Goal: Task Accomplishment & Management: Manage account settings

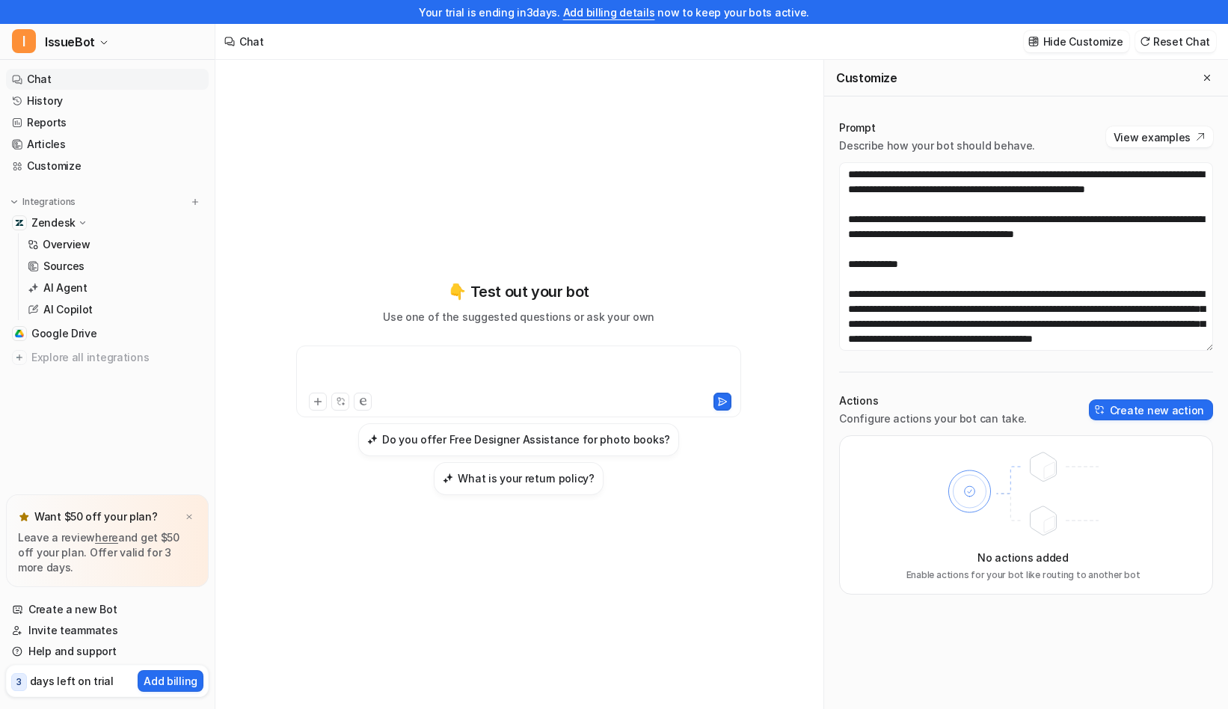
click at [483, 369] on div at bounding box center [519, 372] width 438 height 34
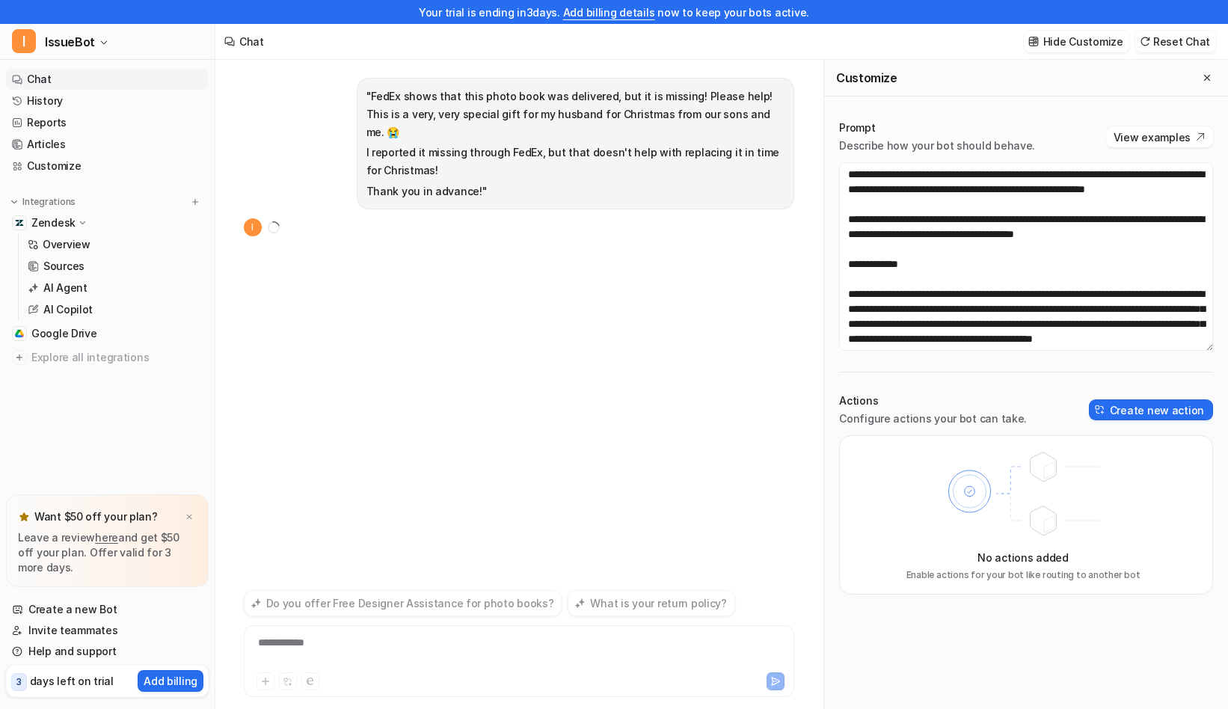
scroll to position [24, 0]
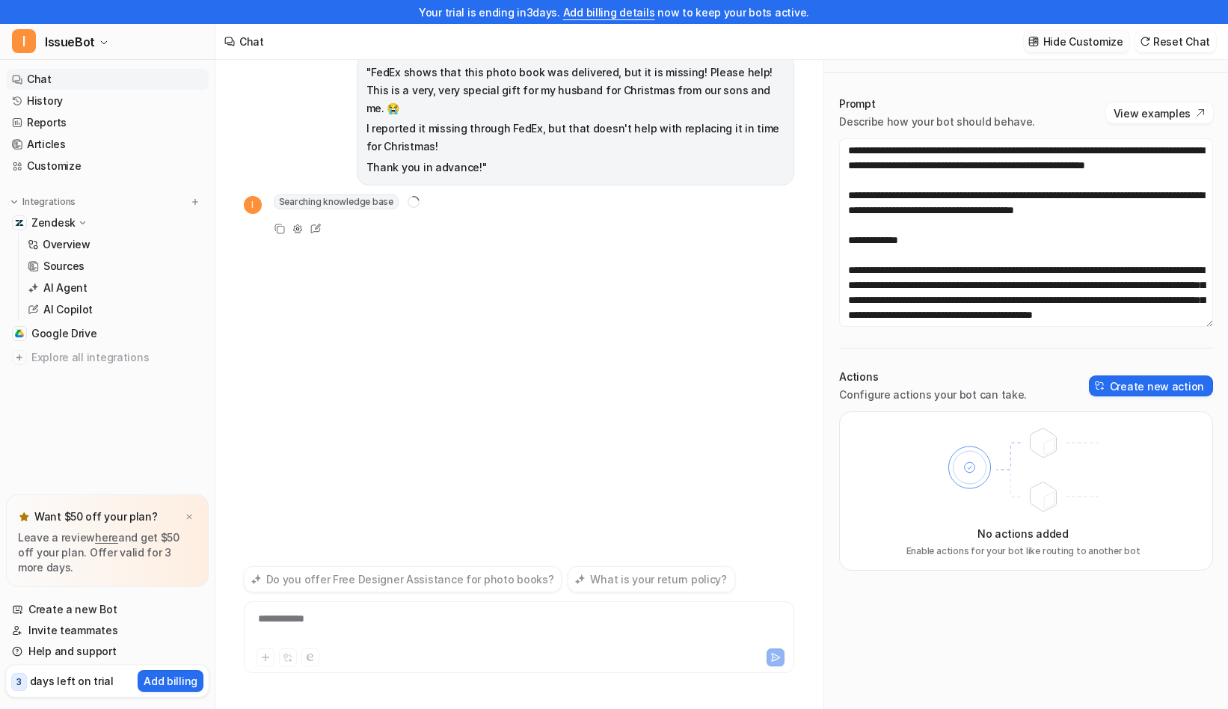
click at [1108, 41] on p "Hide Customize" at bounding box center [1083, 42] width 80 height 16
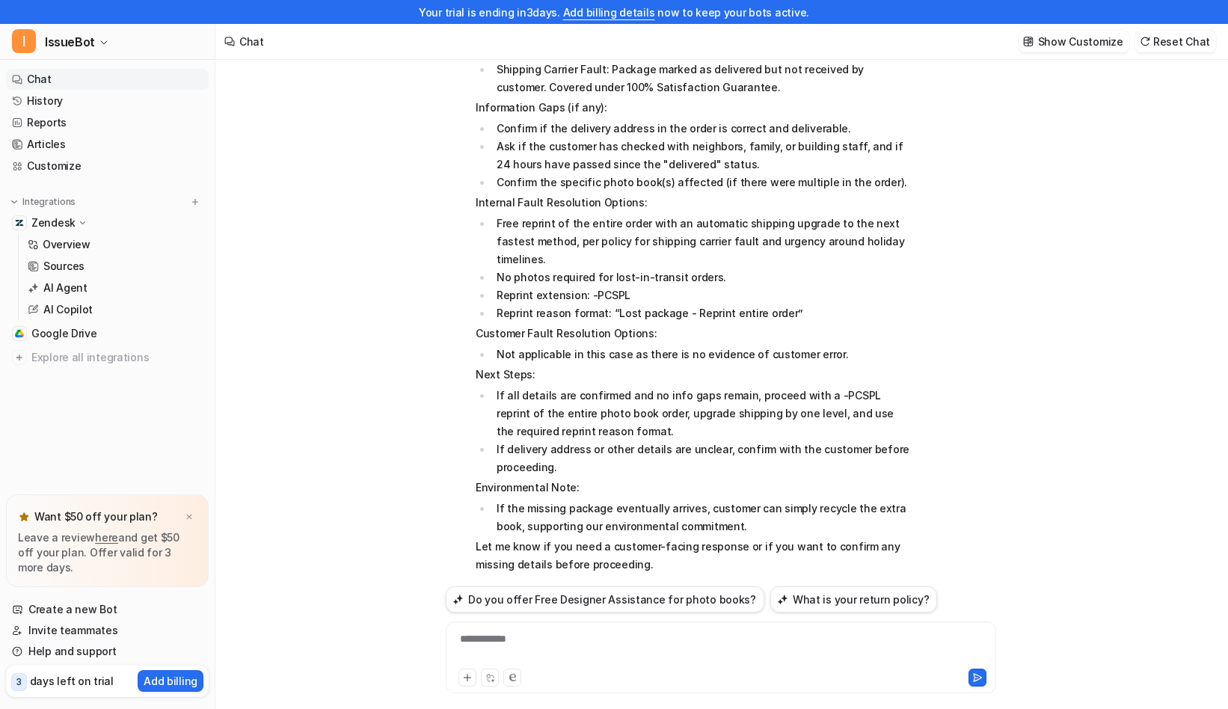
scroll to position [0, 0]
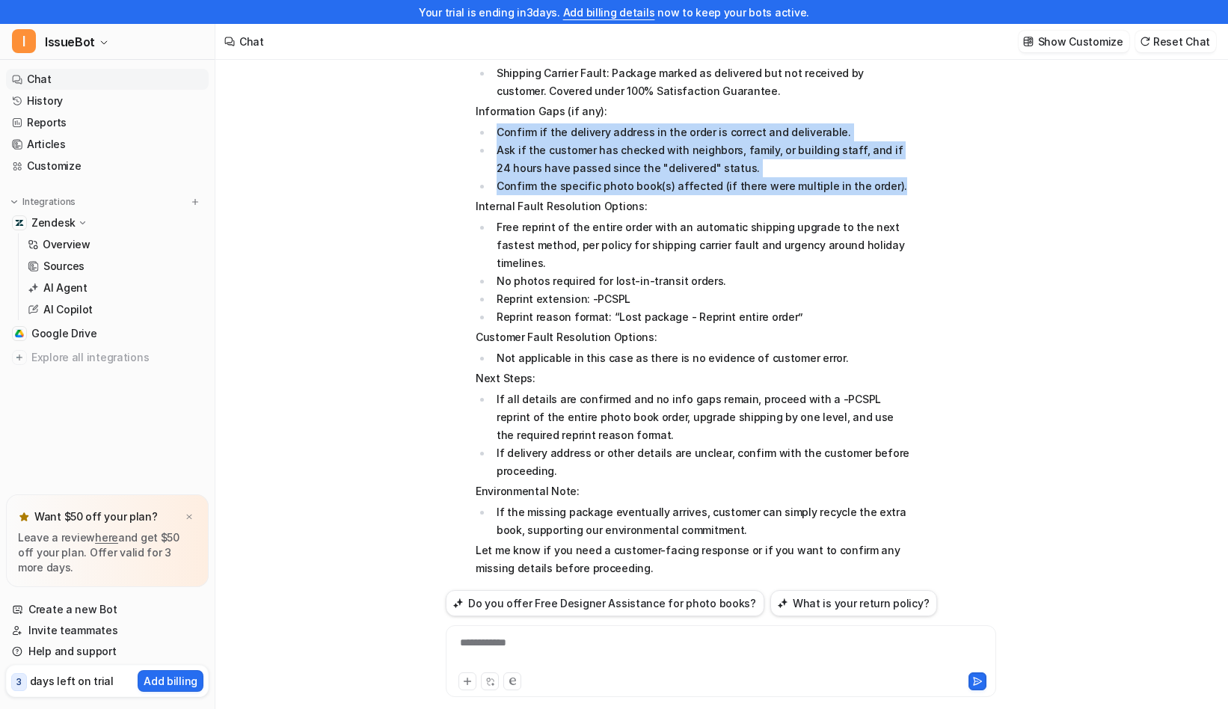
drag, startPoint x: 495, startPoint y: 112, endPoint x: 913, endPoint y: 169, distance: 422.0
click at [913, 169] on ul "Confirm if the delivery address in the order is correct and deliverable. Ask if…" at bounding box center [695, 159] width 438 height 72
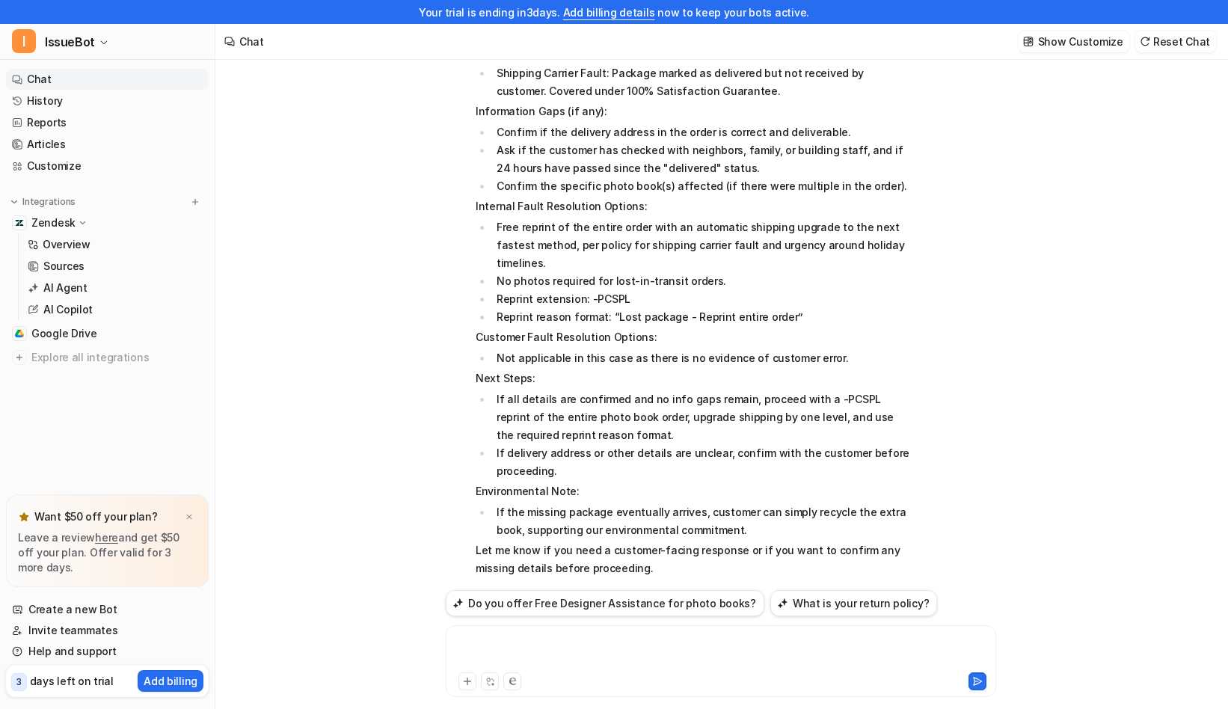
click at [542, 655] on div at bounding box center [721, 652] width 543 height 34
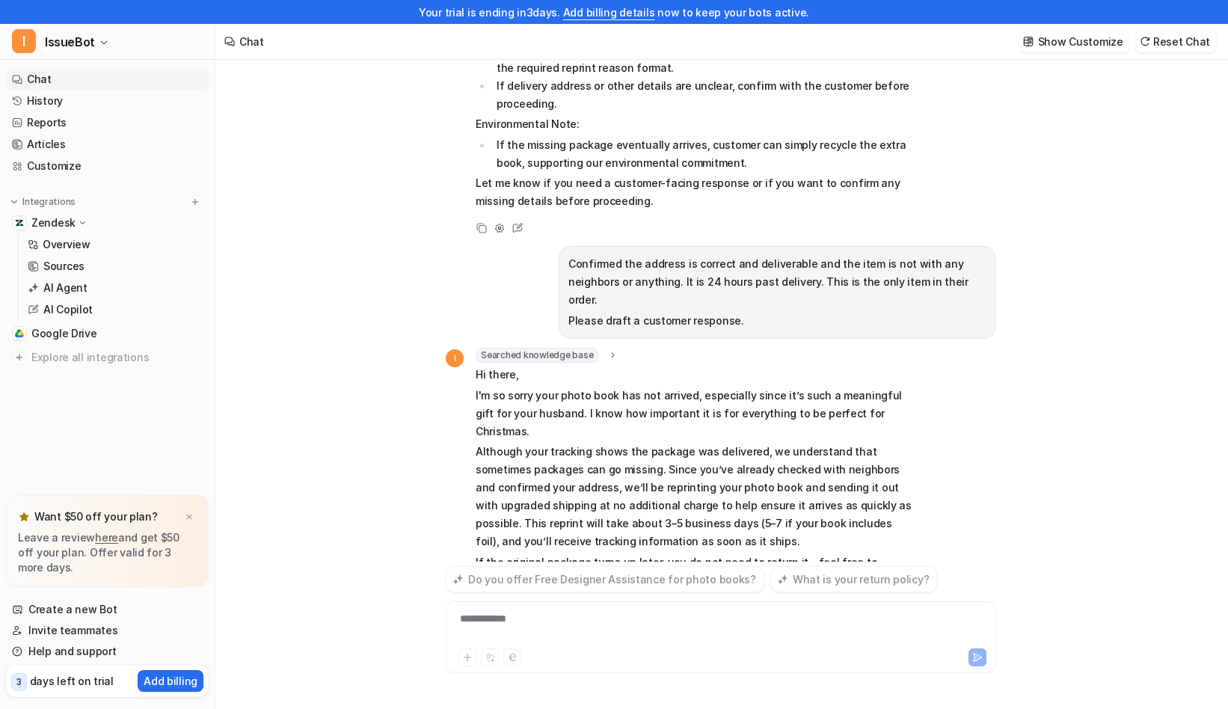
scroll to position [667, 0]
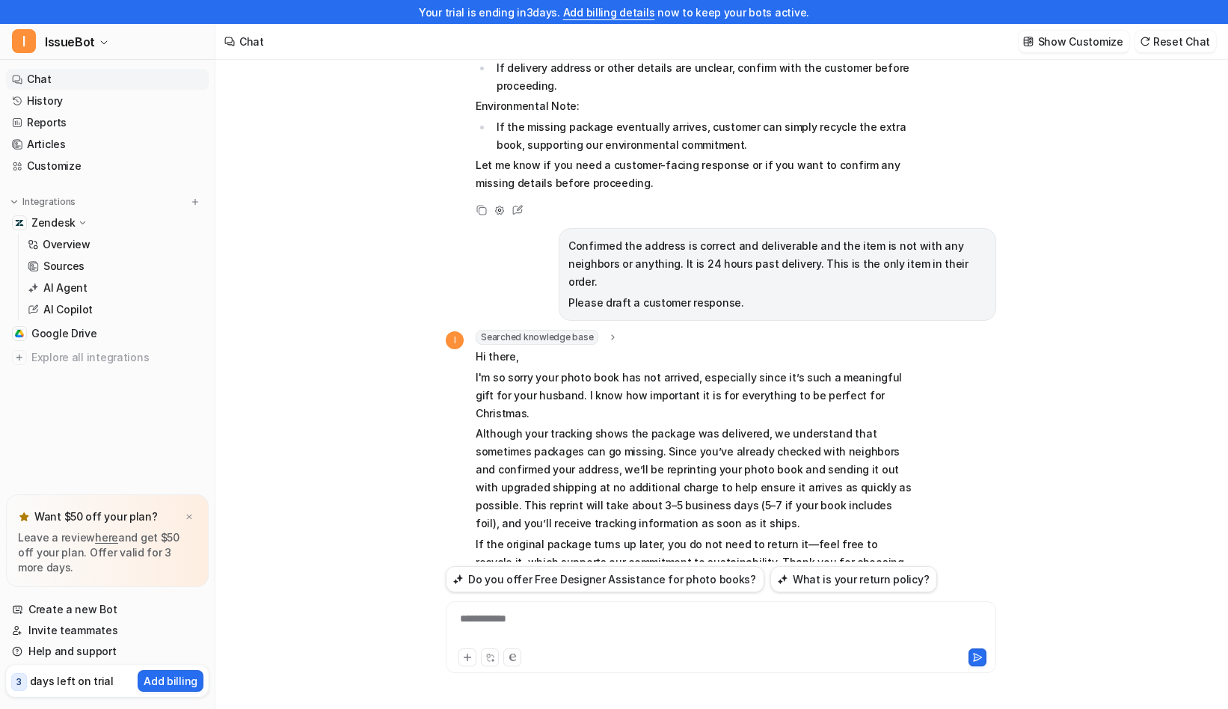
click at [607, 628] on div "**********" at bounding box center [721, 628] width 543 height 34
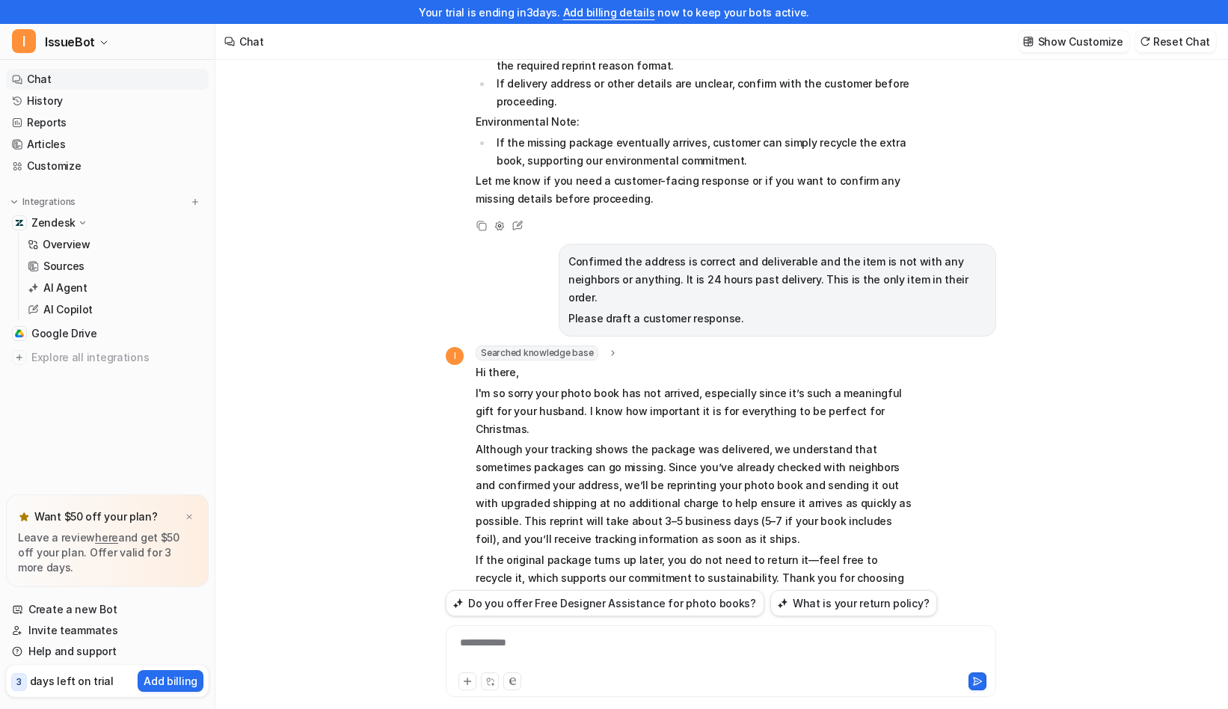
scroll to position [665, 0]
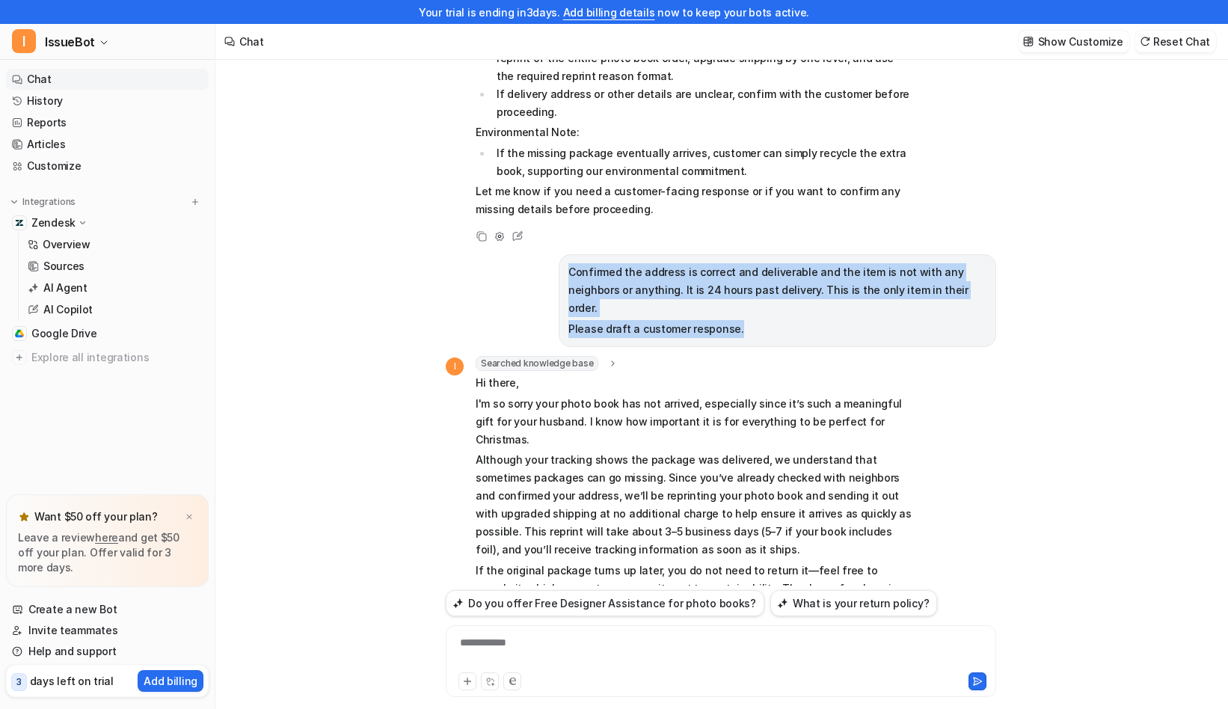
drag, startPoint x: 741, startPoint y: 276, endPoint x: 553, endPoint y: 231, distance: 193.8
click at [553, 254] on div "Confirmed the address is correct and deliverable and the item is not with any n…" at bounding box center [721, 301] width 551 height 94
copy span "Confirmed the address is correct and deliverable and the item is not with any n…"
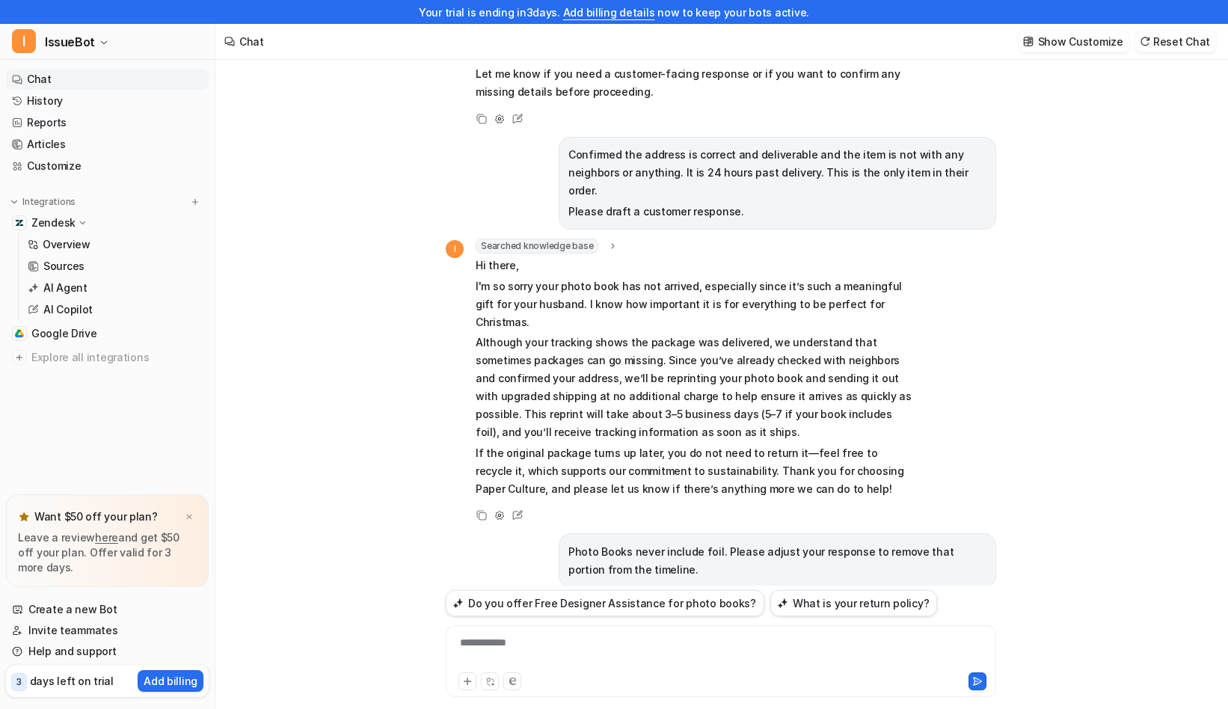
scroll to position [1013, 0]
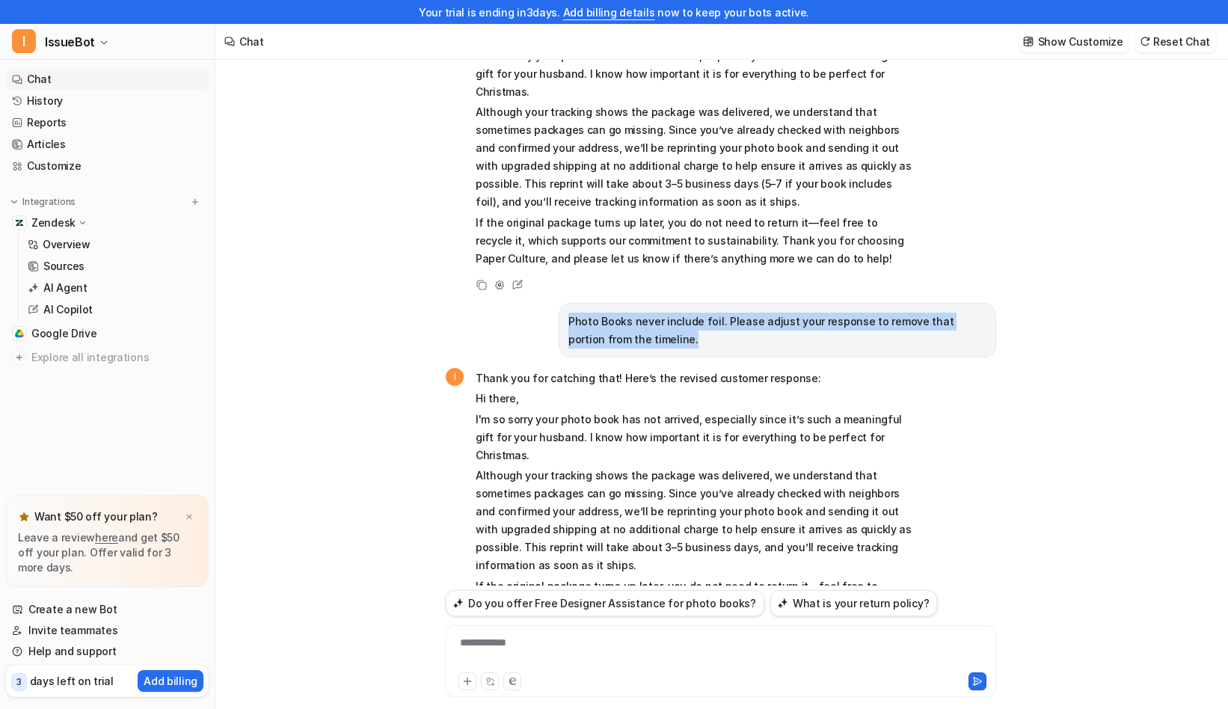
drag, startPoint x: 669, startPoint y: 266, endPoint x: 550, endPoint y: 247, distance: 120.5
click at [550, 303] on div "Photo Books never include foil. Please adjust your response to remove that port…" at bounding box center [721, 330] width 551 height 55
copy p "Photo Books never include foil. Please adjust your response to remove that port…"
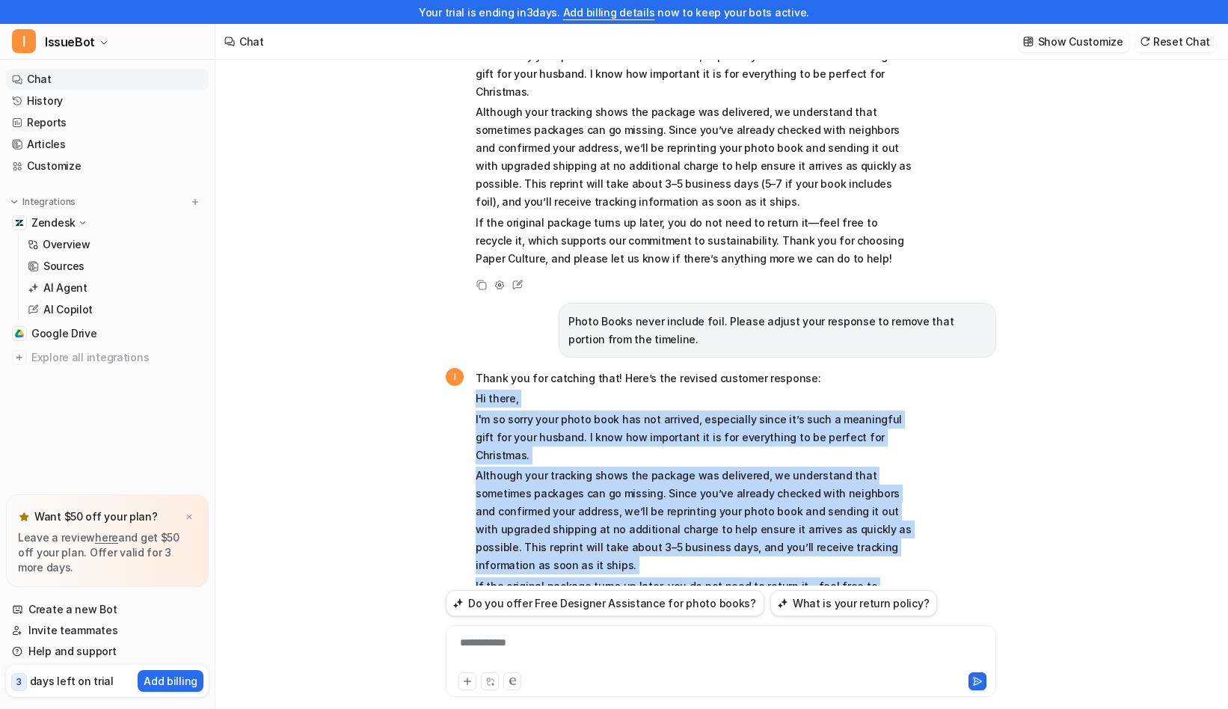
drag, startPoint x: 476, startPoint y: 326, endPoint x: 858, endPoint y: 536, distance: 435.6
click at [858, 536] on span "Thank you for catching that! Here’s the revised customer response: Hi there, I'…" at bounding box center [695, 501] width 438 height 262
copy span "Hi there, I'm so sorry your photo book has not arrived, especially since it’s s…"
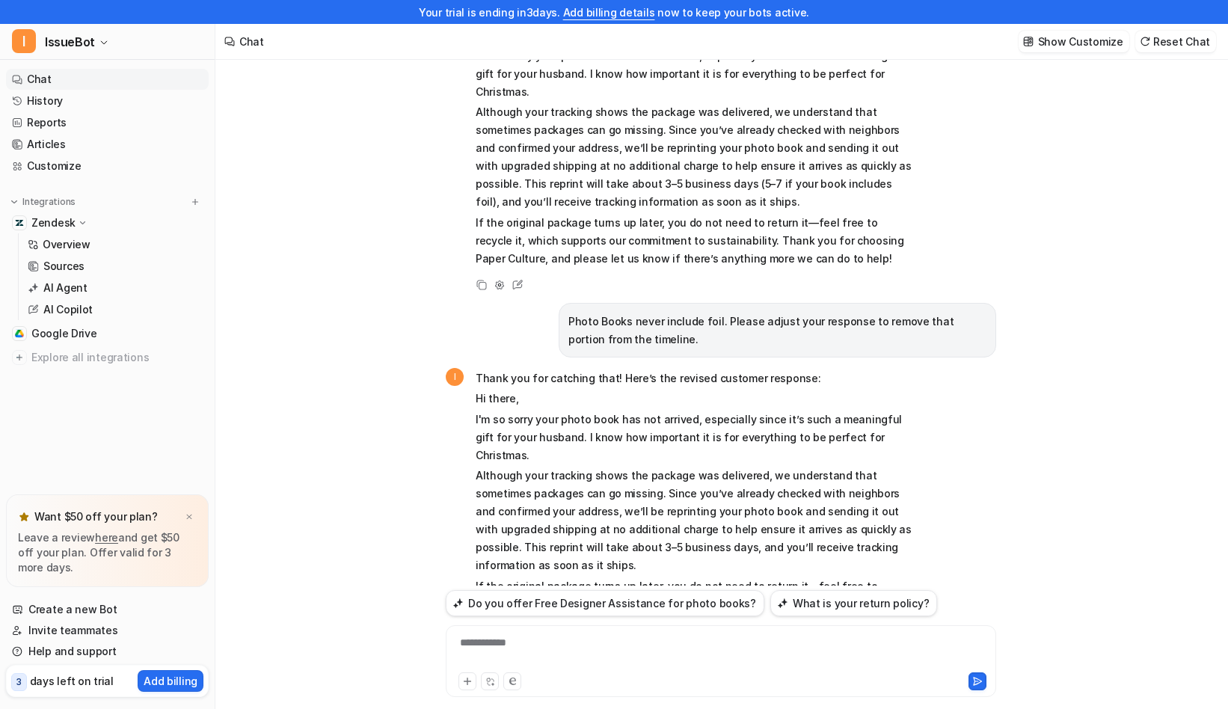
click at [52, 76] on link "Chat" at bounding box center [107, 79] width 203 height 21
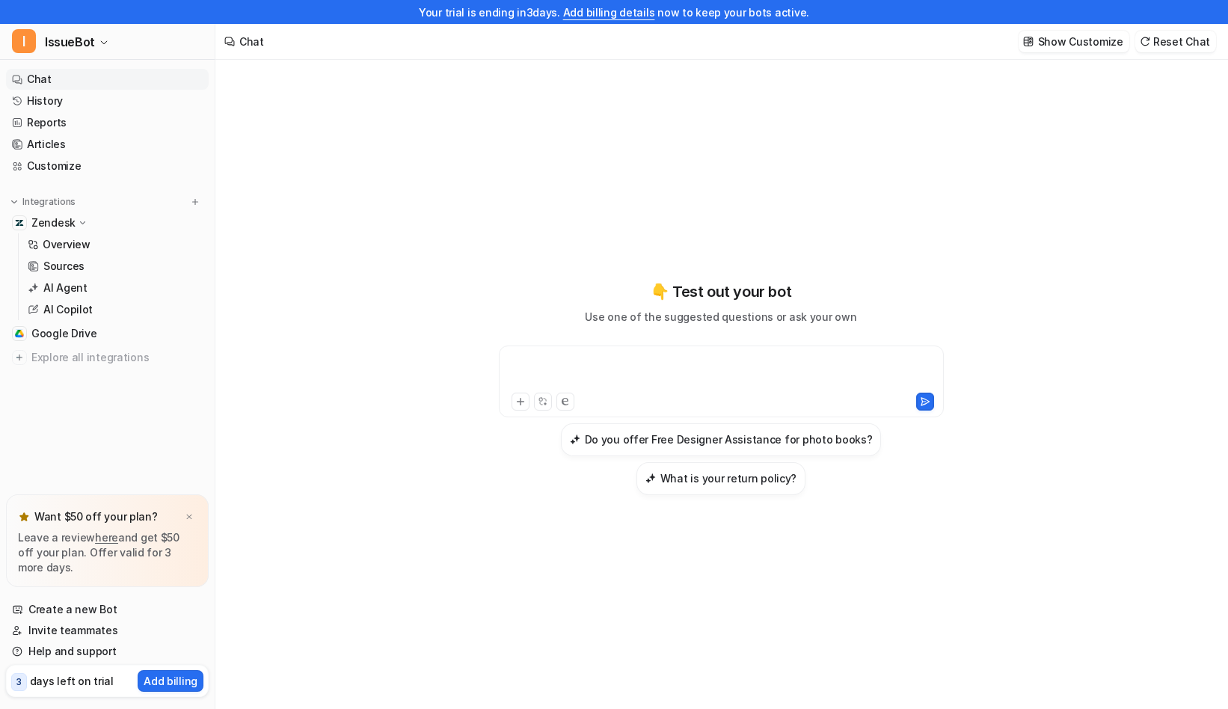
click at [697, 362] on div at bounding box center [722, 372] width 438 height 34
paste div
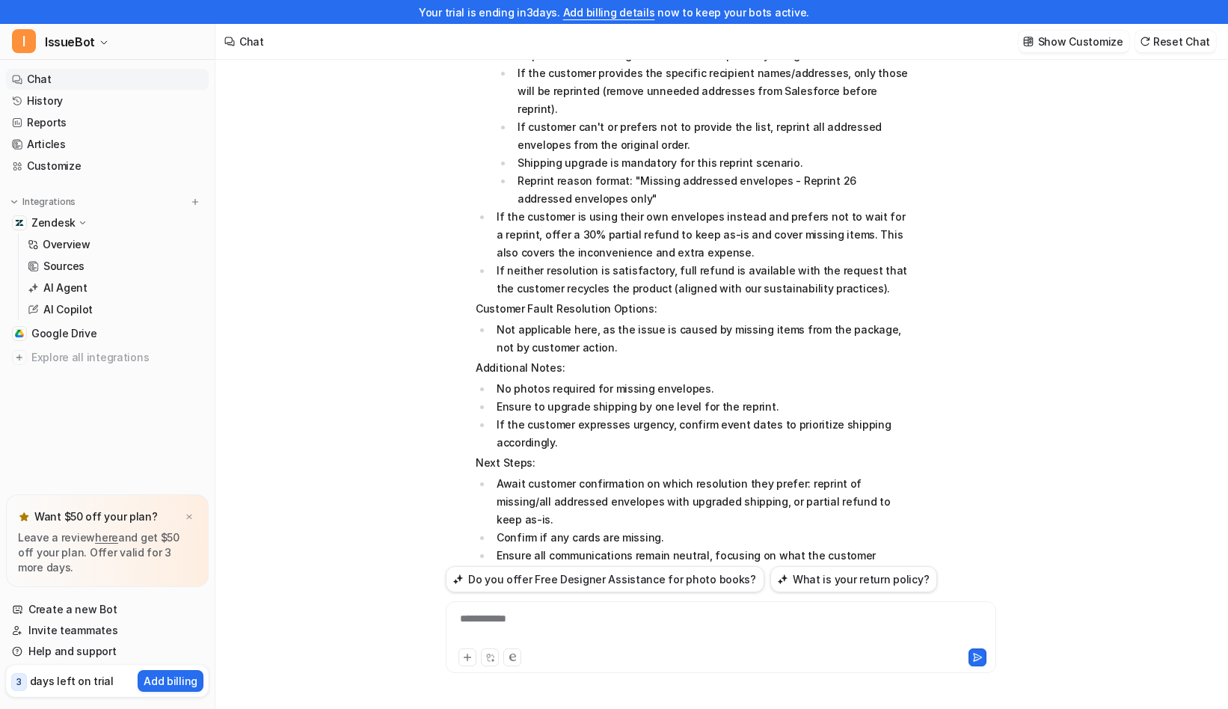
scroll to position [624, 0]
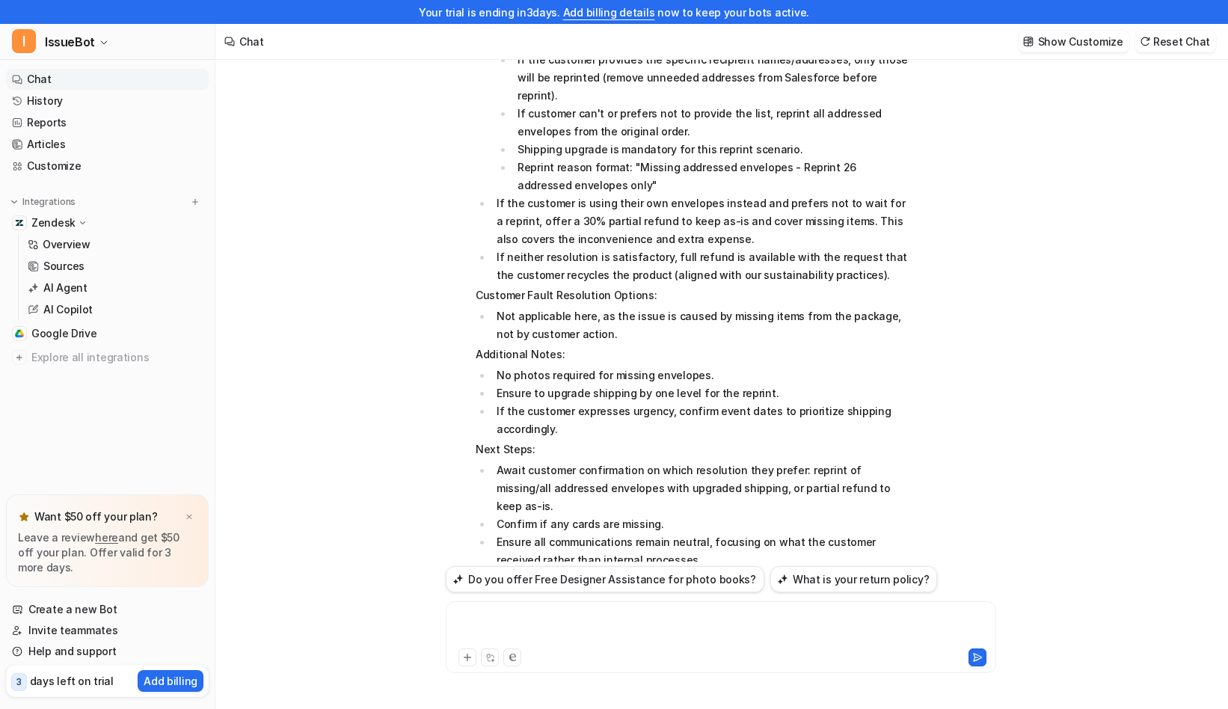
click at [716, 621] on div at bounding box center [721, 628] width 543 height 34
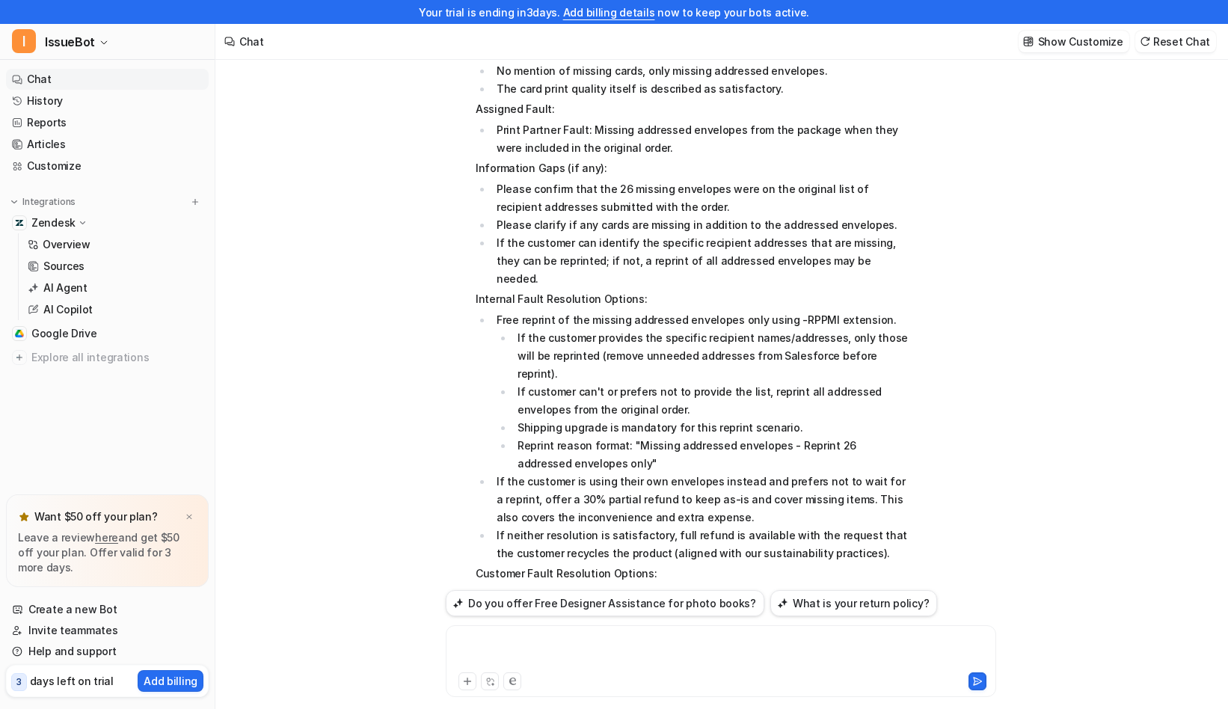
scroll to position [375, 0]
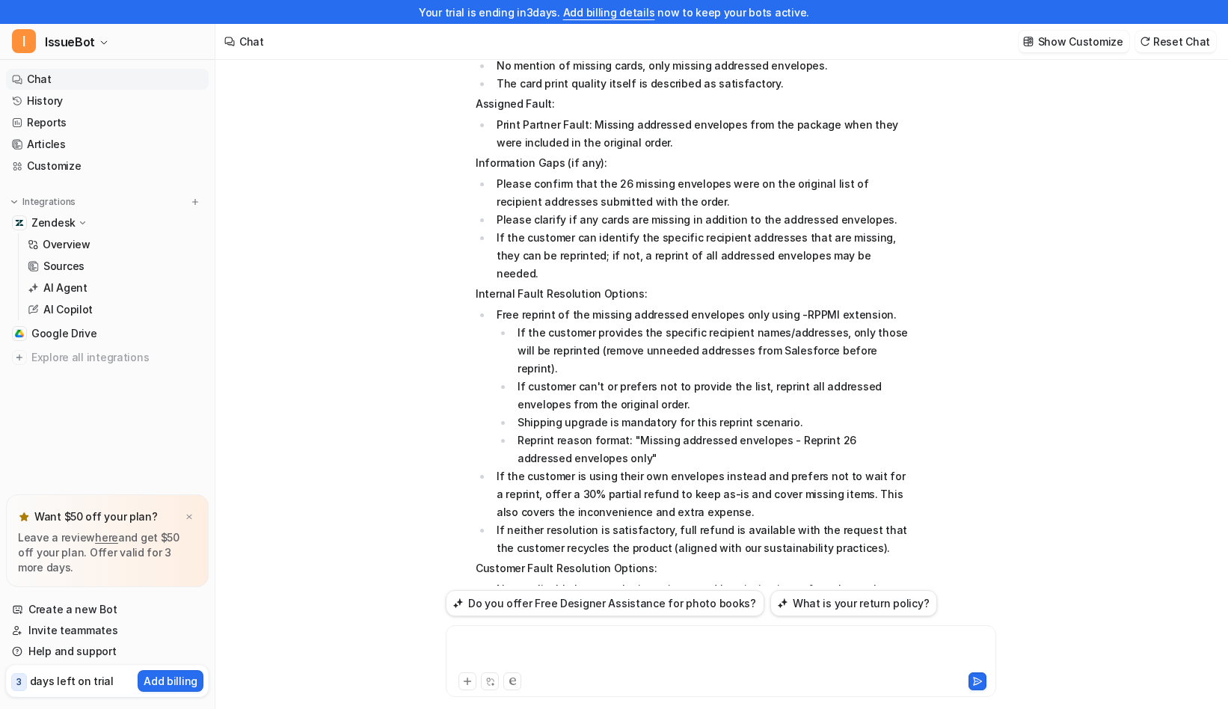
click at [616, 638] on div at bounding box center [721, 652] width 543 height 34
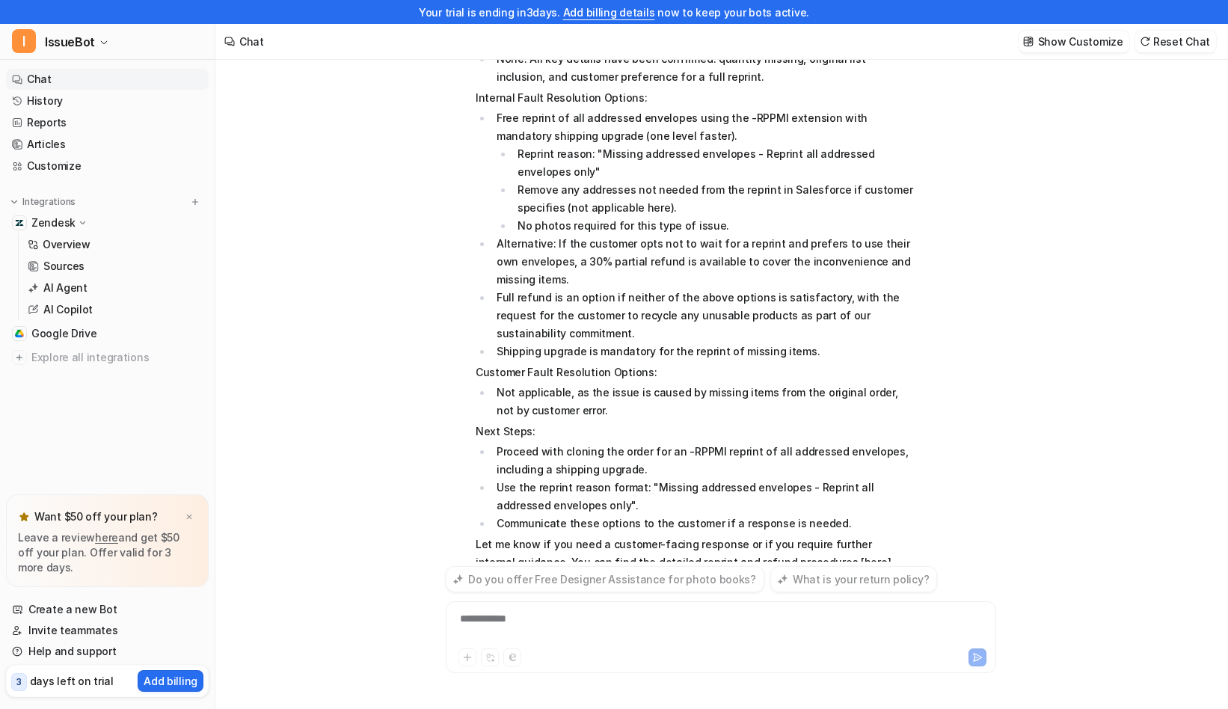
scroll to position [1473, 0]
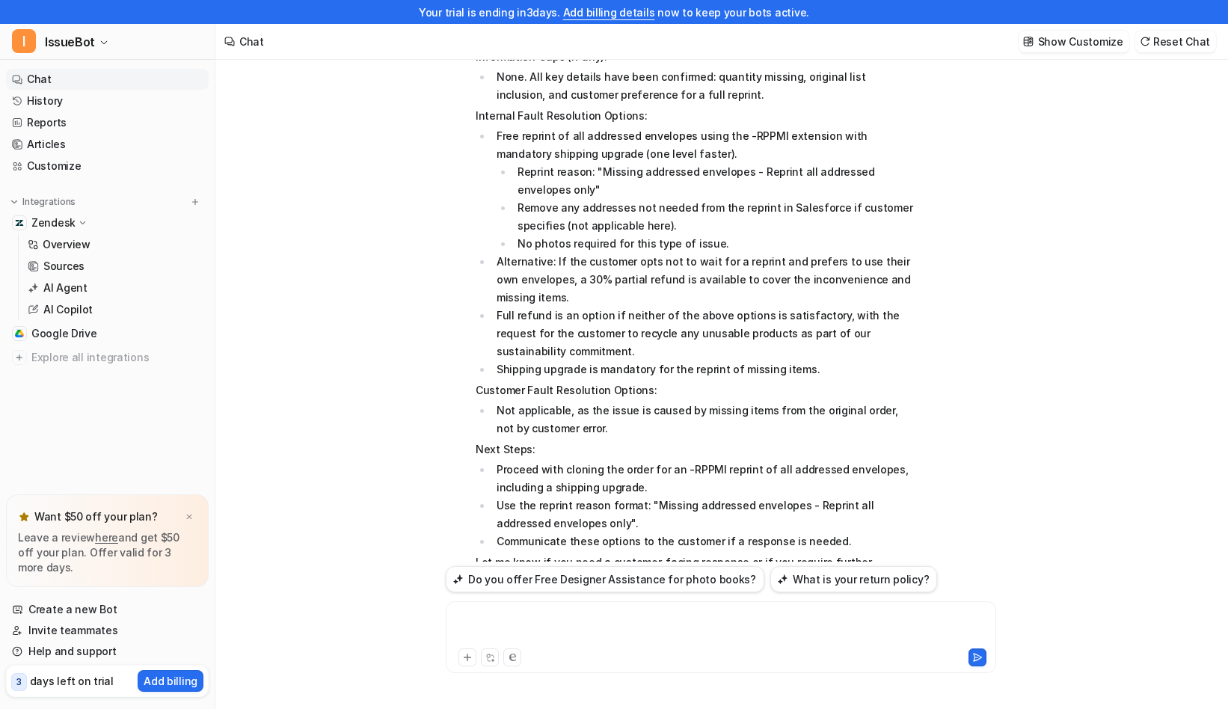
click at [695, 621] on div at bounding box center [721, 628] width 543 height 34
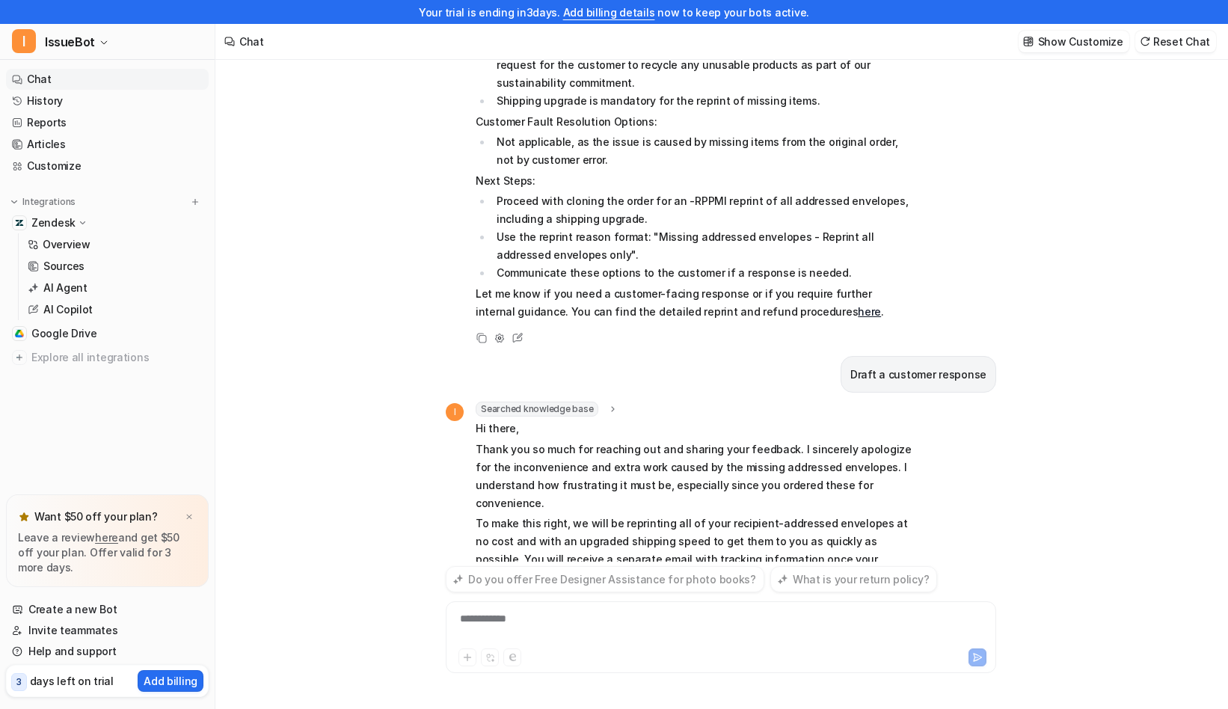
scroll to position [1759, 0]
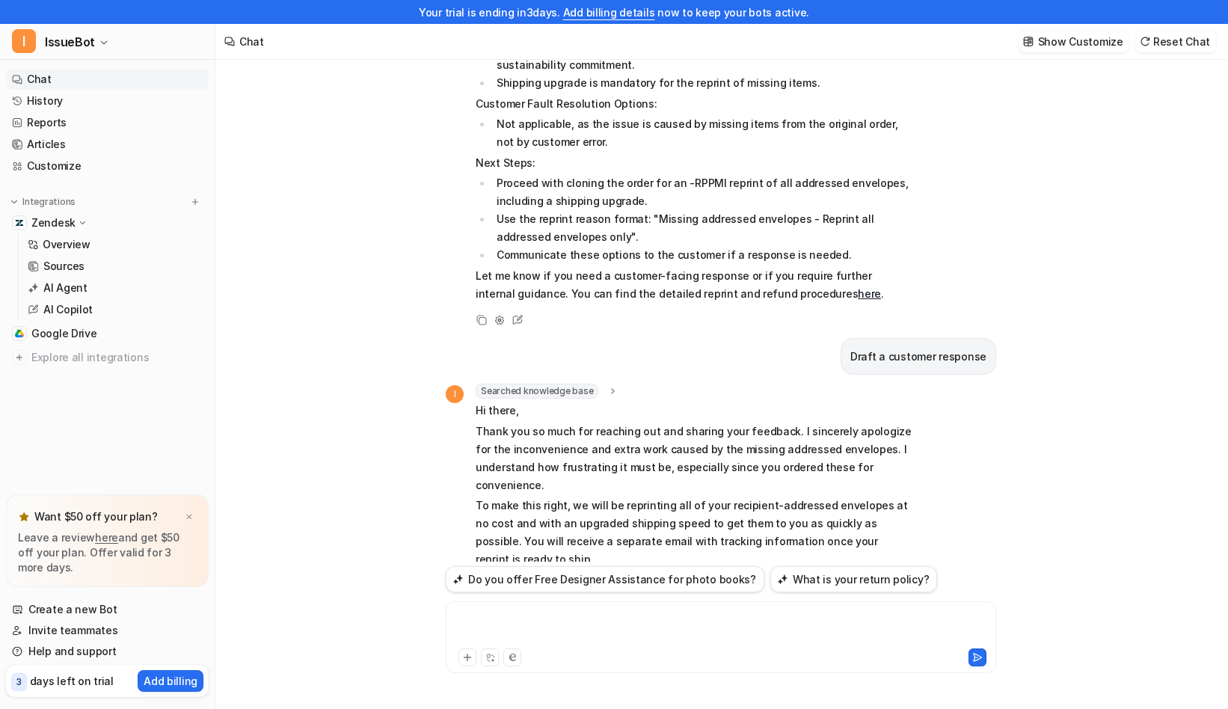
click at [577, 642] on div at bounding box center [721, 628] width 543 height 34
click at [88, 43] on span "IssueBot" at bounding box center [70, 41] width 50 height 21
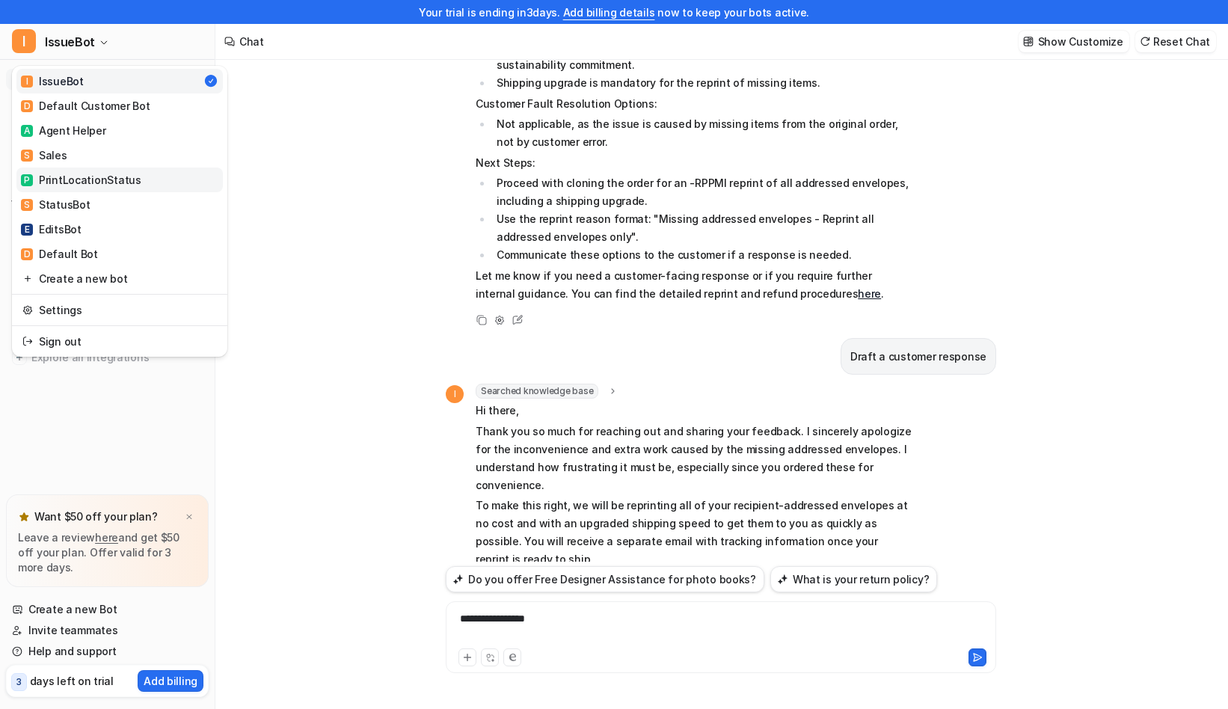
click at [84, 180] on div "P PrintLocationStatus" at bounding box center [81, 180] width 120 height 16
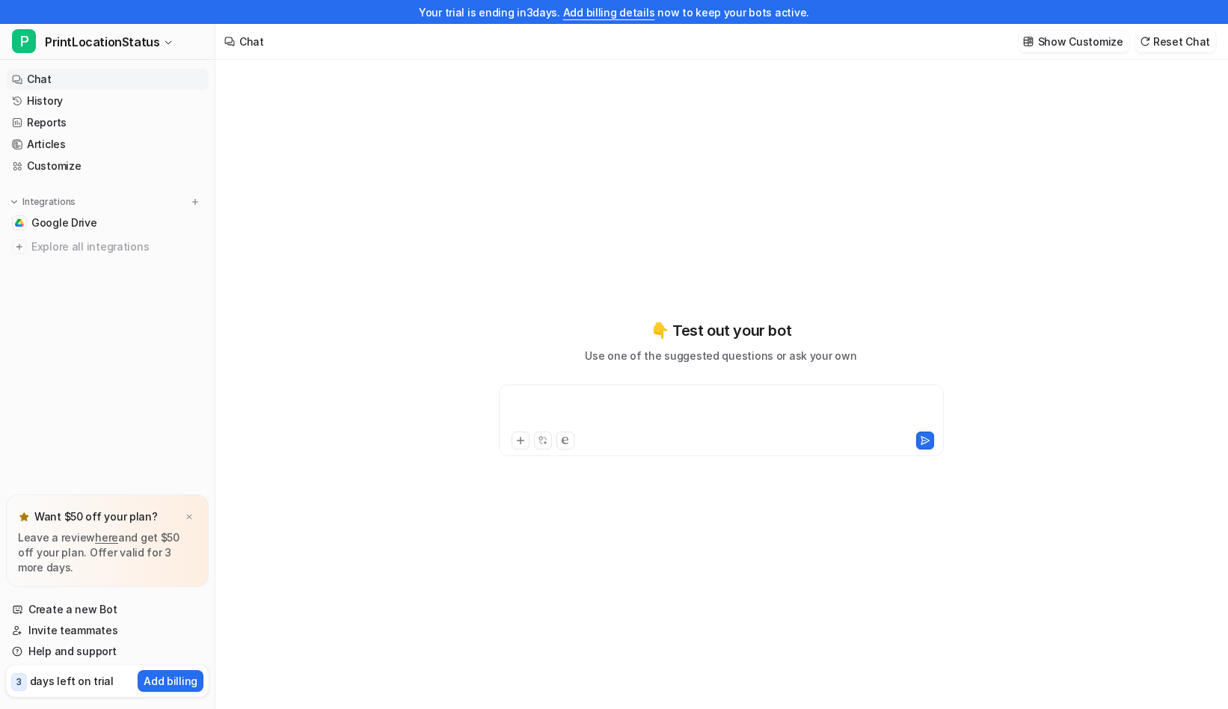
click at [631, 408] on div at bounding box center [722, 411] width 438 height 34
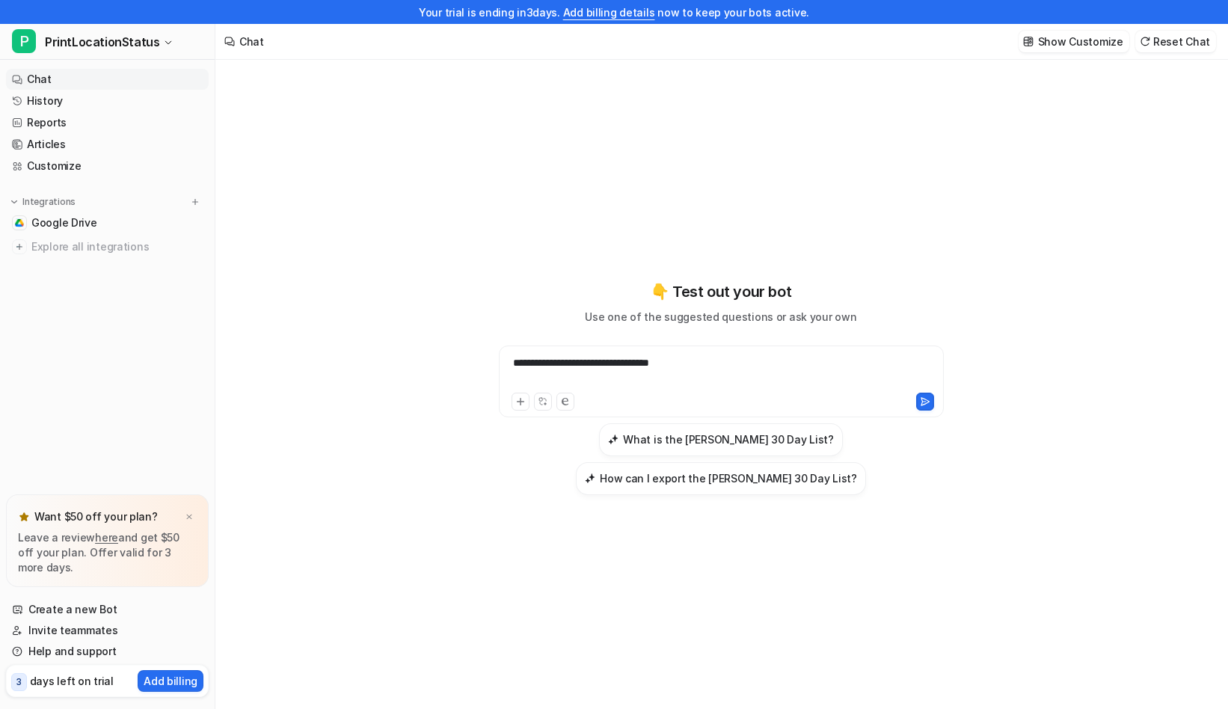
scroll to position [24, 0]
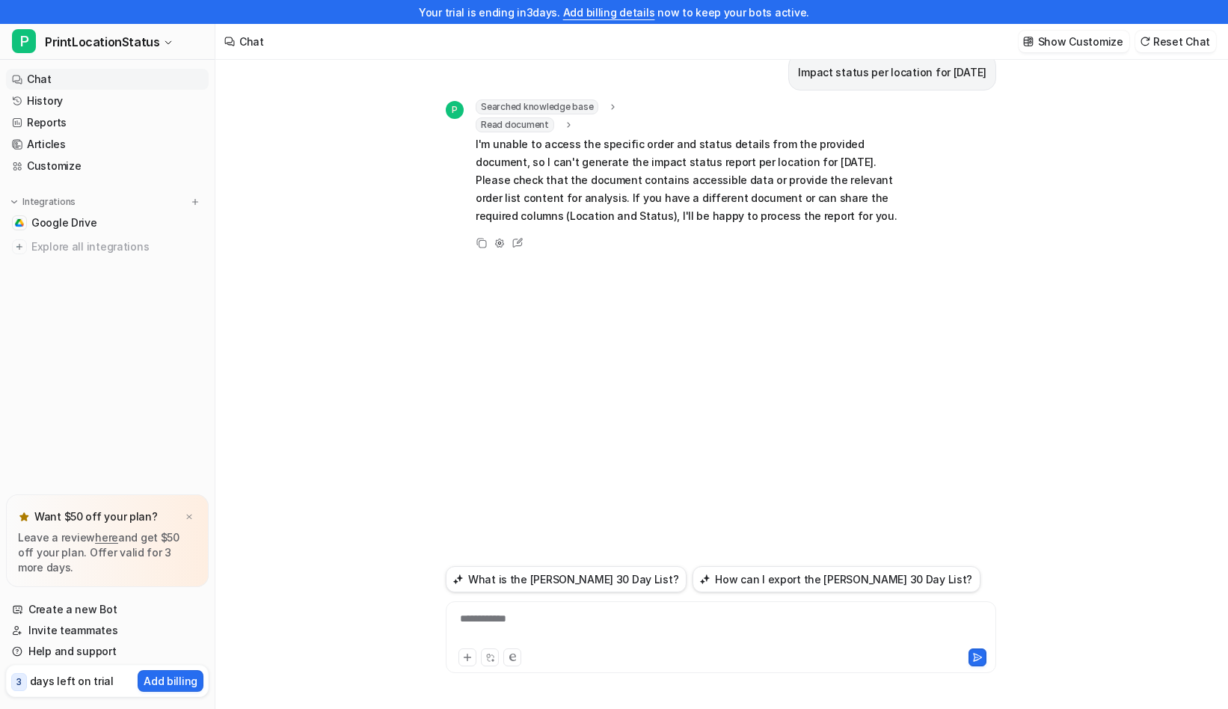
click at [99, 212] on div "Integrations Google Drive Explore all integrations" at bounding box center [107, 225] width 203 height 63
click at [88, 231] on link "Google Drive" at bounding box center [107, 222] width 203 height 21
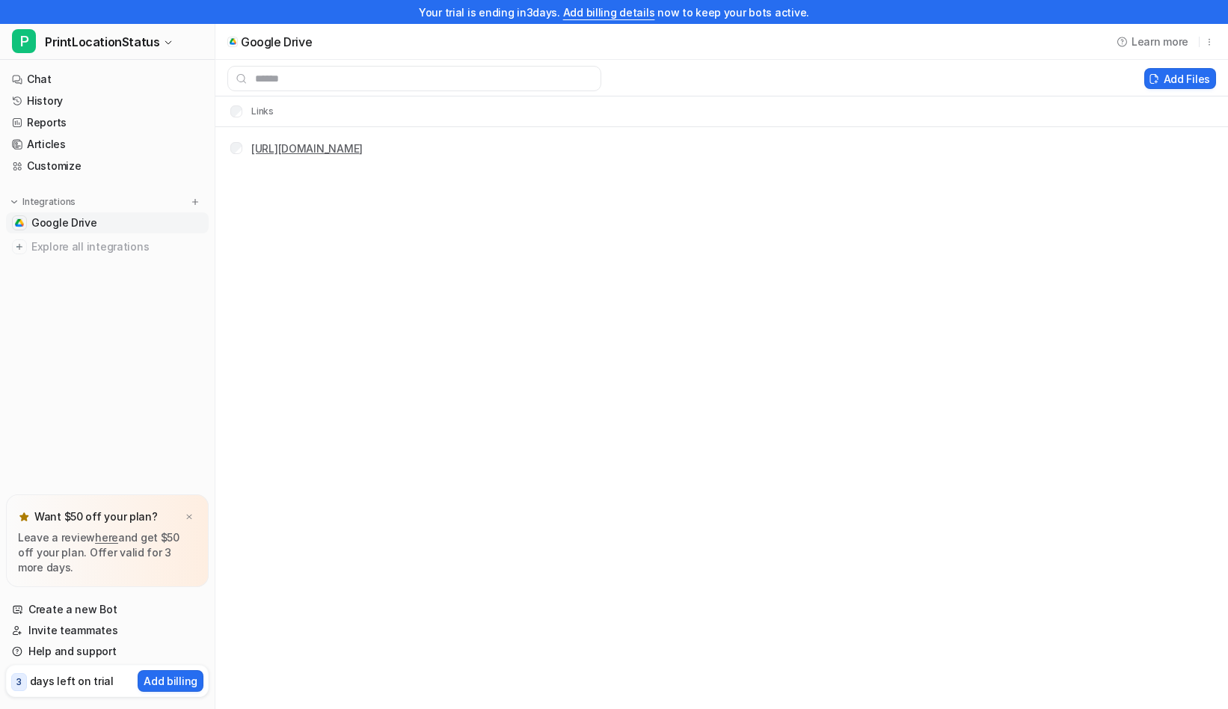
click at [363, 153] on link "[URL][DOMAIN_NAME]" at bounding box center [306, 148] width 111 height 13
click at [462, 298] on div "Google Drive Learn more Add Files Links [URL][DOMAIN_NAME]" at bounding box center [614, 354] width 1228 height 709
click at [68, 186] on nav "Chat History Reports Articles Customize Integrations Google Drive Explore all i…" at bounding box center [107, 279] width 215 height 432
click at [73, 166] on link "Customize" at bounding box center [107, 166] width 203 height 21
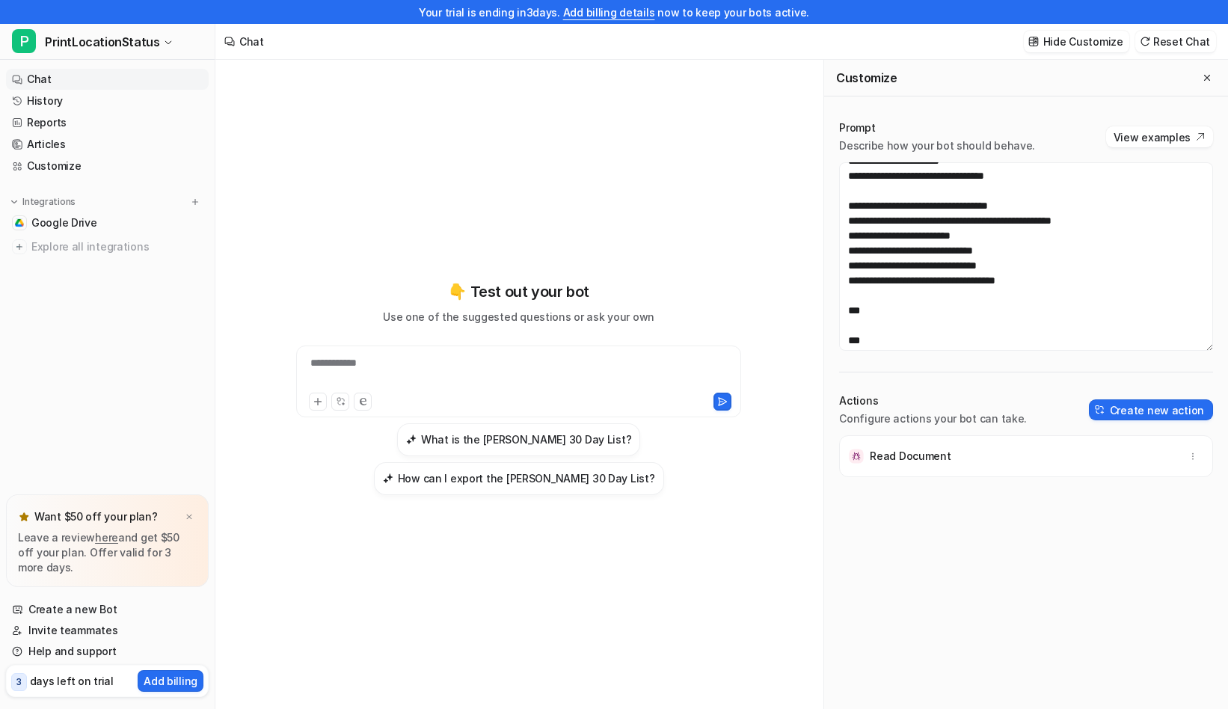
scroll to position [809, 0]
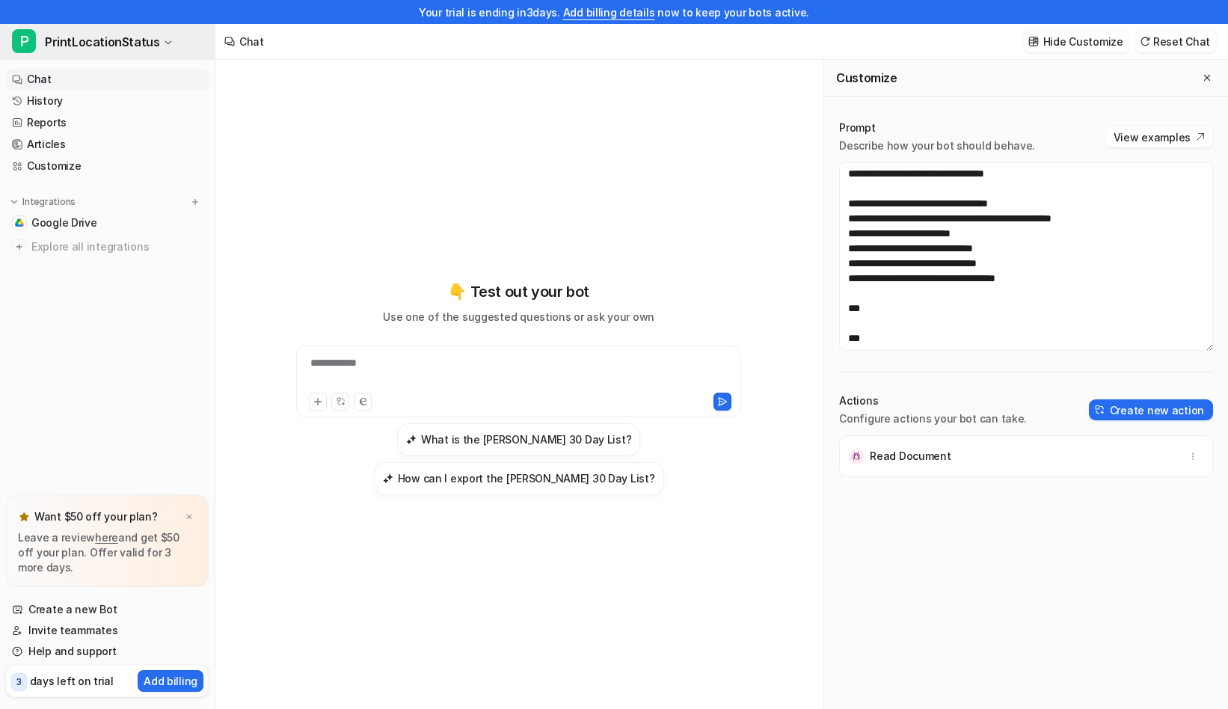
click at [100, 48] on span "PrintLocationStatus" at bounding box center [102, 41] width 114 height 21
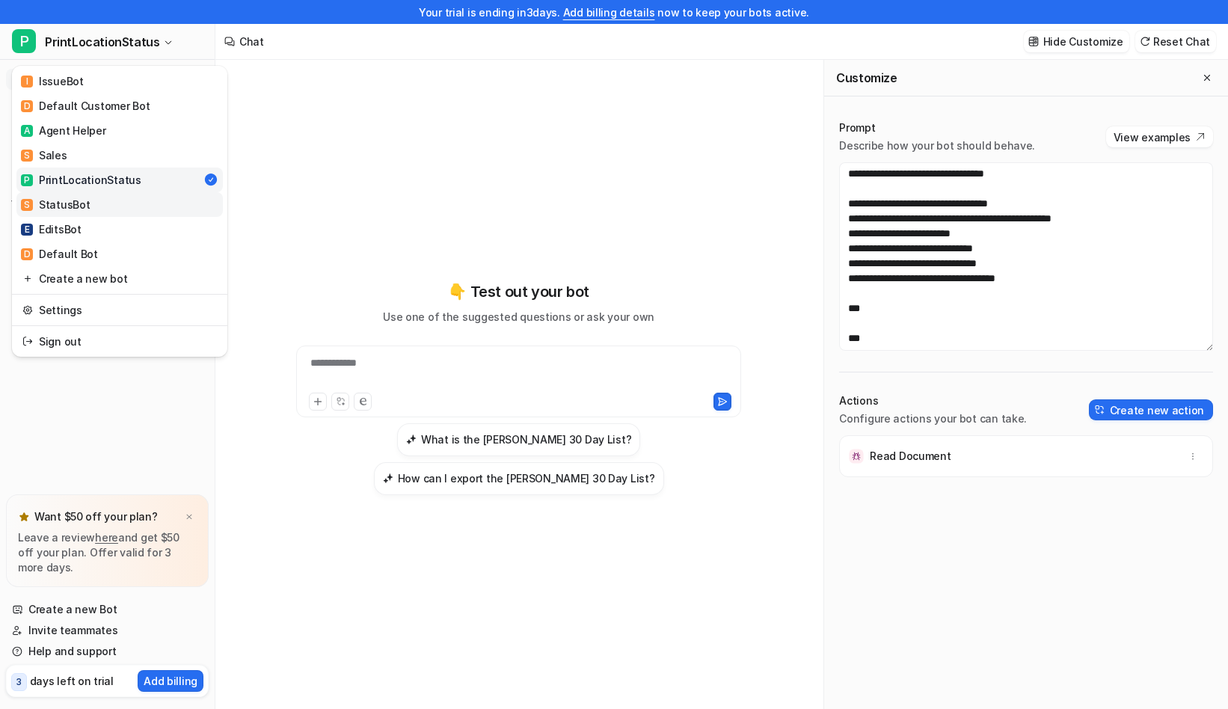
click at [102, 213] on link "S StatusBot" at bounding box center [119, 204] width 206 height 25
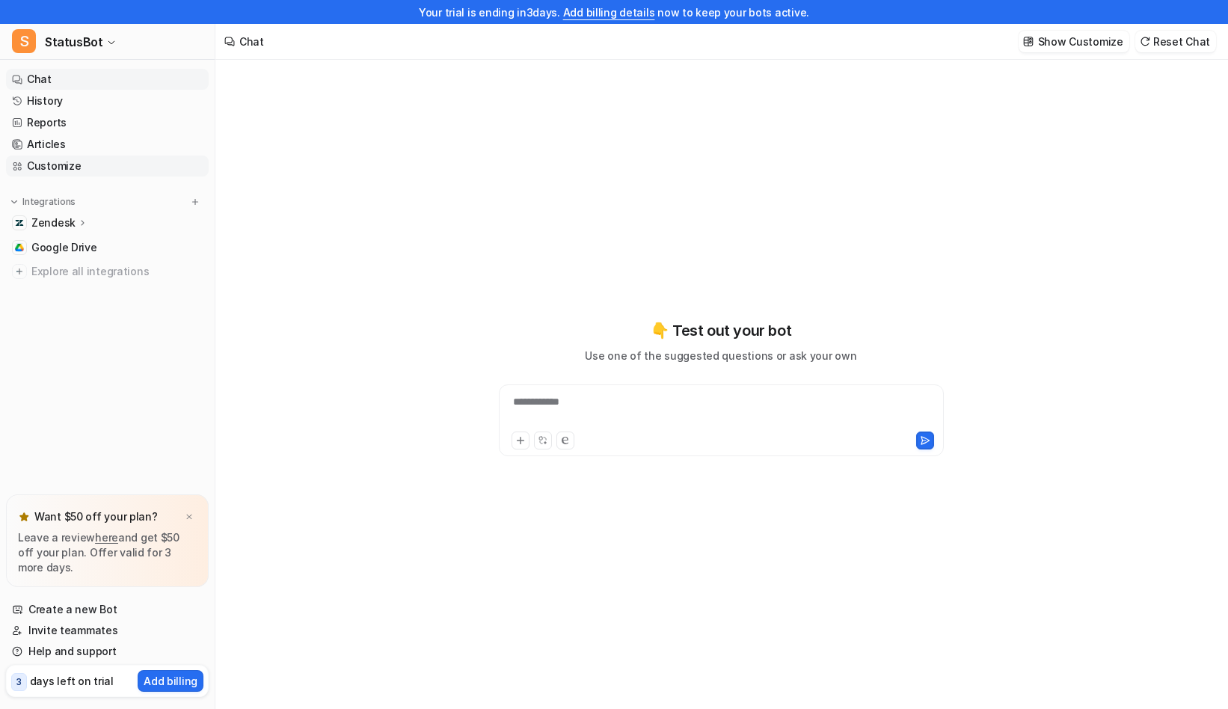
click at [91, 167] on link "Customize" at bounding box center [107, 166] width 203 height 21
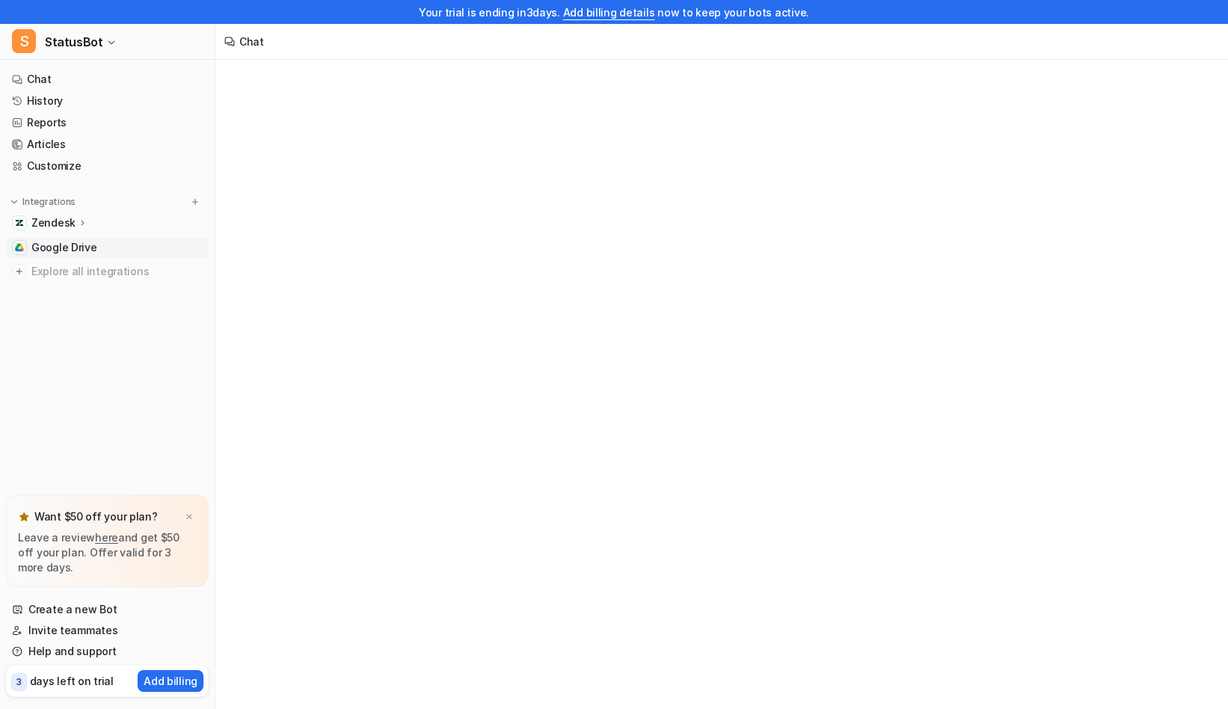
click at [66, 248] on span "Google Drive" at bounding box center [64, 247] width 66 height 15
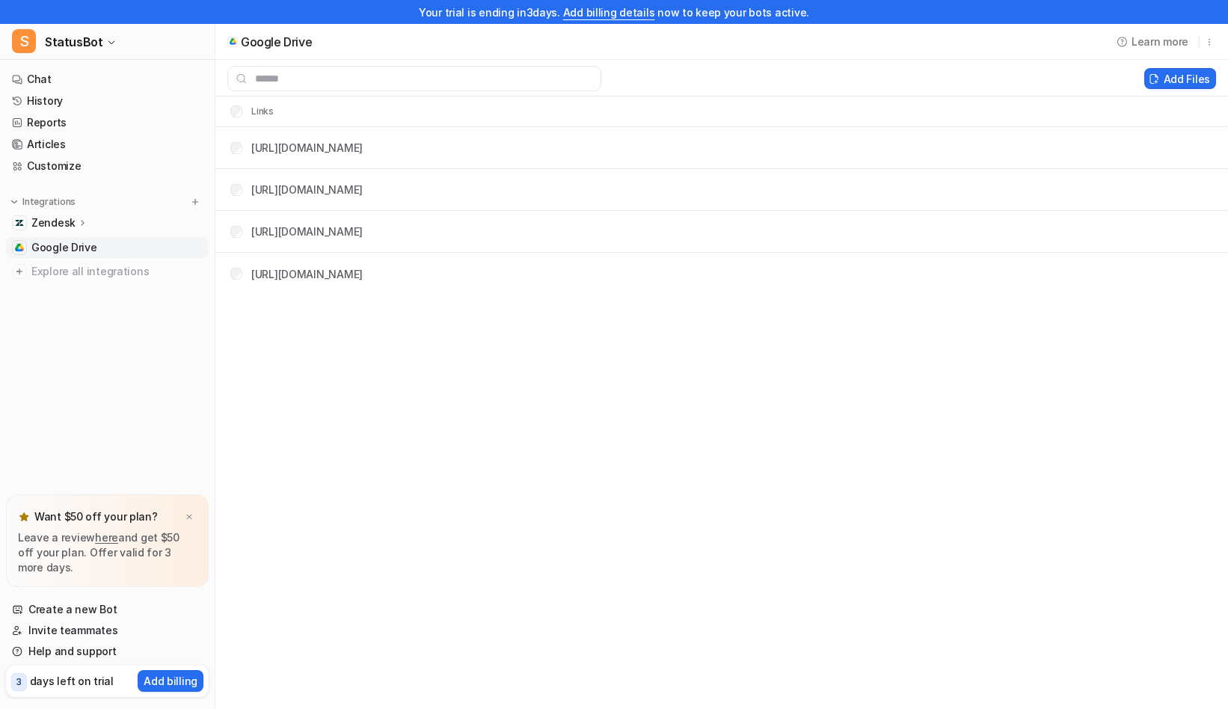
click at [70, 224] on p "Zendesk" at bounding box center [53, 222] width 44 height 15
click at [72, 176] on link "Customize" at bounding box center [107, 166] width 203 height 21
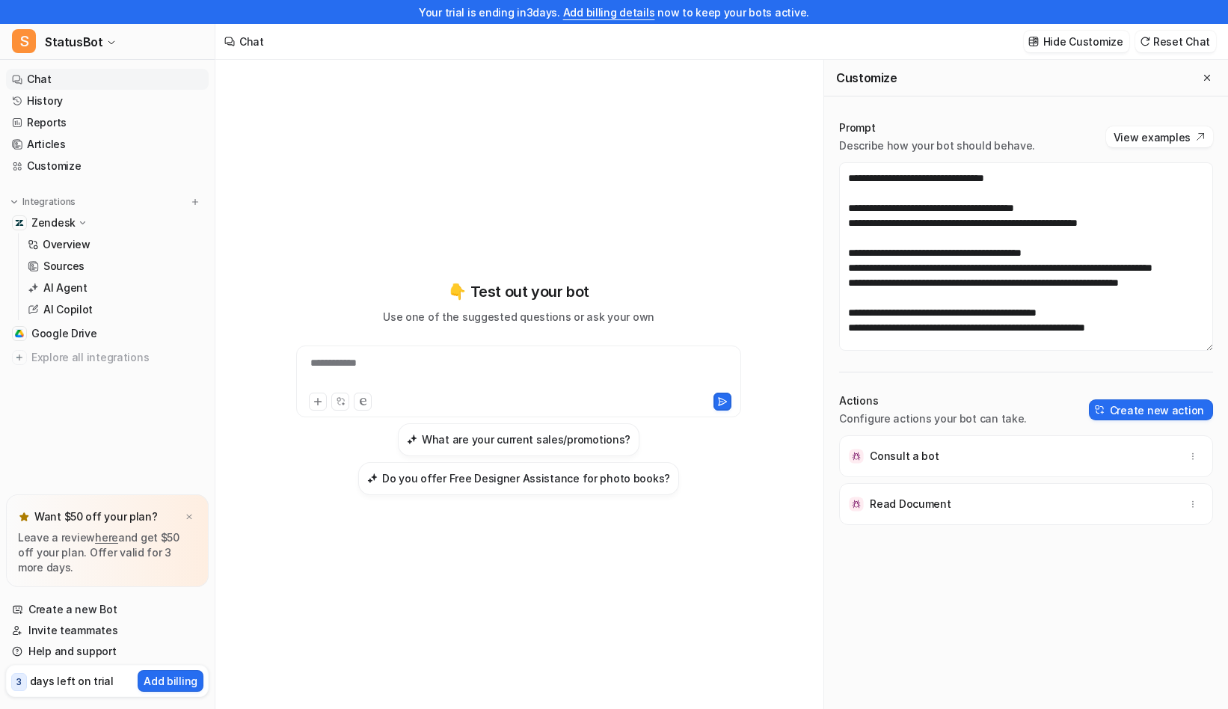
scroll to position [122, 0]
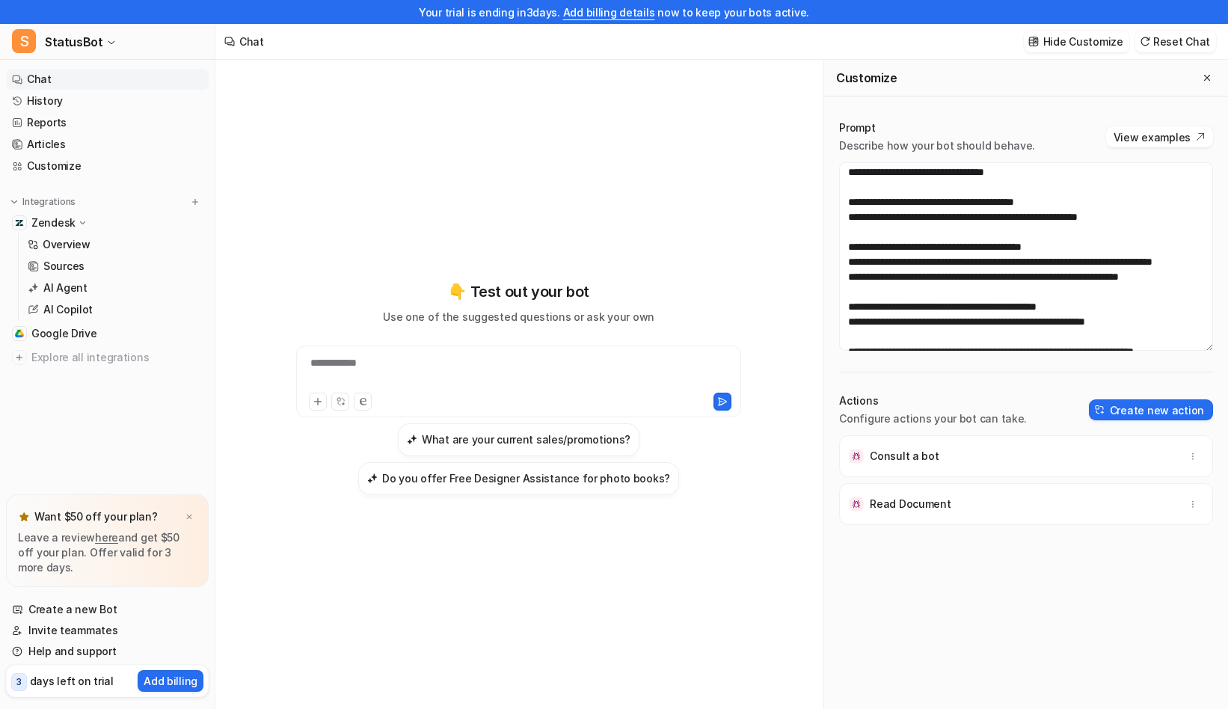
click at [447, 348] on div "**********" at bounding box center [518, 382] width 445 height 72
click at [446, 352] on div "**********" at bounding box center [518, 382] width 445 height 72
click at [446, 358] on div "**********" at bounding box center [519, 372] width 438 height 34
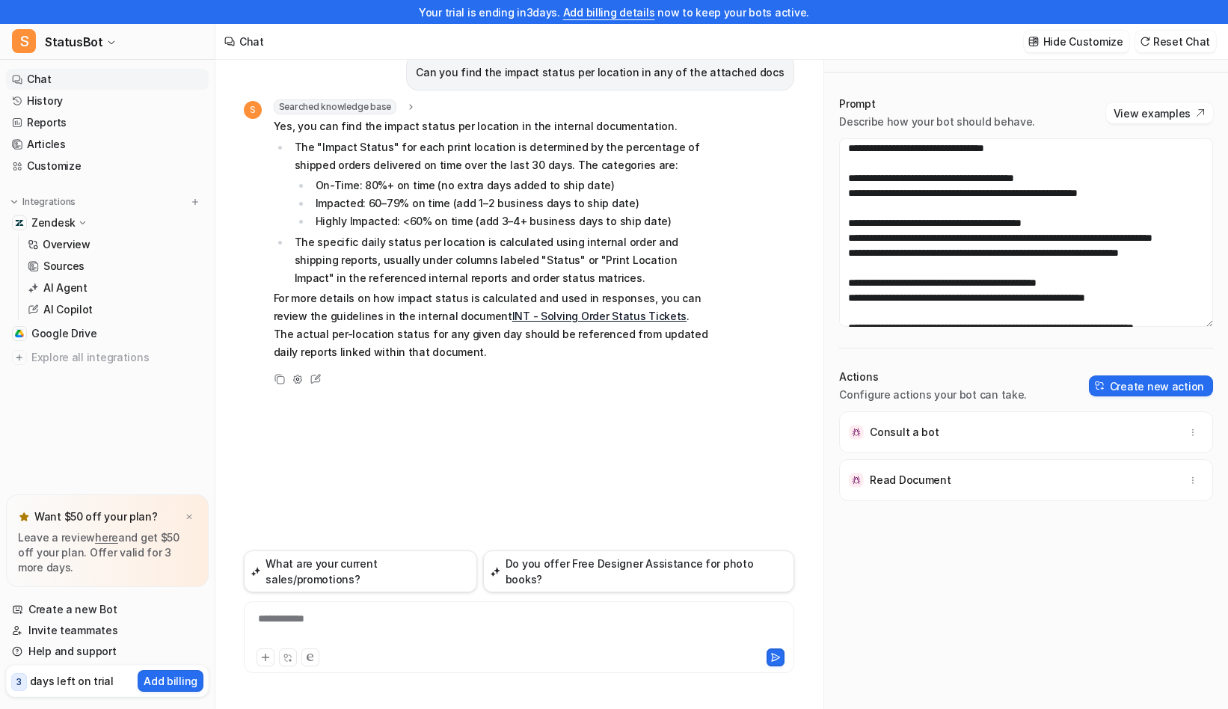
click at [631, 623] on div "**********" at bounding box center [519, 628] width 543 height 34
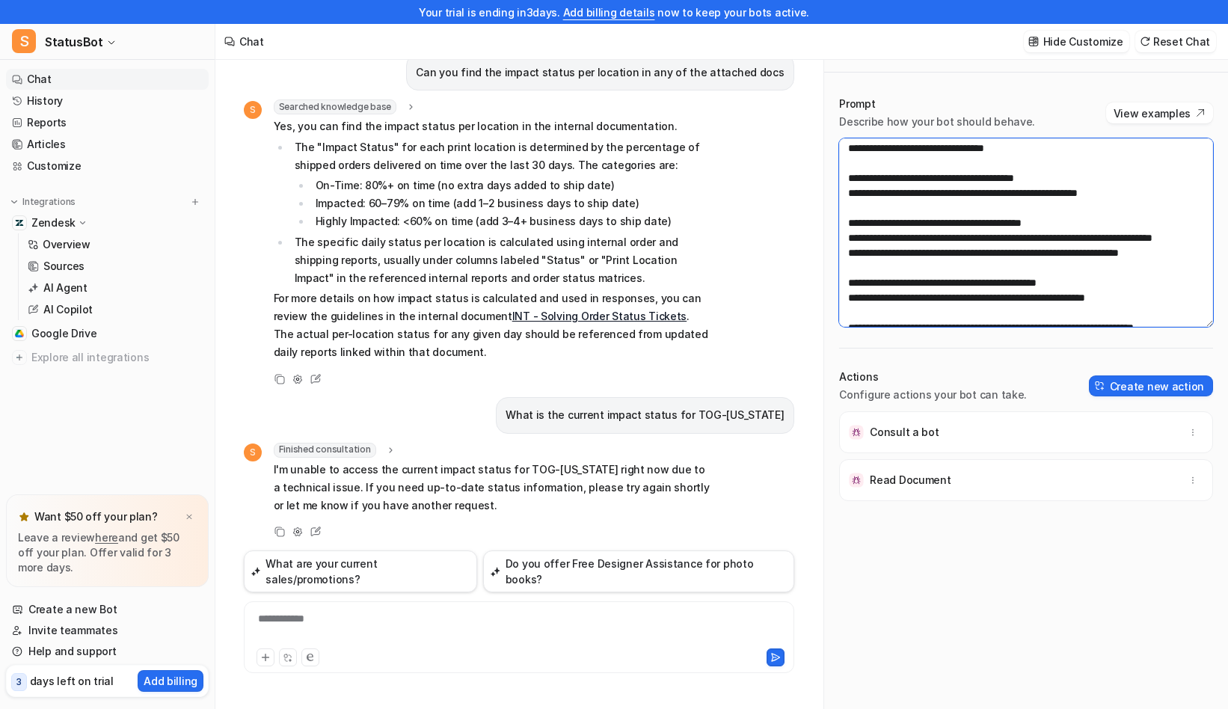
click at [1026, 197] on textarea at bounding box center [1026, 232] width 374 height 189
click at [1105, 227] on textarea at bounding box center [1026, 232] width 374 height 189
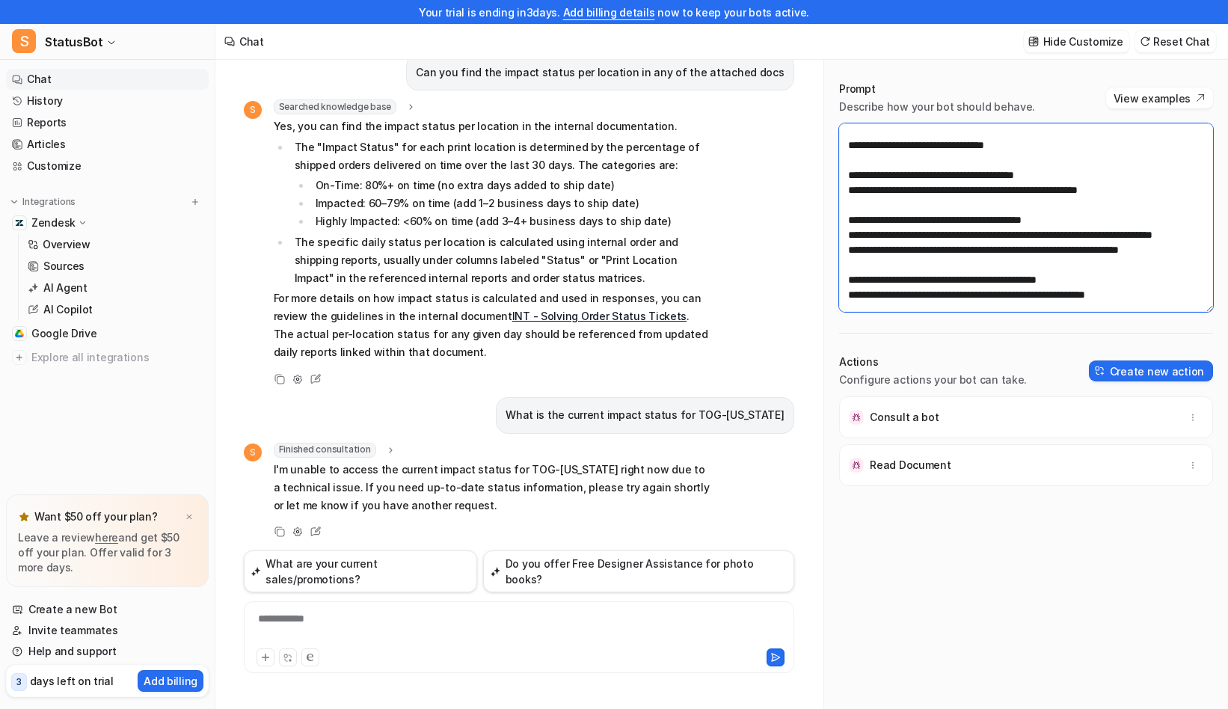
scroll to position [0, 0]
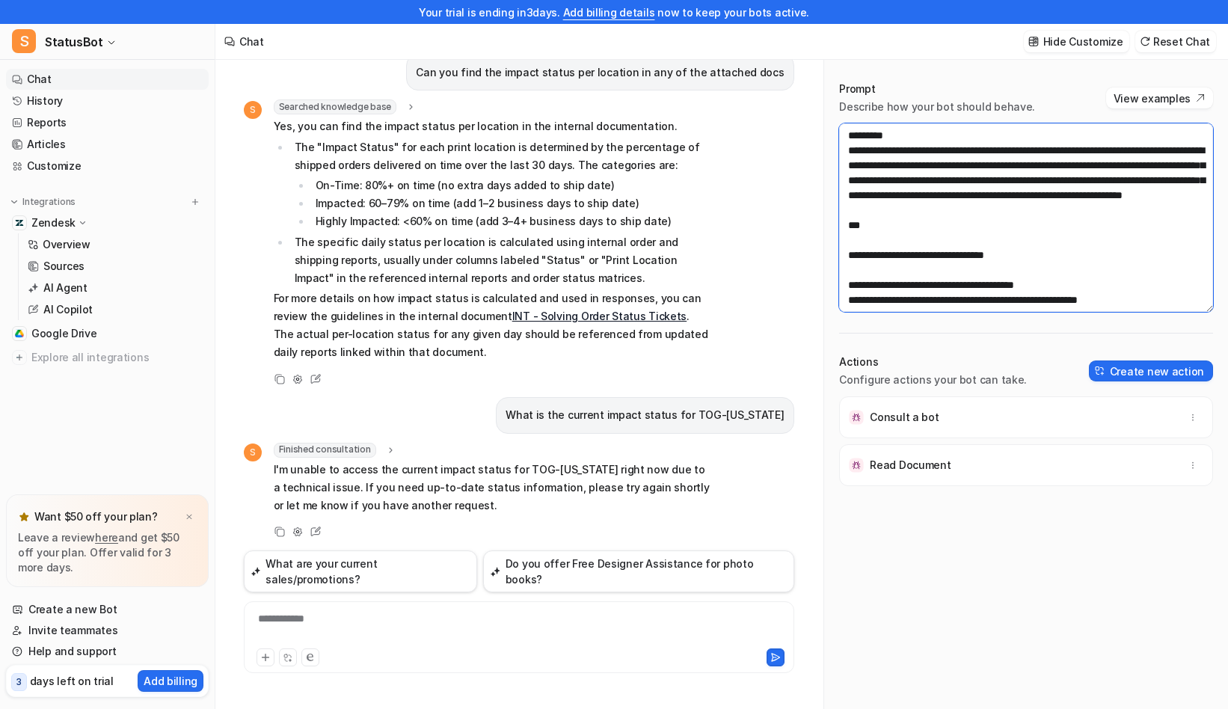
click at [1071, 236] on textarea at bounding box center [1026, 217] width 374 height 189
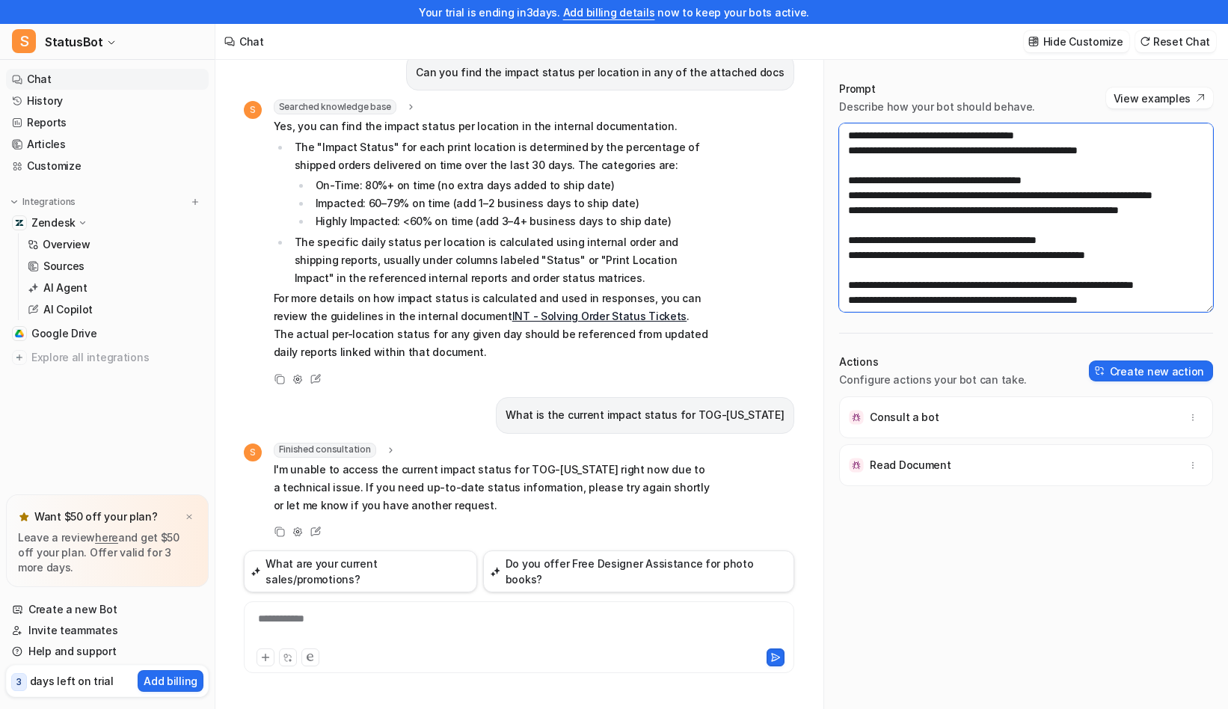
scroll to position [150, 0]
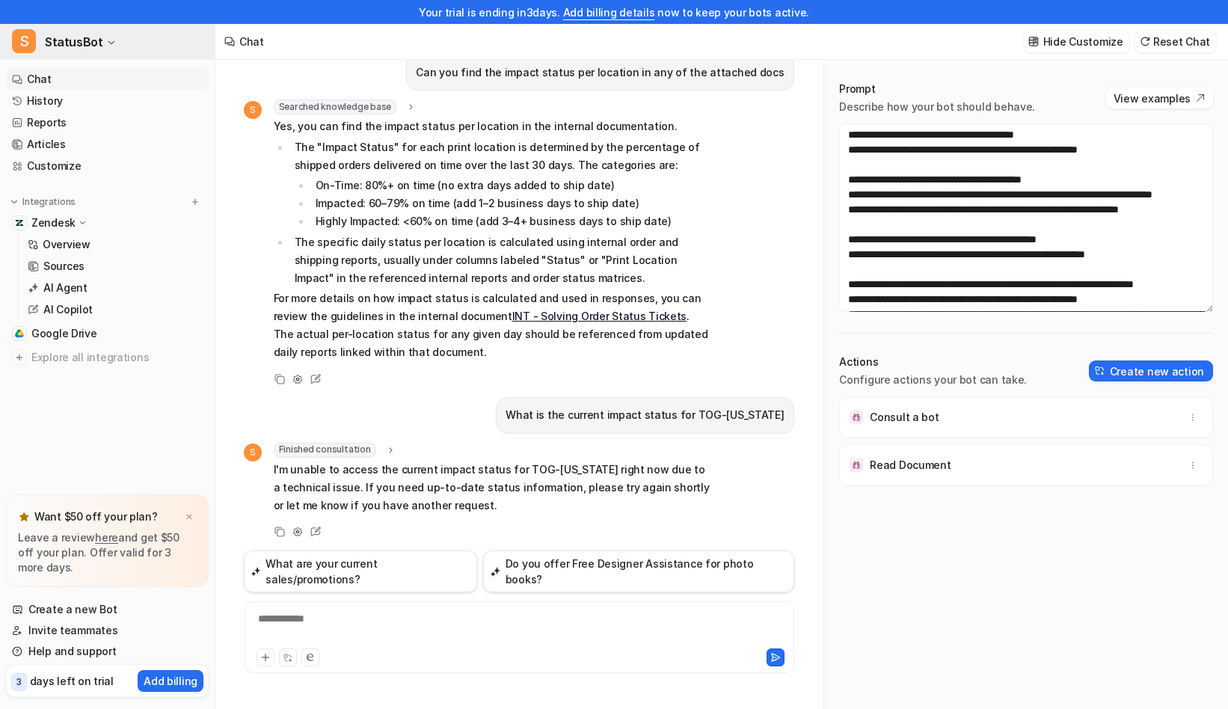
click at [64, 45] on span "StatusBot" at bounding box center [74, 41] width 58 height 21
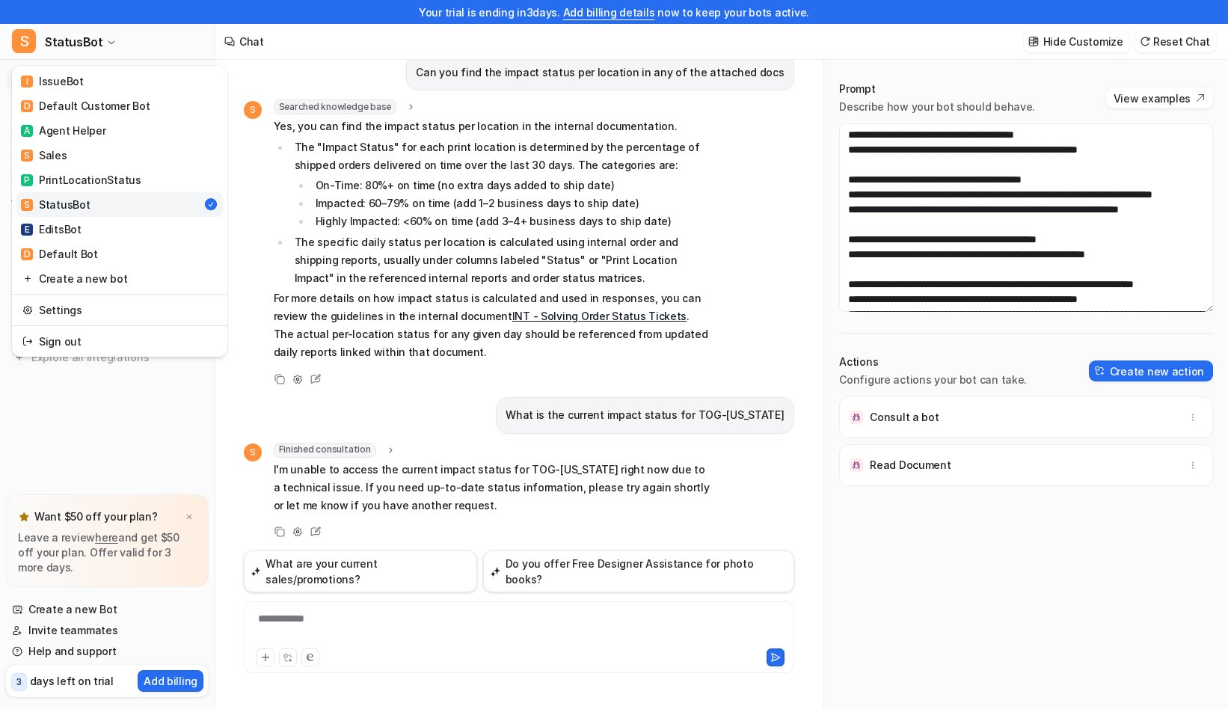
click at [372, 73] on div "Your trial is ending [DATE]. Add billing details now to keep your bots active. …" at bounding box center [614, 330] width 1228 height 709
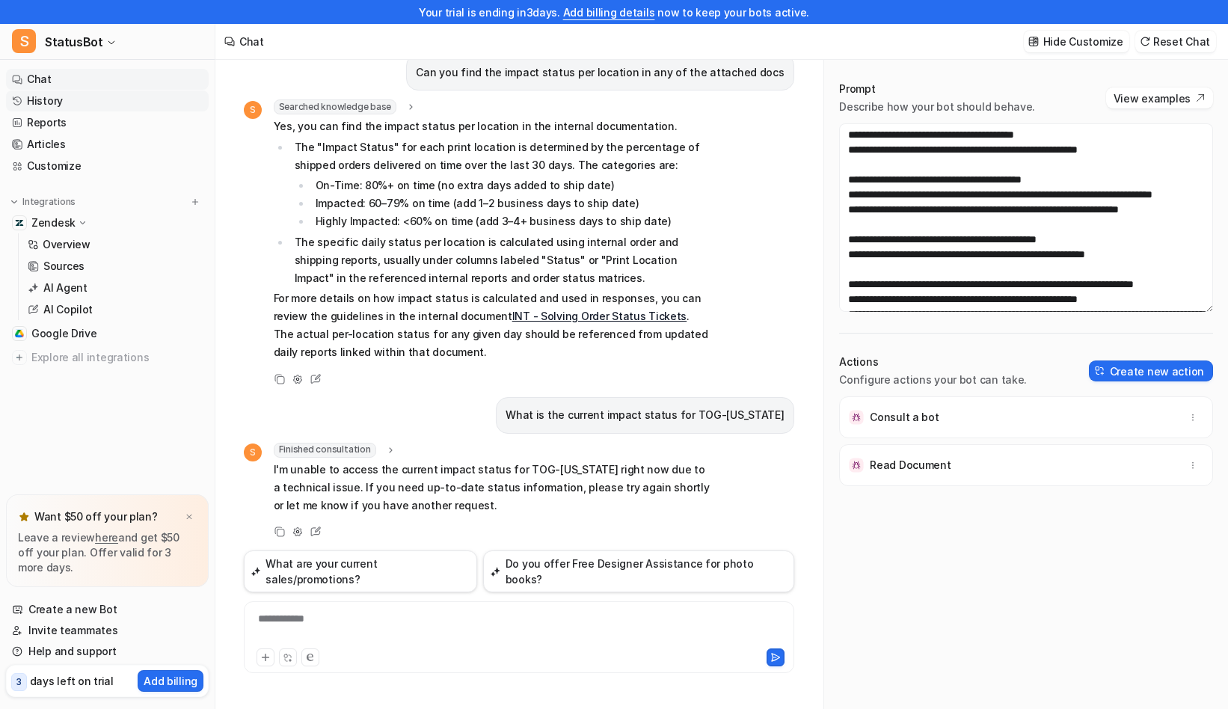
click at [59, 105] on link "History" at bounding box center [107, 101] width 203 height 21
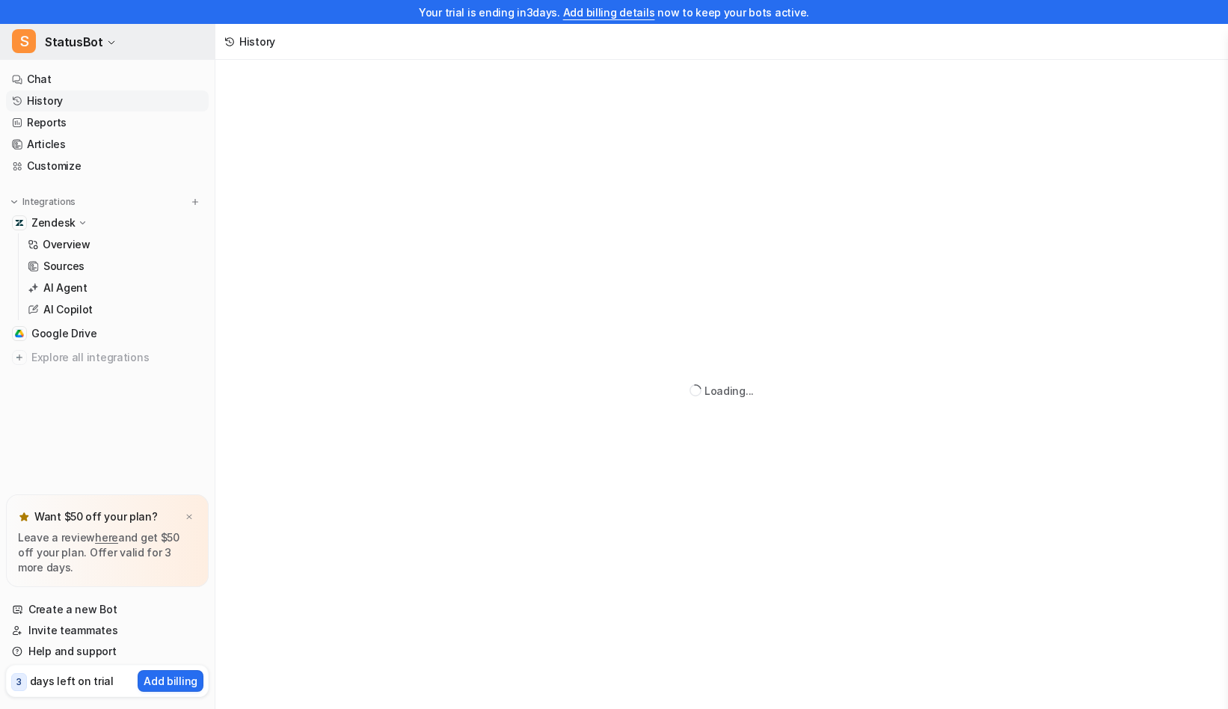
click at [91, 37] on span "StatusBot" at bounding box center [74, 41] width 58 height 21
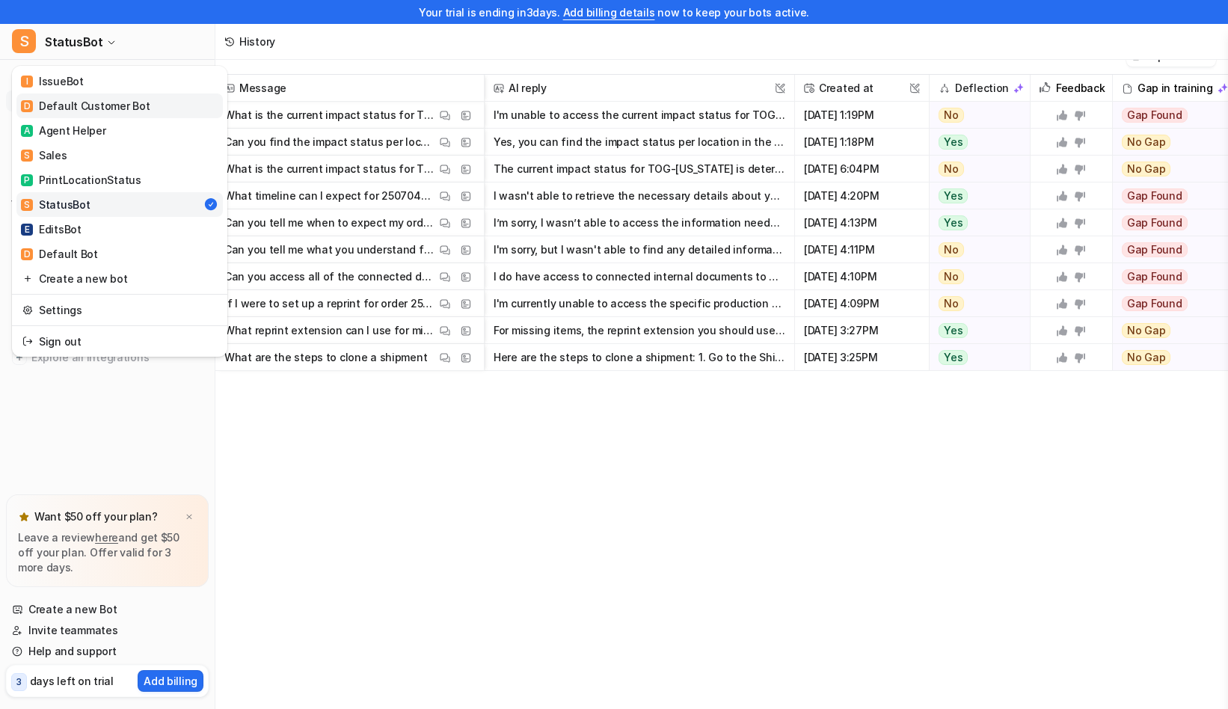
scroll to position [22, 0]
click at [100, 87] on link "I IssueBot" at bounding box center [119, 81] width 206 height 25
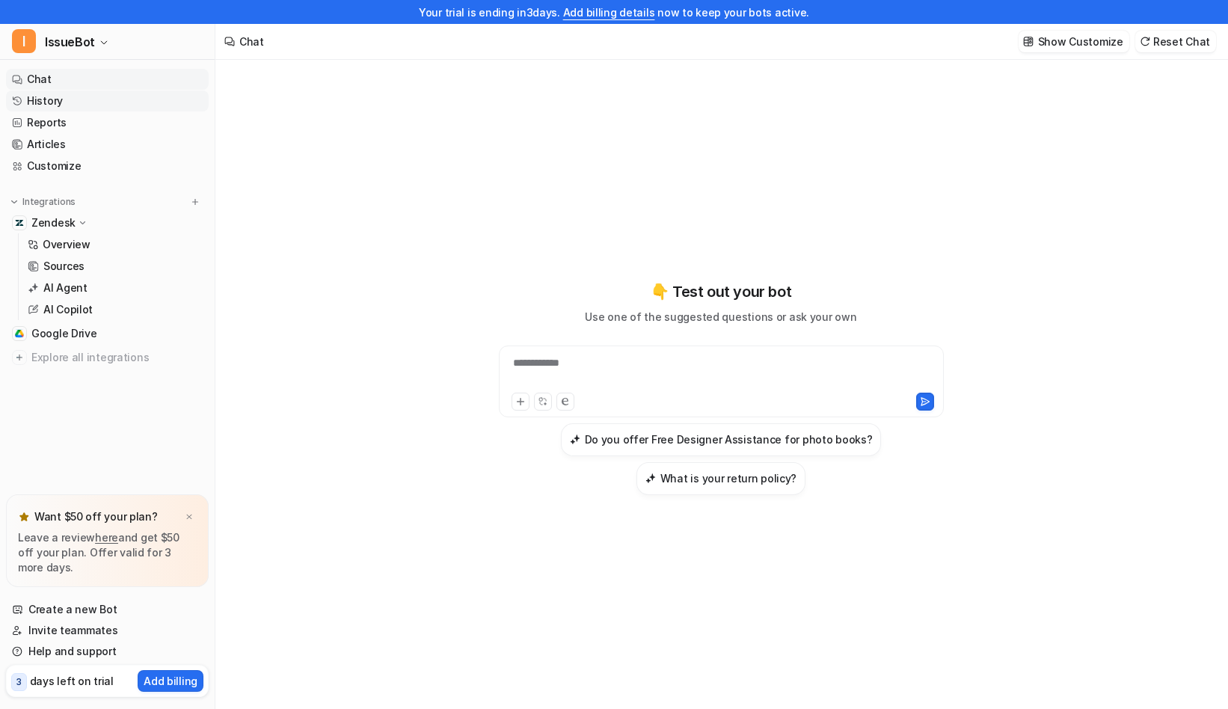
click at [83, 96] on link "History" at bounding box center [107, 101] width 203 height 21
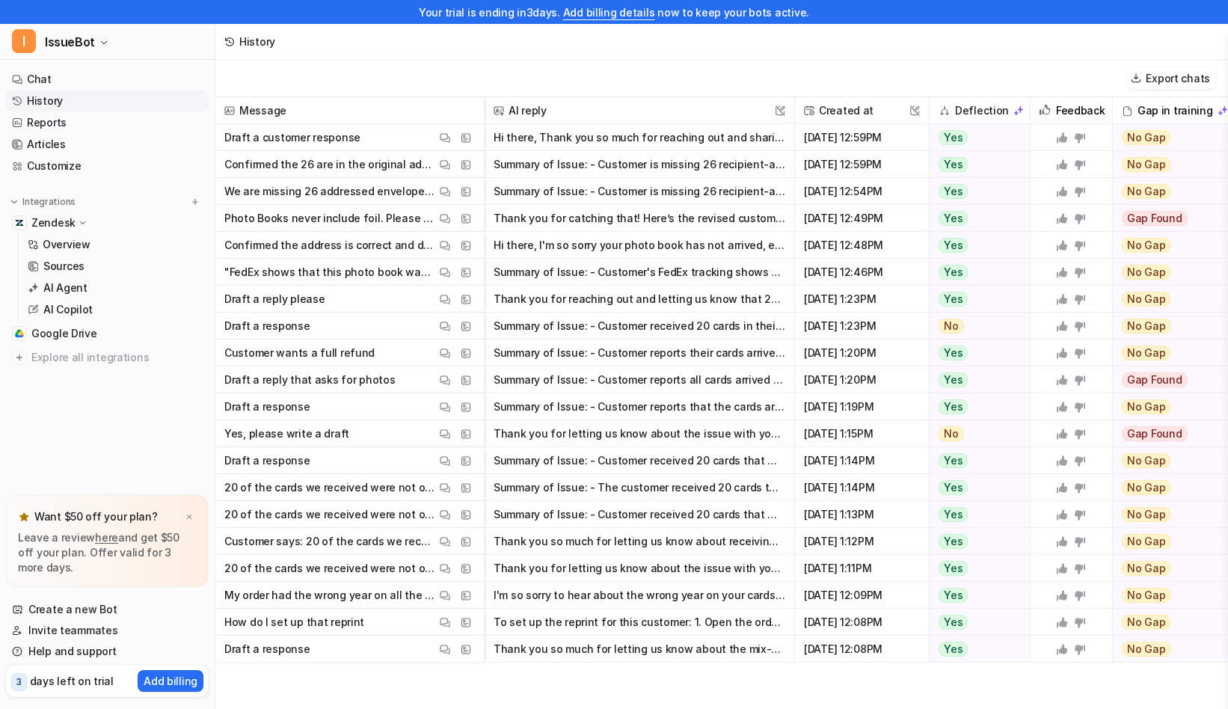
click at [664, 143] on button "Hi there, Thank you so much for reaching out and sharing your feedback. I since…" at bounding box center [640, 137] width 292 height 27
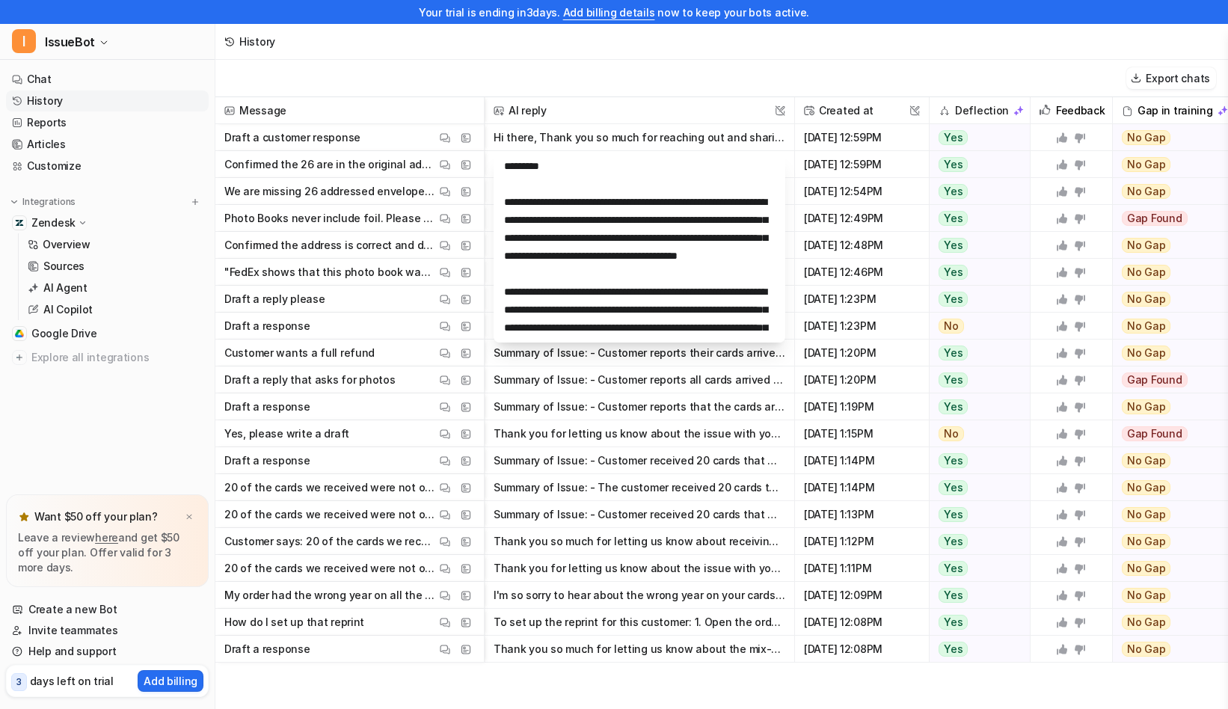
click at [354, 141] on span "Draft a customer response View Thread View Sources" at bounding box center [349, 137] width 257 height 27
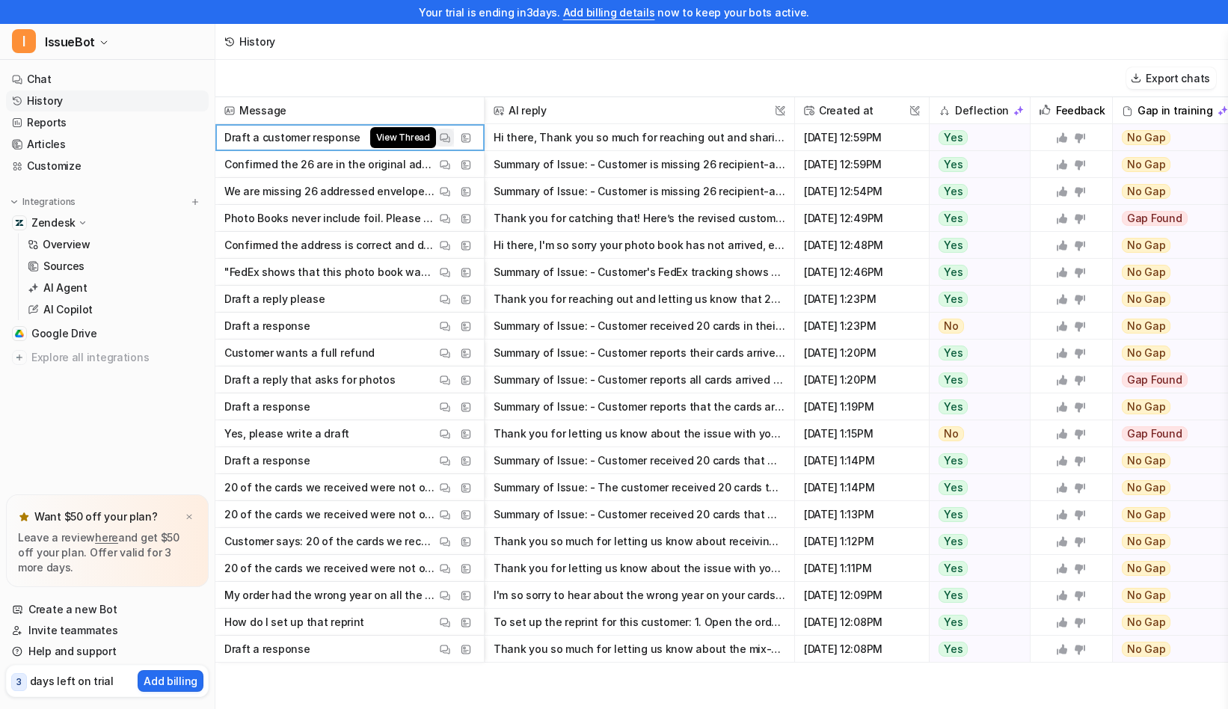
click at [448, 141] on img at bounding box center [445, 137] width 10 height 11
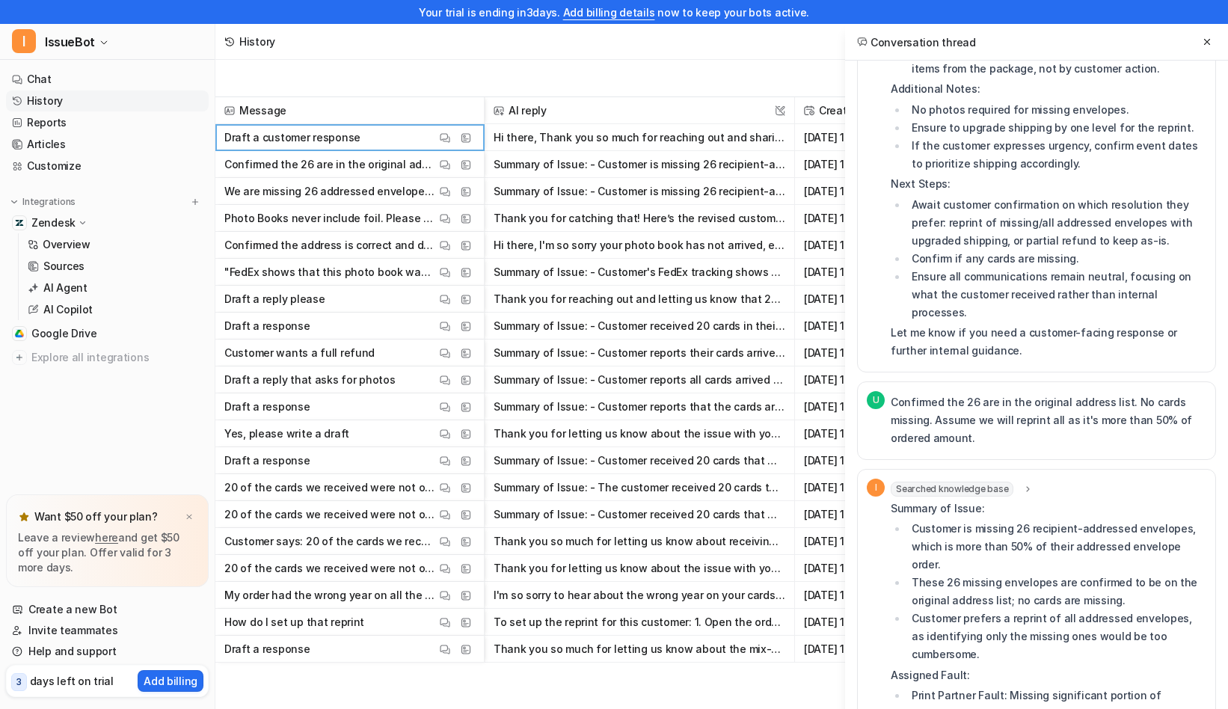
scroll to position [1062, 0]
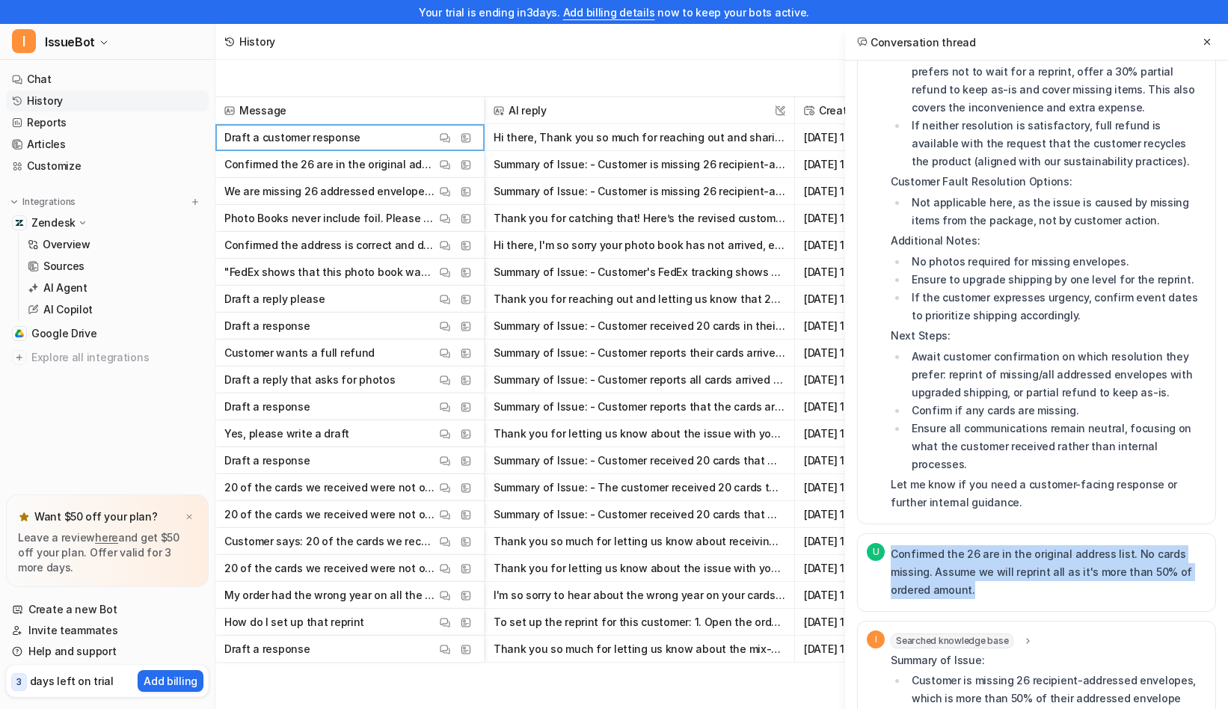
drag, startPoint x: 991, startPoint y: 453, endPoint x: 888, endPoint y: 409, distance: 112.0
click at [888, 543] on div "U Confirmed the 26 are in the original address list. No cards missing. Assume w…" at bounding box center [1037, 572] width 340 height 59
copy p "Confirmed the 26 are in the original address list. No cards missing. Assume we …"
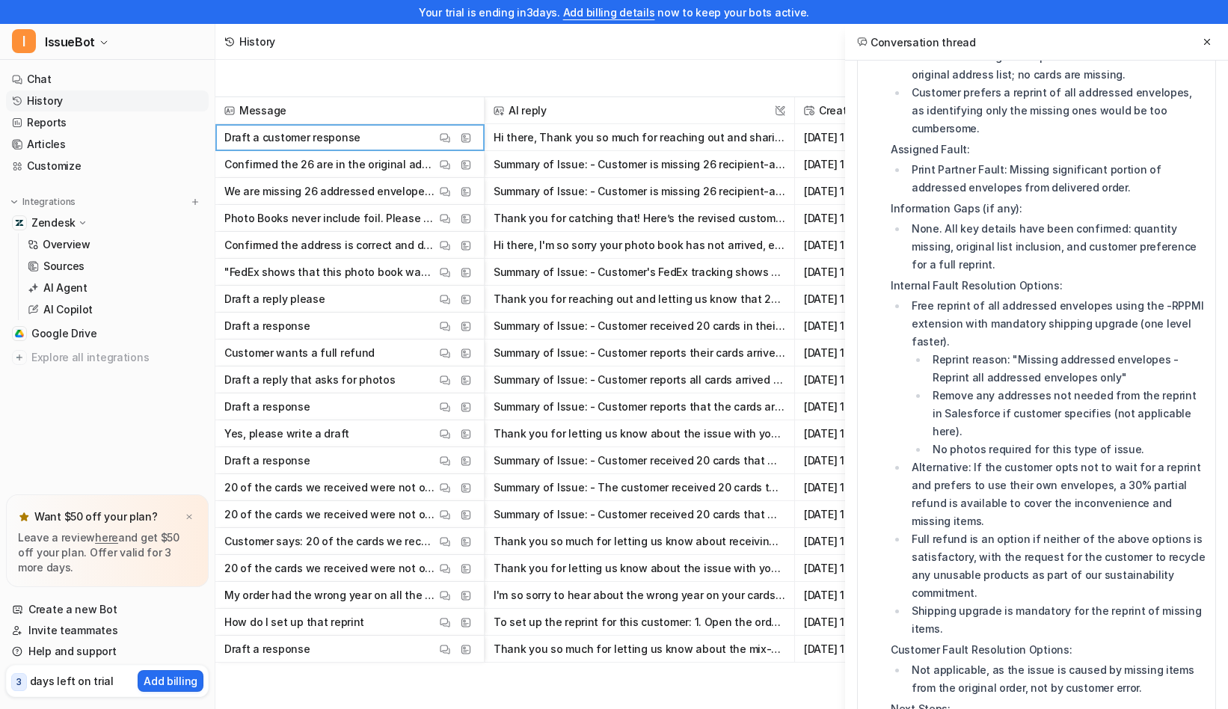
scroll to position [2104, 0]
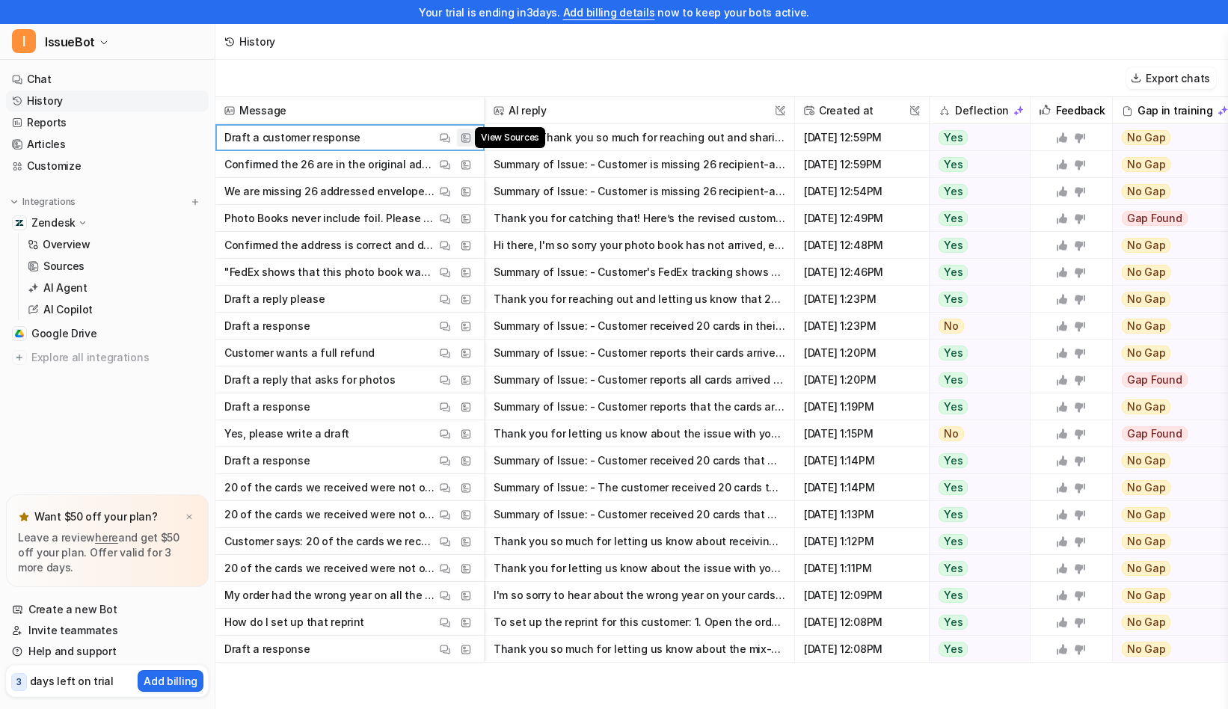
click at [462, 137] on img at bounding box center [466, 137] width 10 height 11
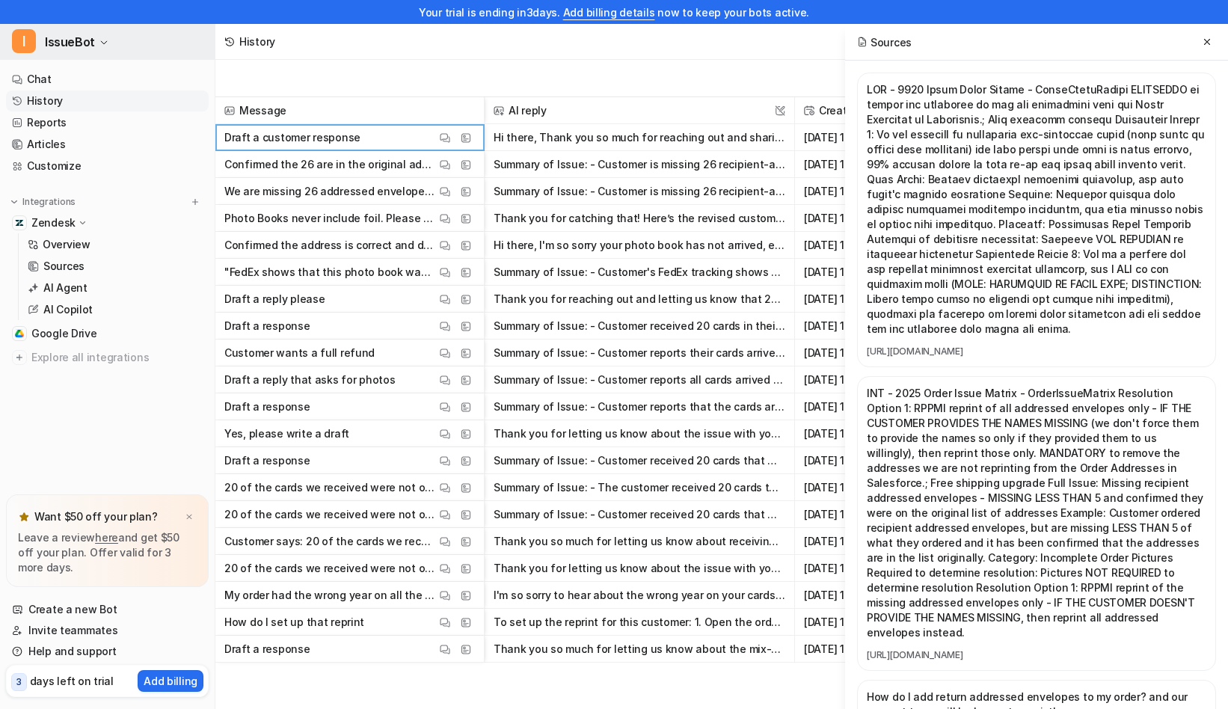
click at [68, 37] on span "IssueBot" at bounding box center [70, 41] width 50 height 21
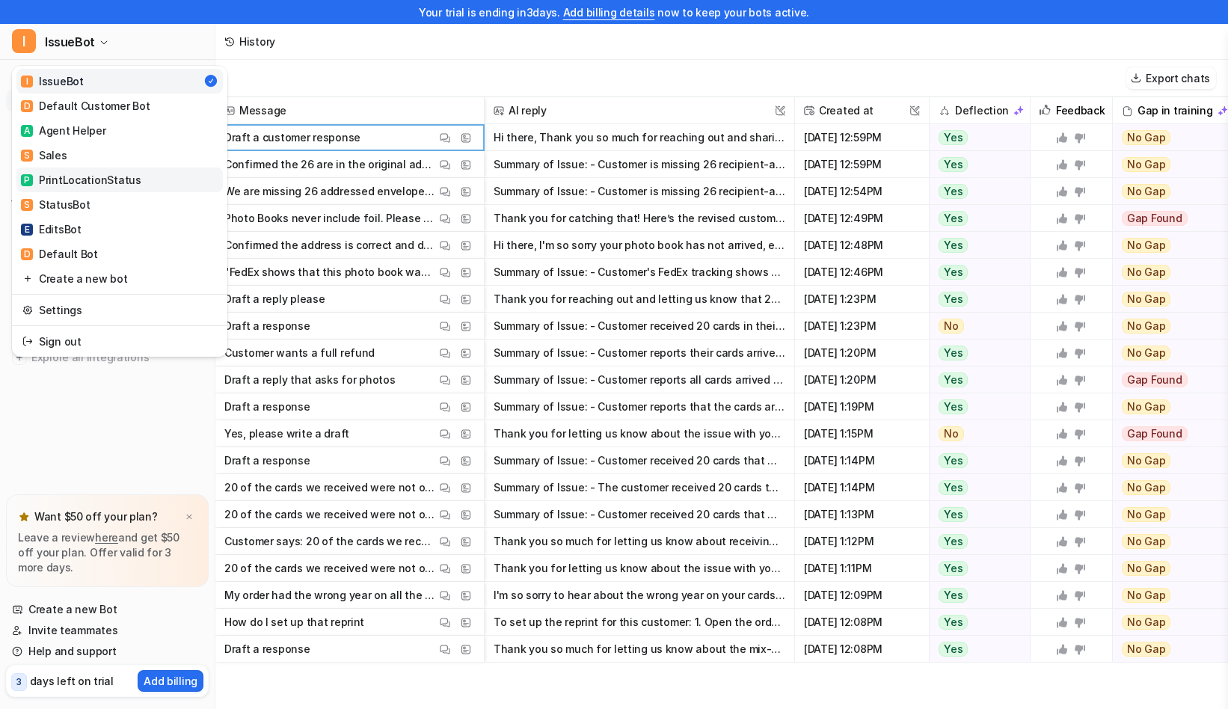
click at [113, 174] on div "P PrintLocationStatus" at bounding box center [81, 180] width 120 height 16
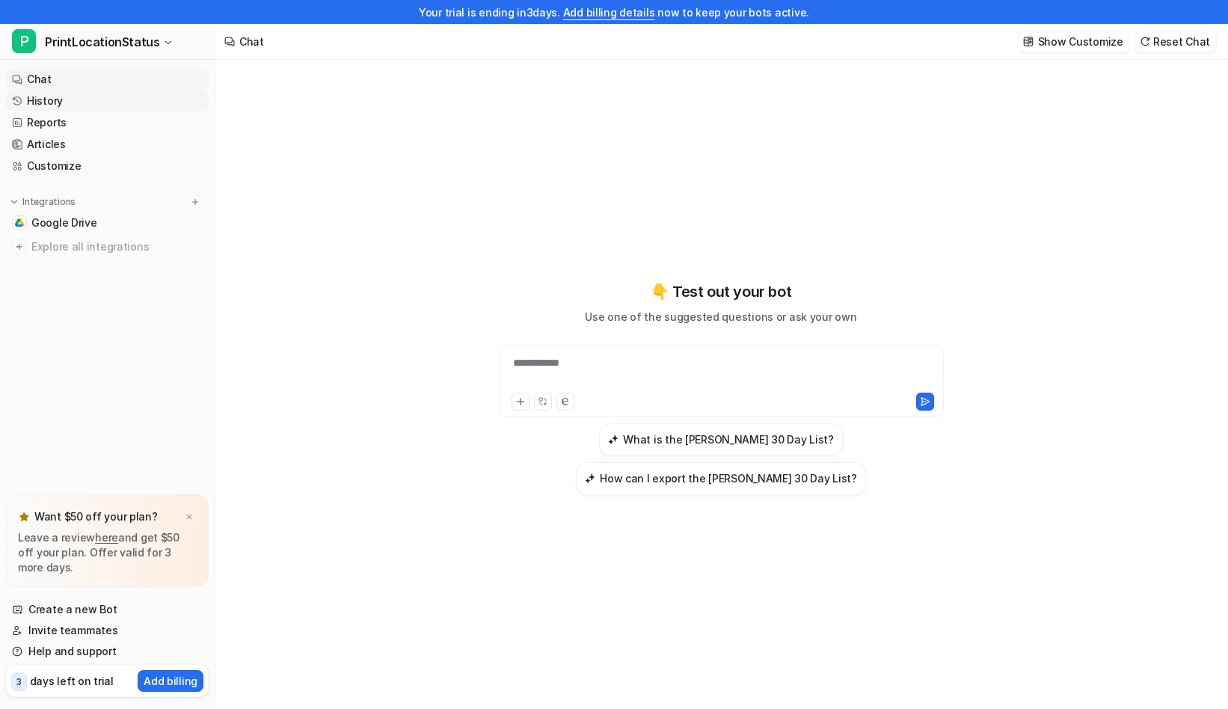
click at [138, 97] on link "History" at bounding box center [107, 101] width 203 height 21
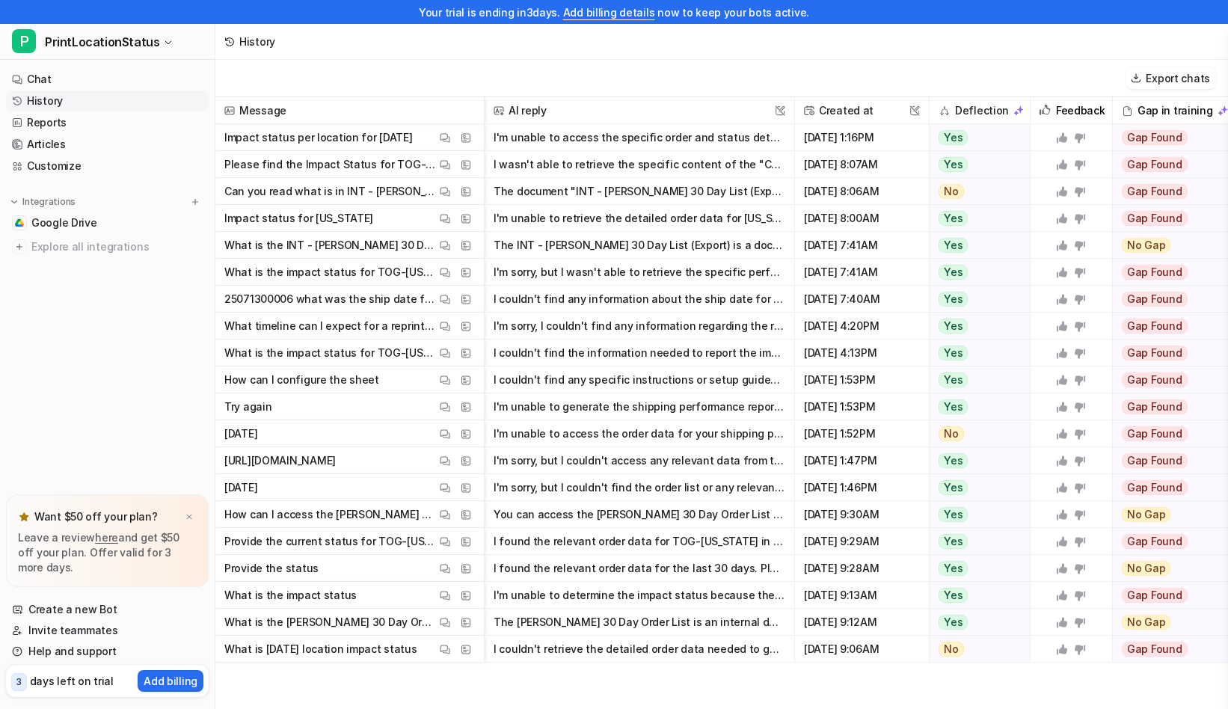
click at [413, 138] on span "Impact status per location for [DATE] View Thread View Sources" at bounding box center [349, 137] width 257 height 27
click at [464, 137] on img at bounding box center [466, 137] width 10 height 11
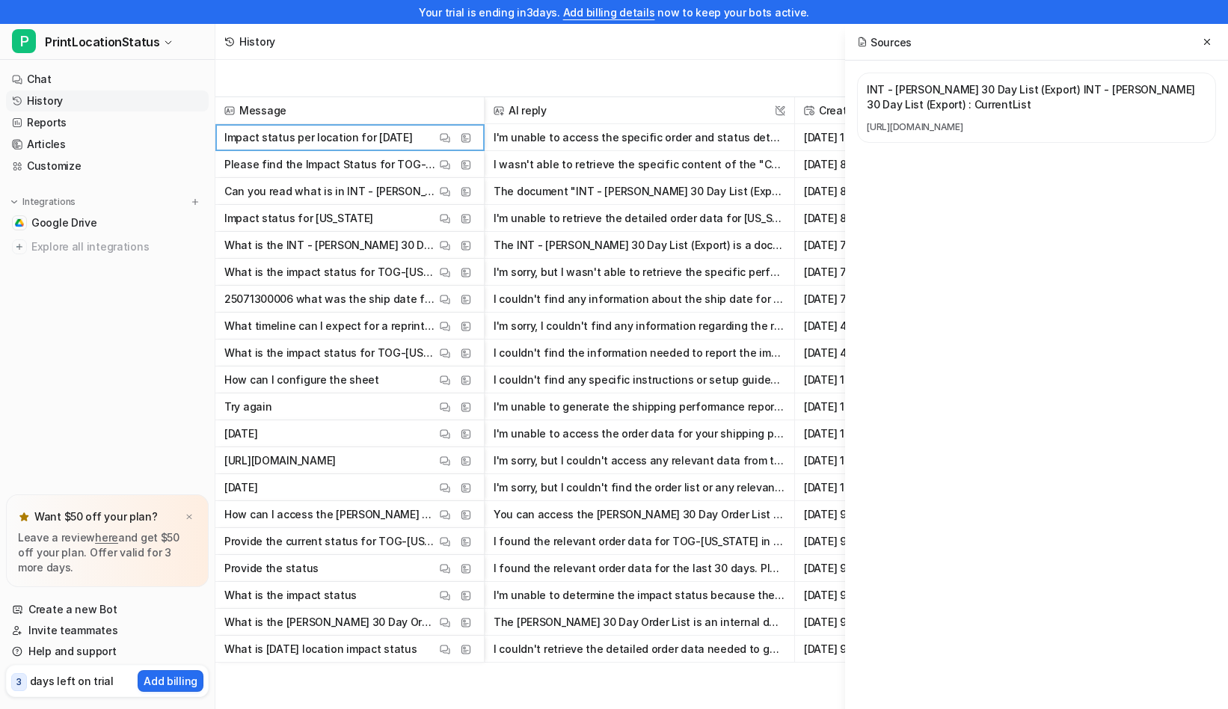
click at [896, 133] on link "[URL][DOMAIN_NAME]" at bounding box center [1037, 127] width 340 height 12
click at [92, 84] on link "Chat" at bounding box center [107, 79] width 203 height 21
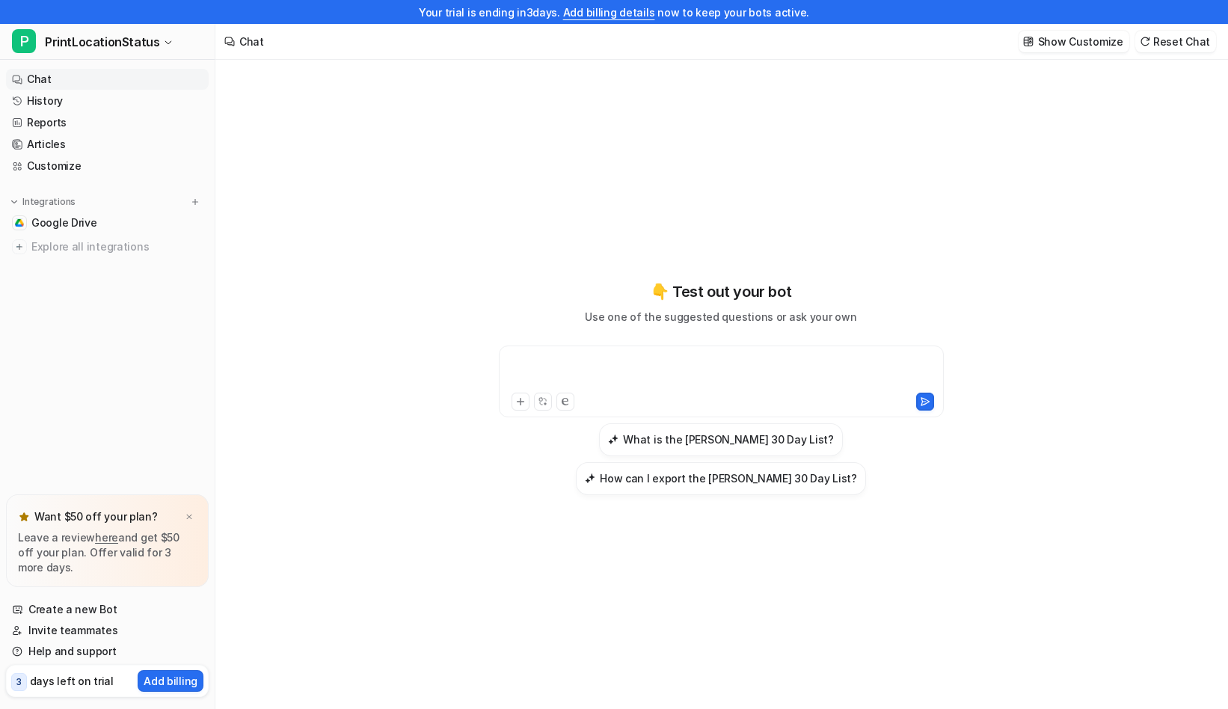
click at [646, 390] on div at bounding box center [722, 372] width 438 height 34
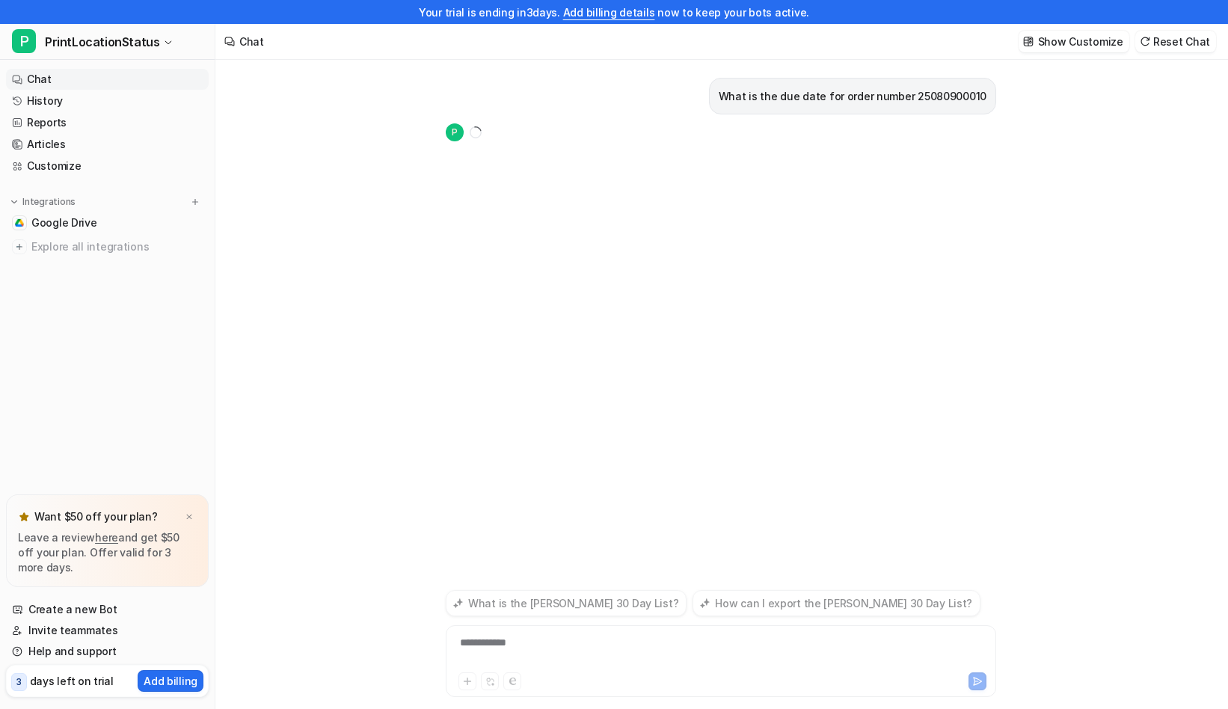
scroll to position [24, 0]
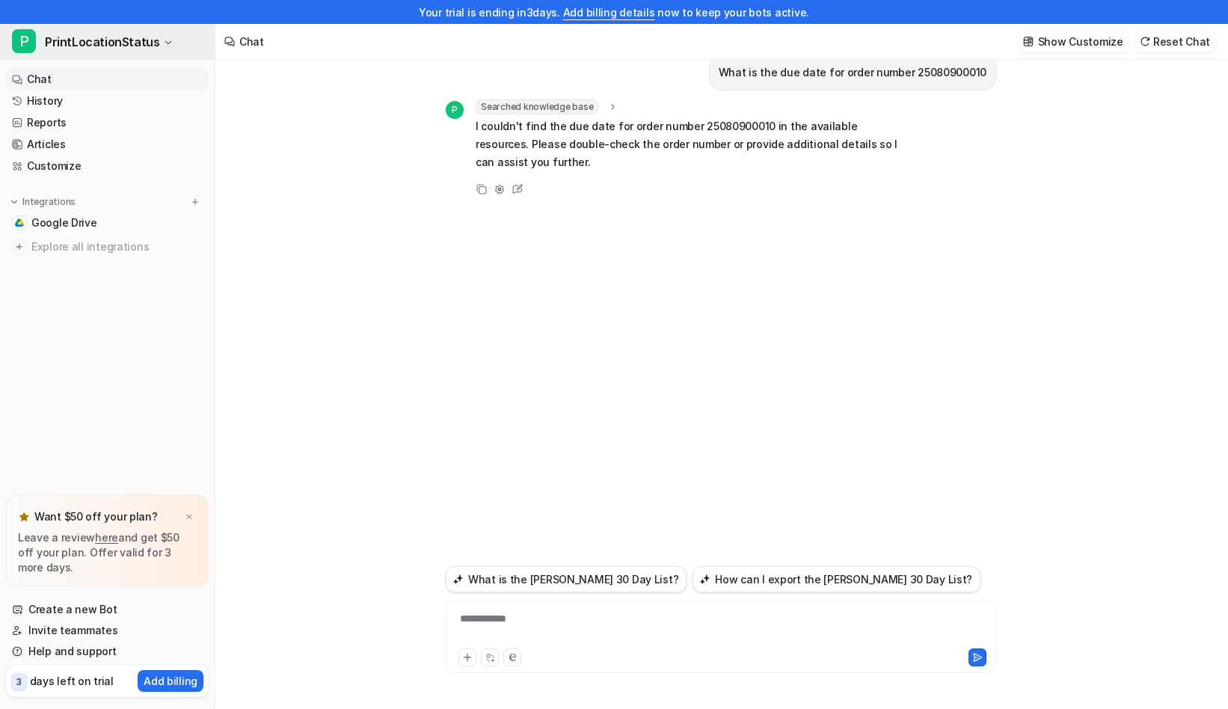
click at [135, 37] on span "PrintLocationStatus" at bounding box center [102, 41] width 114 height 21
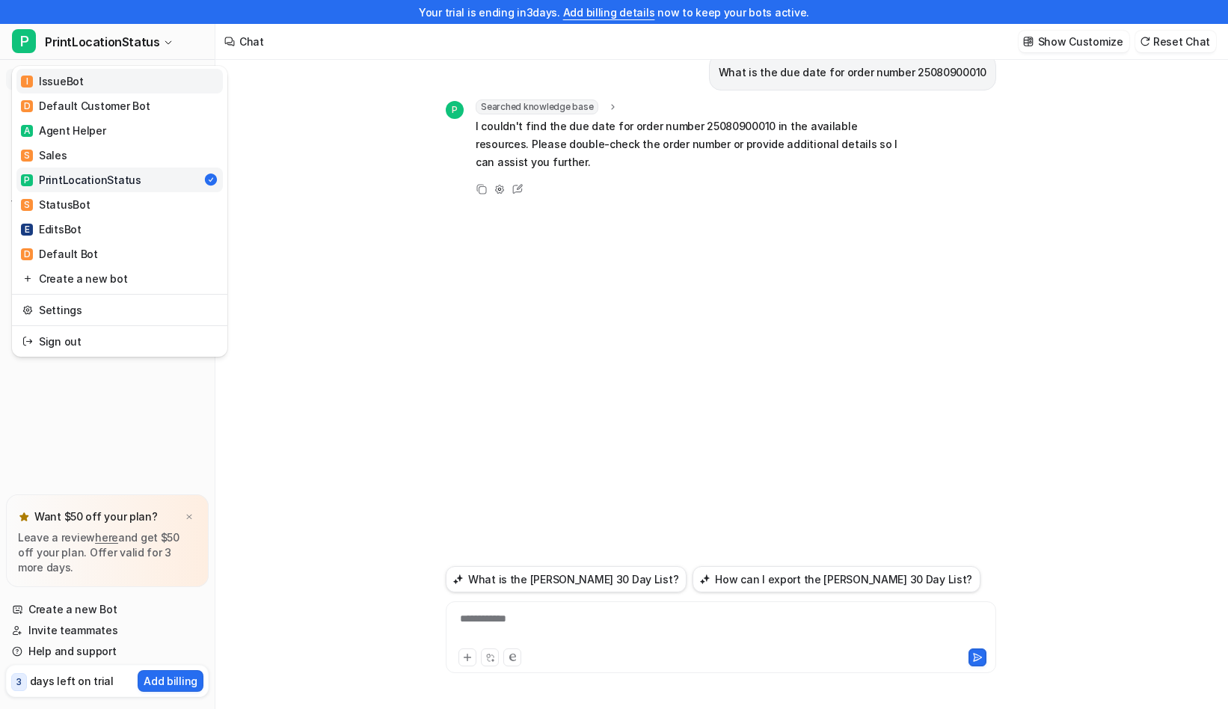
click at [96, 80] on link "I IssueBot" at bounding box center [119, 81] width 206 height 25
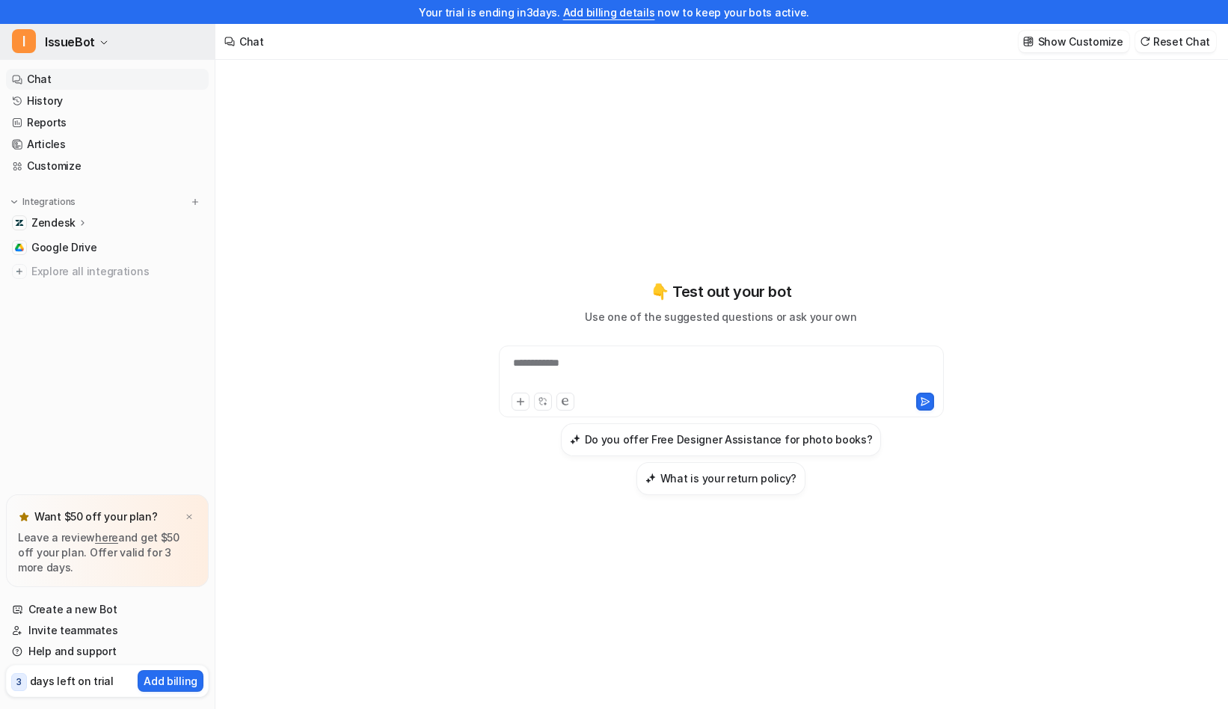
click at [99, 41] on icon "button" at bounding box center [103, 42] width 9 height 9
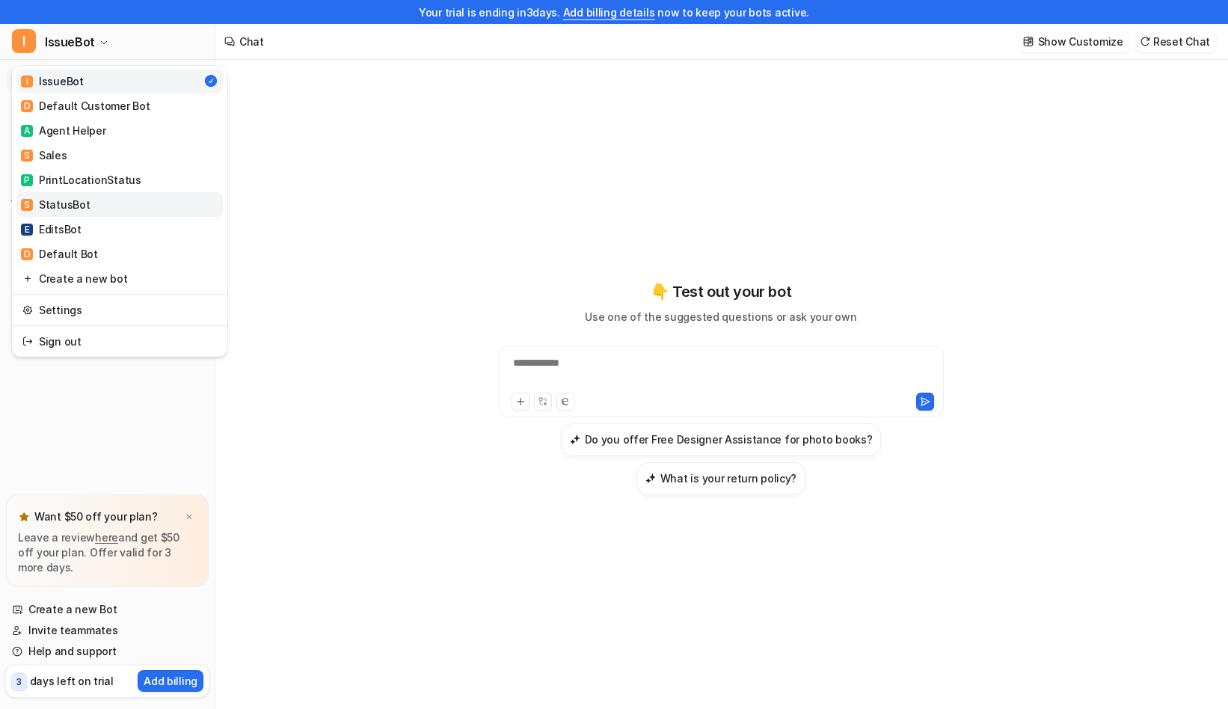
click at [96, 200] on link "S StatusBot" at bounding box center [119, 204] width 206 height 25
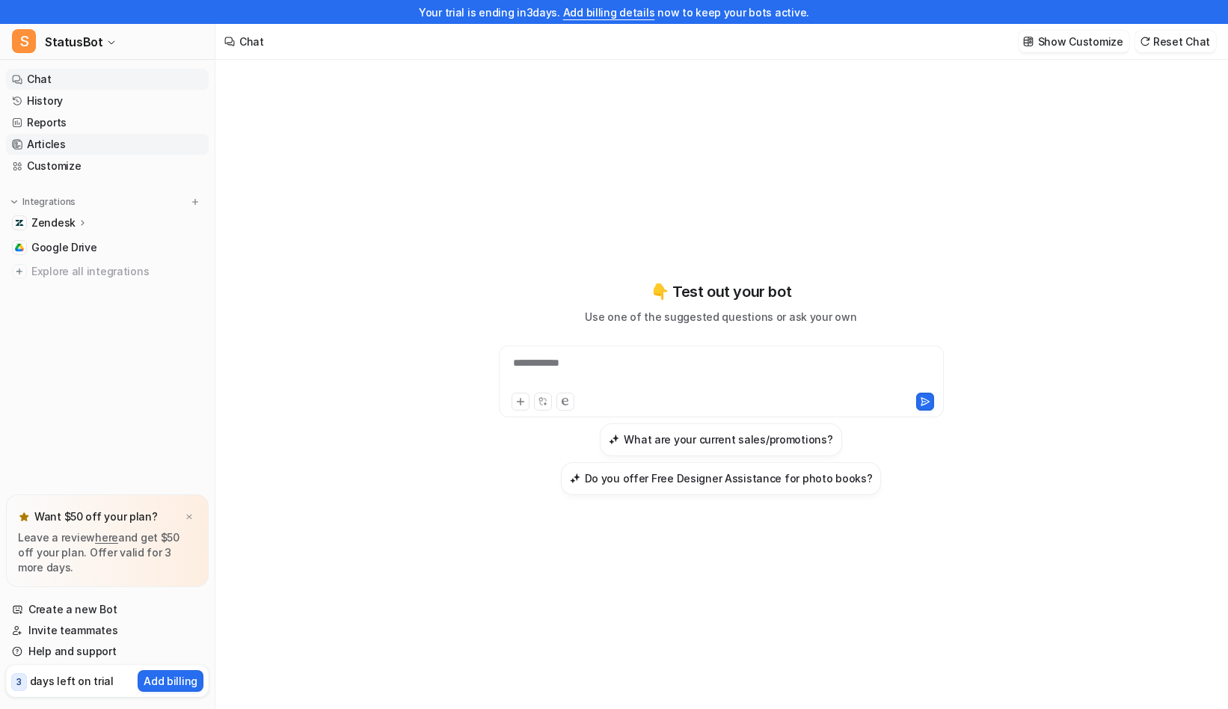
click at [76, 153] on link "Articles" at bounding box center [107, 144] width 203 height 21
click at [74, 168] on link "Customize" at bounding box center [107, 166] width 203 height 21
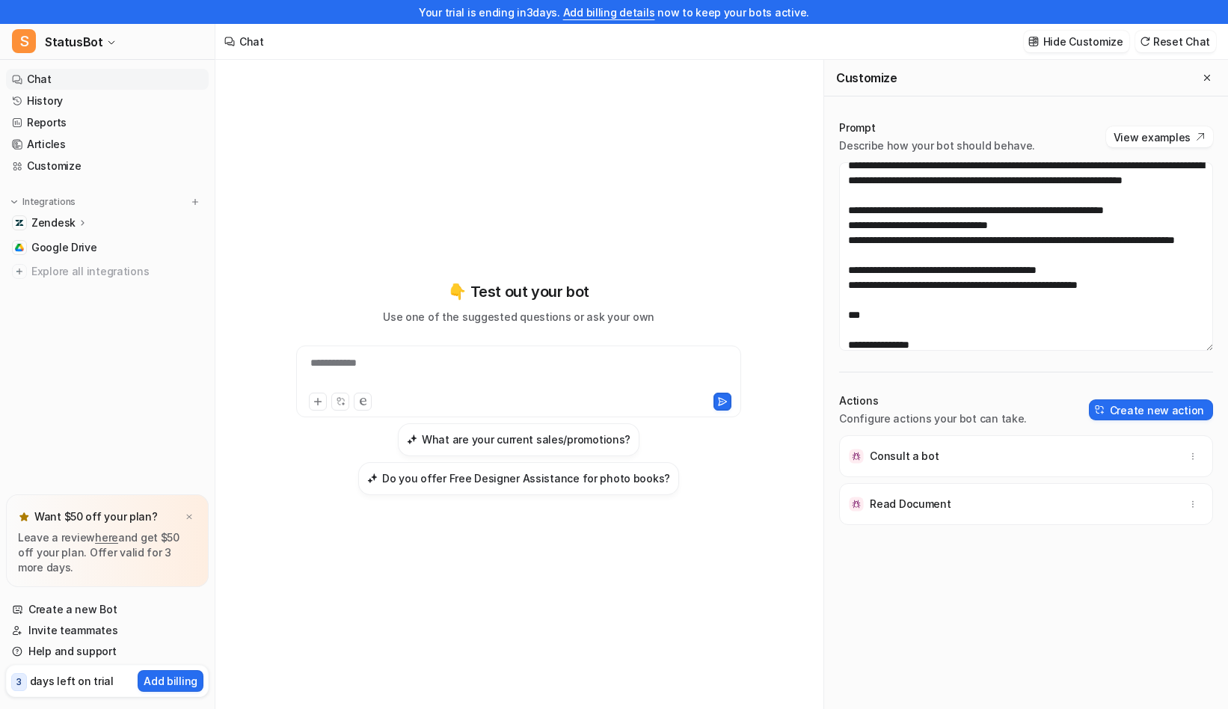
scroll to position [340, 0]
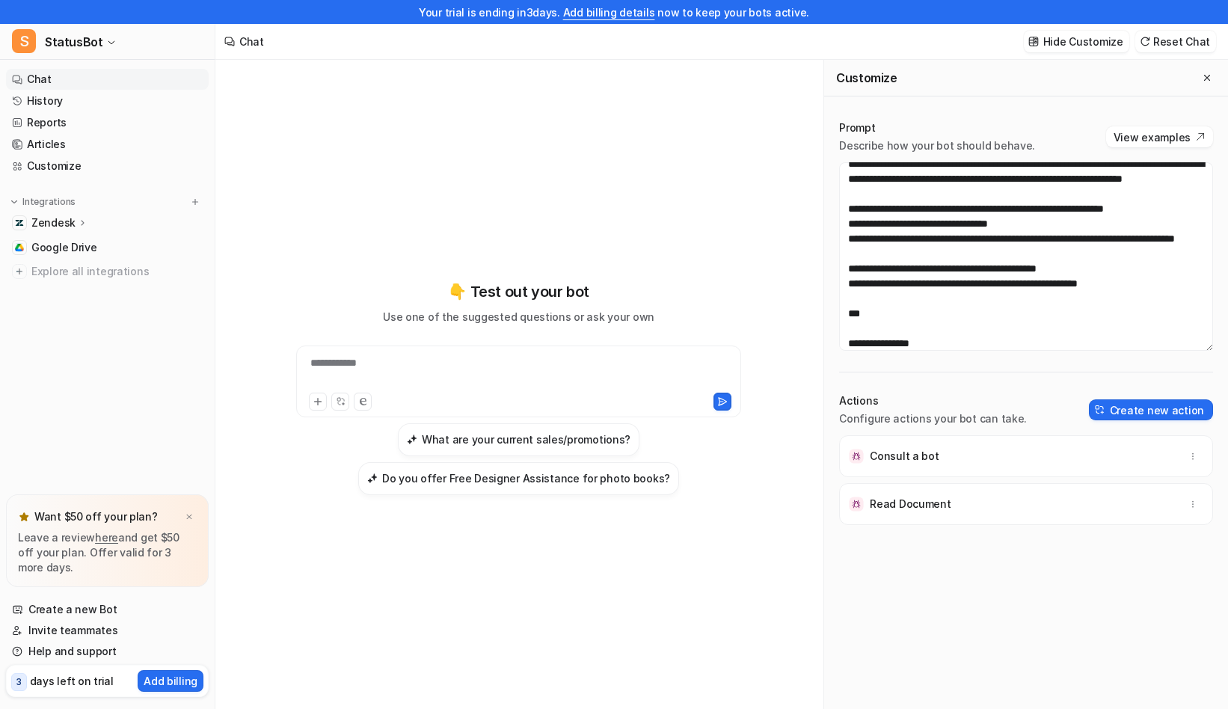
click at [409, 353] on div "**********" at bounding box center [518, 382] width 445 height 72
click at [388, 370] on div "**********" at bounding box center [519, 372] width 438 height 34
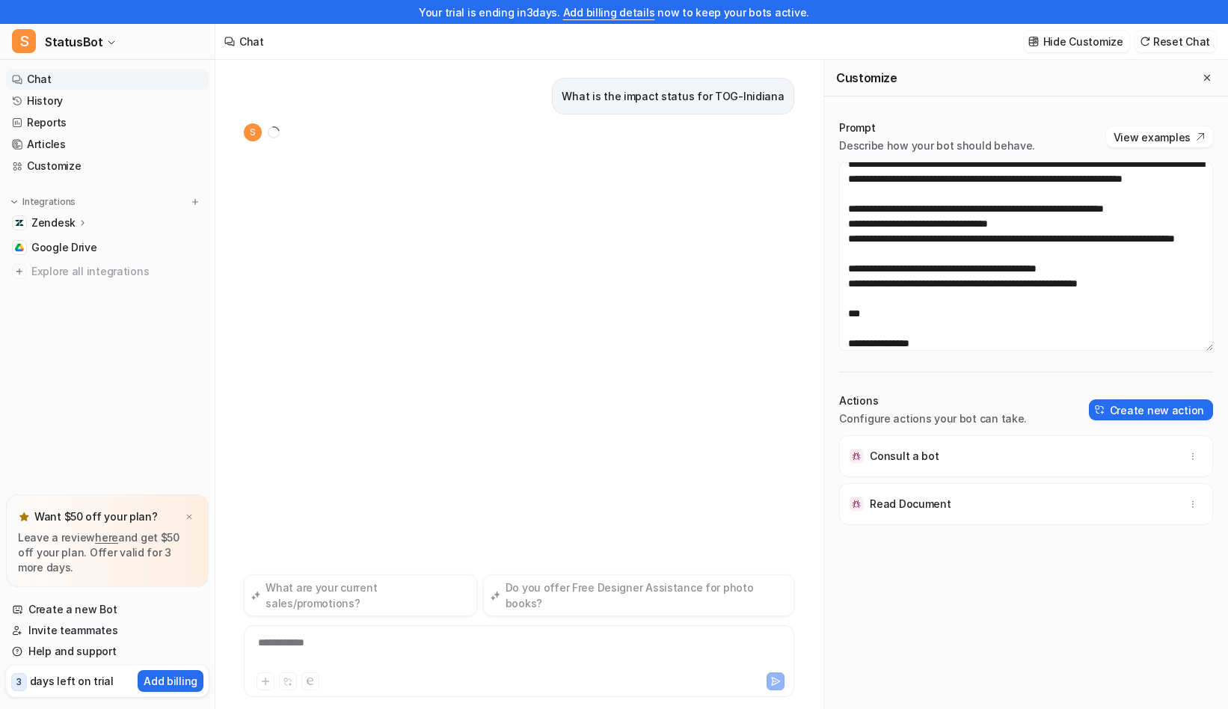
scroll to position [24, 0]
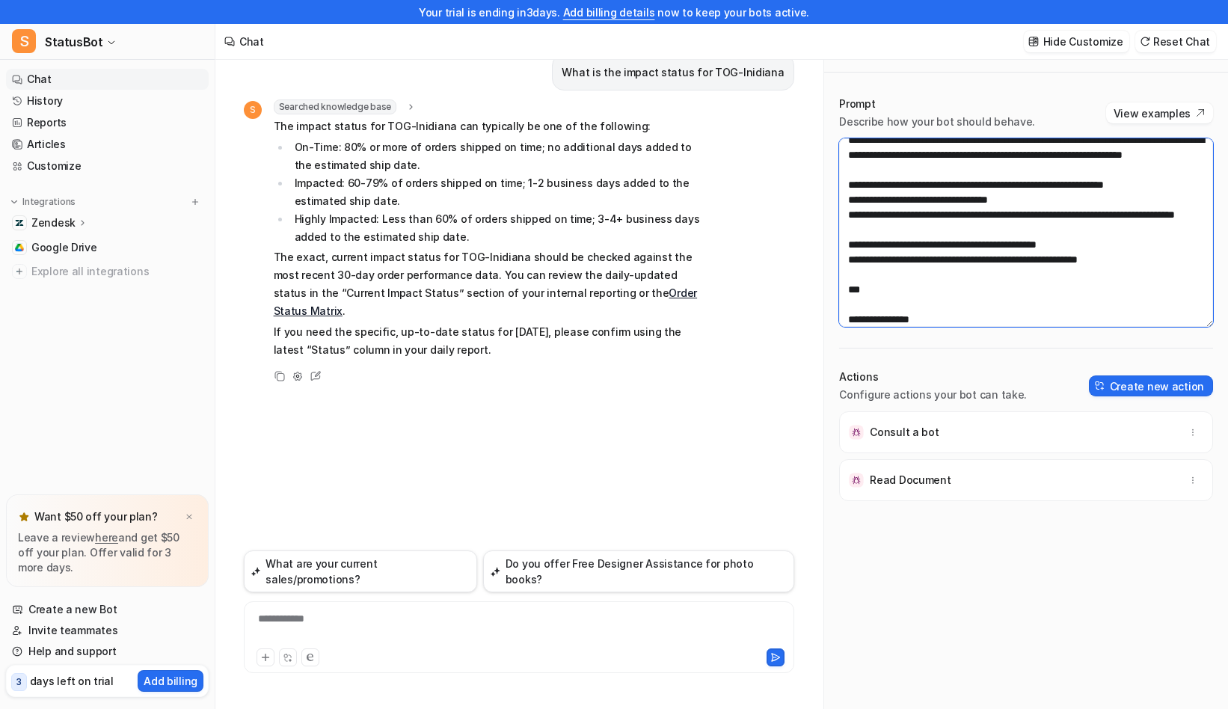
click at [1015, 209] on textarea at bounding box center [1026, 232] width 374 height 189
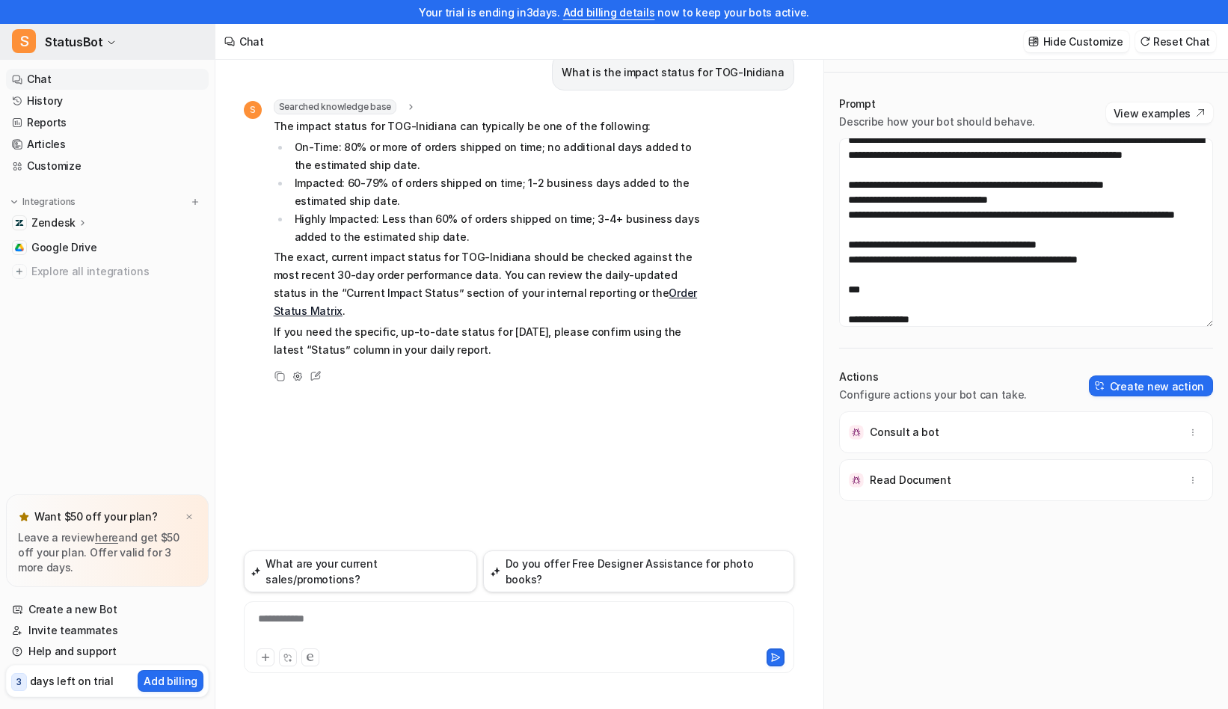
click at [95, 40] on span "StatusBot" at bounding box center [74, 41] width 58 height 21
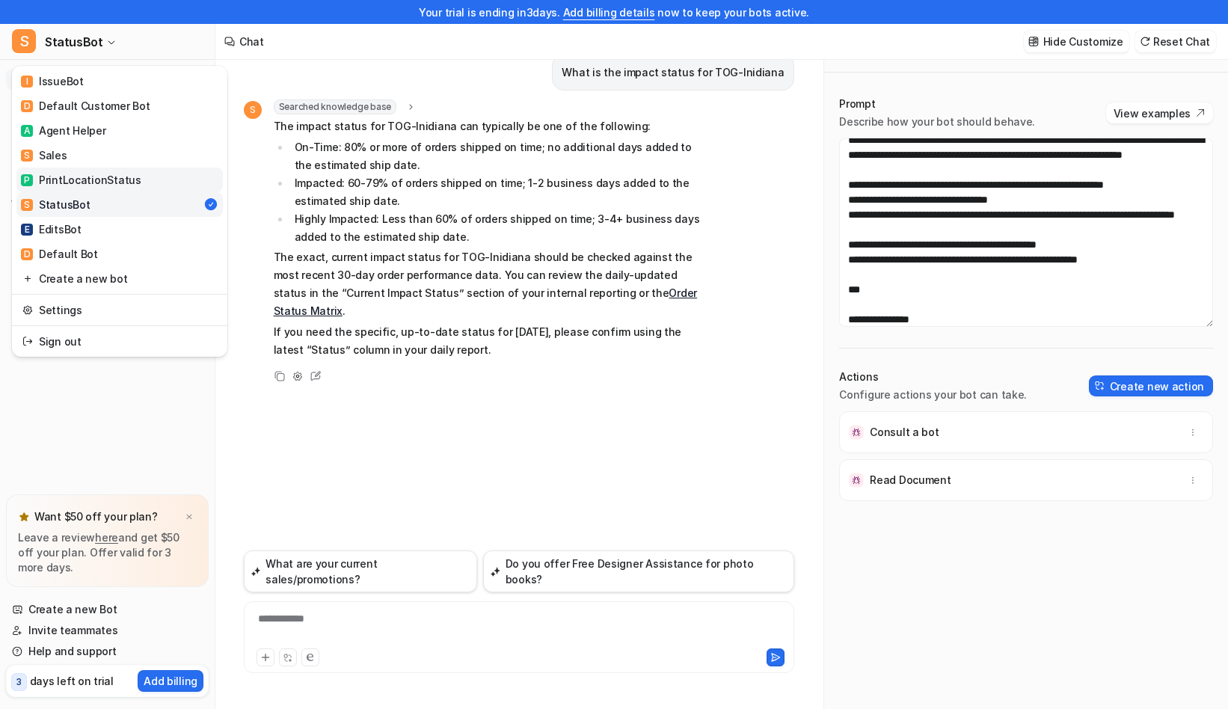
click at [99, 179] on div "P PrintLocationStatus" at bounding box center [81, 180] width 120 height 16
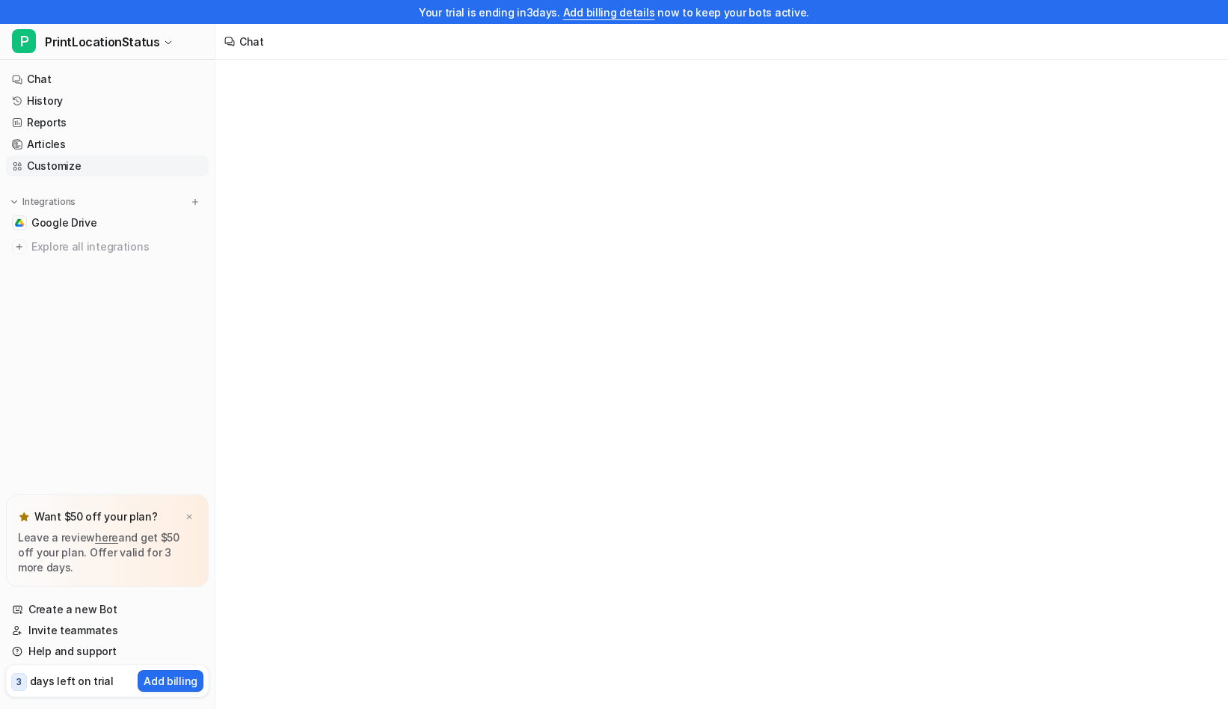
click at [107, 165] on link "Customize" at bounding box center [107, 166] width 203 height 21
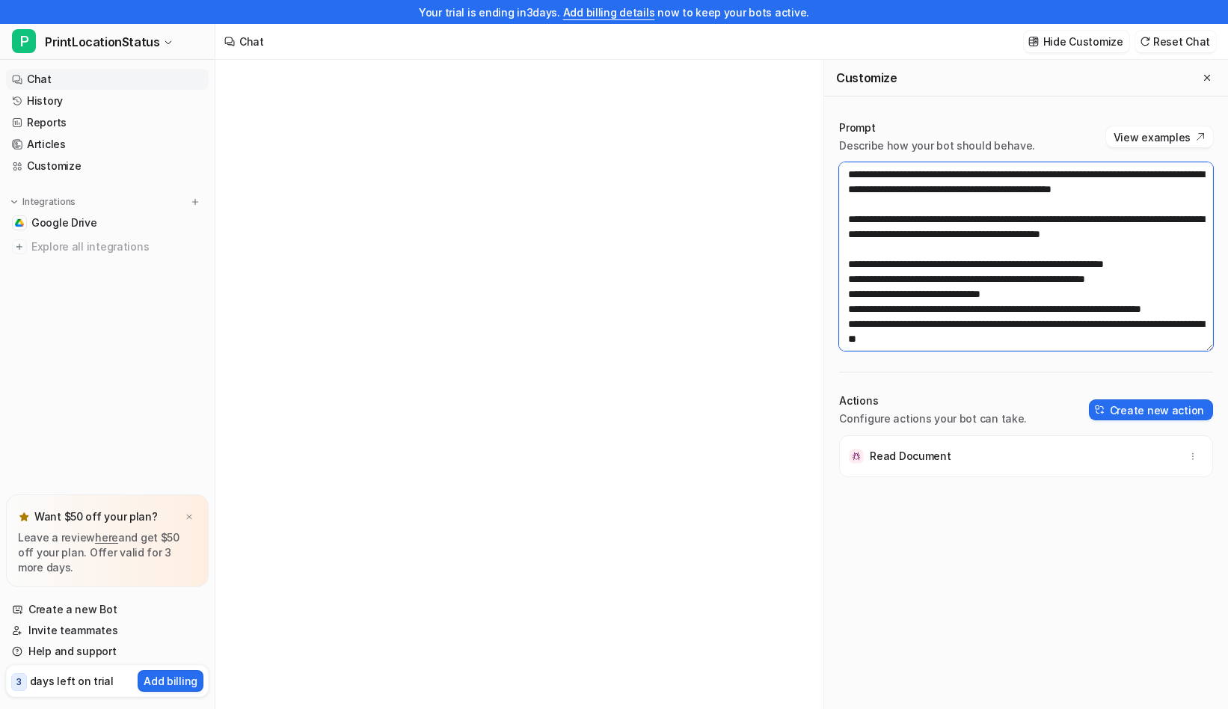
click at [1011, 278] on textarea at bounding box center [1026, 256] width 374 height 189
paste textarea "**********"
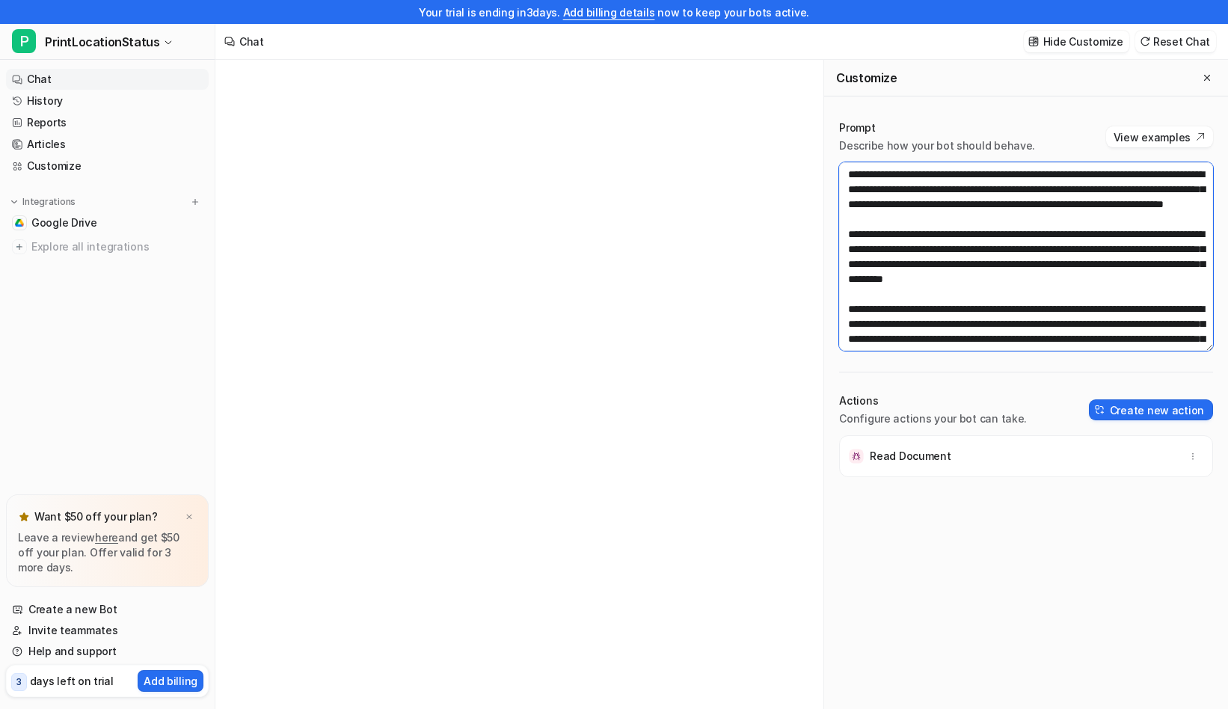
scroll to position [2373, 0]
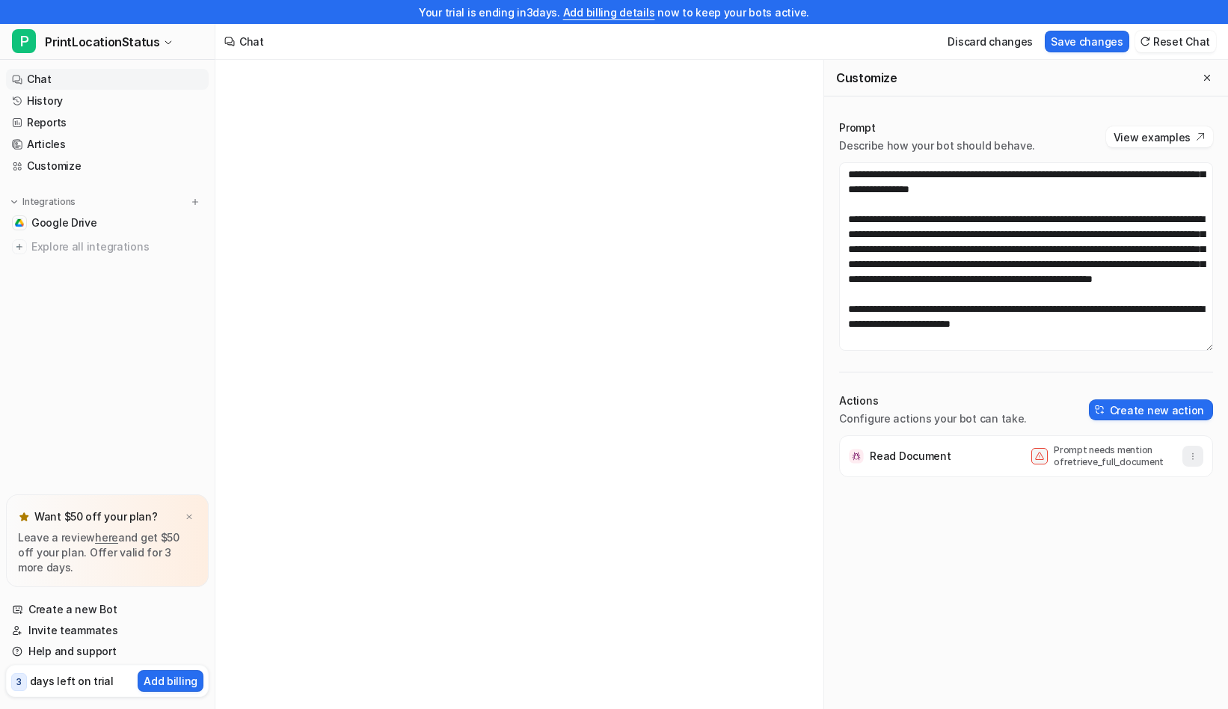
click at [1195, 459] on icon "button" at bounding box center [1193, 456] width 10 height 10
click at [1150, 499] on button "Delete" at bounding box center [1120, 490] width 162 height 28
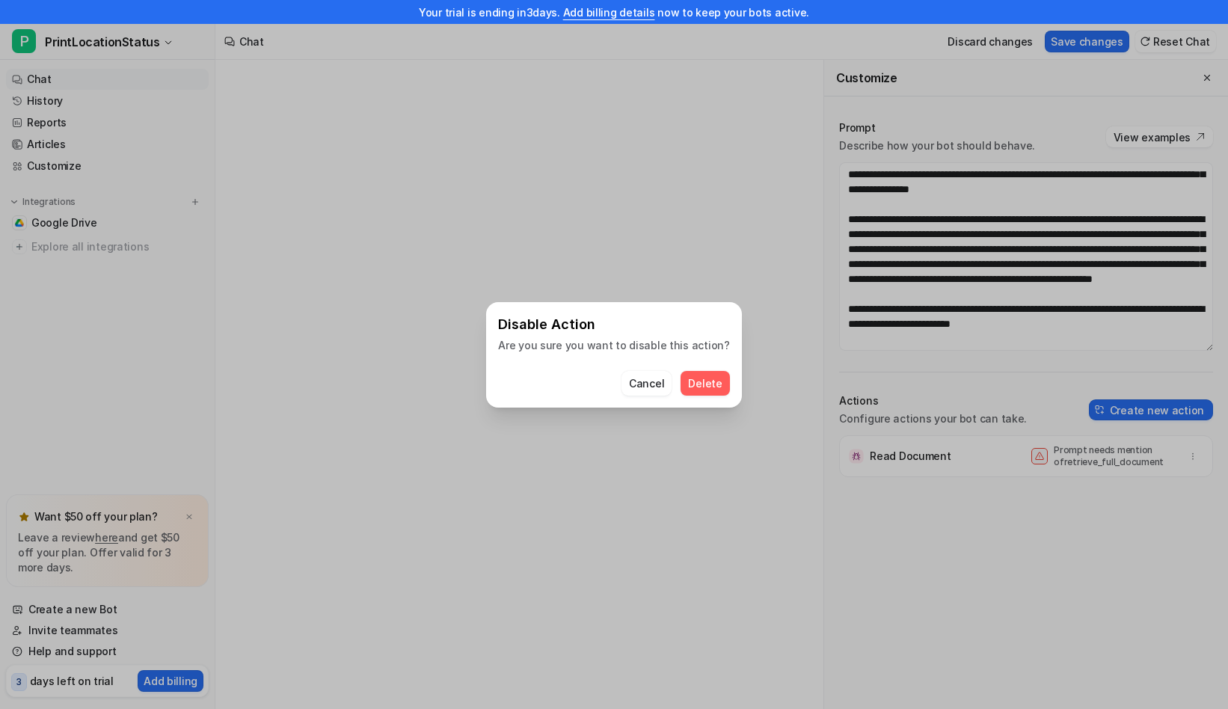
click at [693, 387] on span "Delete" at bounding box center [705, 384] width 34 height 16
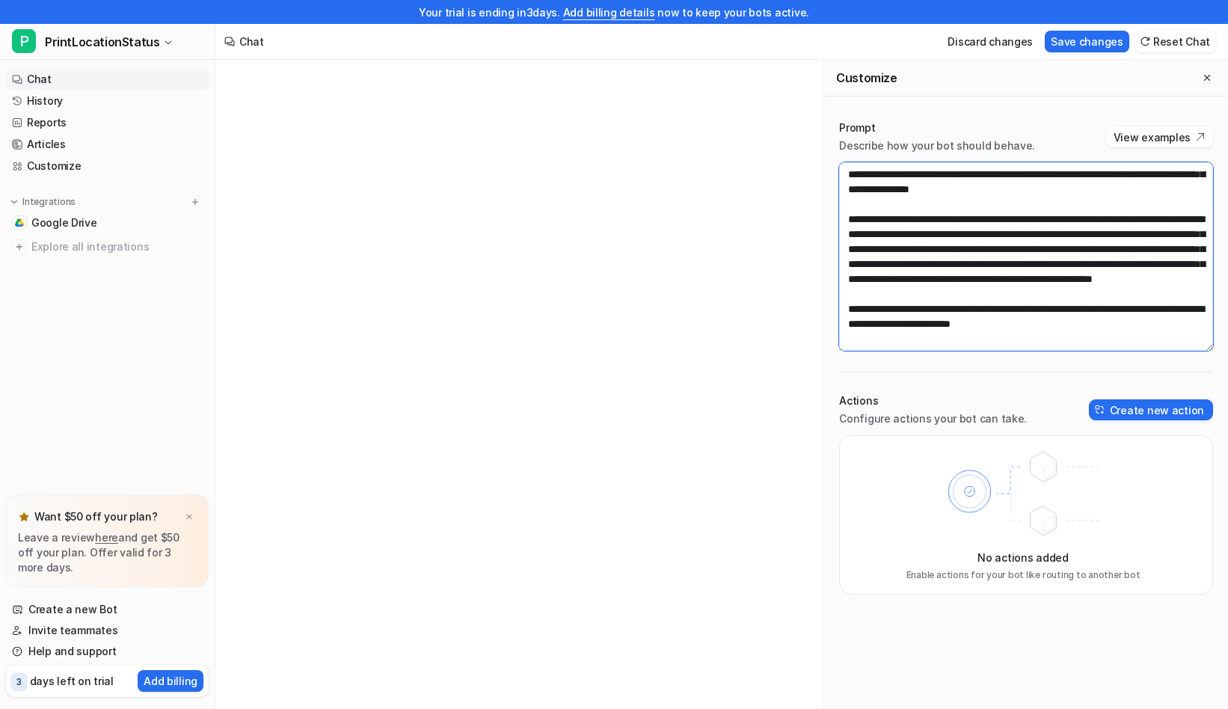
click at [1123, 277] on textarea at bounding box center [1026, 256] width 374 height 189
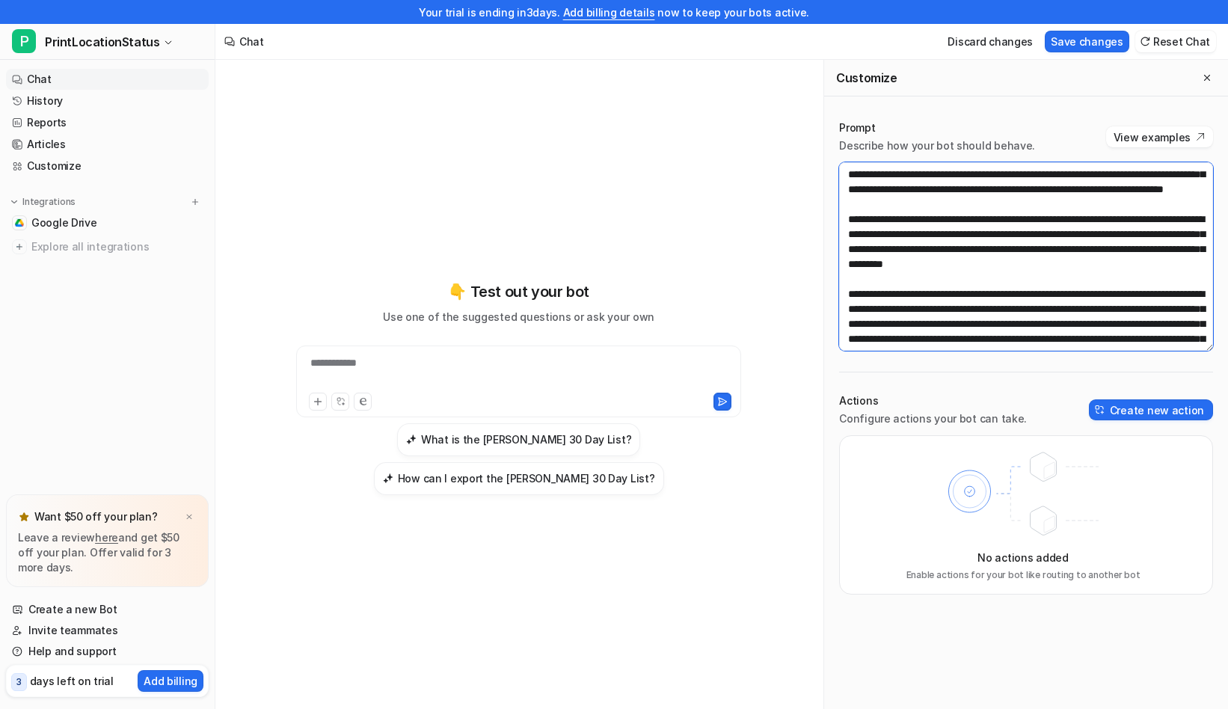
scroll to position [0, 0]
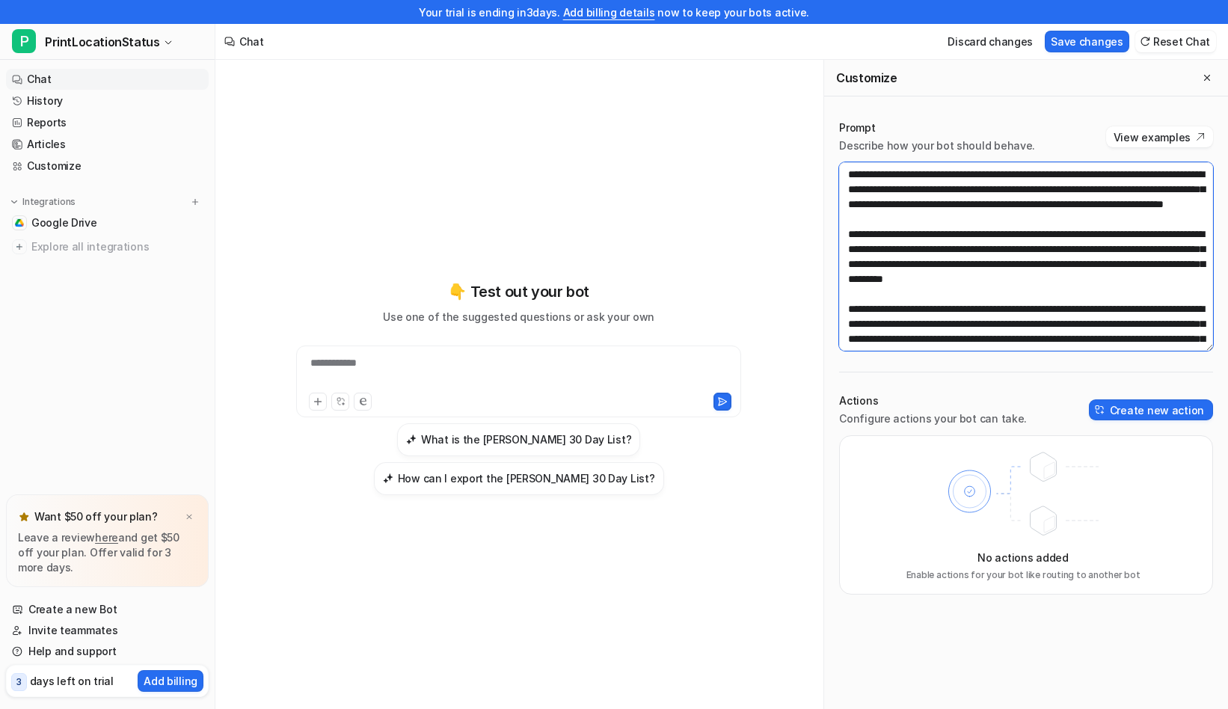
drag, startPoint x: 928, startPoint y: 248, endPoint x: 1023, endPoint y: 244, distance: 95.1
click at [1023, 244] on textarea at bounding box center [1026, 256] width 374 height 189
click at [929, 258] on textarea at bounding box center [1026, 256] width 374 height 189
drag, startPoint x: 925, startPoint y: 251, endPoint x: 940, endPoint y: 260, distance: 17.4
click at [940, 260] on textarea at bounding box center [1026, 256] width 374 height 189
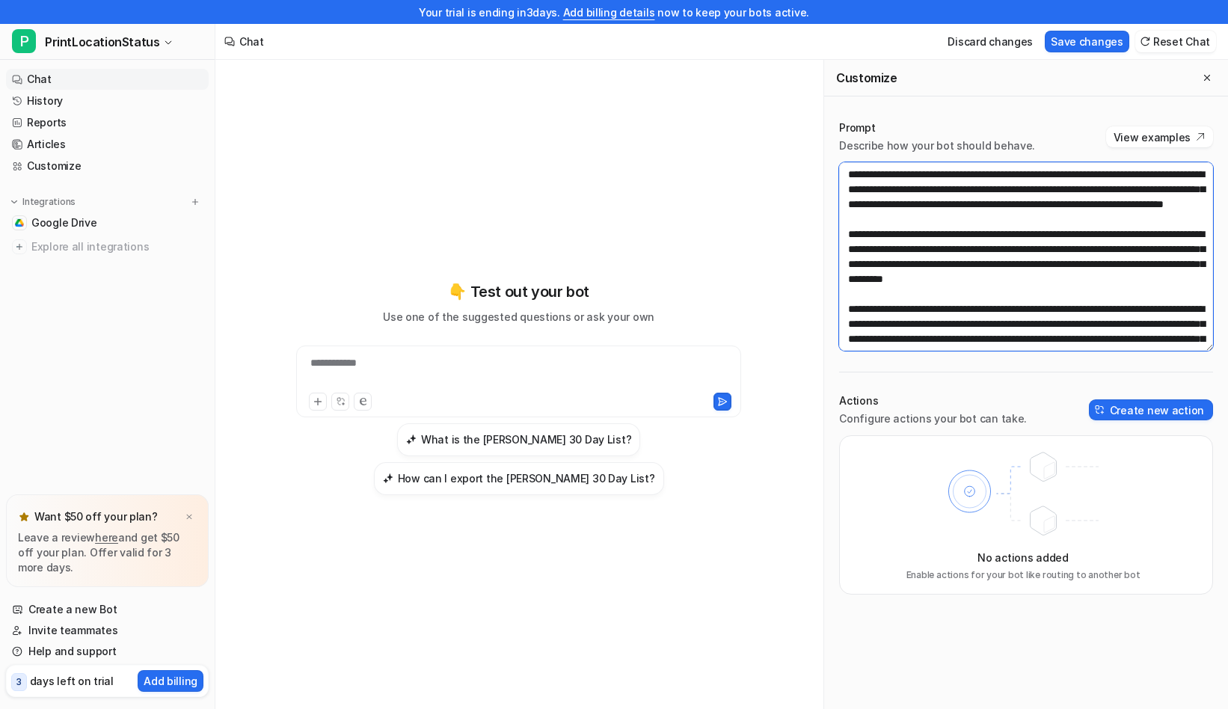
click at [1022, 298] on textarea at bounding box center [1026, 256] width 374 height 189
drag, startPoint x: 1091, startPoint y: 251, endPoint x: 1149, endPoint y: 251, distance: 58.3
click at [1149, 251] on textarea at bounding box center [1026, 256] width 374 height 189
type textarea "**********"
click at [1085, 35] on button "Save changes" at bounding box center [1087, 42] width 85 height 22
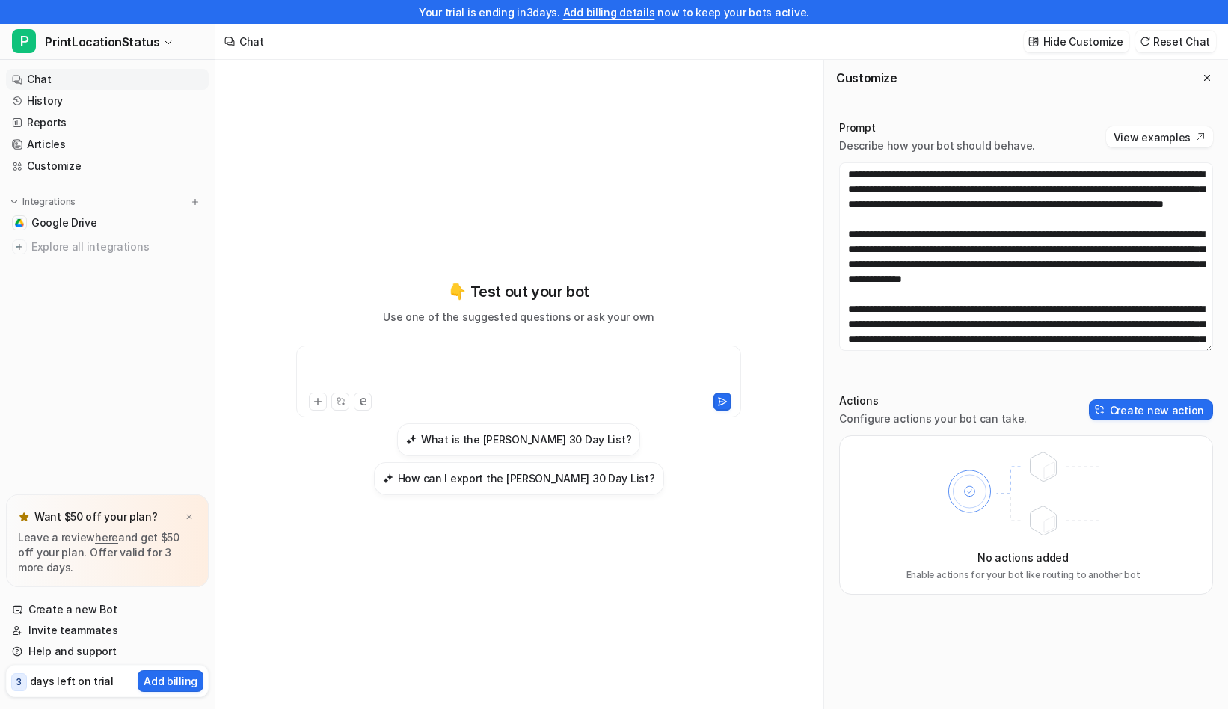
click at [554, 382] on div at bounding box center [519, 372] width 438 height 34
click at [351, 383] on div "**********" at bounding box center [519, 372] width 438 height 34
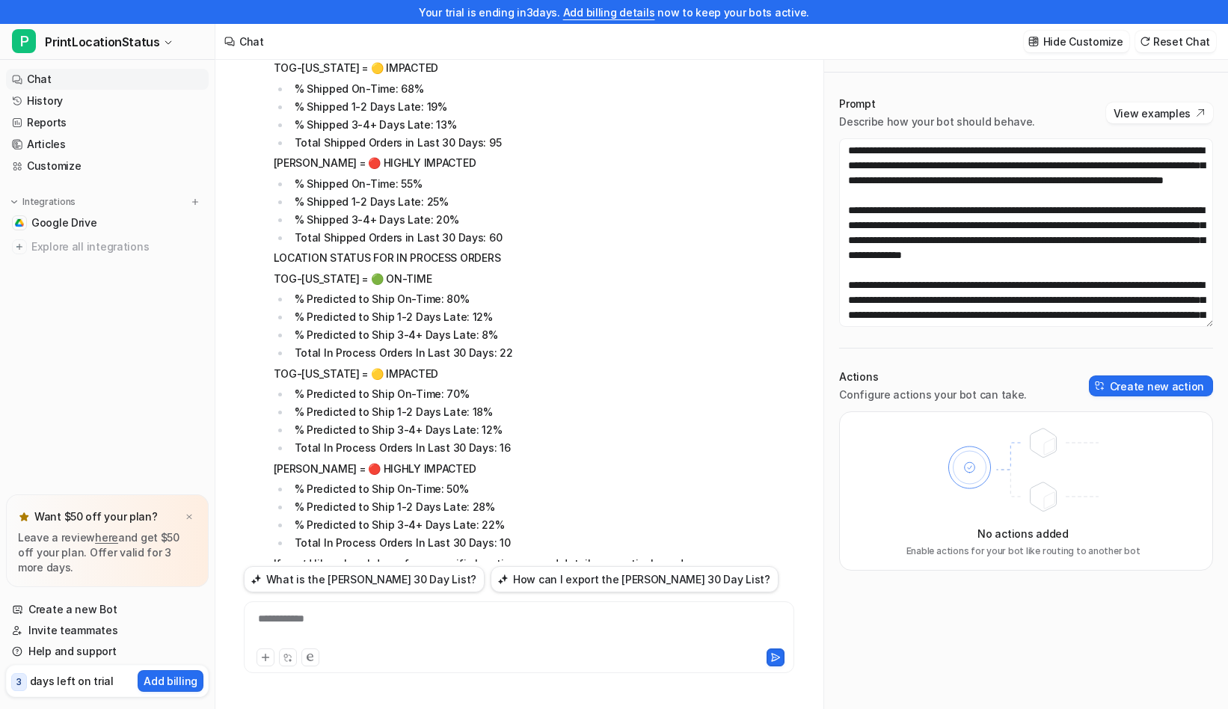
scroll to position [286, 0]
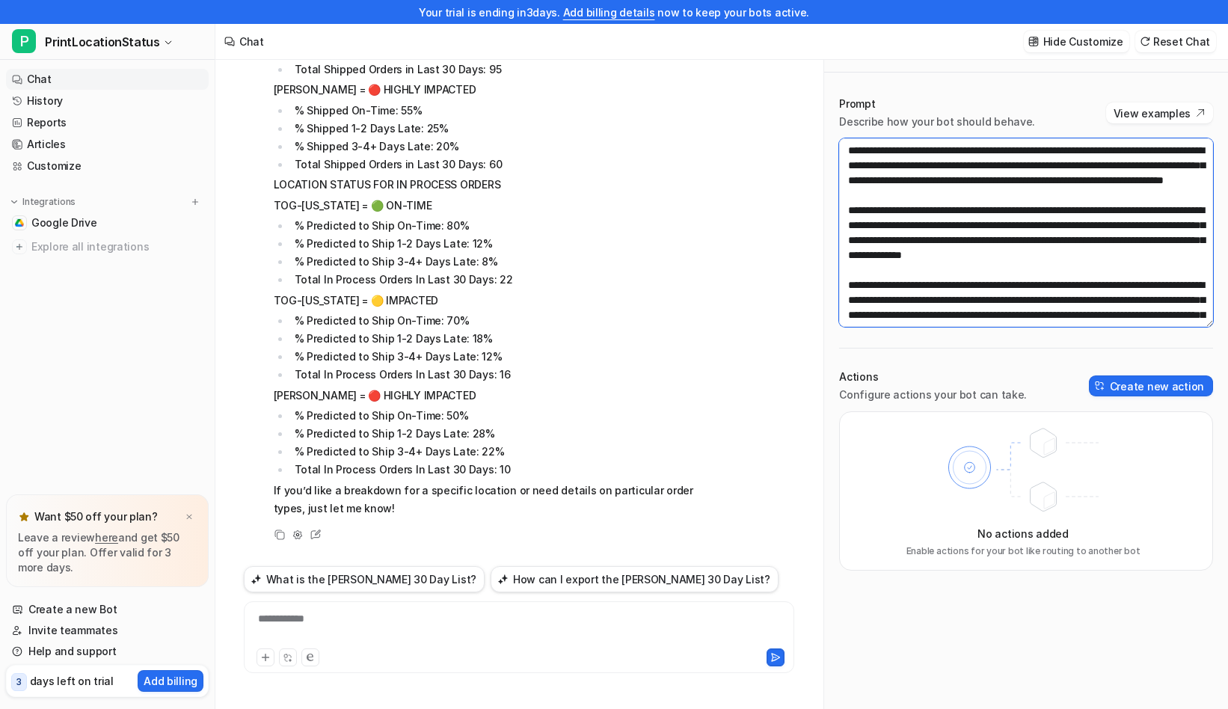
click at [1023, 282] on textarea at bounding box center [1026, 232] width 374 height 189
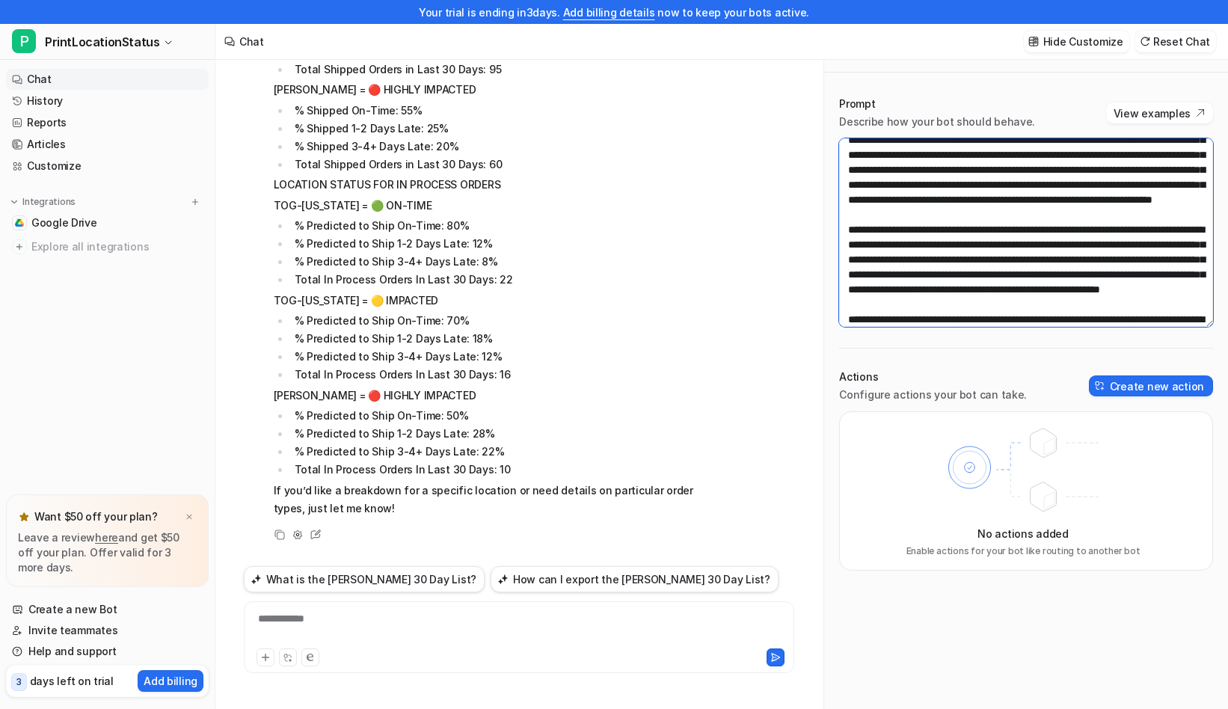
scroll to position [300, 0]
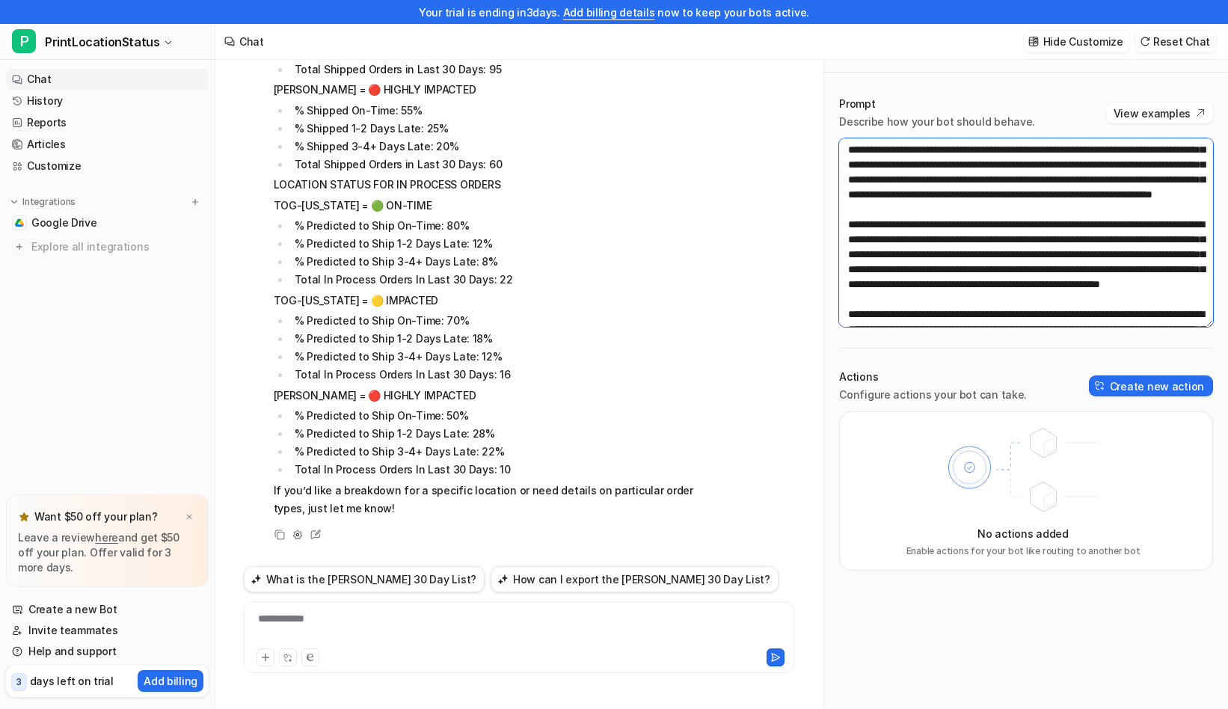
click at [1018, 149] on textarea at bounding box center [1026, 232] width 374 height 189
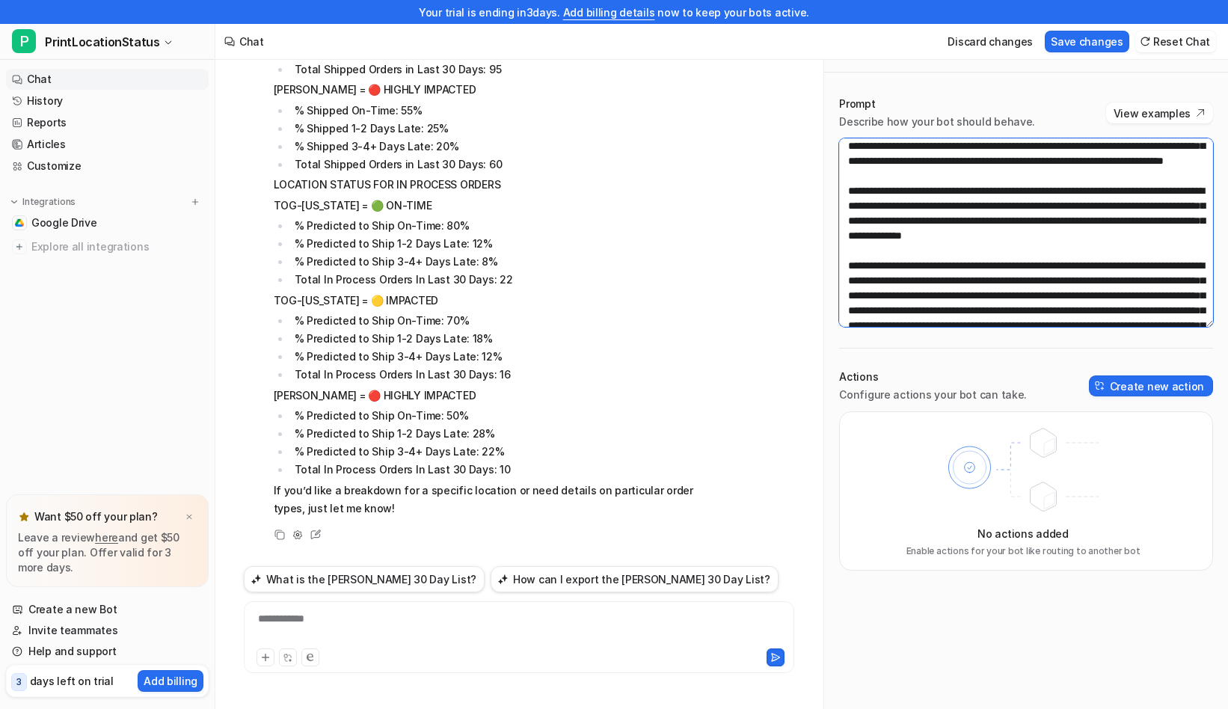
scroll to position [5, 0]
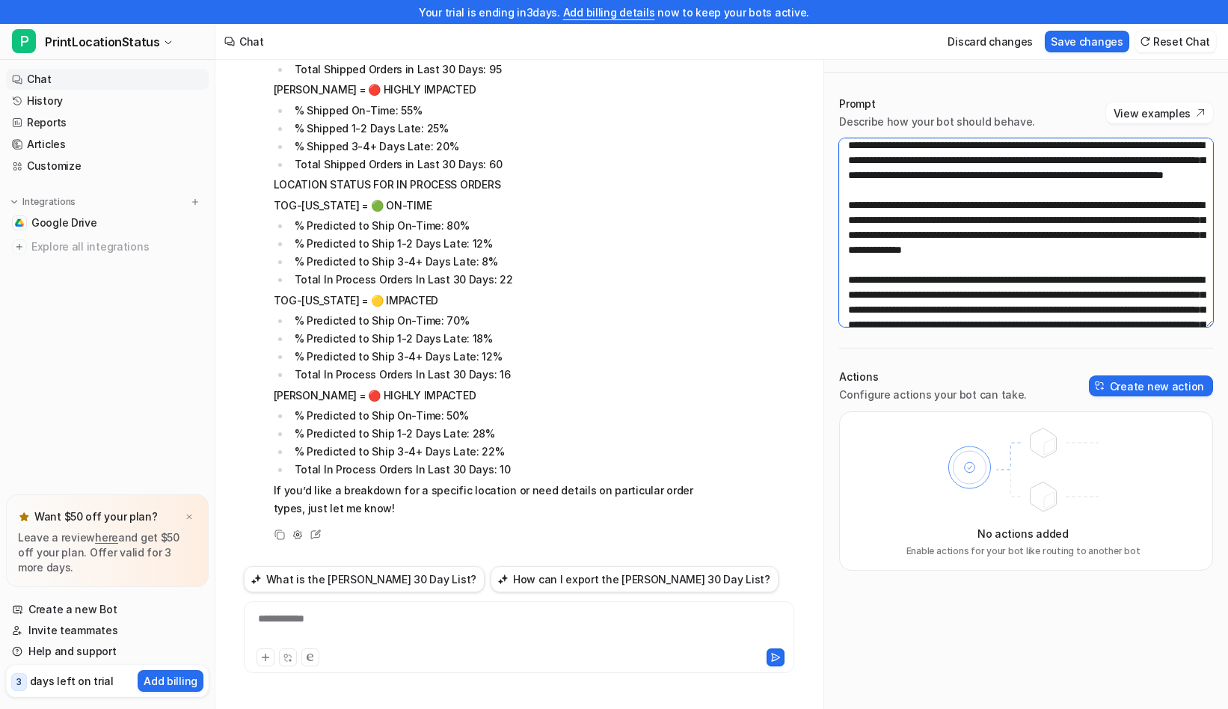
click at [1071, 266] on textarea at bounding box center [1026, 232] width 374 height 189
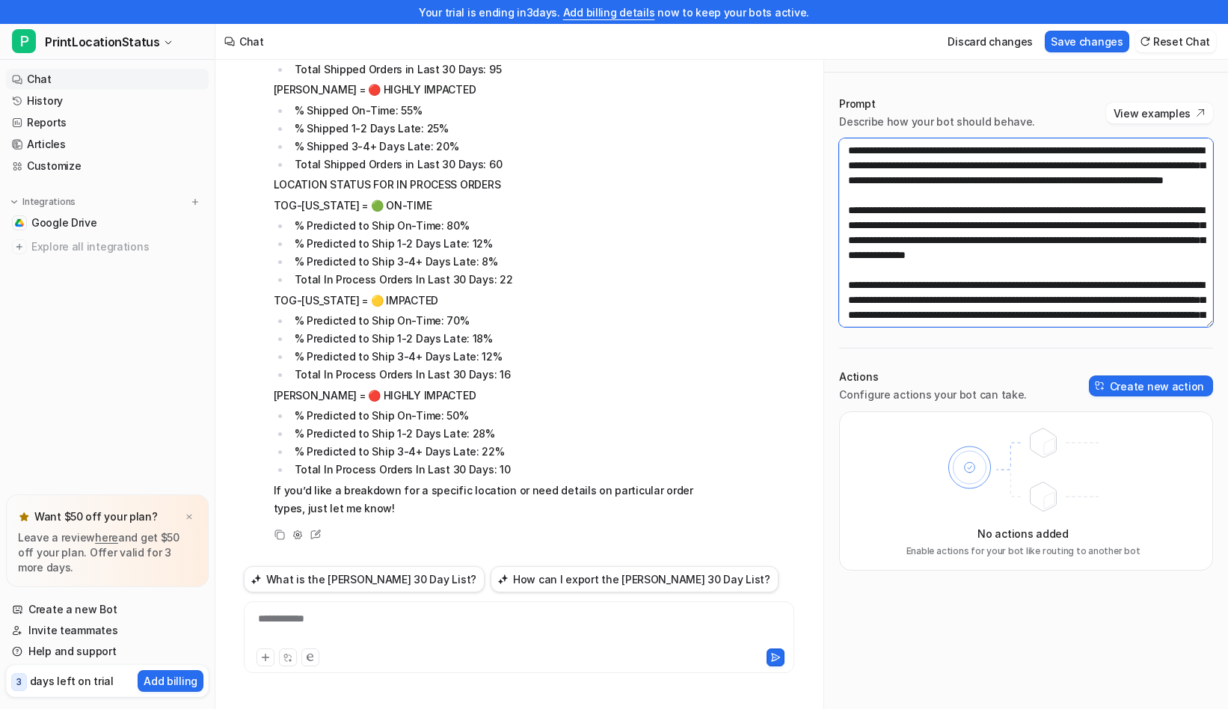
scroll to position [18, 0]
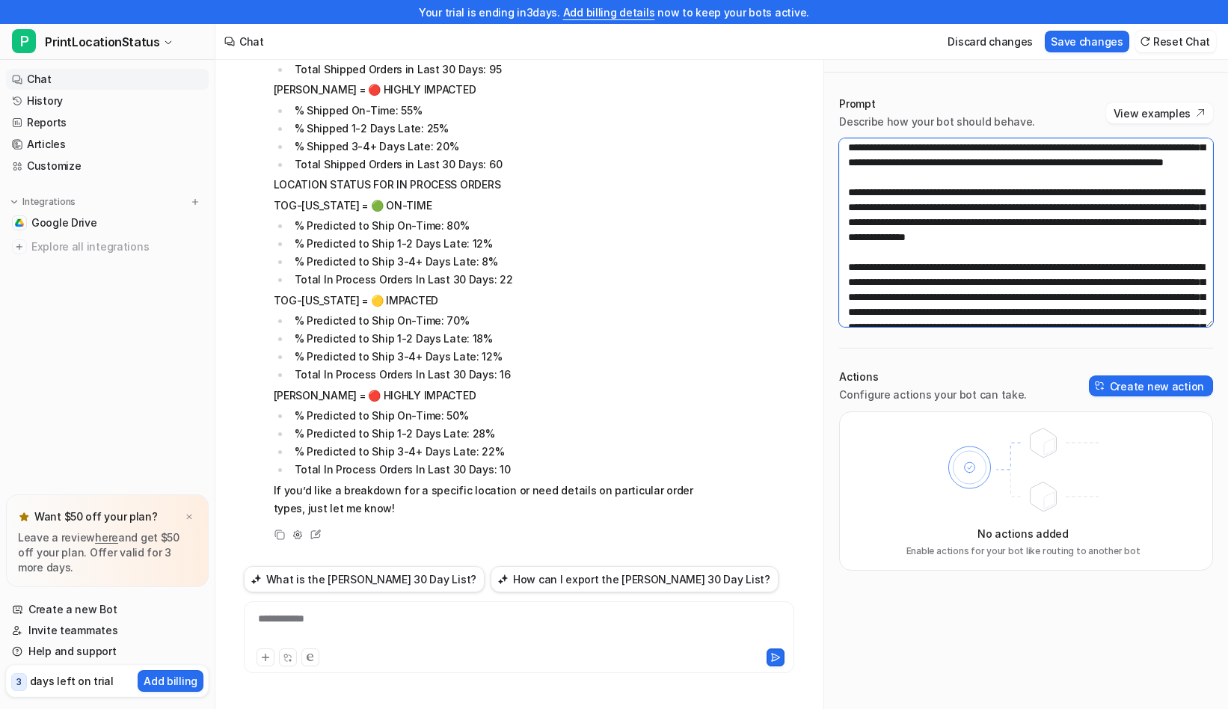
drag, startPoint x: 924, startPoint y: 206, endPoint x: 954, endPoint y: 262, distance: 63.3
click at [954, 262] on textarea at bounding box center [1026, 232] width 374 height 189
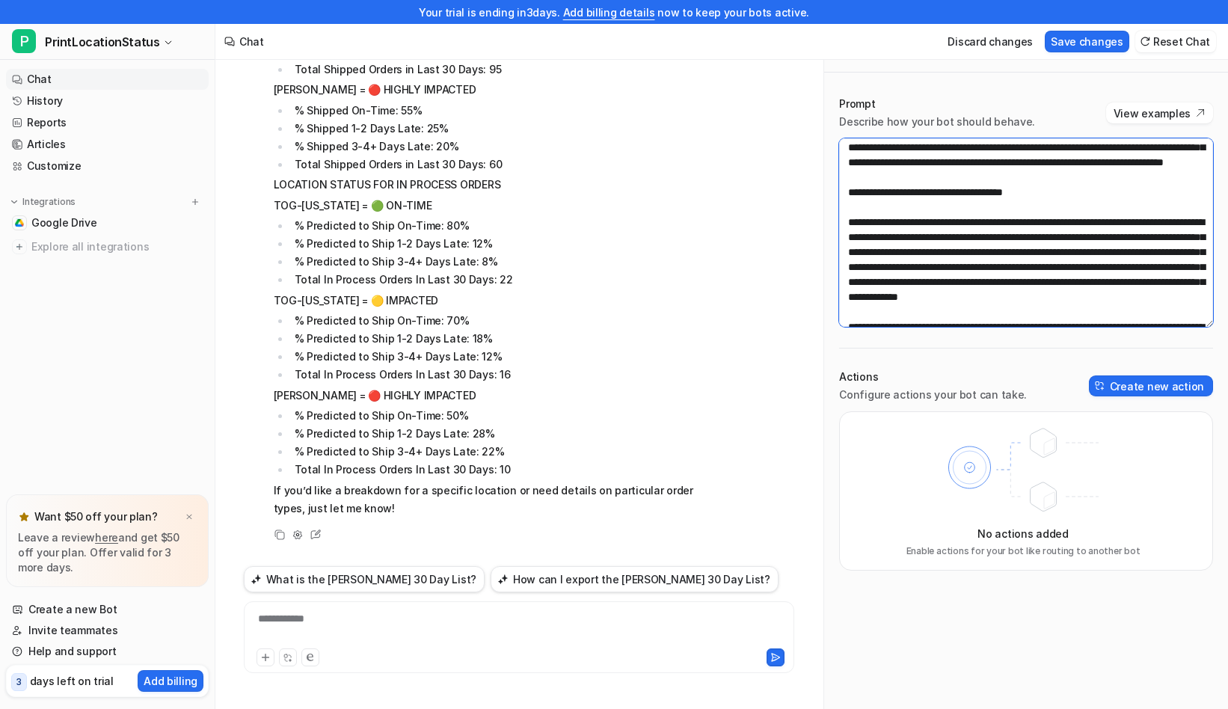
drag, startPoint x: 1061, startPoint y: 210, endPoint x: 996, endPoint y: 209, distance: 64.3
click at [996, 209] on textarea at bounding box center [1026, 232] width 374 height 189
paste textarea "**********"
drag, startPoint x: 1032, startPoint y: 235, endPoint x: 1087, endPoint y: 313, distance: 95.7
click at [1087, 313] on textarea at bounding box center [1026, 232] width 374 height 189
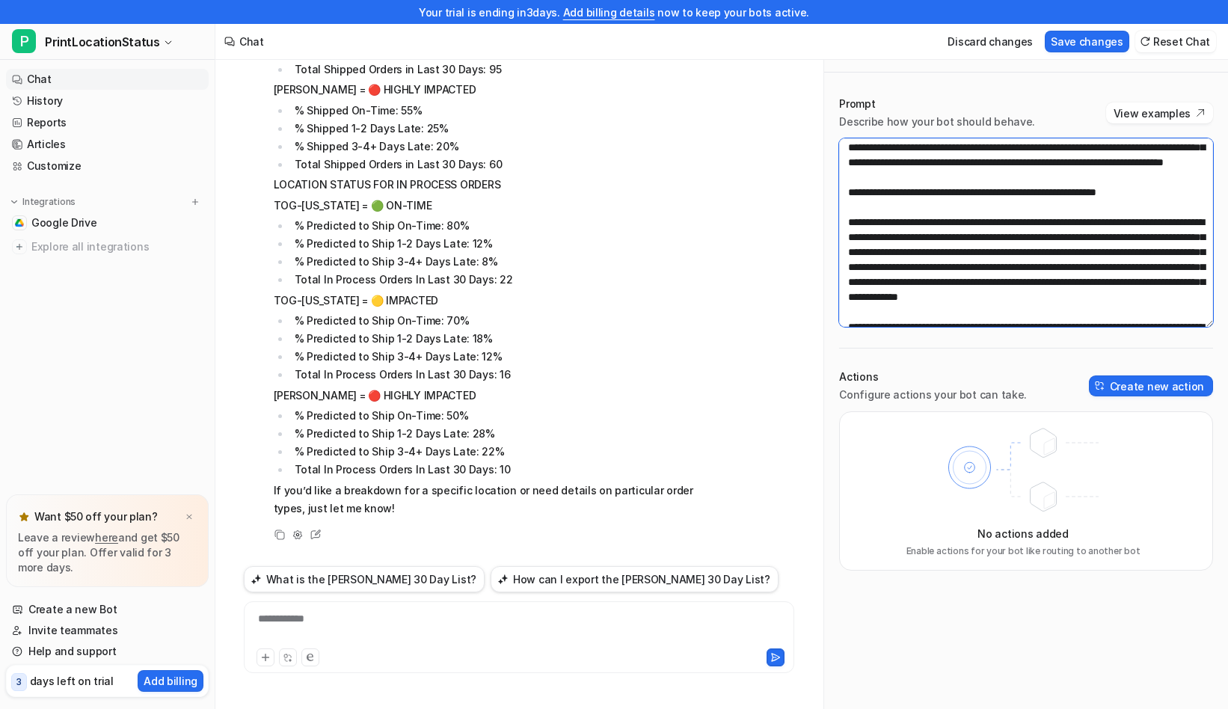
click at [1179, 201] on textarea at bounding box center [1026, 232] width 374 height 189
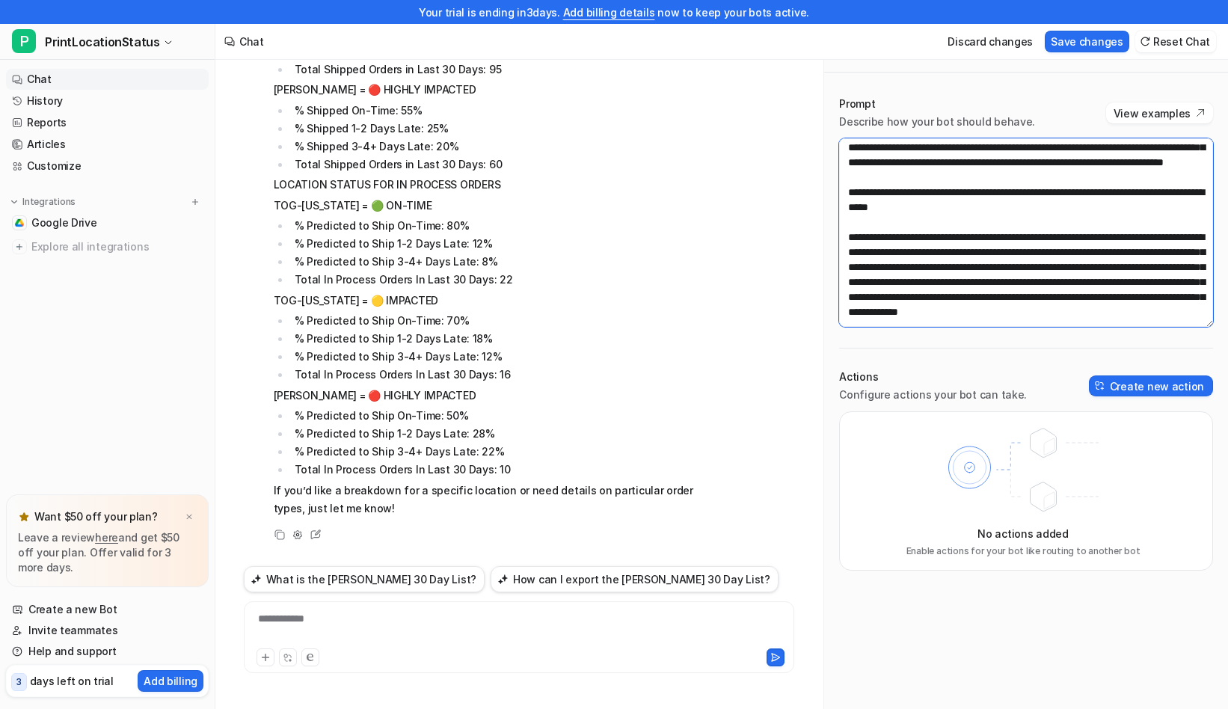
click at [1078, 281] on textarea at bounding box center [1026, 232] width 374 height 189
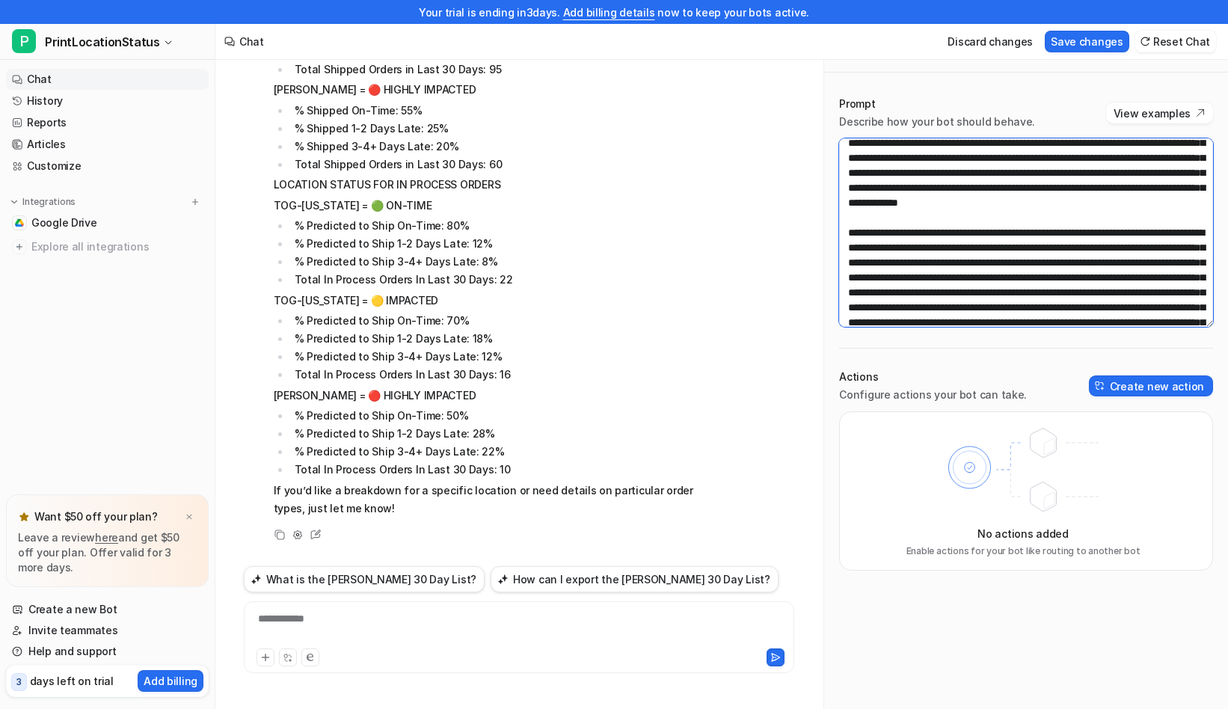
scroll to position [174, 0]
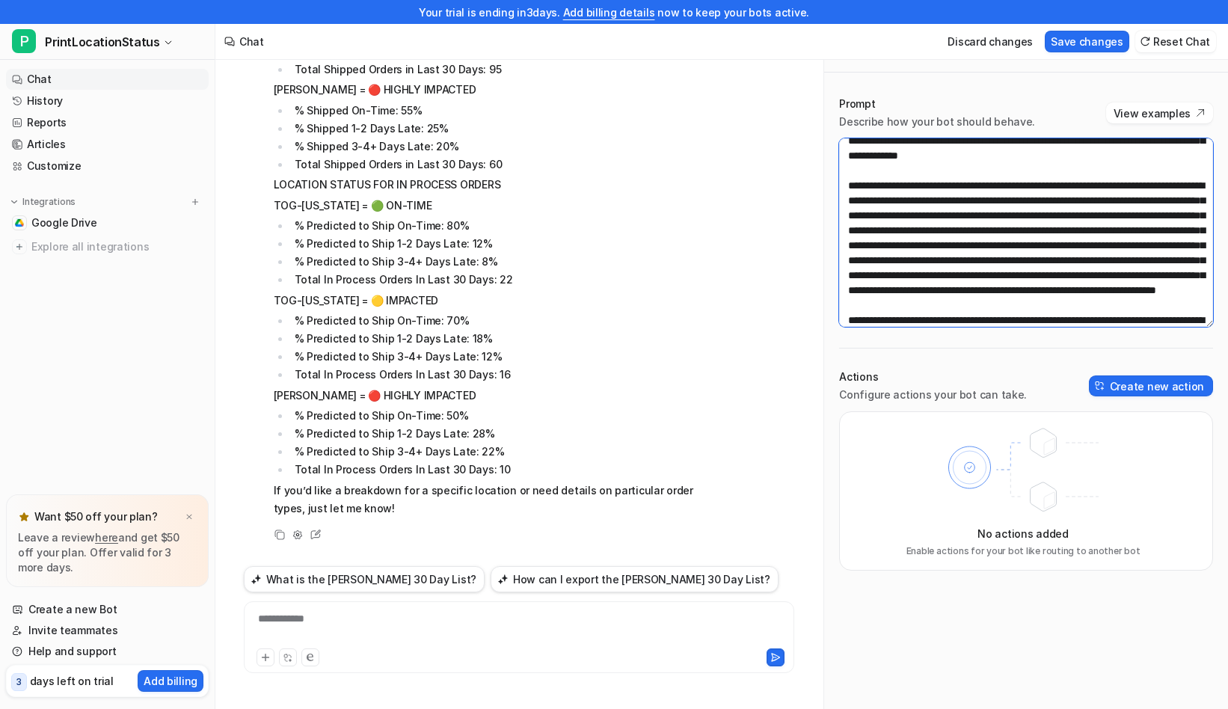
drag, startPoint x: 1037, startPoint y: 251, endPoint x: 1079, endPoint y: 200, distance: 66.4
click at [1079, 200] on textarea at bounding box center [1026, 232] width 374 height 189
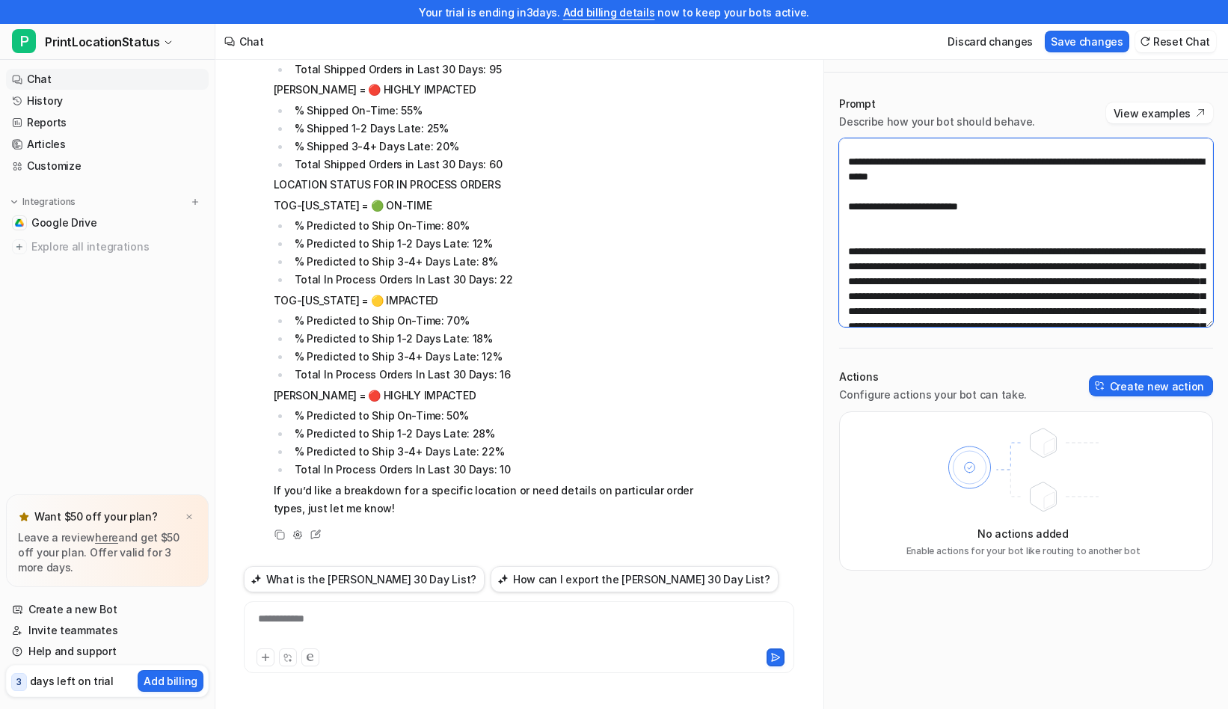
scroll to position [31, 0]
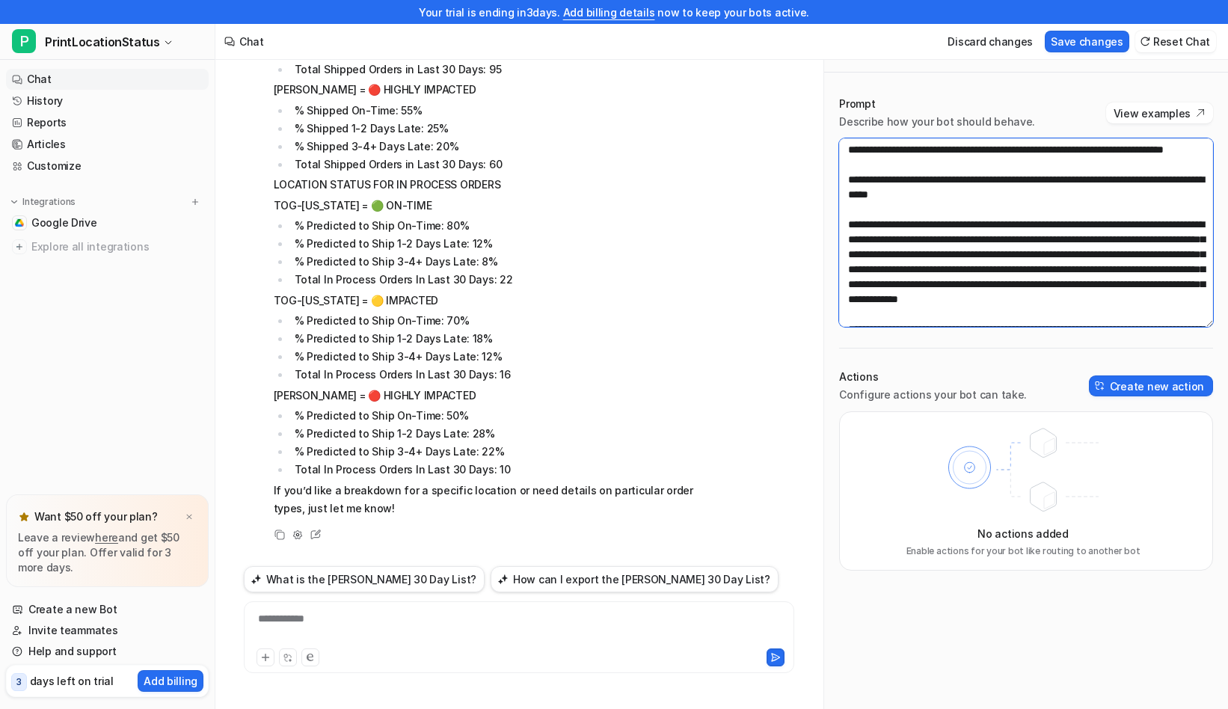
click at [1098, 266] on textarea at bounding box center [1026, 232] width 374 height 189
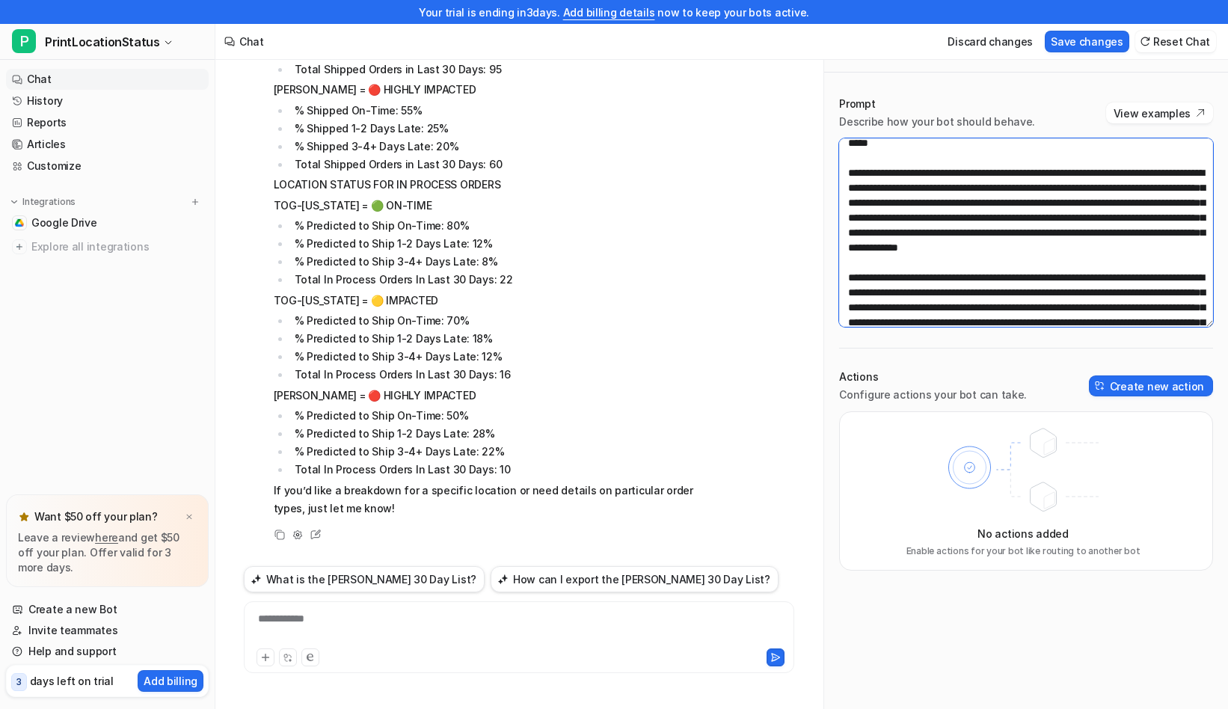
scroll to position [88, 0]
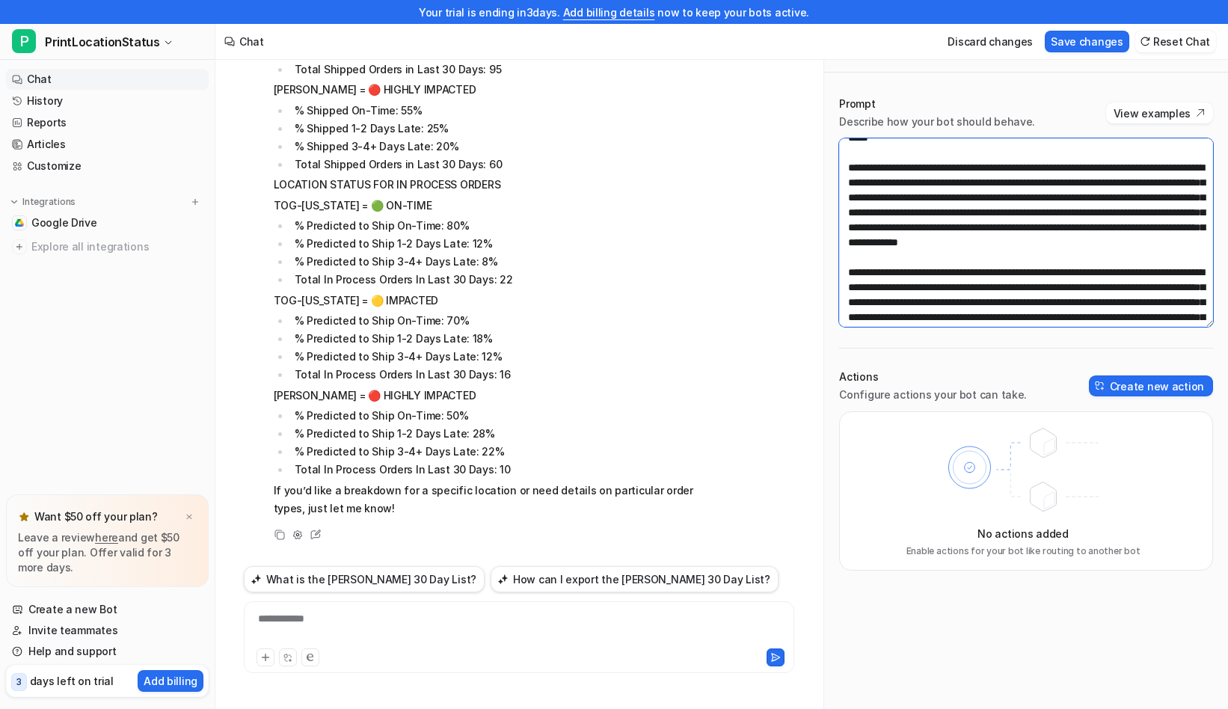
click at [1104, 274] on textarea at bounding box center [1026, 232] width 374 height 189
click at [1054, 289] on textarea at bounding box center [1026, 232] width 374 height 189
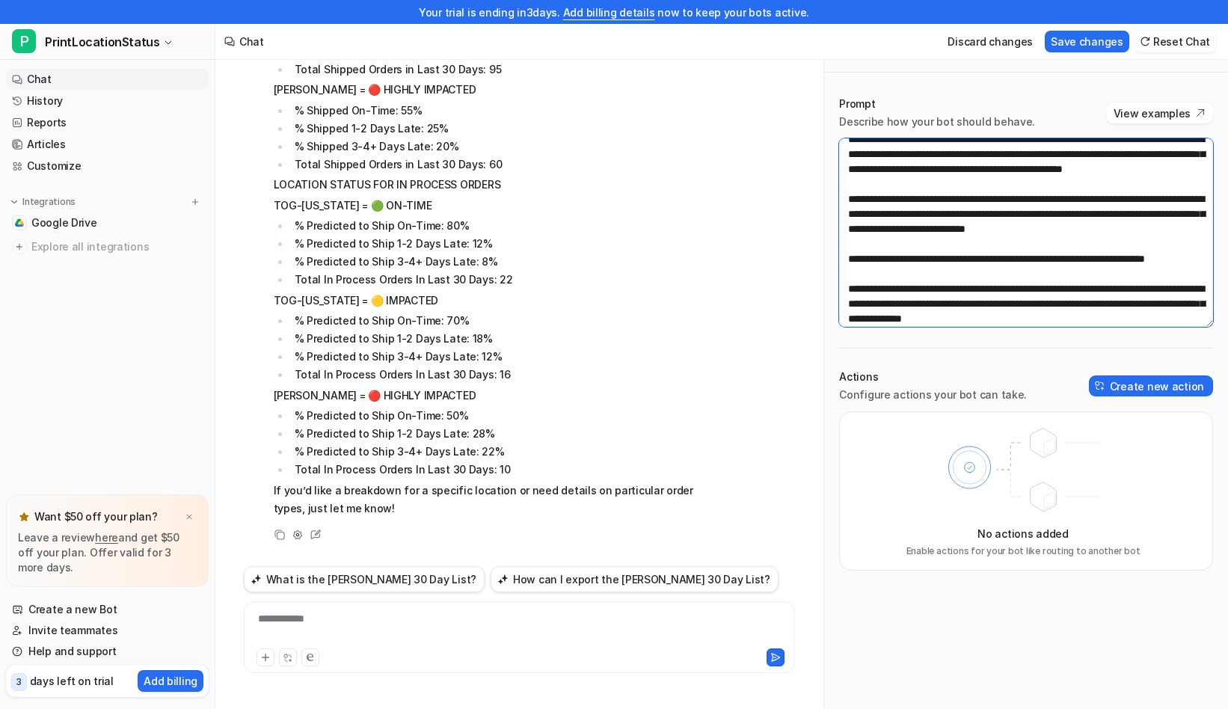
scroll to position [1045, 0]
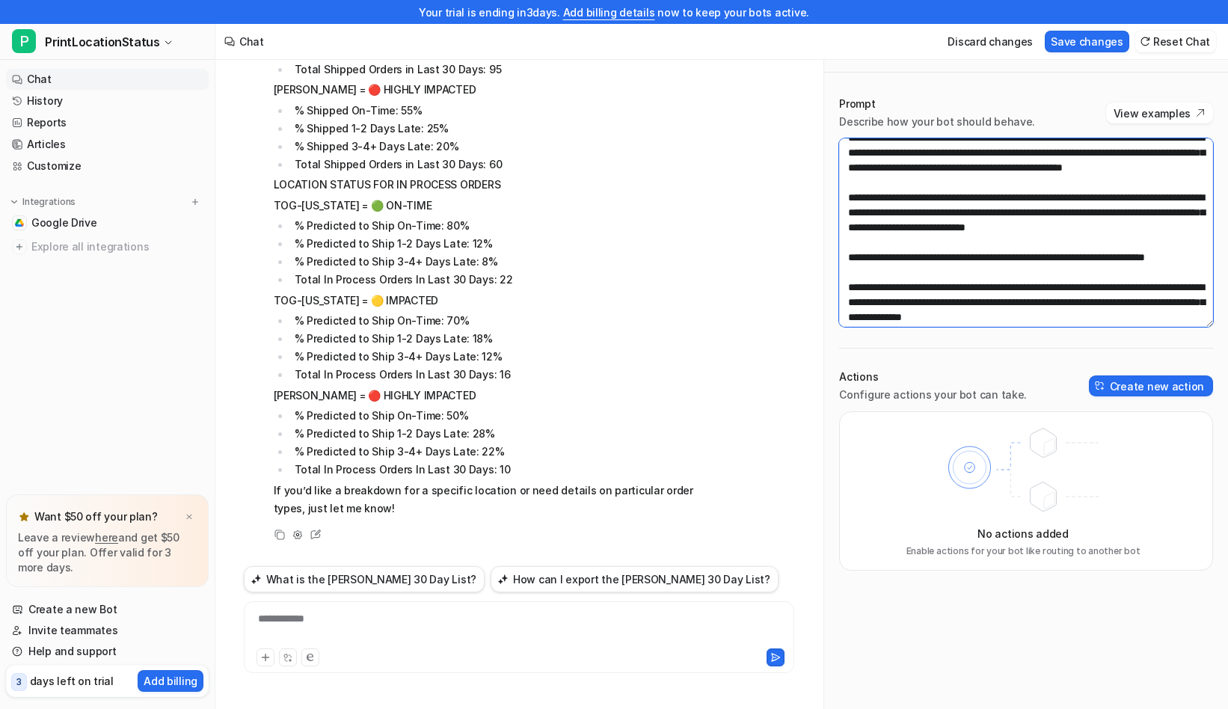
click at [1049, 183] on textarea at bounding box center [1026, 232] width 374 height 189
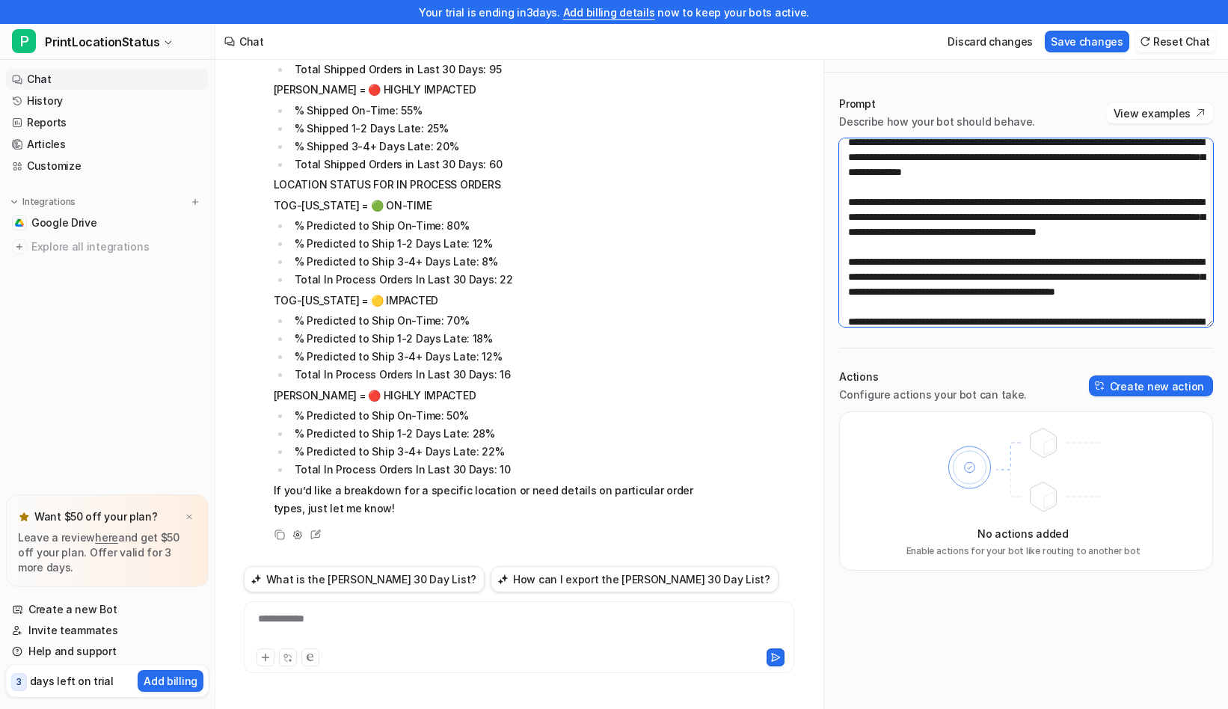
scroll to position [1192, 0]
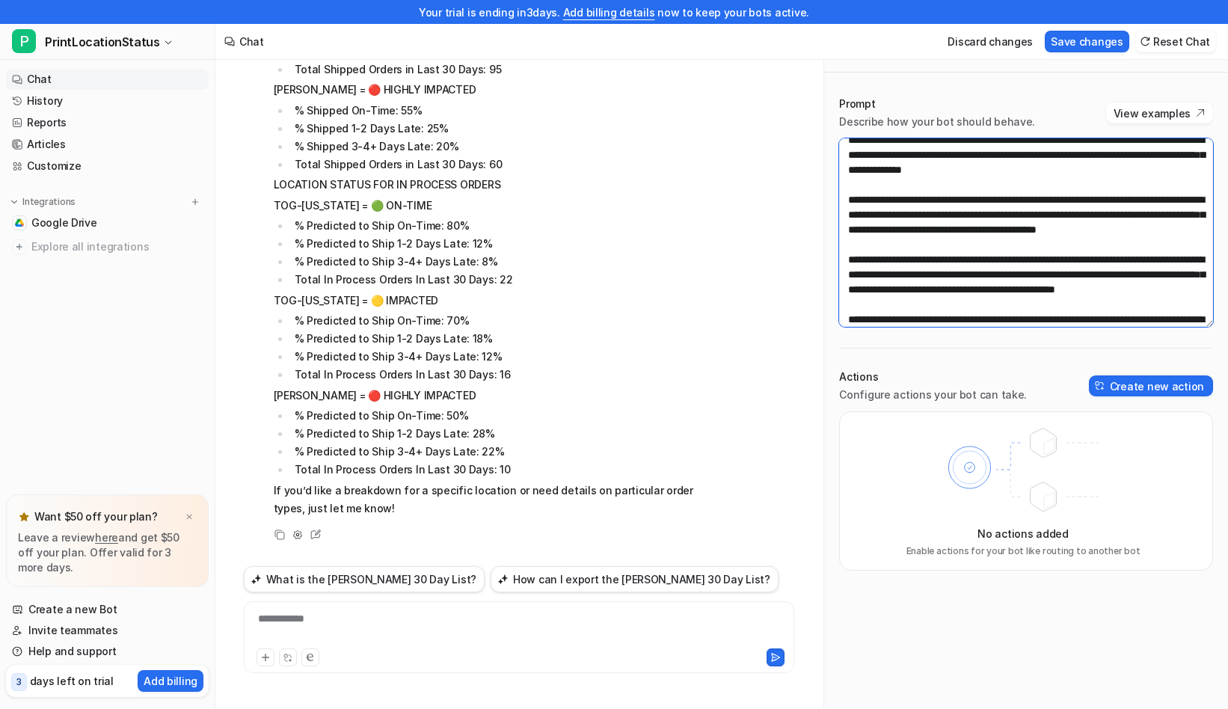
click at [1159, 257] on textarea at bounding box center [1026, 232] width 374 height 189
drag, startPoint x: 1121, startPoint y: 272, endPoint x: 883, endPoint y: 272, distance: 237.9
click at [883, 272] on textarea at bounding box center [1026, 232] width 374 height 189
click at [1118, 277] on textarea at bounding box center [1026, 232] width 374 height 189
click at [1118, 274] on textarea at bounding box center [1026, 232] width 374 height 189
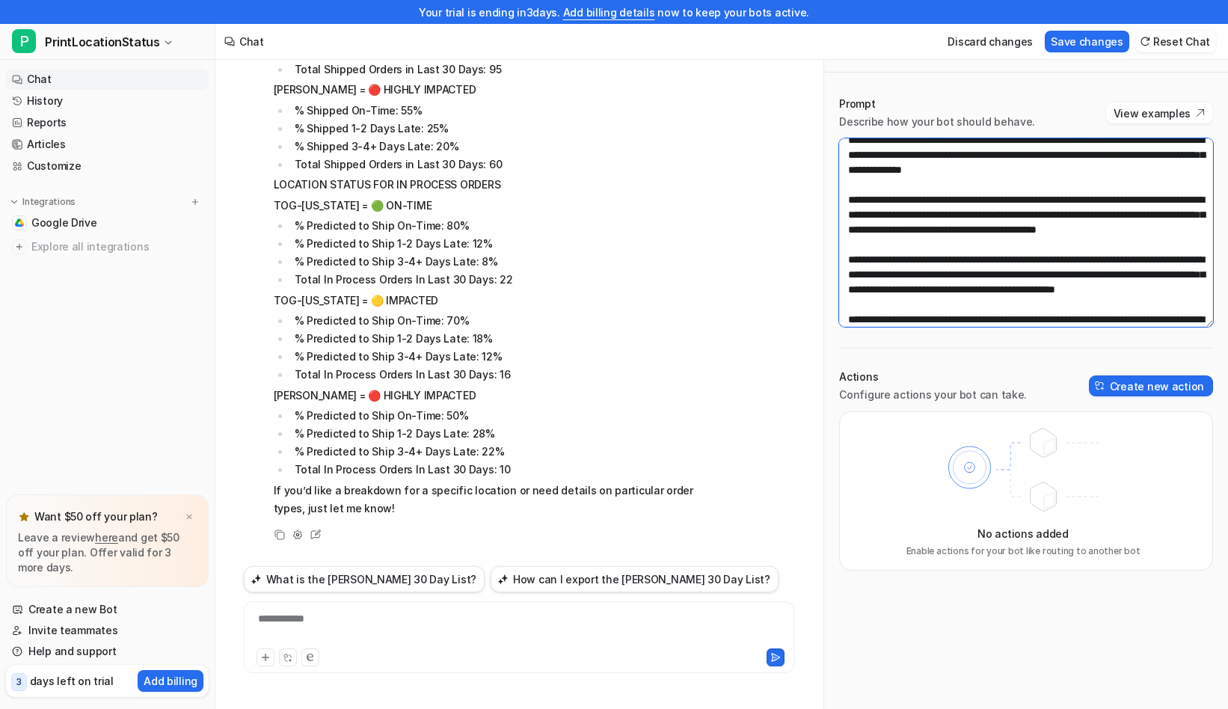
click at [1118, 293] on textarea at bounding box center [1026, 232] width 374 height 189
paste textarea "**********"
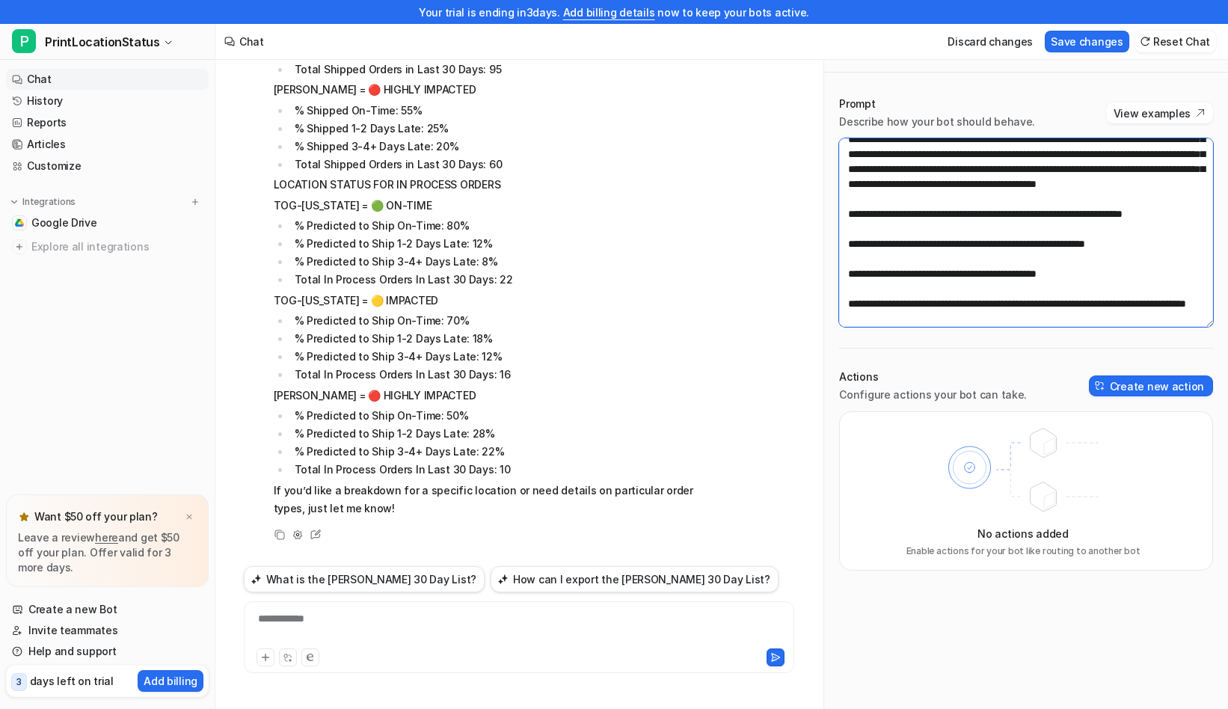
scroll to position [1444, 0]
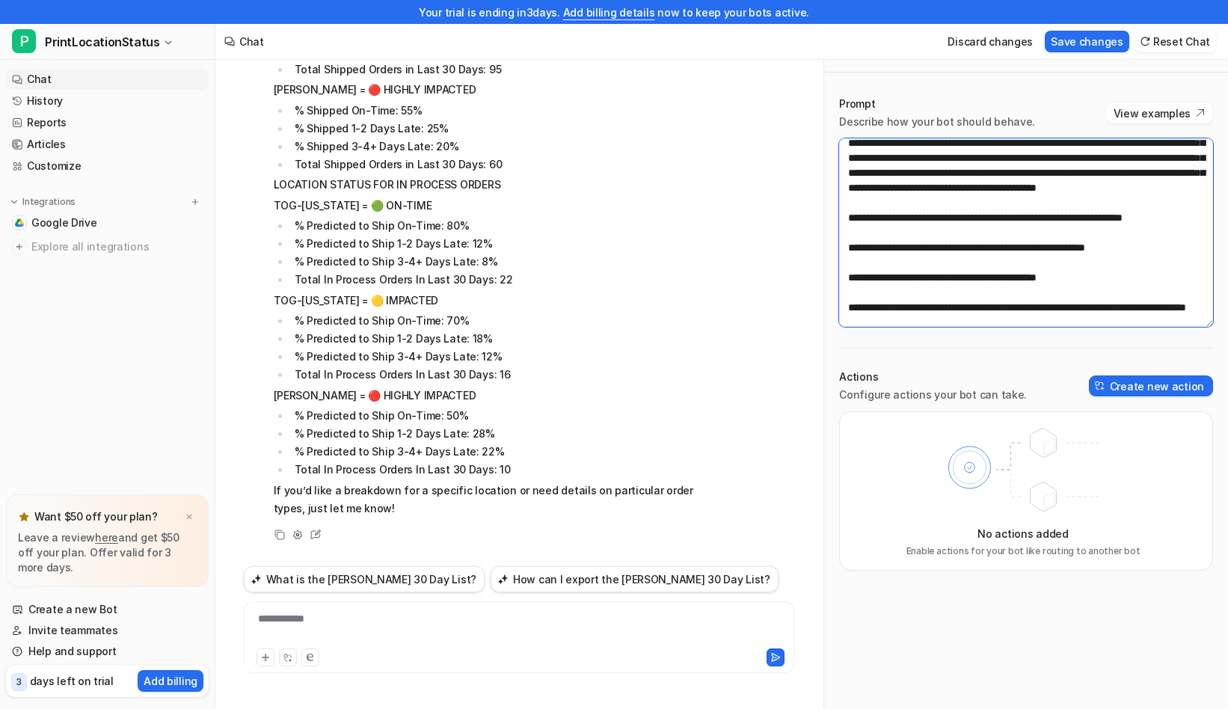
click at [871, 216] on textarea at bounding box center [1026, 232] width 374 height 189
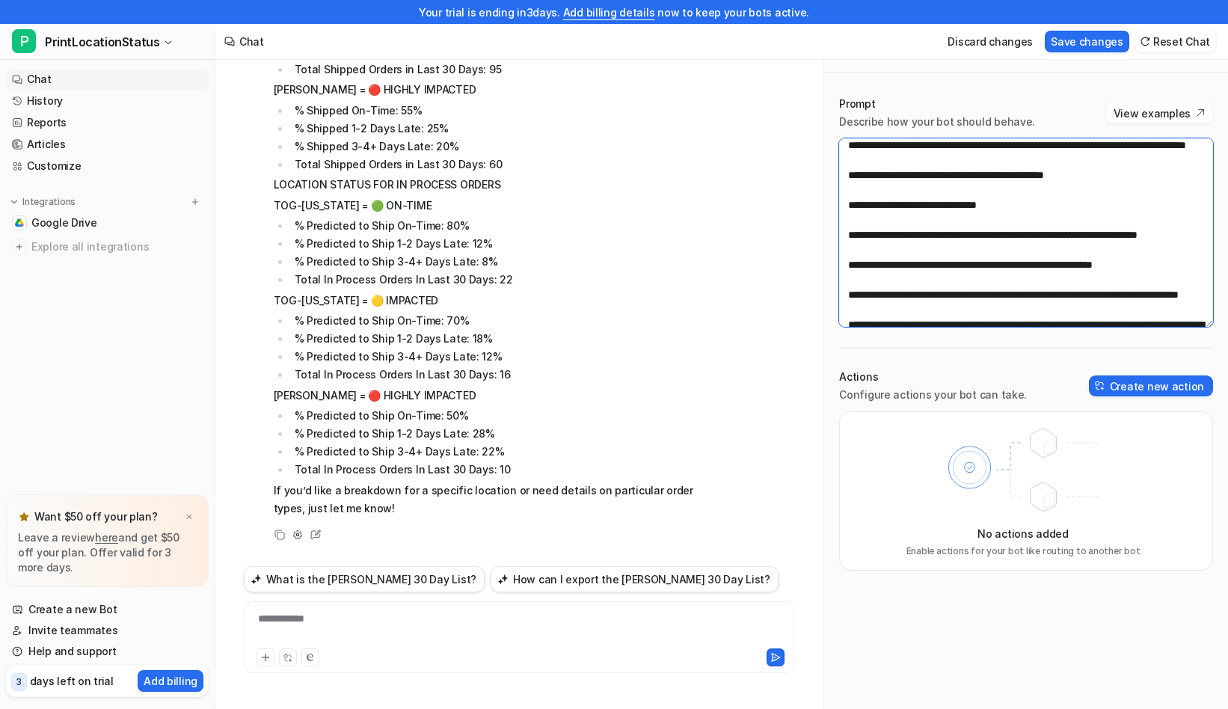
scroll to position [1607, 0]
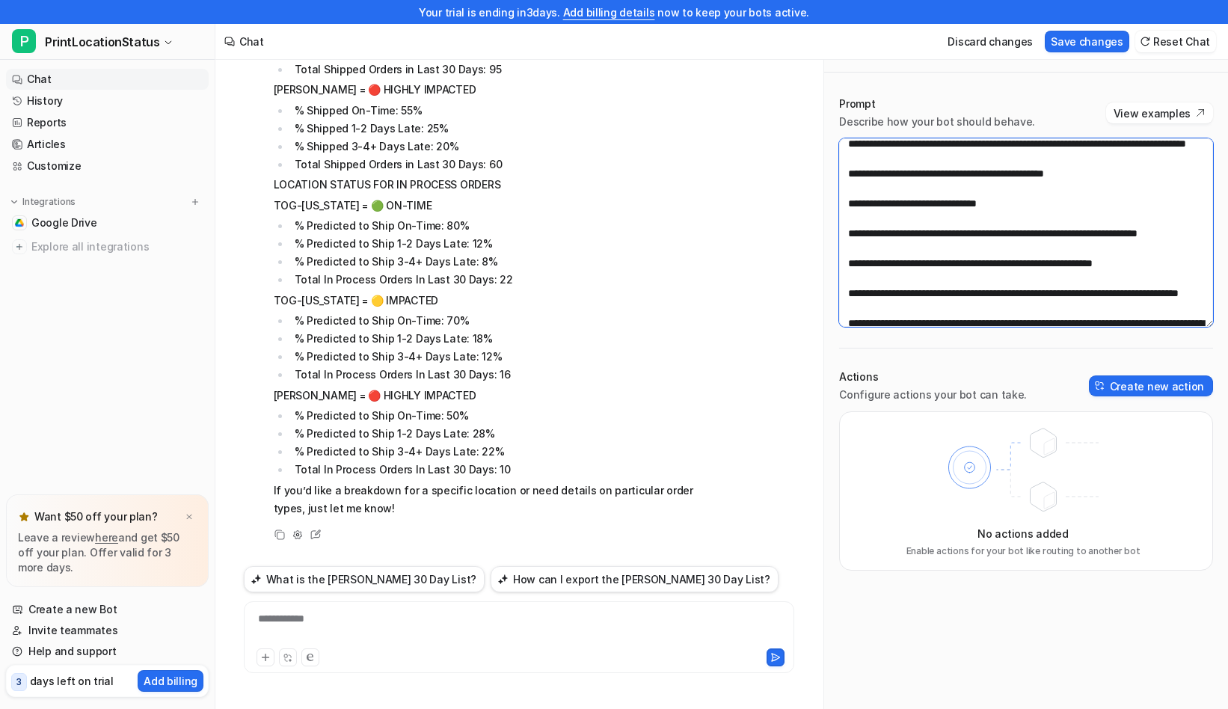
click at [1190, 171] on textarea at bounding box center [1026, 232] width 374 height 189
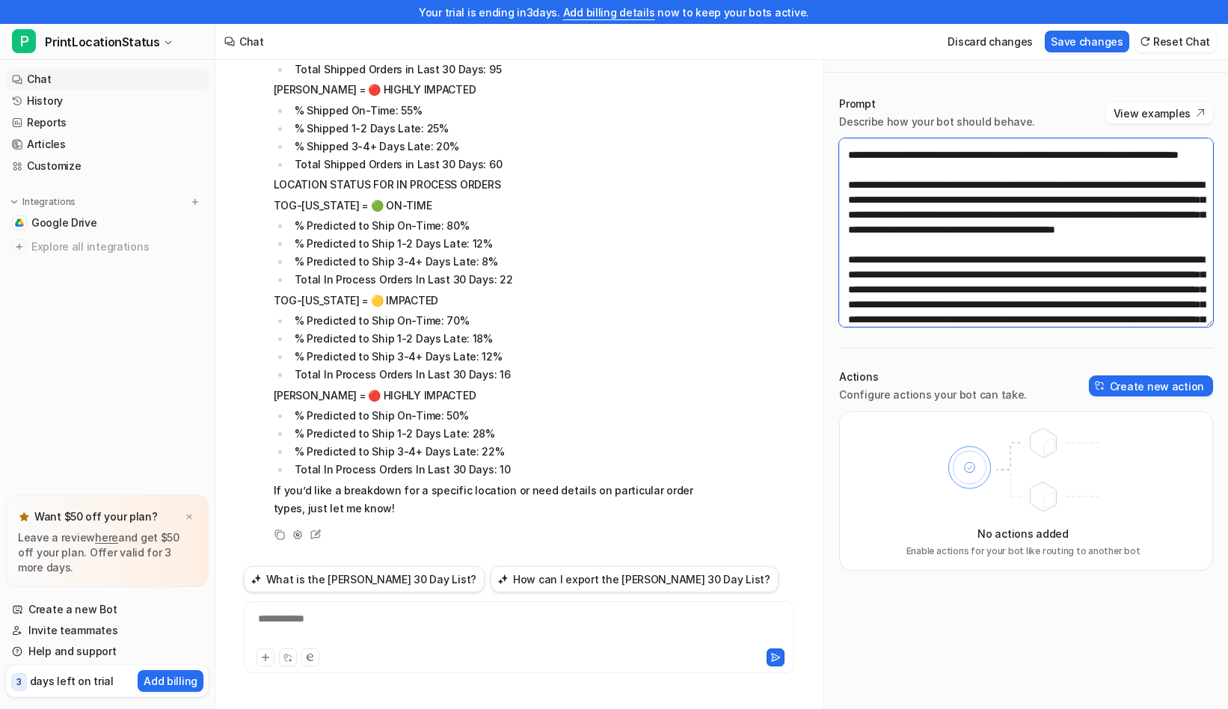
scroll to position [1747, 0]
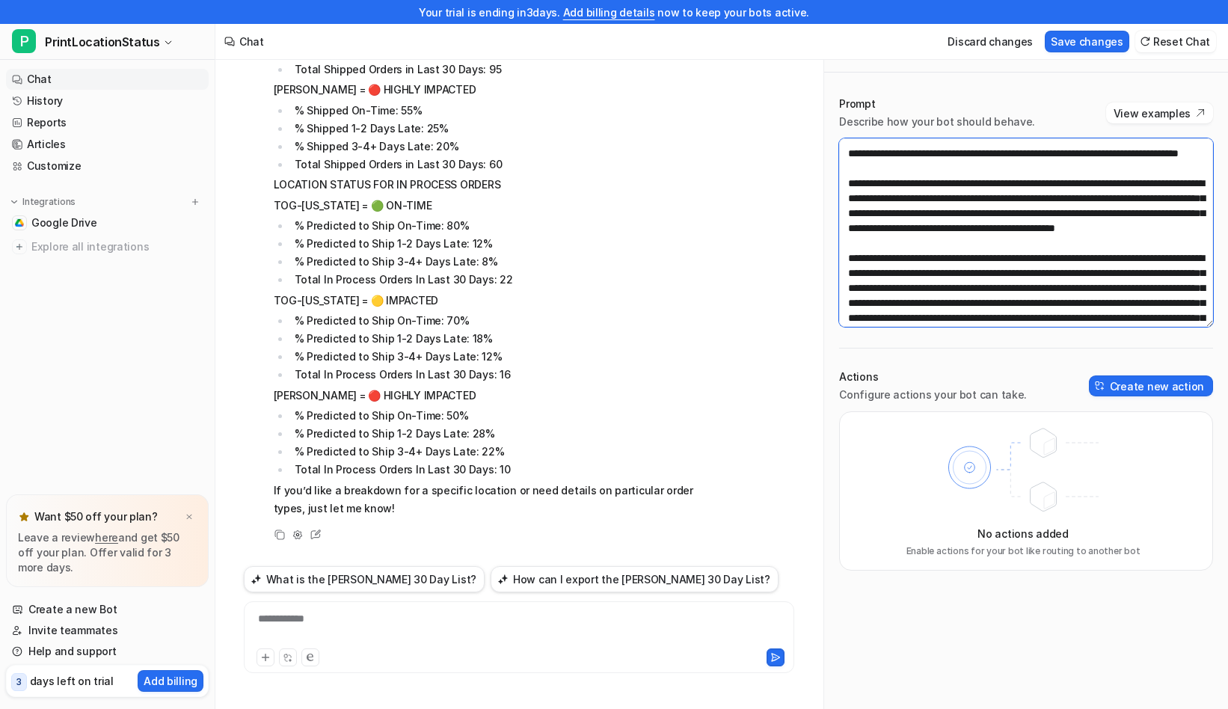
click at [916, 228] on textarea at bounding box center [1026, 232] width 374 height 189
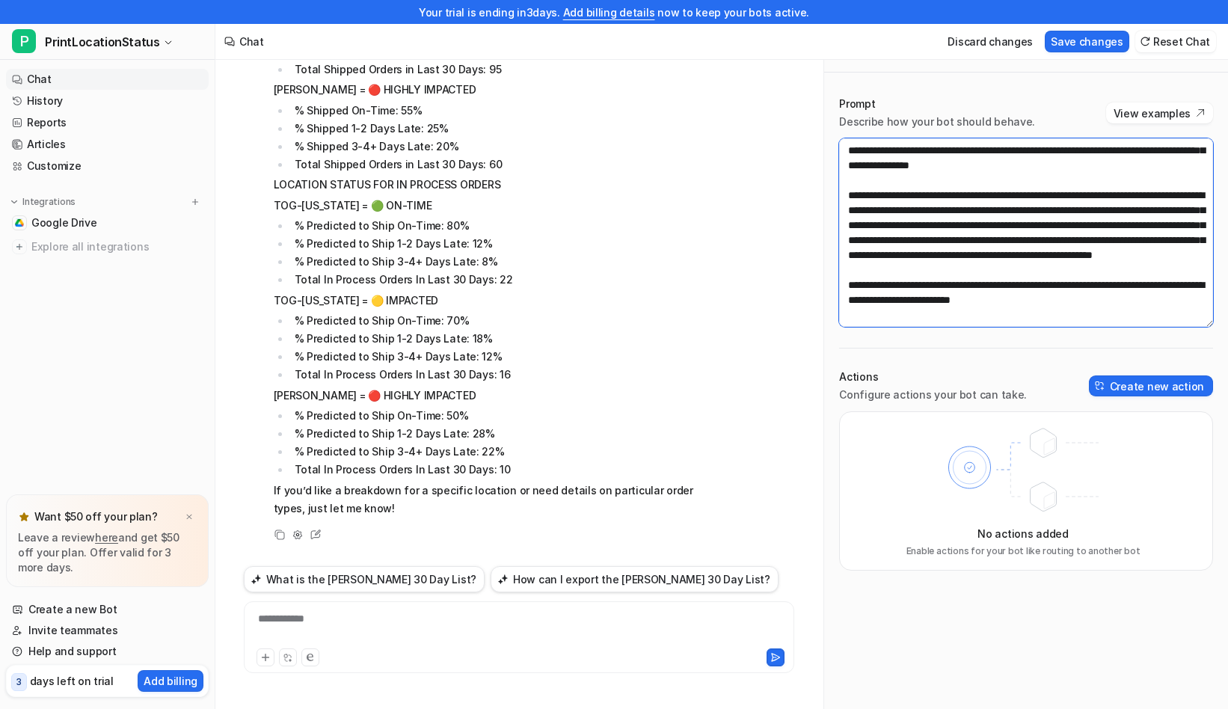
scroll to position [2364, 0]
type textarea "**********"
click at [1081, 31] on button "Save changes" at bounding box center [1087, 42] width 85 height 22
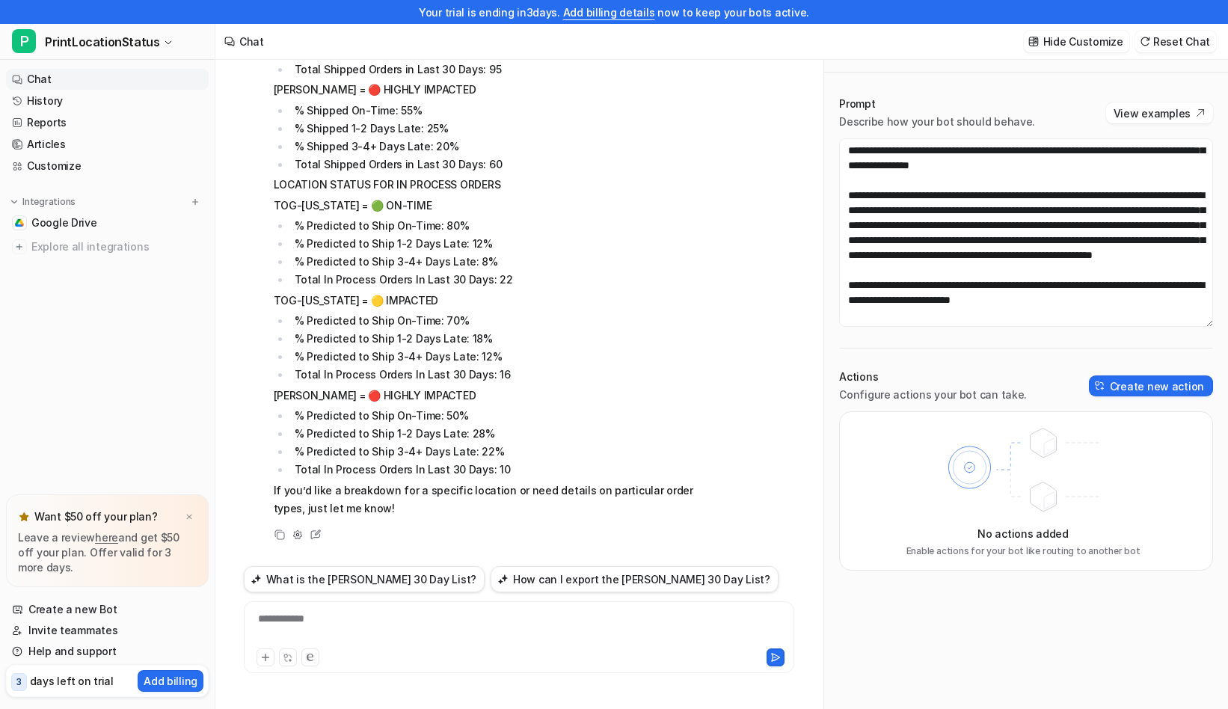
click at [74, 79] on link "Chat" at bounding box center [107, 79] width 203 height 21
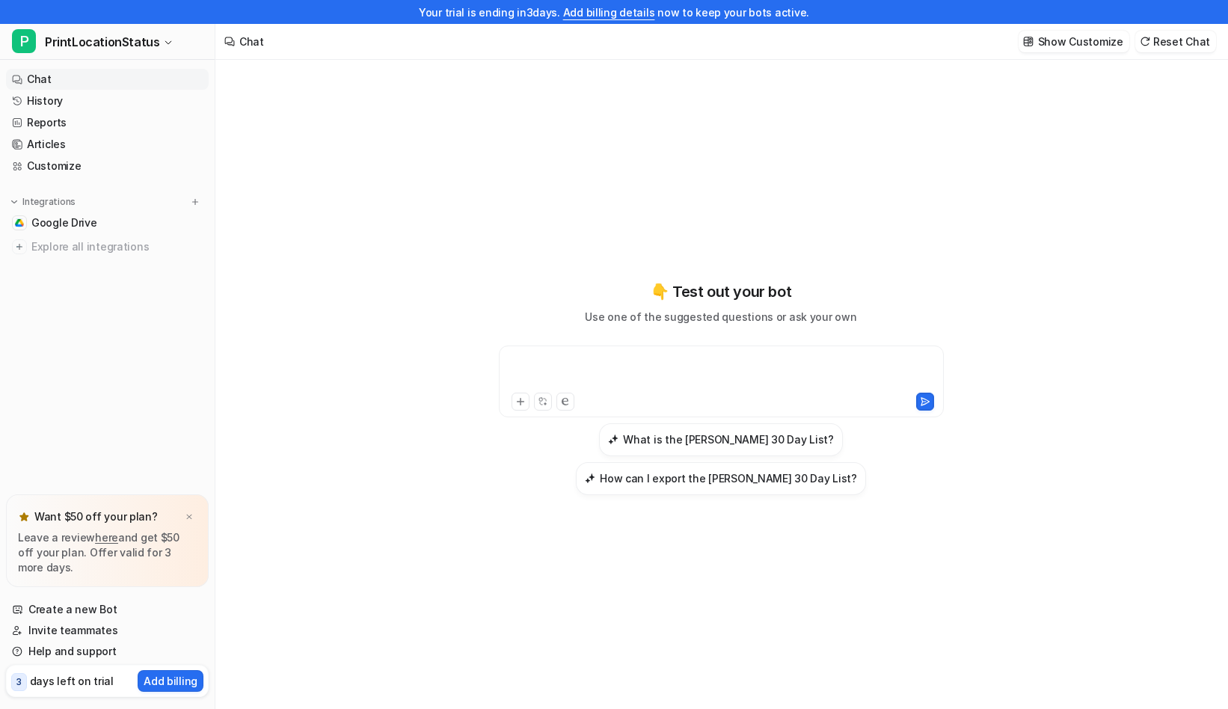
click at [604, 384] on div at bounding box center [722, 372] width 438 height 34
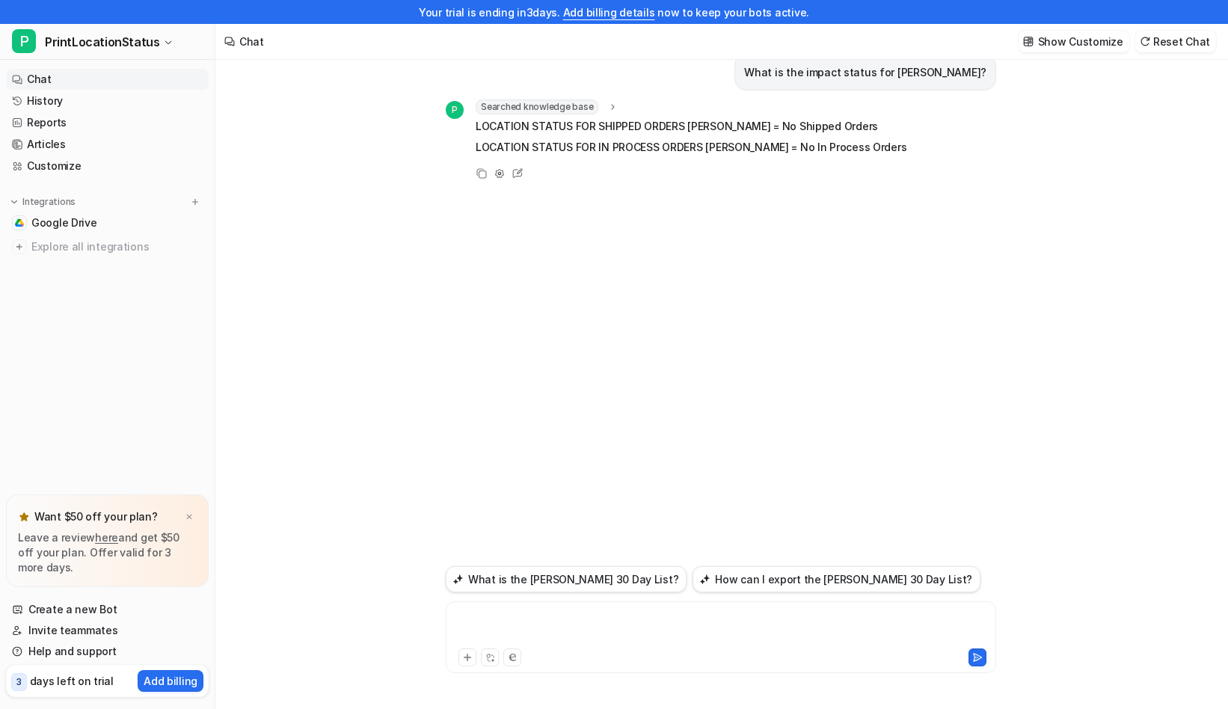
click at [621, 615] on div at bounding box center [721, 628] width 543 height 34
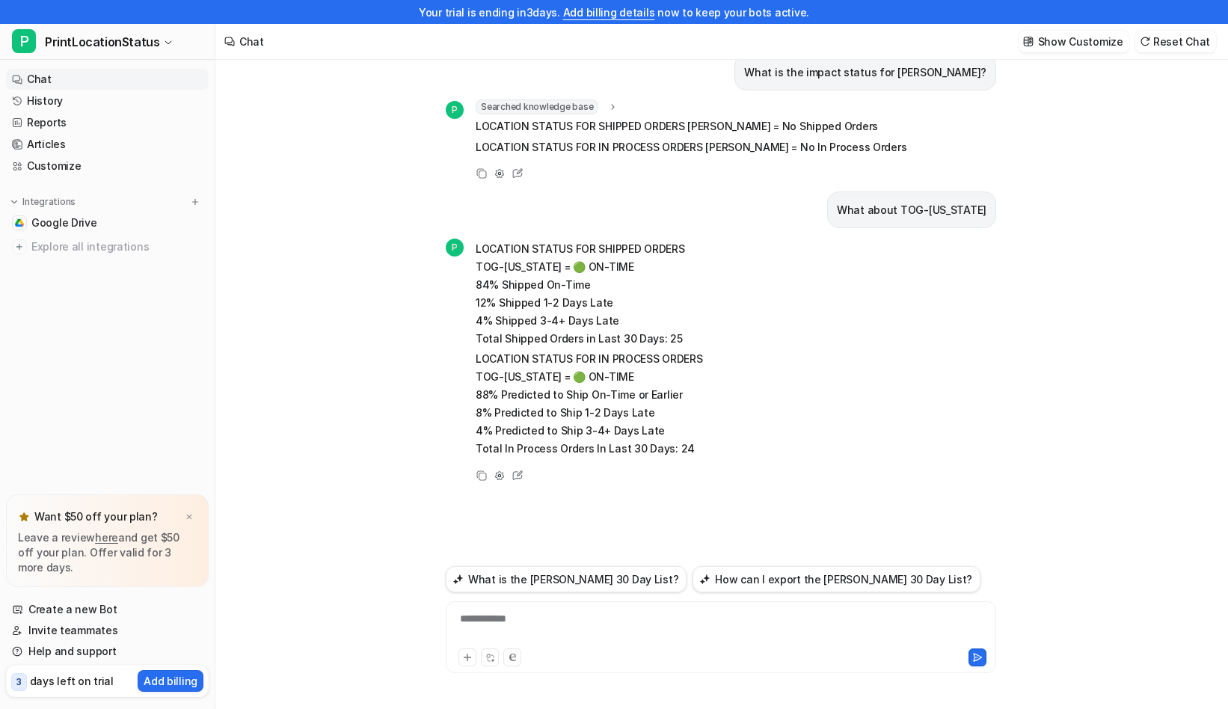
click at [684, 624] on div "**********" at bounding box center [721, 628] width 543 height 34
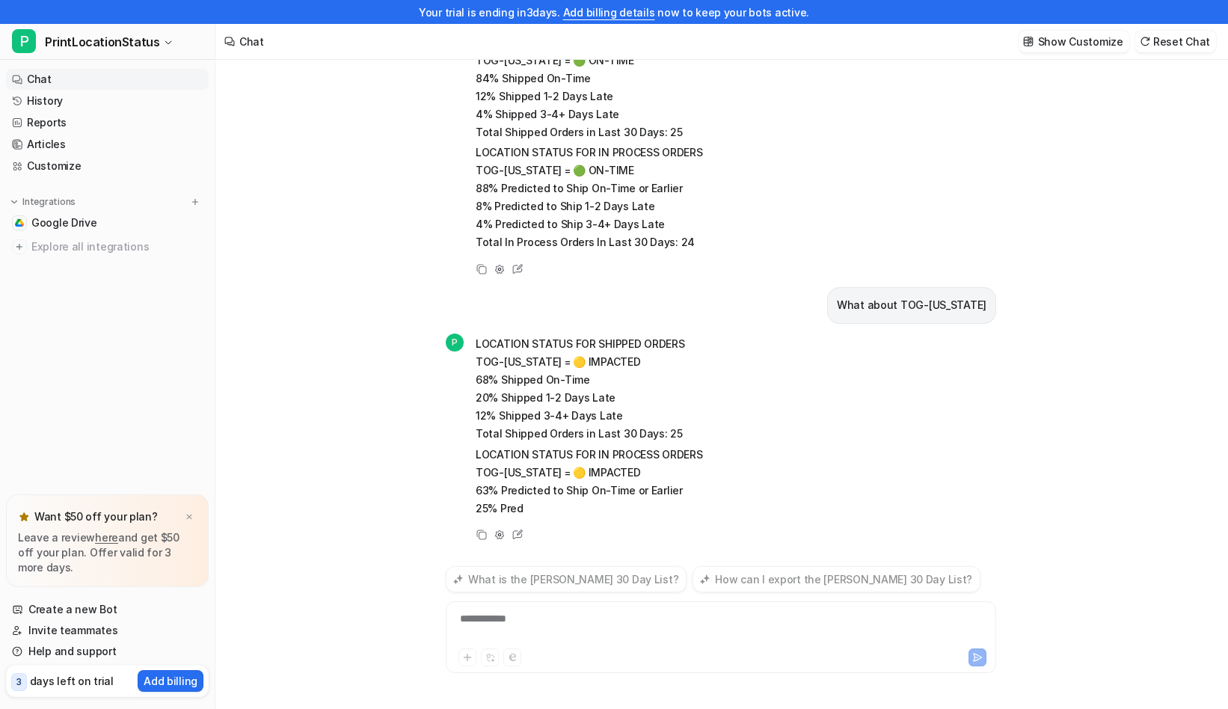
scroll to position [242, 0]
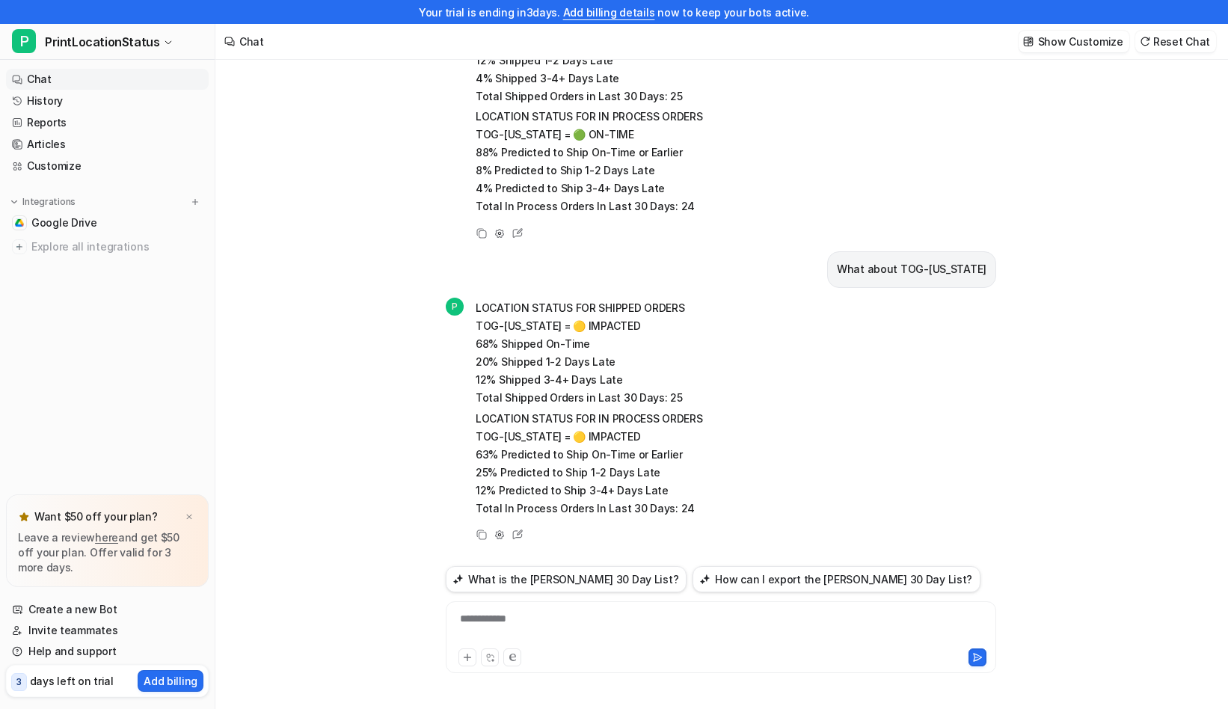
click at [85, 233] on ul "Google Drive Explore all integrations" at bounding box center [107, 234] width 203 height 45
click at [85, 225] on span "Google Drive" at bounding box center [64, 222] width 66 height 15
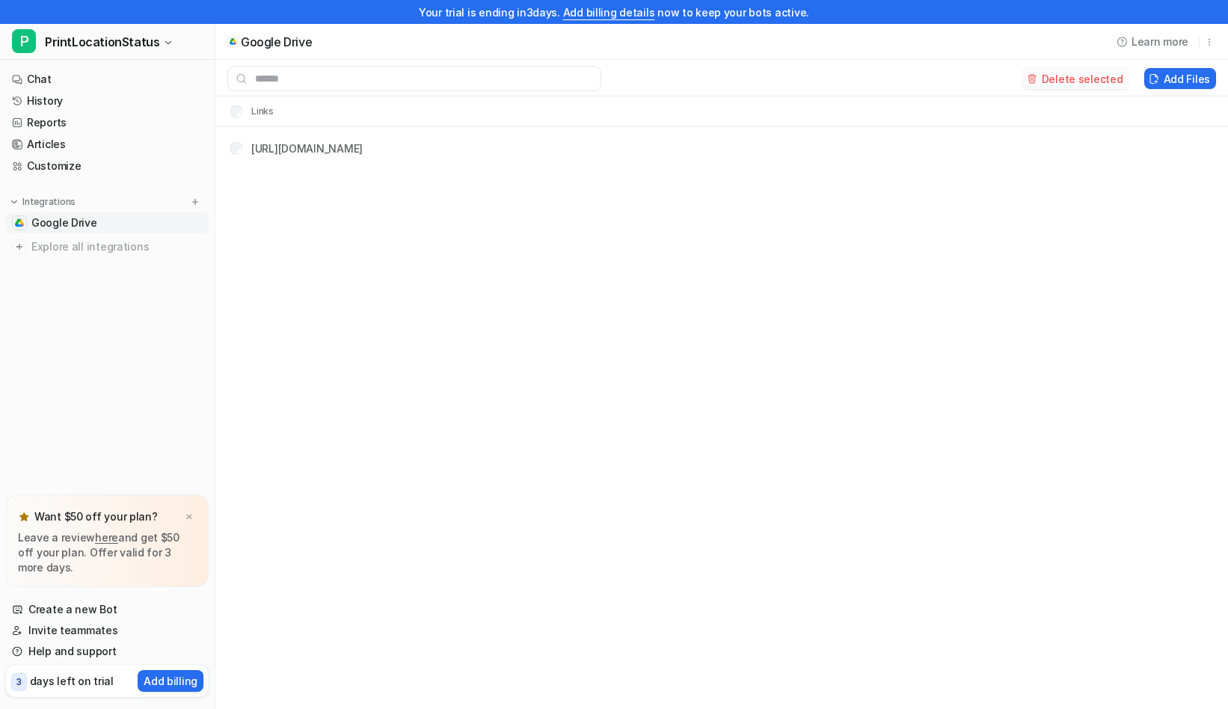
click at [1083, 86] on button "Delete selected" at bounding box center [1076, 78] width 107 height 21
click at [1175, 82] on button "Add Files" at bounding box center [1180, 78] width 72 height 21
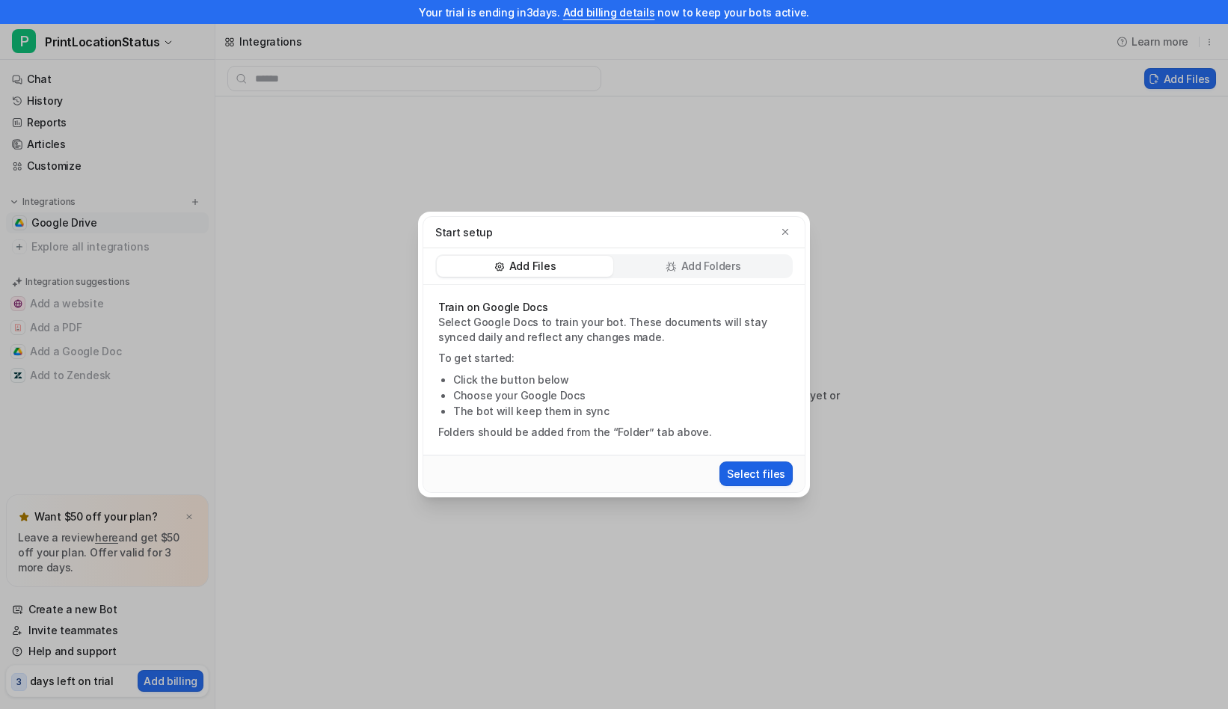
click at [770, 474] on button "Select files" at bounding box center [756, 474] width 73 height 25
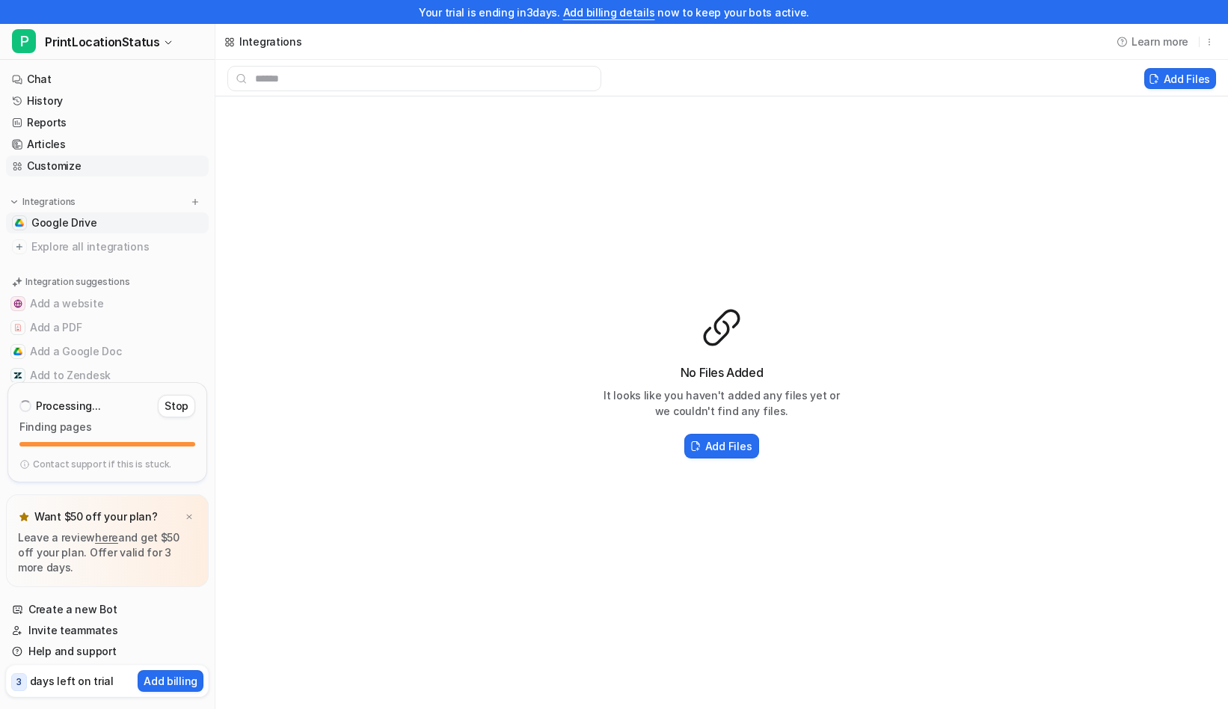
click at [73, 163] on link "Customize" at bounding box center [107, 166] width 203 height 21
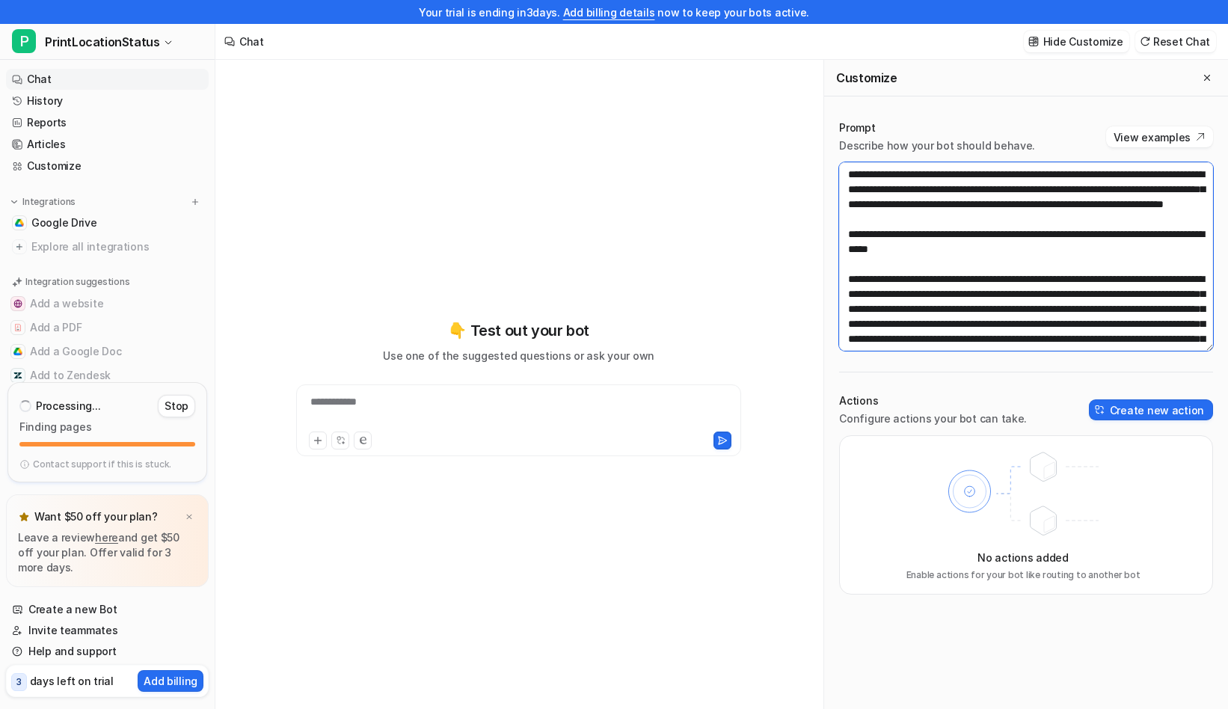
drag, startPoint x: 1147, startPoint y: 247, endPoint x: 1112, endPoint y: 244, distance: 35.3
click at [1112, 244] on textarea at bounding box center [1026, 256] width 374 height 189
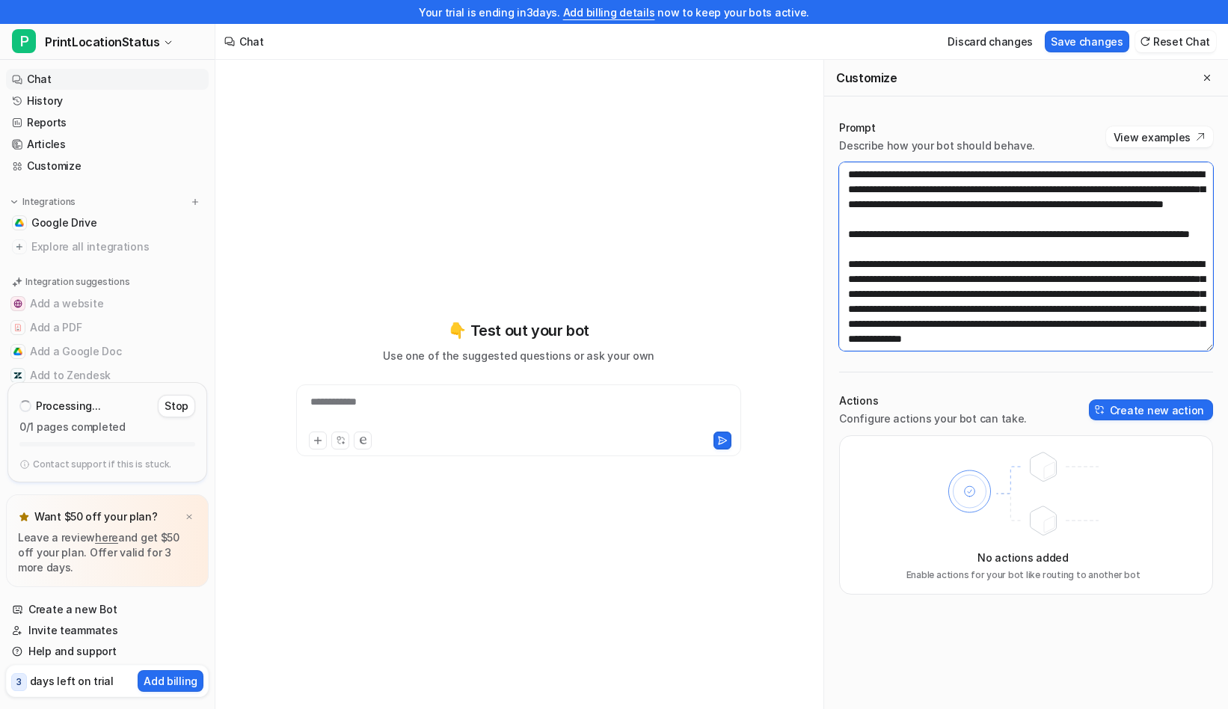
click at [1067, 294] on textarea at bounding box center [1026, 256] width 374 height 189
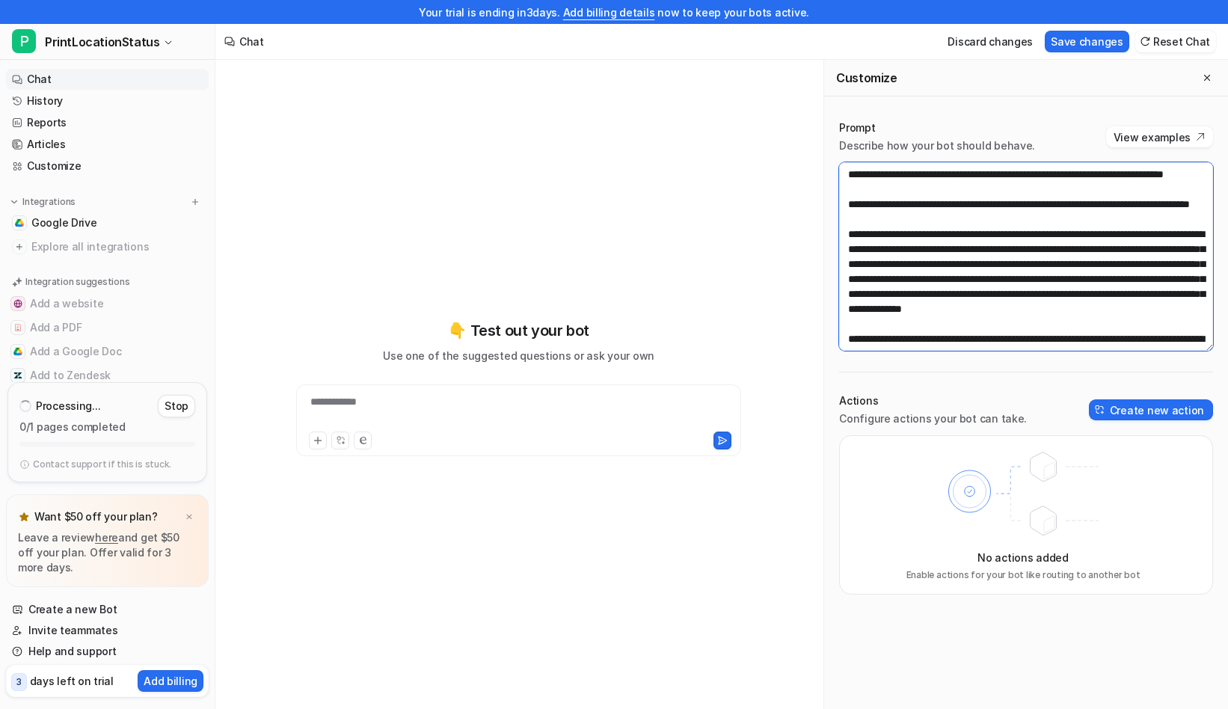
scroll to position [27, 0]
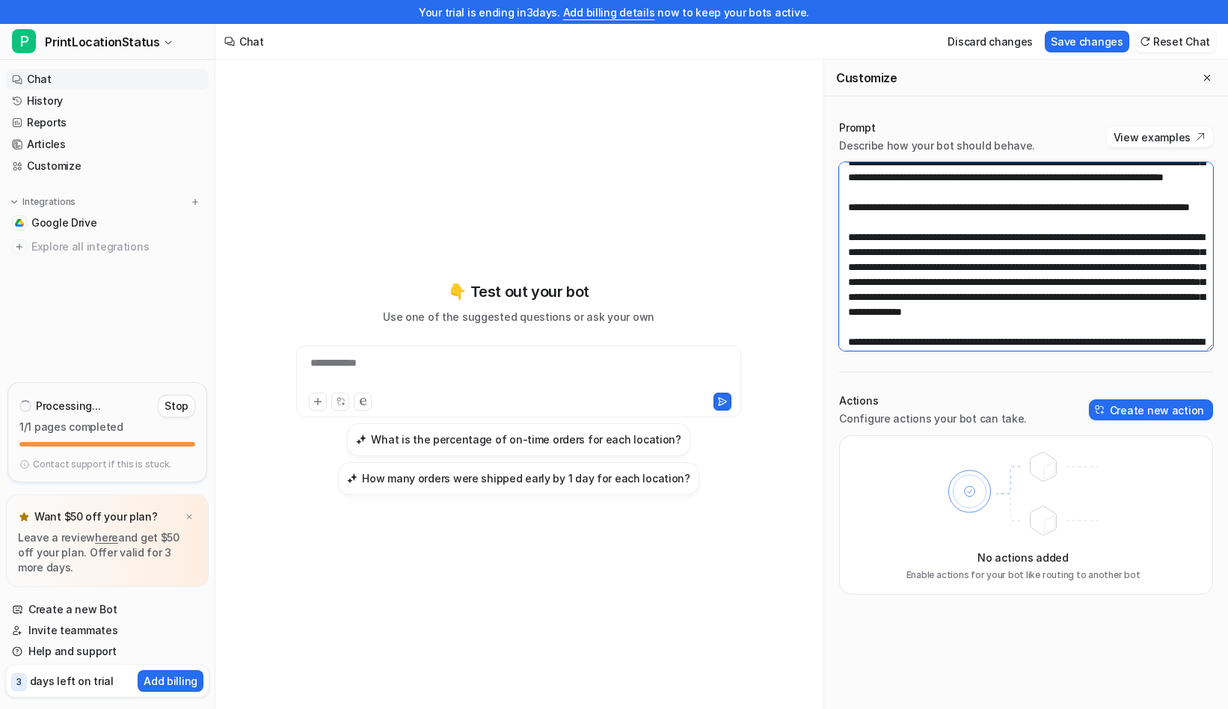
drag, startPoint x: 1033, startPoint y: 265, endPoint x: 1111, endPoint y: 267, distance: 77.8
click at [1111, 267] on textarea at bounding box center [1026, 256] width 374 height 189
click at [1034, 266] on textarea at bounding box center [1026, 256] width 374 height 189
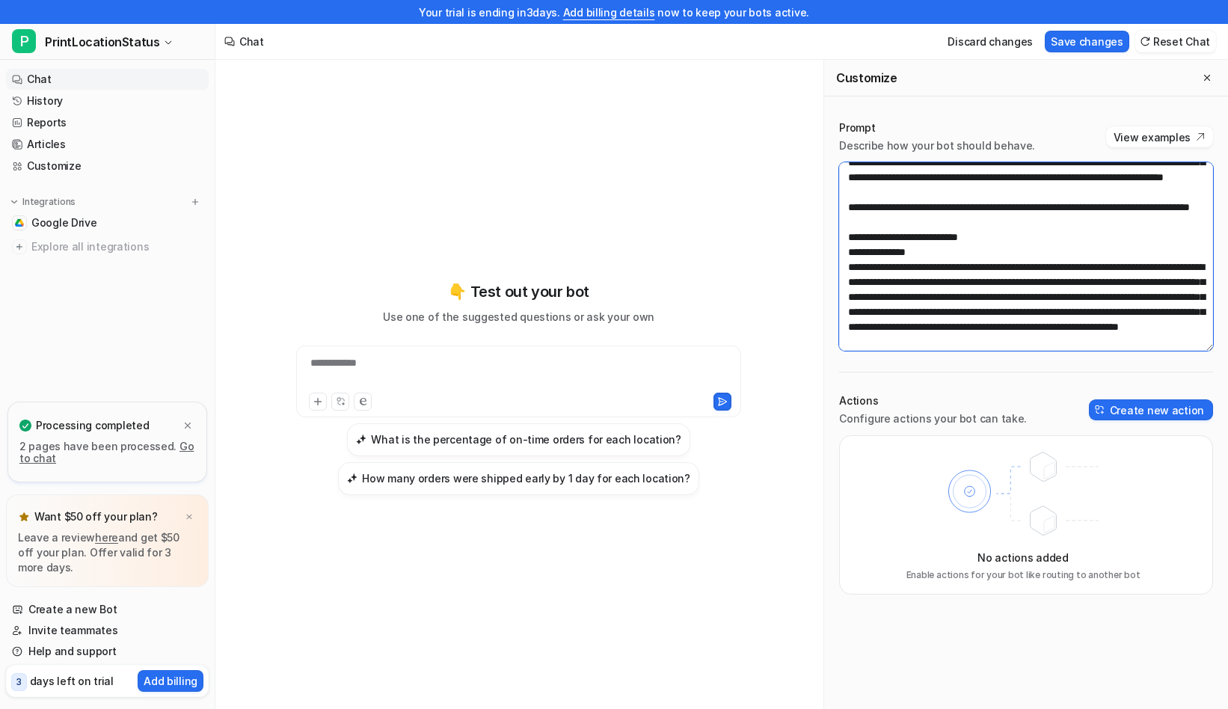
drag, startPoint x: 849, startPoint y: 298, endPoint x: 885, endPoint y: 295, distance: 36.0
click at [885, 295] on textarea at bounding box center [1026, 256] width 374 height 189
click at [939, 298] on textarea at bounding box center [1026, 256] width 374 height 189
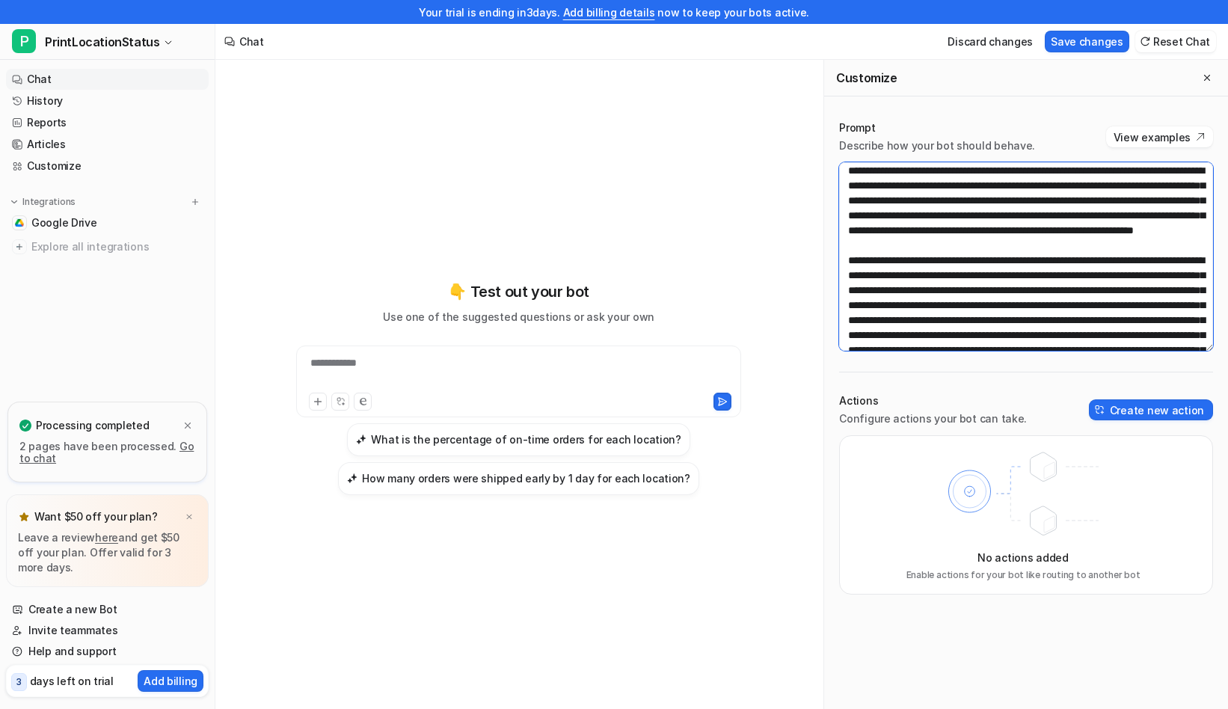
scroll to position [124, 0]
click at [1072, 291] on textarea at bounding box center [1026, 256] width 374 height 189
paste textarea "**********"
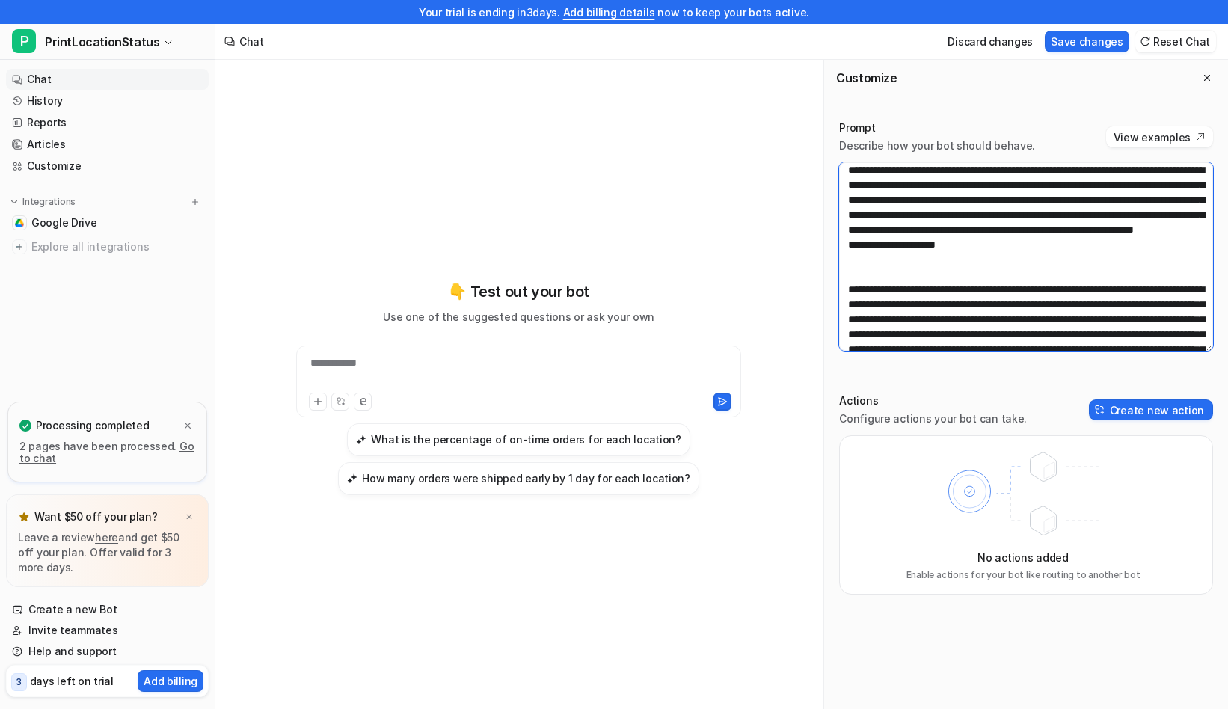
paste textarea "**********"
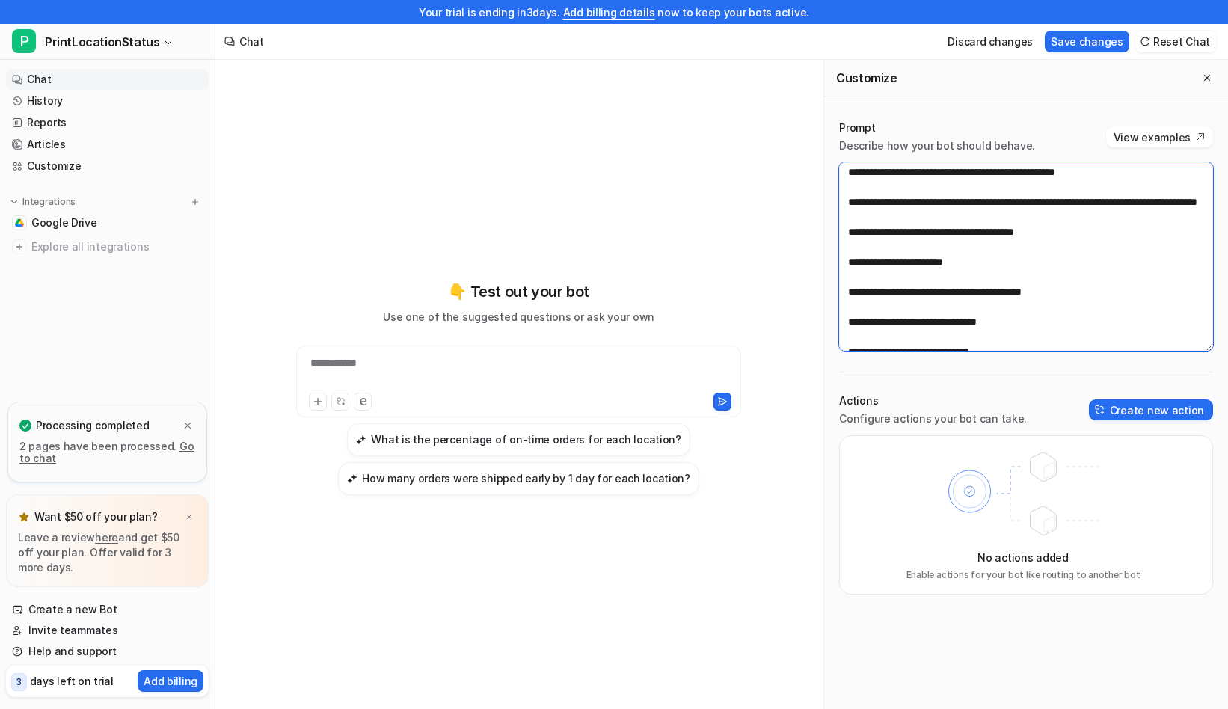
scroll to position [578, 0]
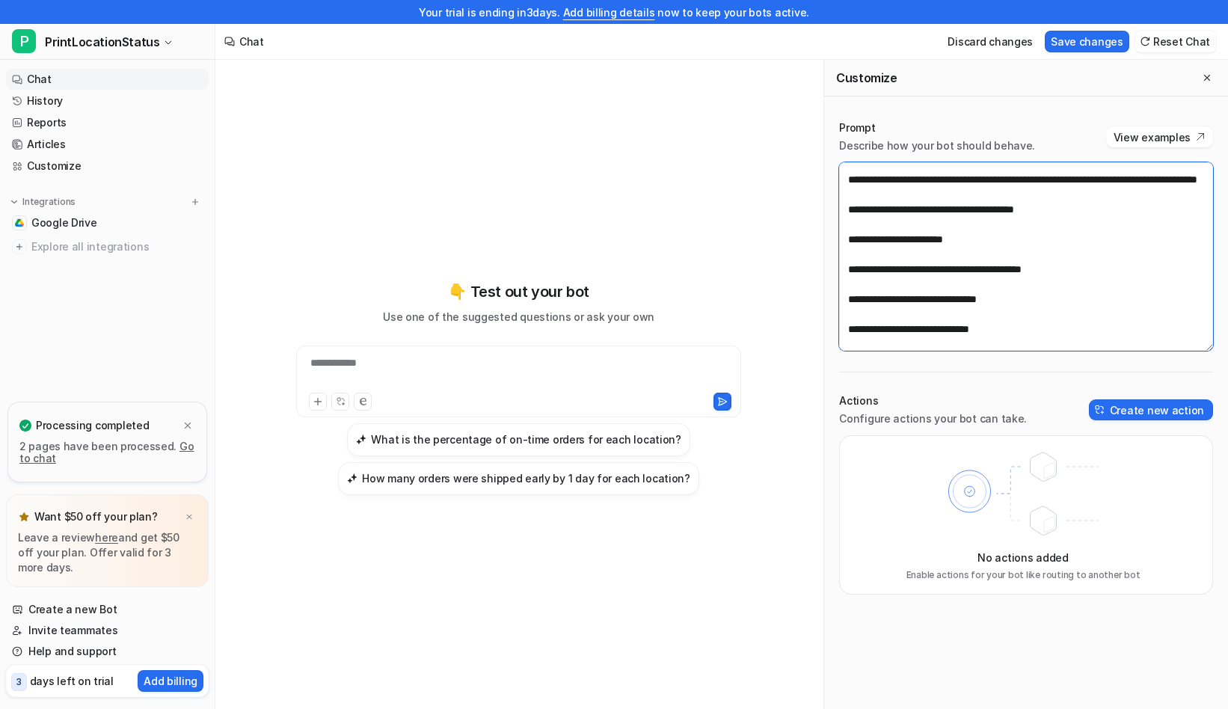
click at [1043, 295] on textarea at bounding box center [1026, 256] width 374 height 189
type textarea "**********"
click at [1103, 39] on button "Save changes" at bounding box center [1087, 42] width 85 height 22
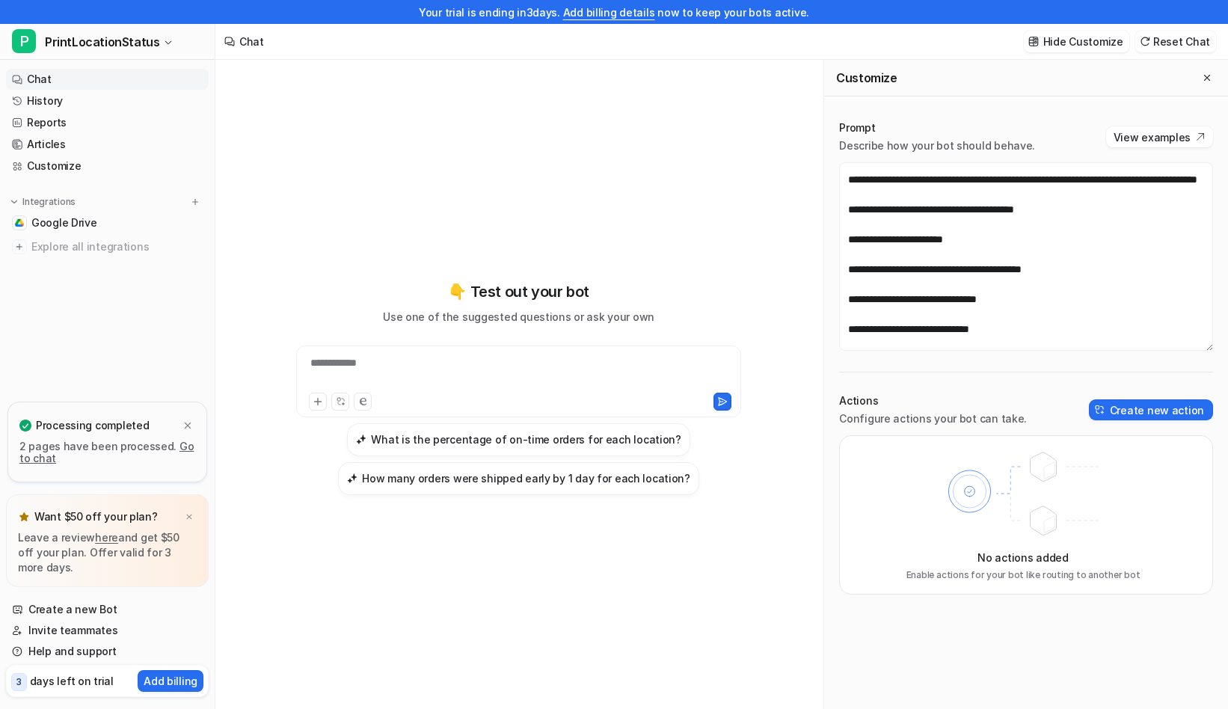
click at [493, 367] on div "**********" at bounding box center [519, 372] width 438 height 34
click at [513, 444] on h3 "What is the percentage of on-time orders for each location?" at bounding box center [526, 440] width 310 height 16
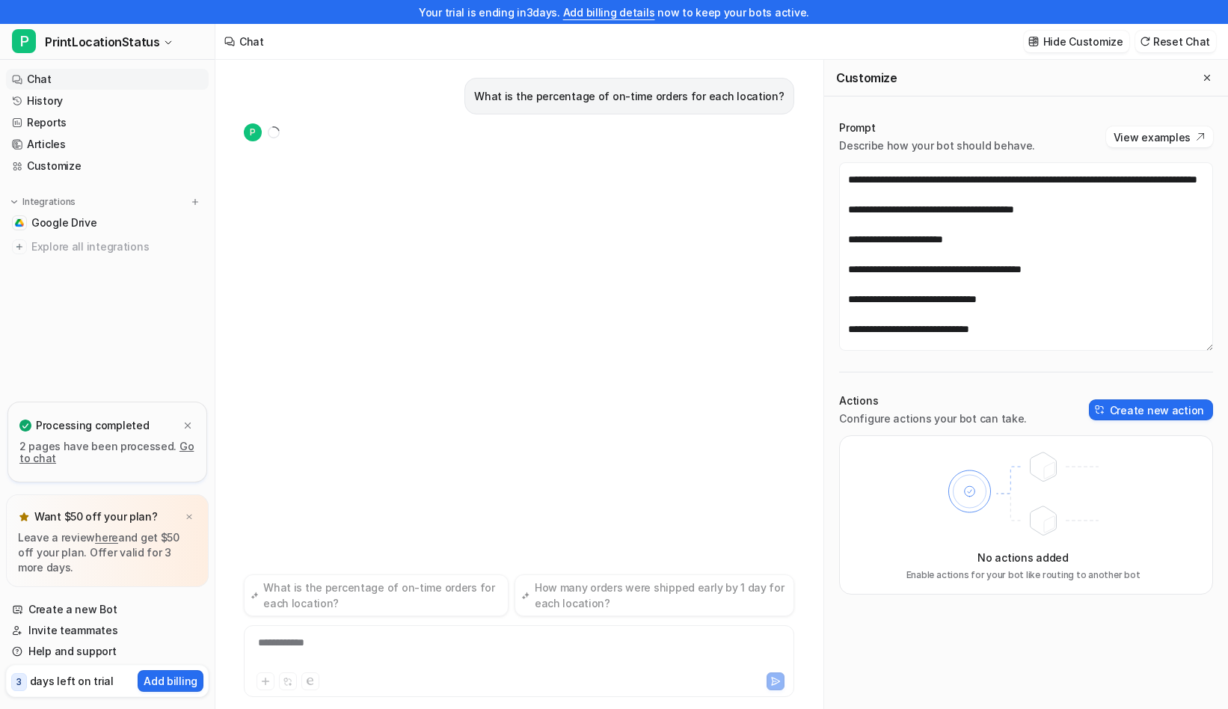
scroll to position [24, 0]
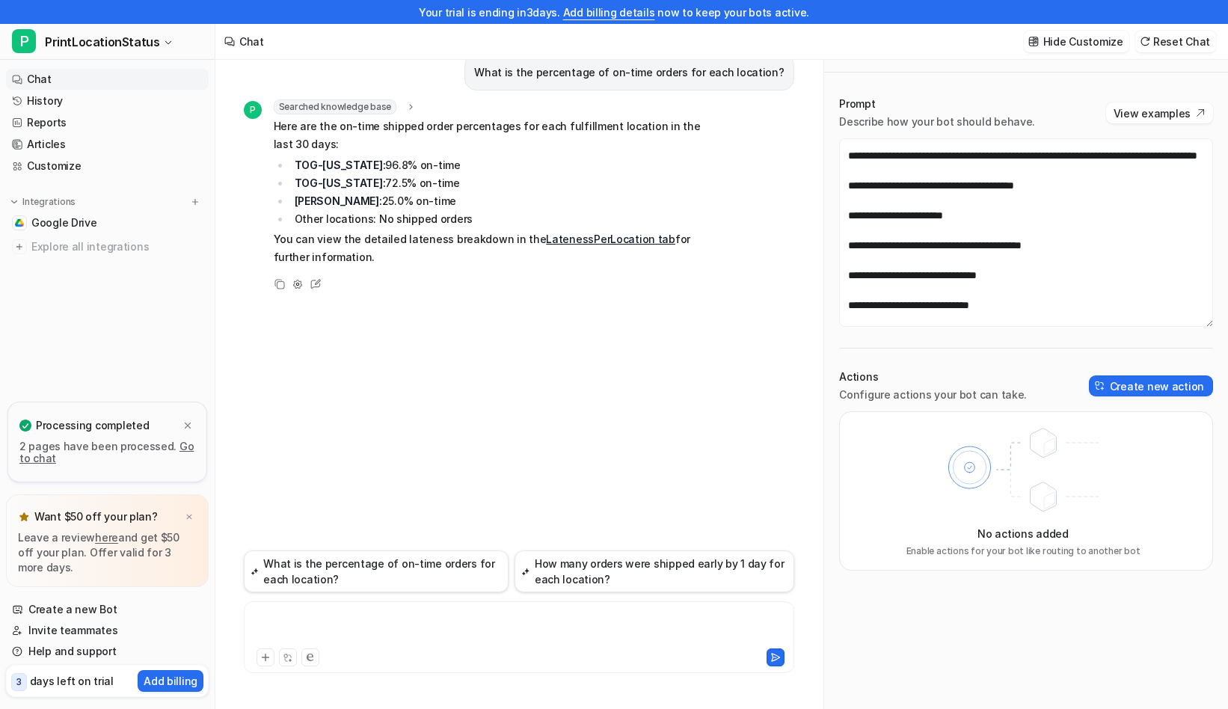
click at [465, 631] on div at bounding box center [519, 628] width 543 height 34
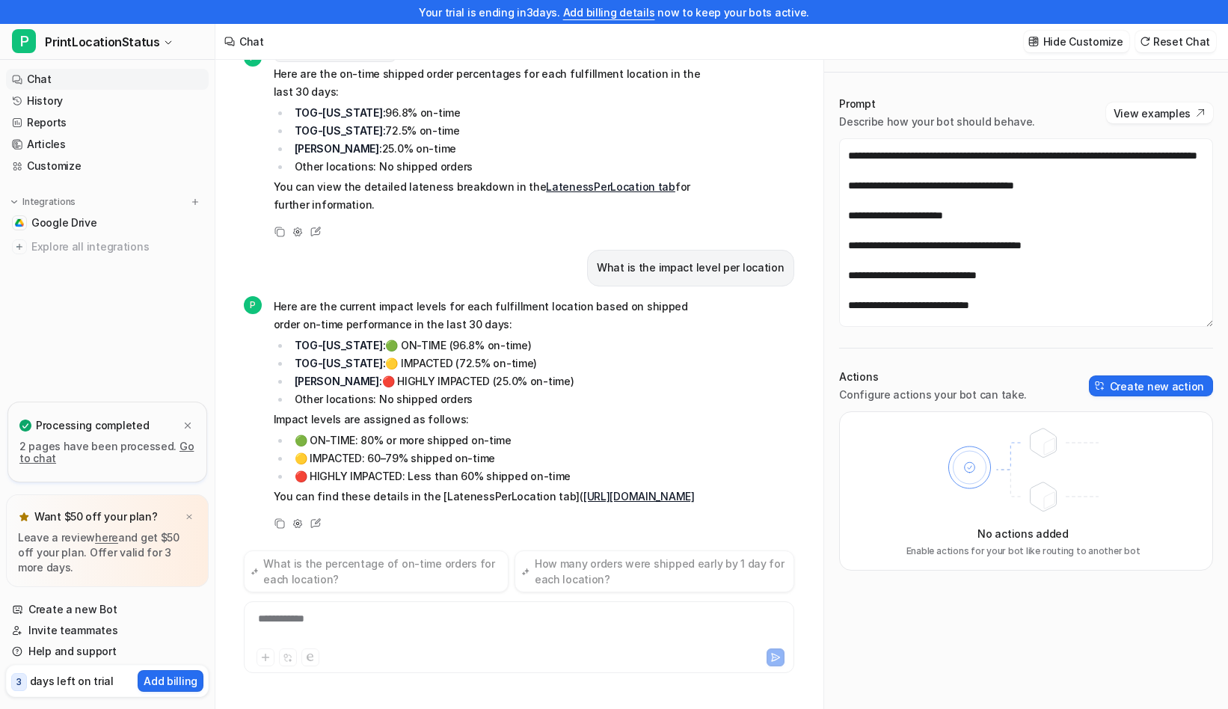
scroll to position [52, 0]
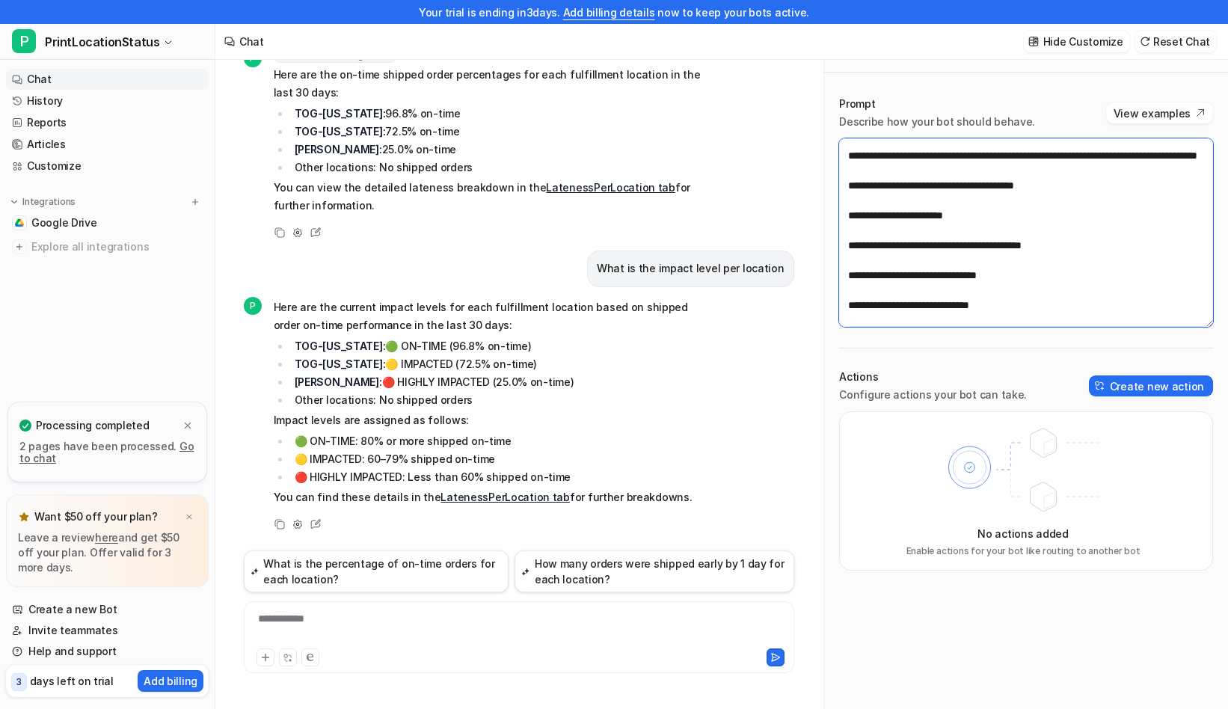
click at [1127, 292] on textarea at bounding box center [1026, 232] width 374 height 189
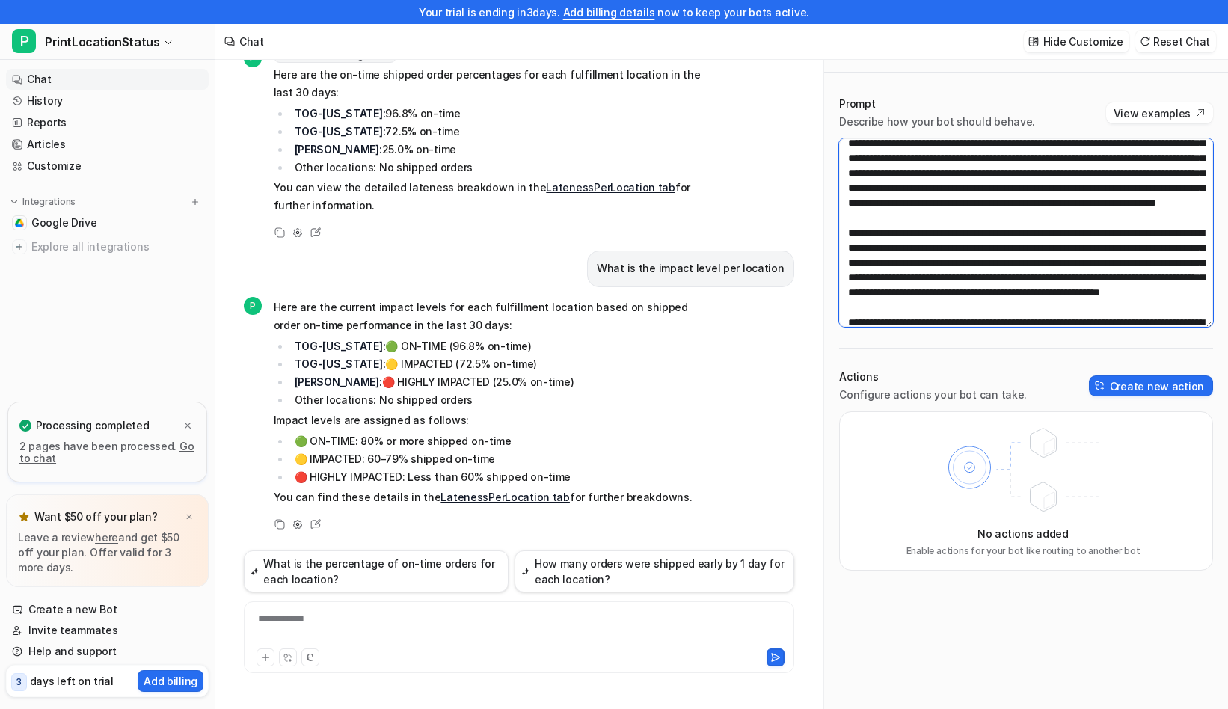
scroll to position [328, 0]
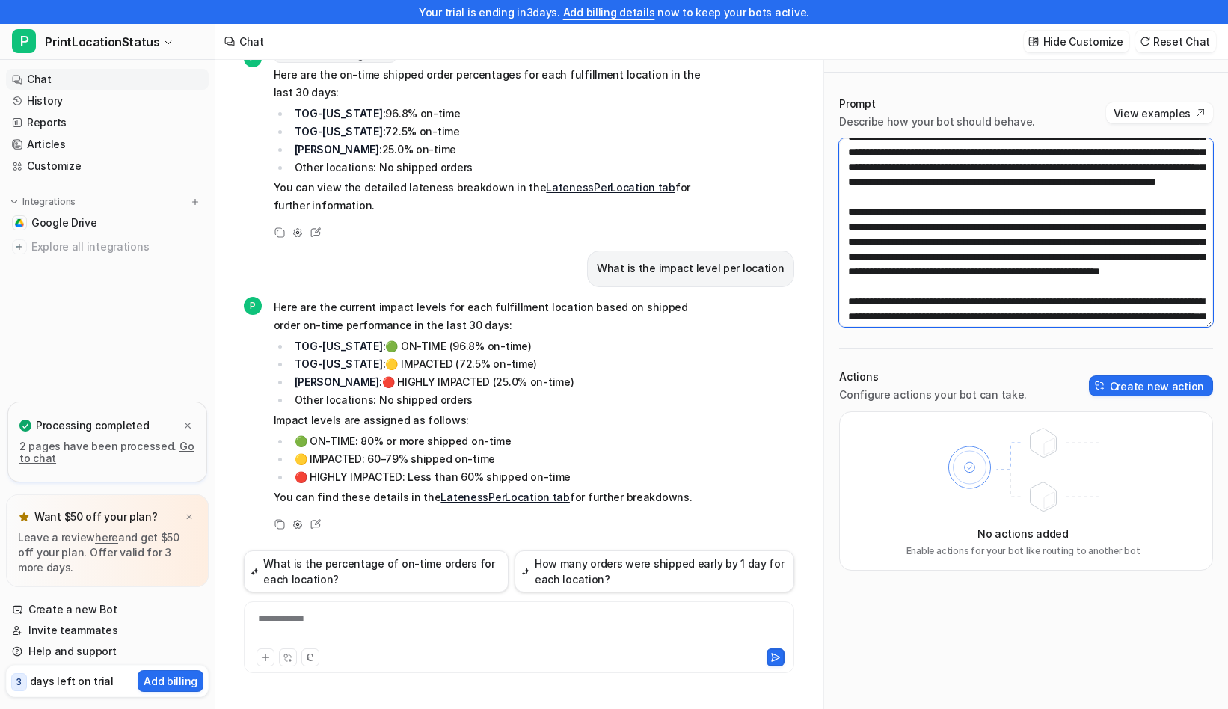
click at [905, 171] on textarea at bounding box center [1026, 232] width 374 height 189
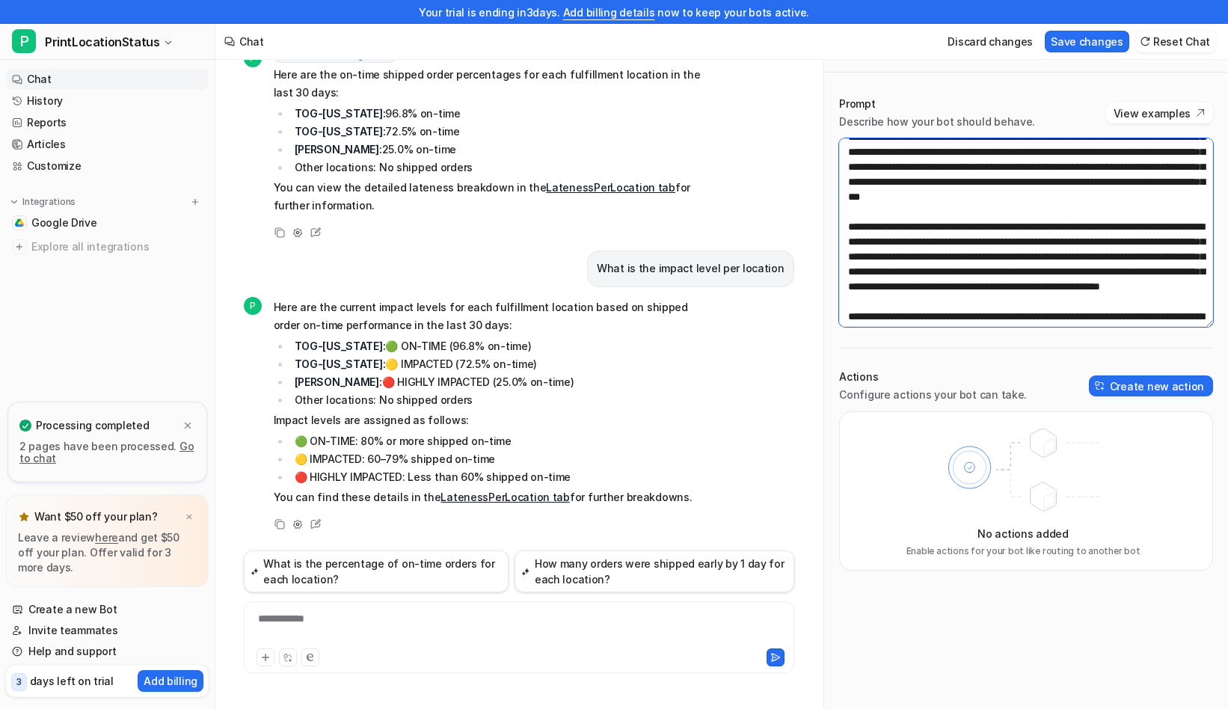
scroll to position [358, 0]
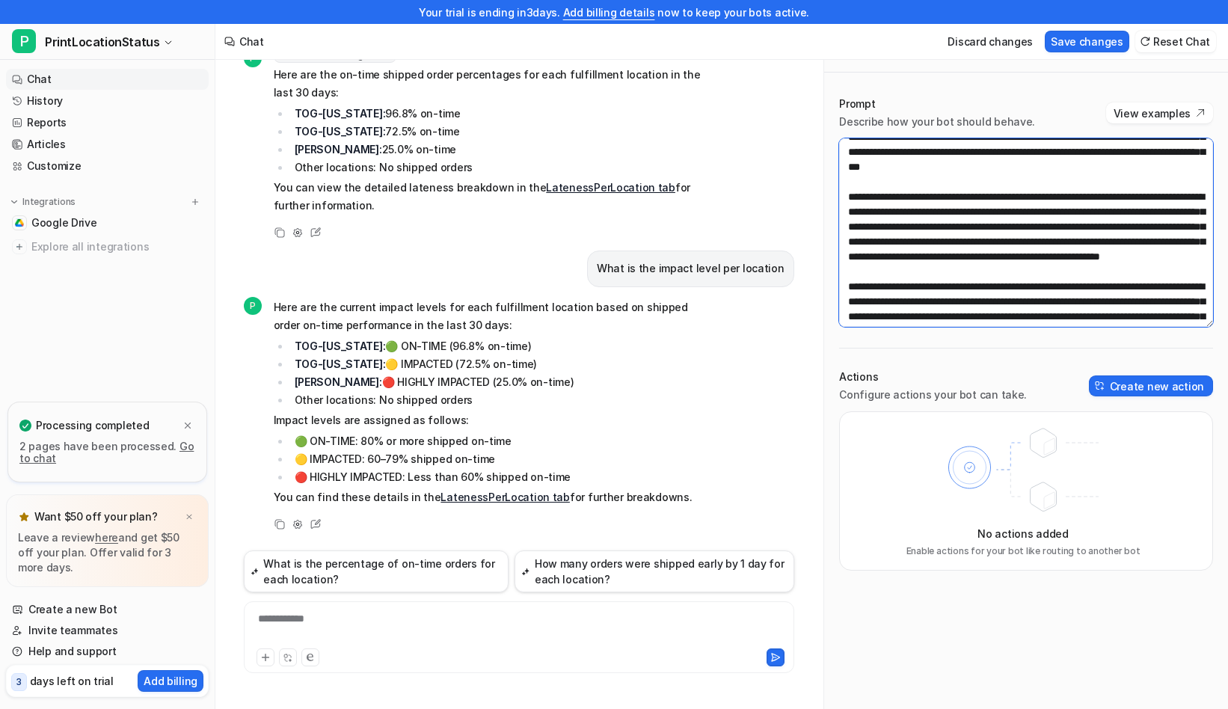
click at [1124, 152] on textarea at bounding box center [1026, 232] width 374 height 189
click at [1128, 152] on textarea at bounding box center [1026, 232] width 374 height 189
click at [1127, 151] on textarea at bounding box center [1026, 232] width 374 height 189
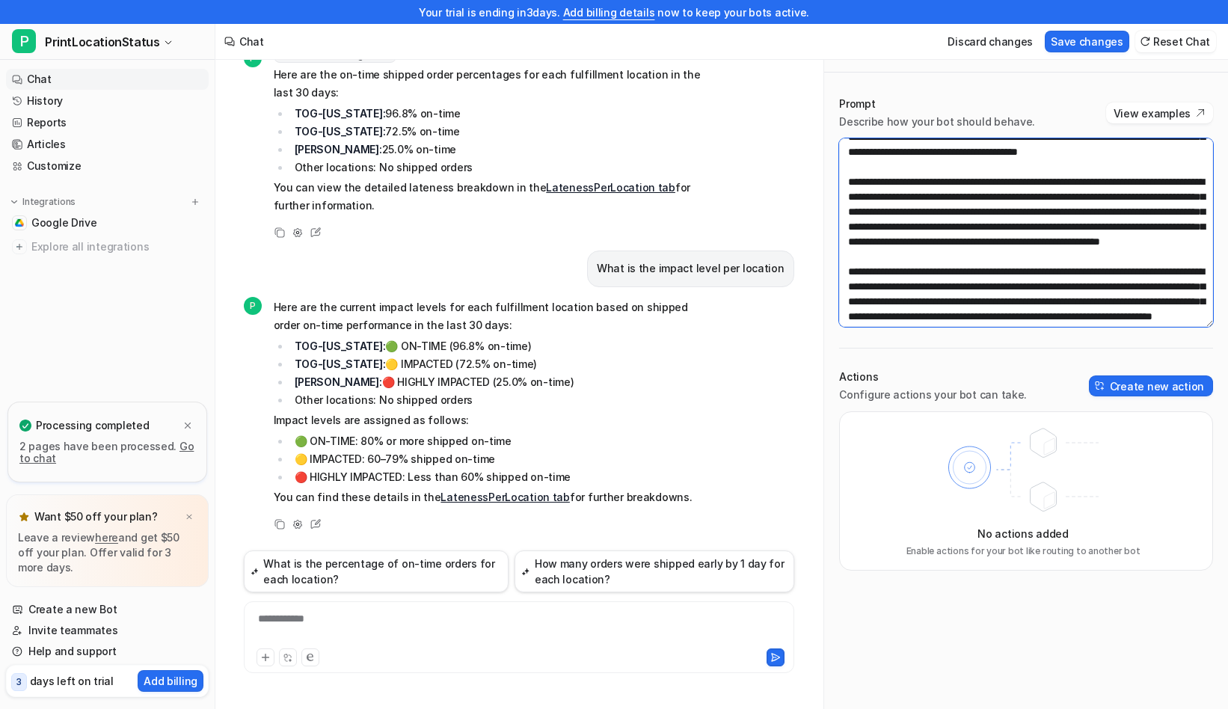
click at [1154, 150] on textarea at bounding box center [1026, 232] width 374 height 189
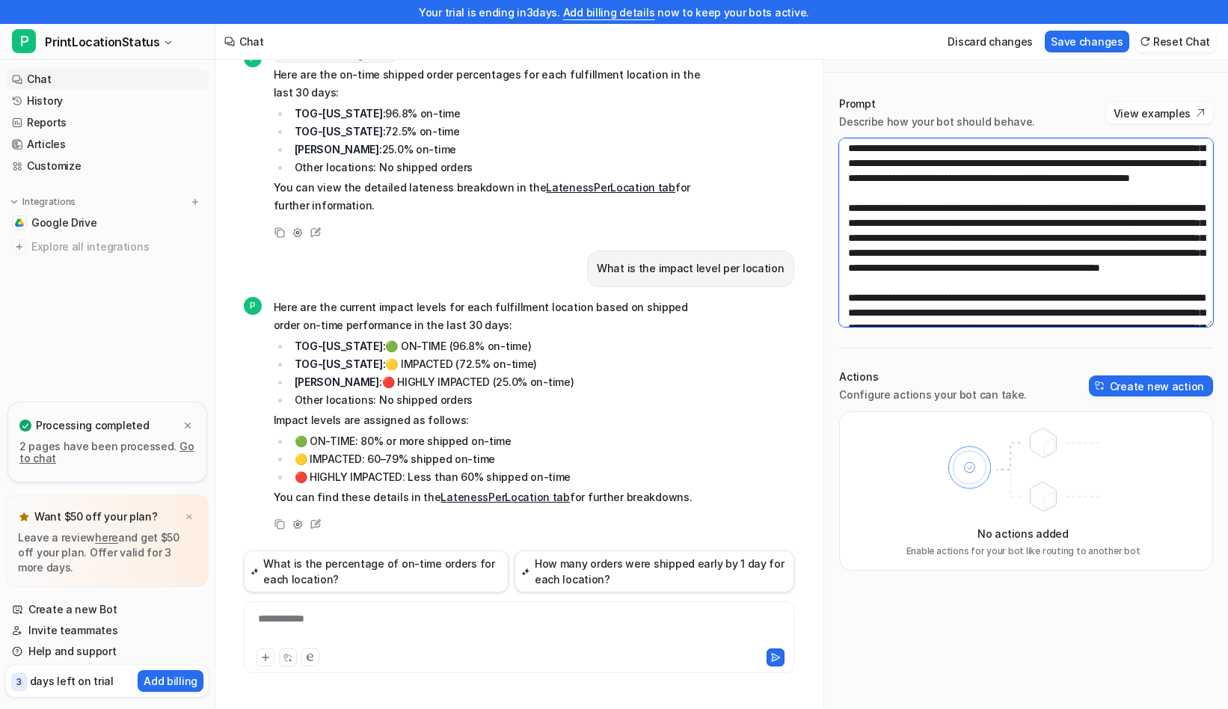
scroll to position [340, 0]
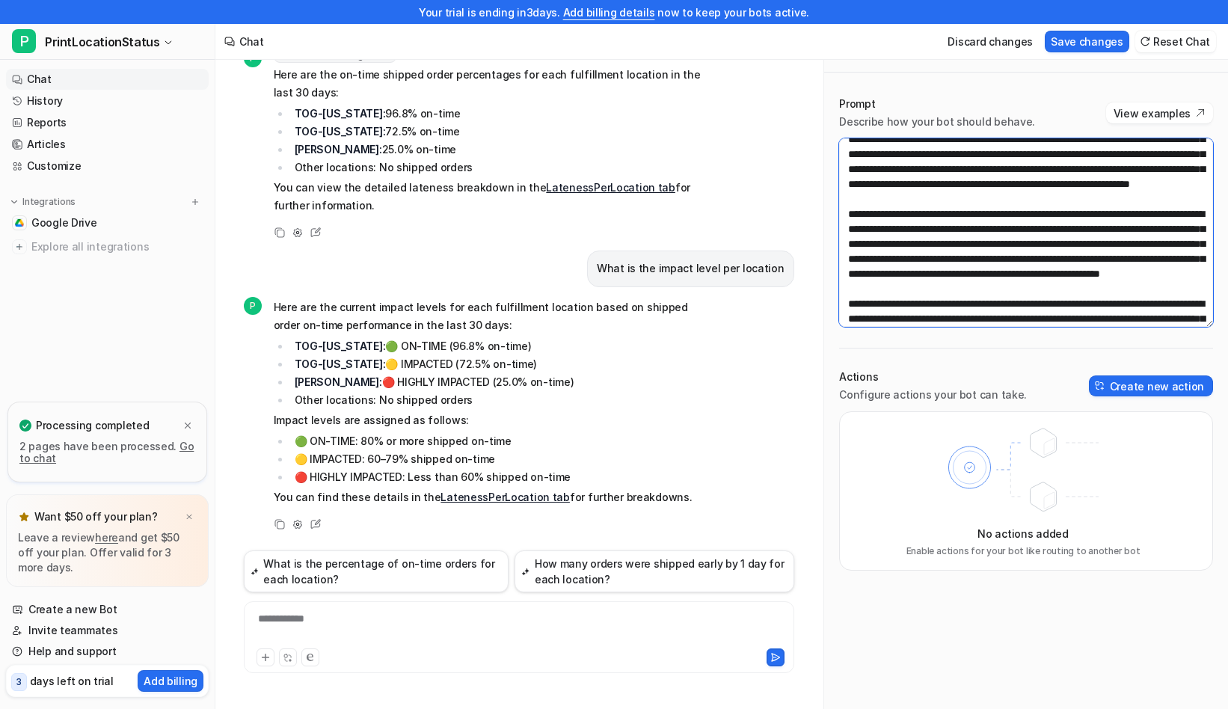
click at [1155, 200] on textarea at bounding box center [1026, 232] width 374 height 189
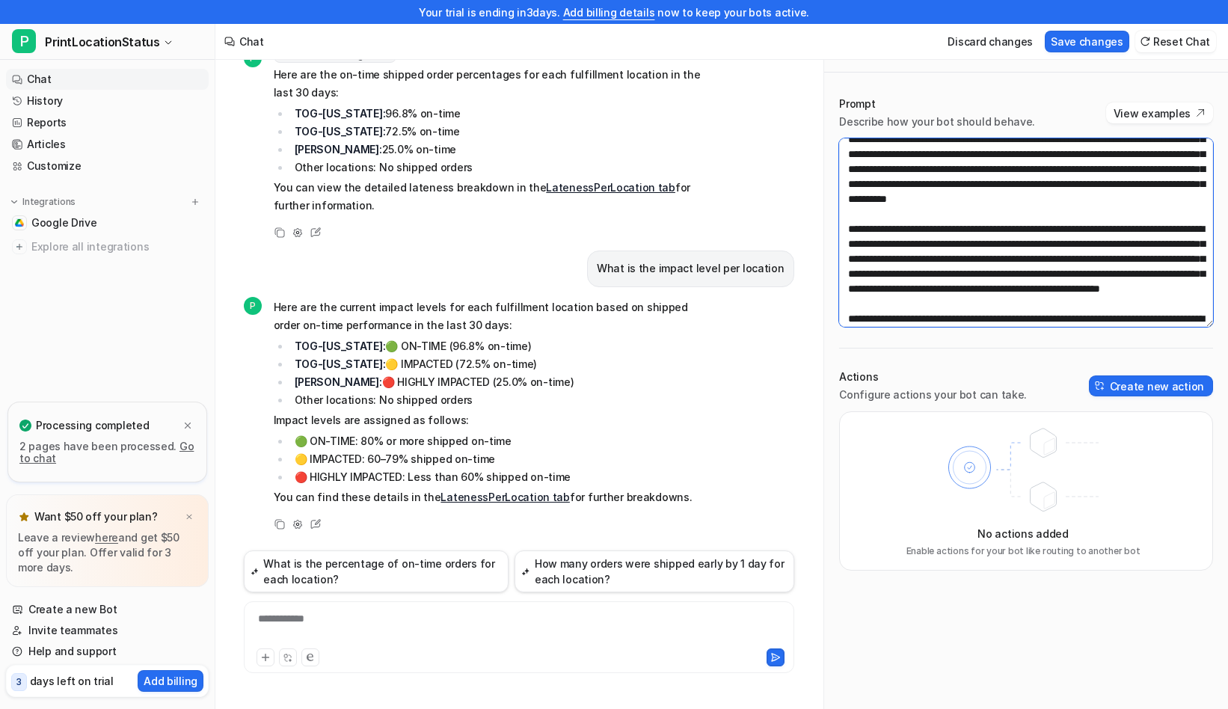
click at [1154, 214] on textarea at bounding box center [1026, 232] width 374 height 189
click at [1154, 227] on textarea at bounding box center [1026, 232] width 374 height 189
click at [1141, 242] on textarea at bounding box center [1026, 232] width 374 height 189
click at [1144, 242] on textarea at bounding box center [1026, 232] width 374 height 189
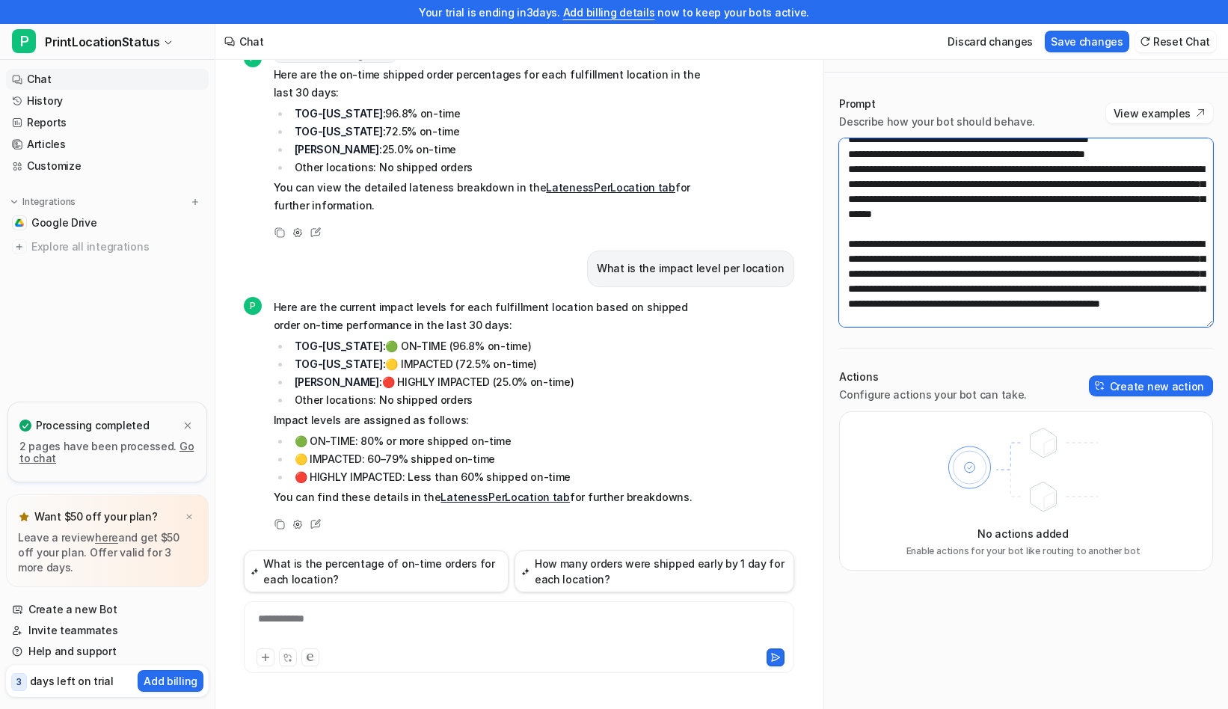
click at [1056, 255] on textarea at bounding box center [1026, 232] width 374 height 189
click at [1053, 255] on textarea at bounding box center [1026, 232] width 374 height 189
click at [1131, 274] on textarea at bounding box center [1026, 232] width 374 height 189
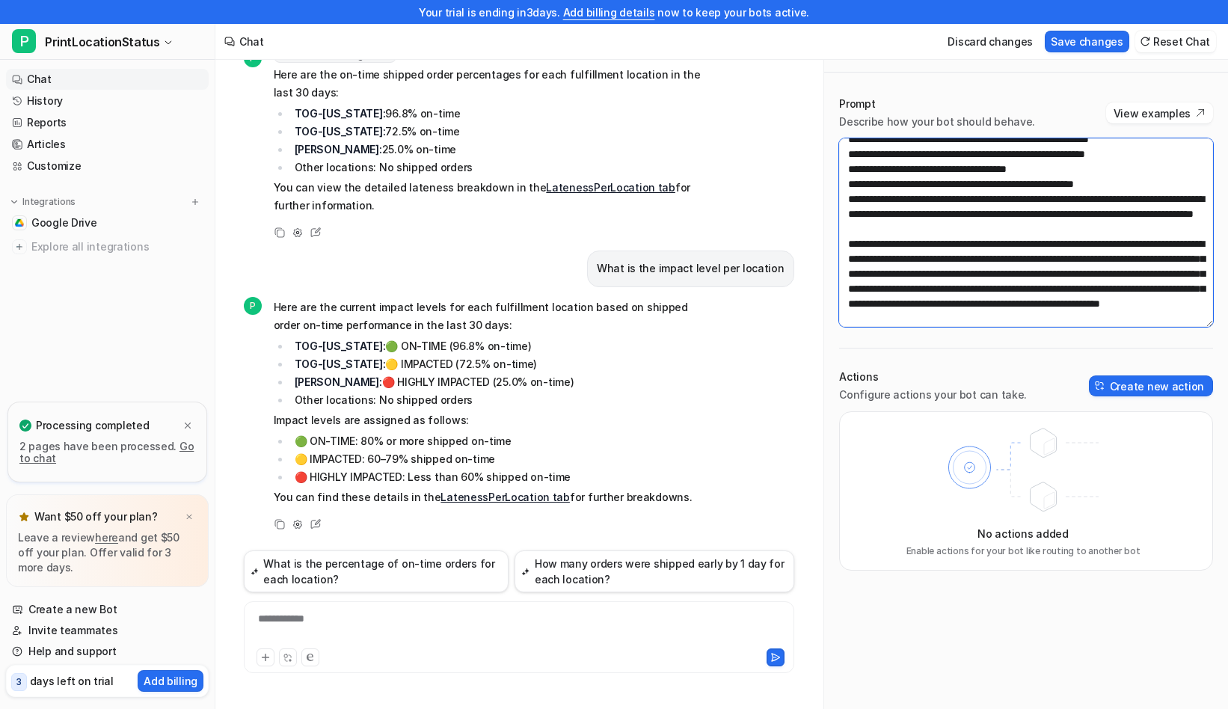
click at [1141, 288] on textarea at bounding box center [1026, 232] width 374 height 189
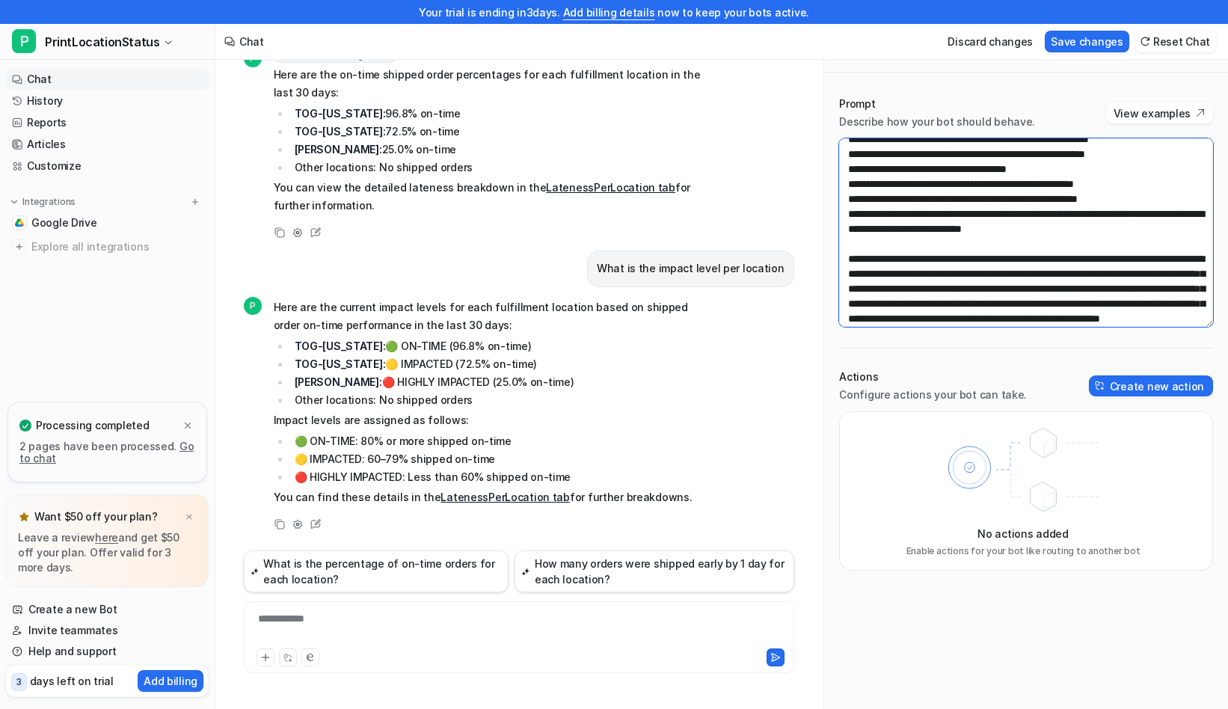
click at [1140, 303] on textarea at bounding box center [1026, 232] width 374 height 189
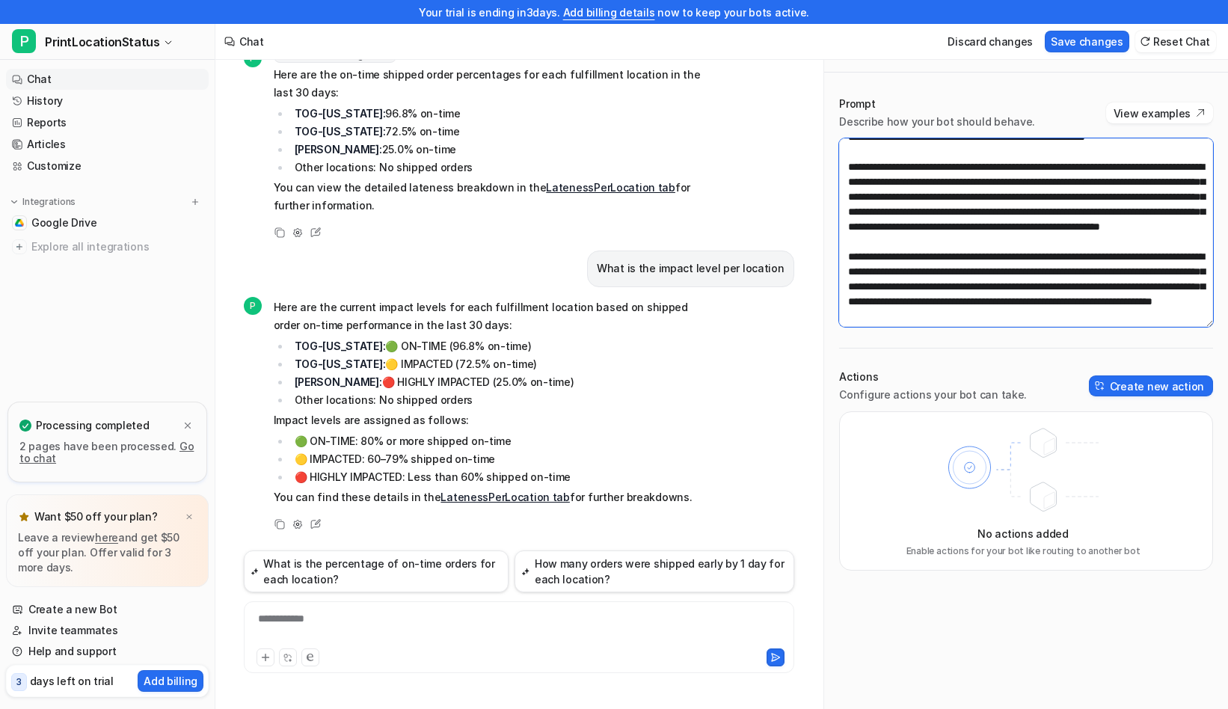
scroll to position [441, 0]
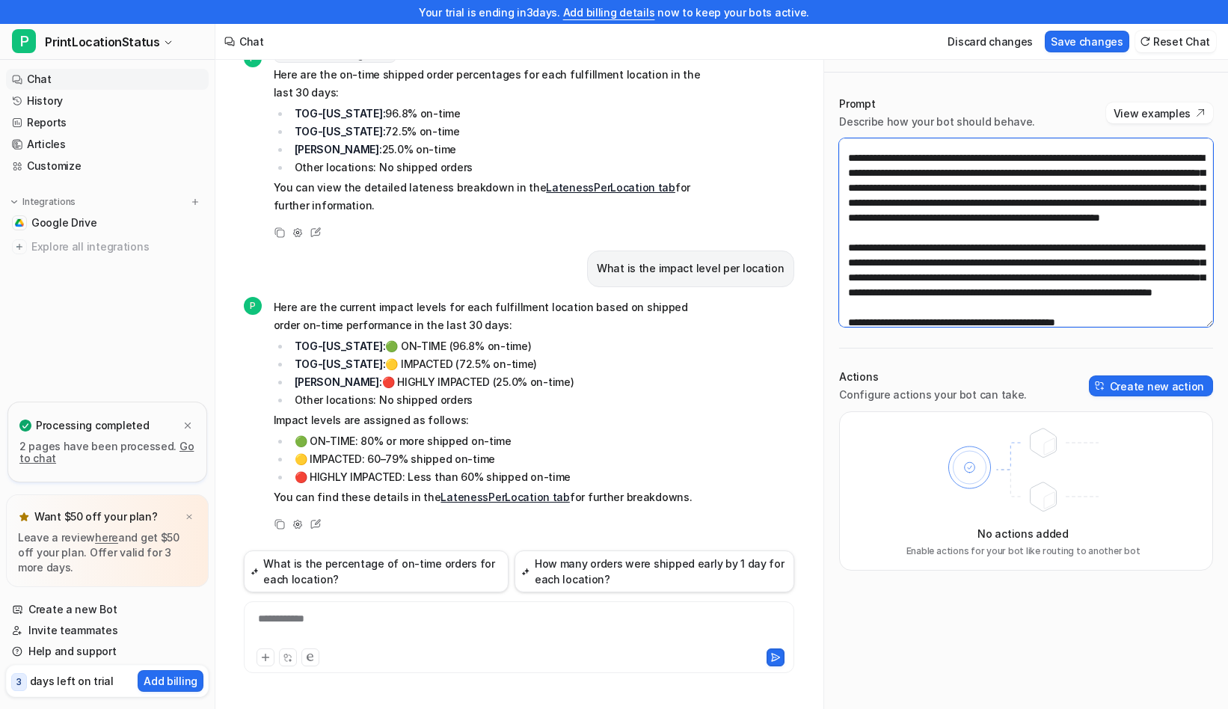
click at [1070, 245] on textarea at bounding box center [1026, 232] width 374 height 189
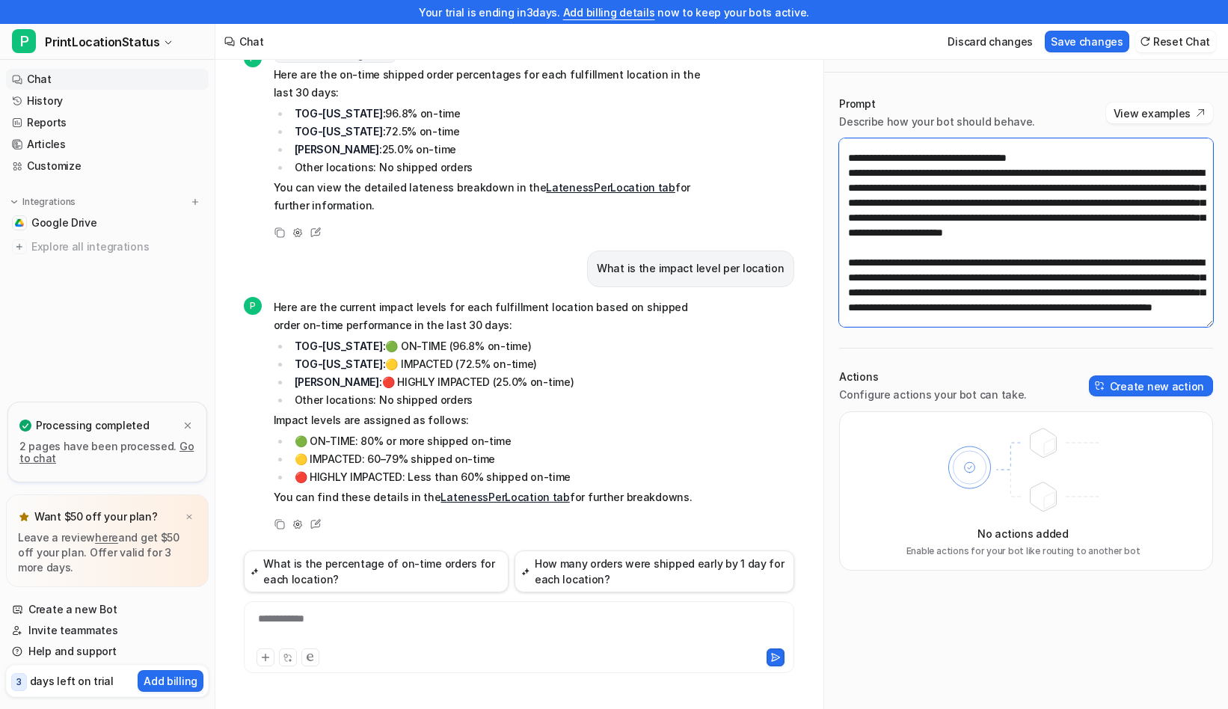
click at [1061, 260] on textarea at bounding box center [1026, 232] width 374 height 189
click at [1063, 275] on textarea at bounding box center [1026, 232] width 374 height 189
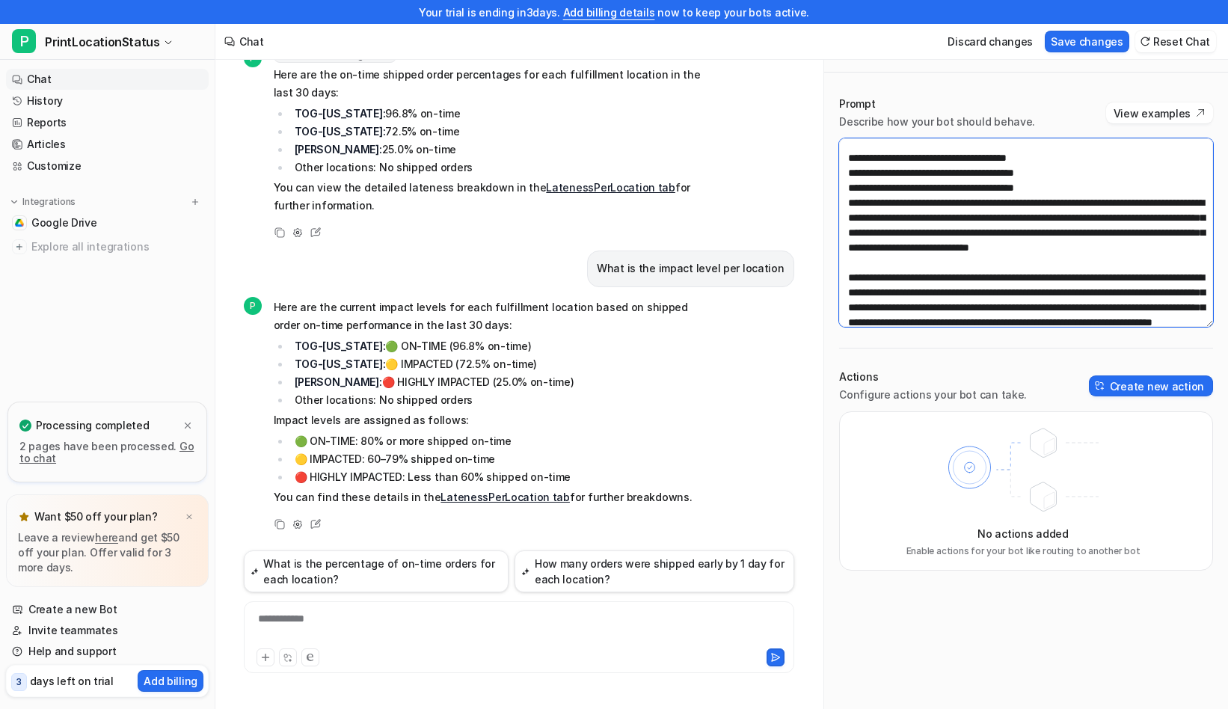
click at [1061, 289] on textarea at bounding box center [1026, 232] width 374 height 189
click at [1058, 304] on textarea at bounding box center [1026, 232] width 374 height 189
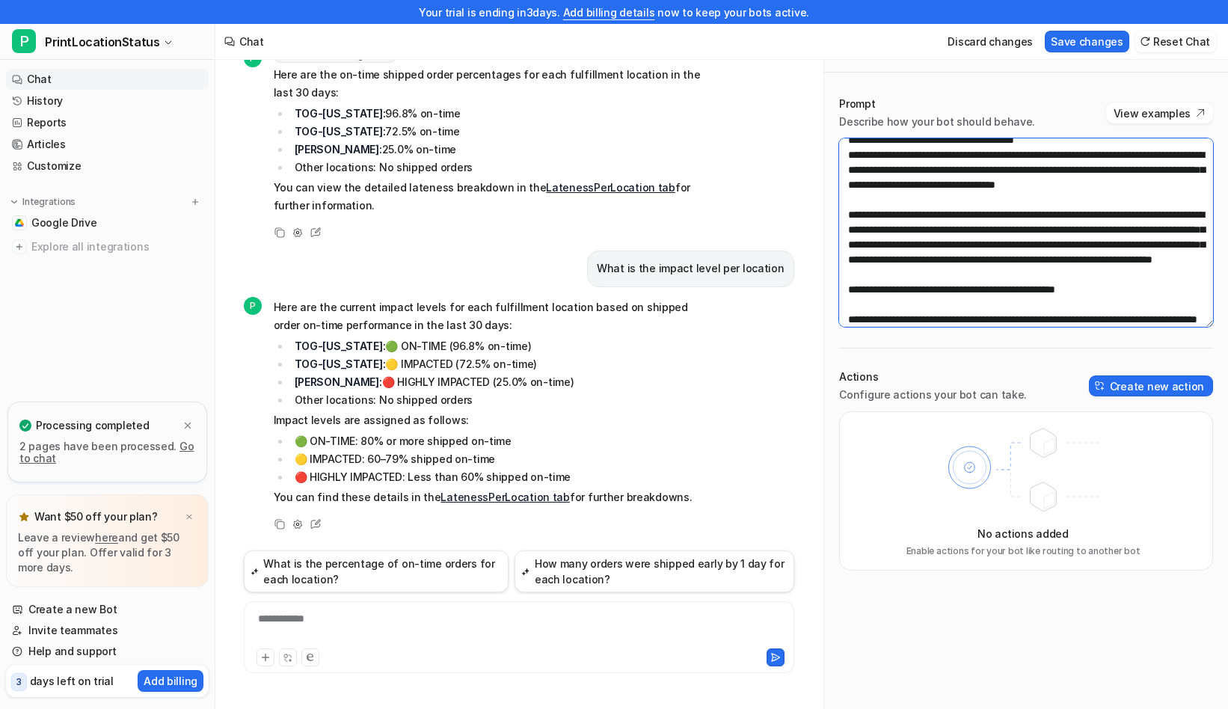
scroll to position [525, 0]
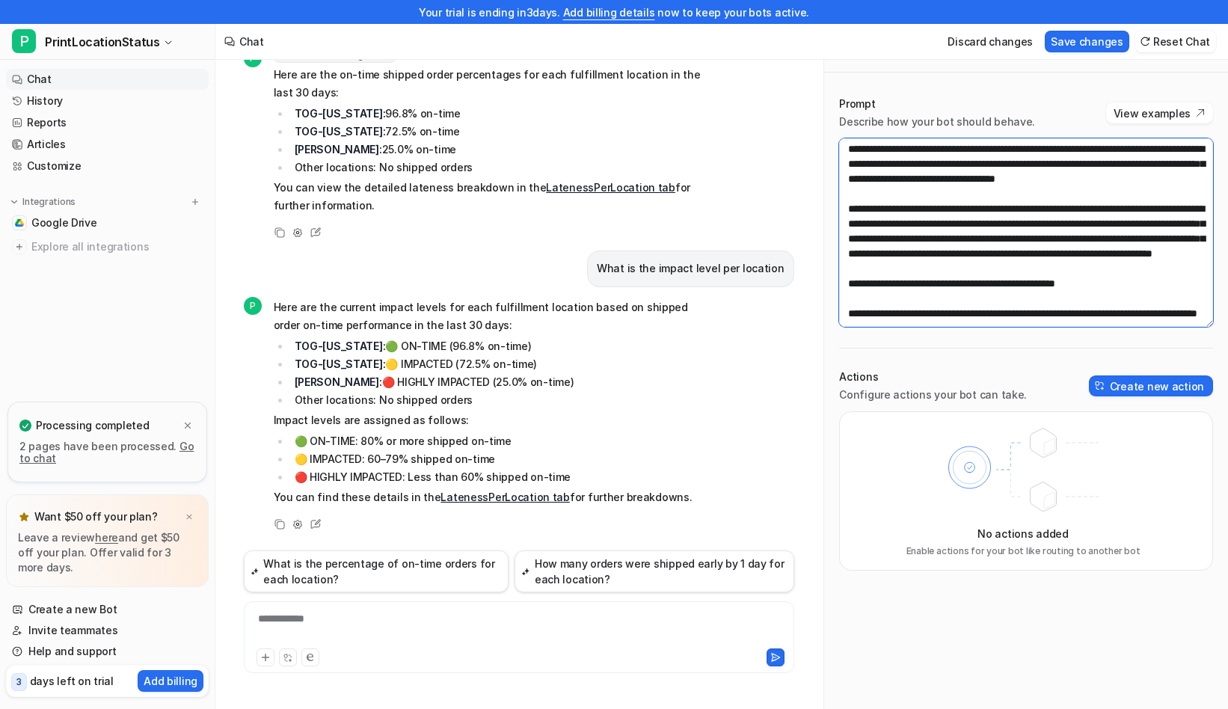
click at [1051, 240] on textarea at bounding box center [1026, 232] width 374 height 189
click at [961, 252] on textarea at bounding box center [1026, 232] width 374 height 189
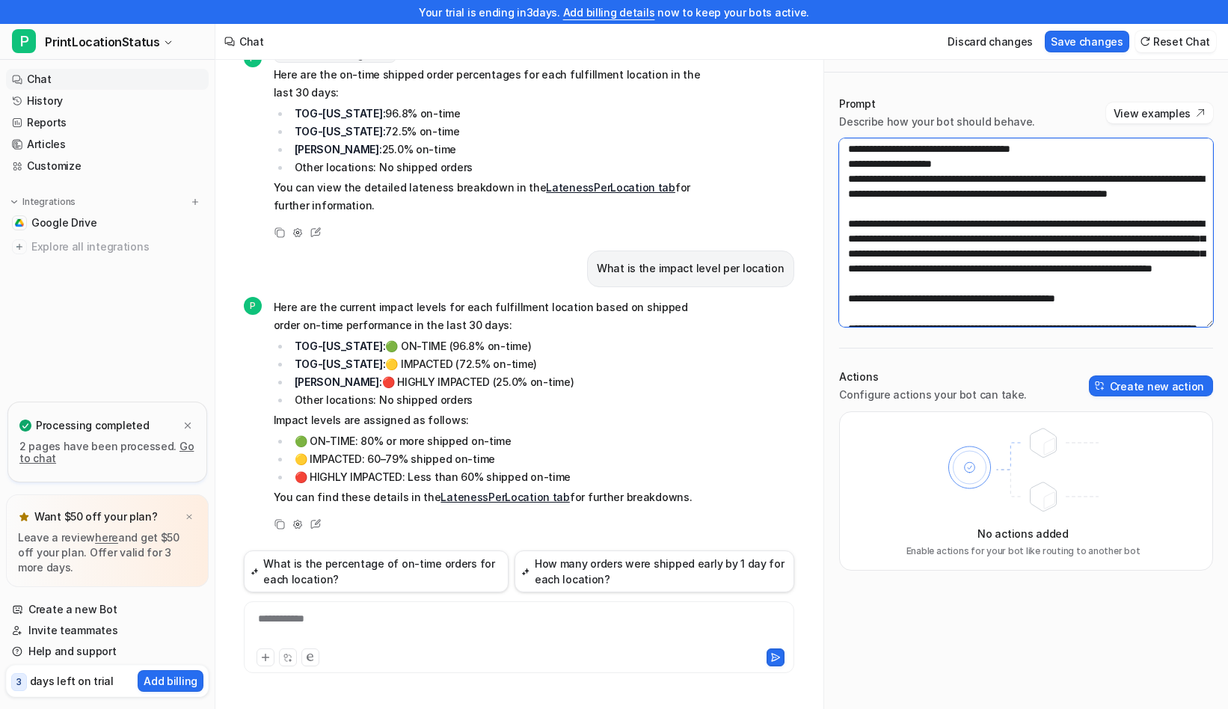
click at [1034, 263] on textarea at bounding box center [1026, 232] width 374 height 189
click at [1036, 264] on textarea at bounding box center [1026, 232] width 374 height 189
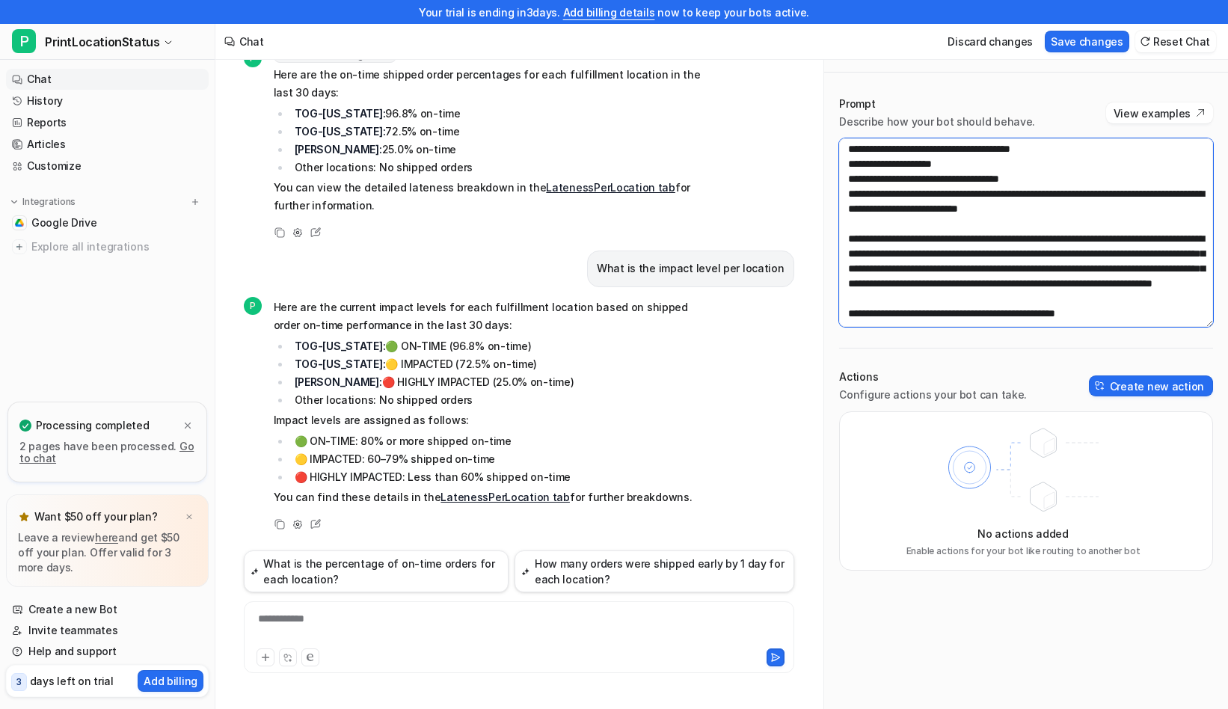
click at [1045, 282] on textarea at bounding box center [1026, 232] width 374 height 189
click at [1046, 296] on textarea at bounding box center [1026, 232] width 374 height 189
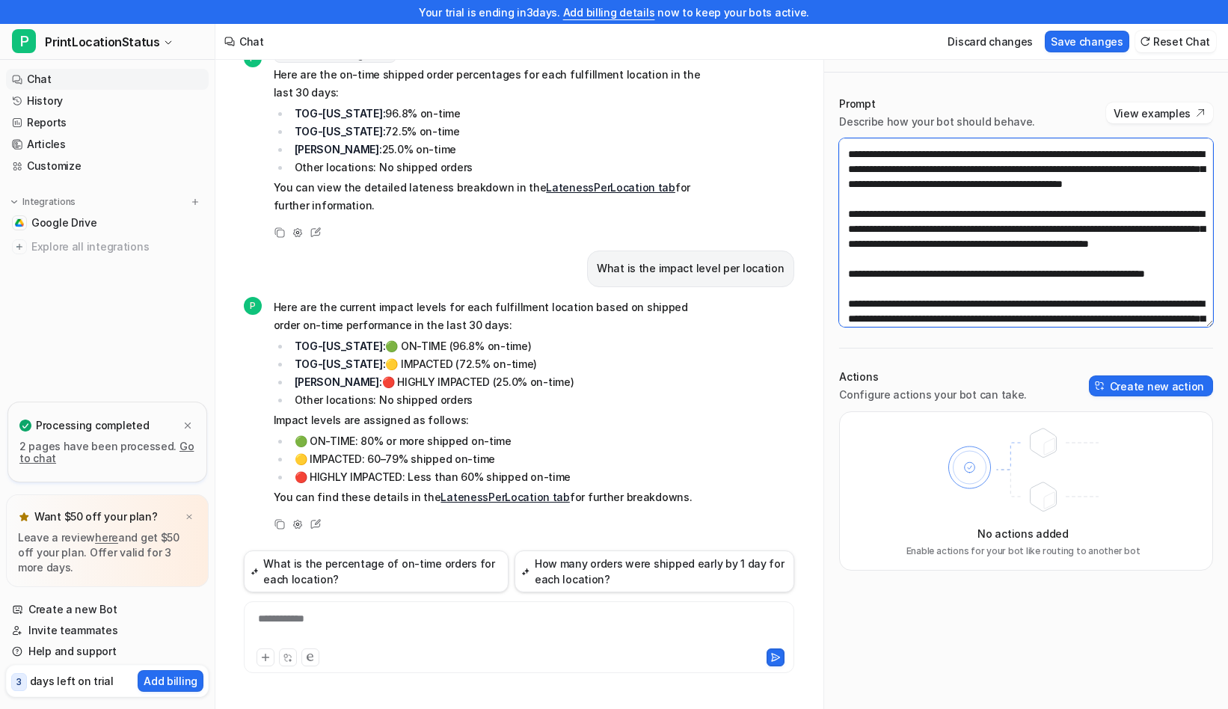
scroll to position [1226, 0]
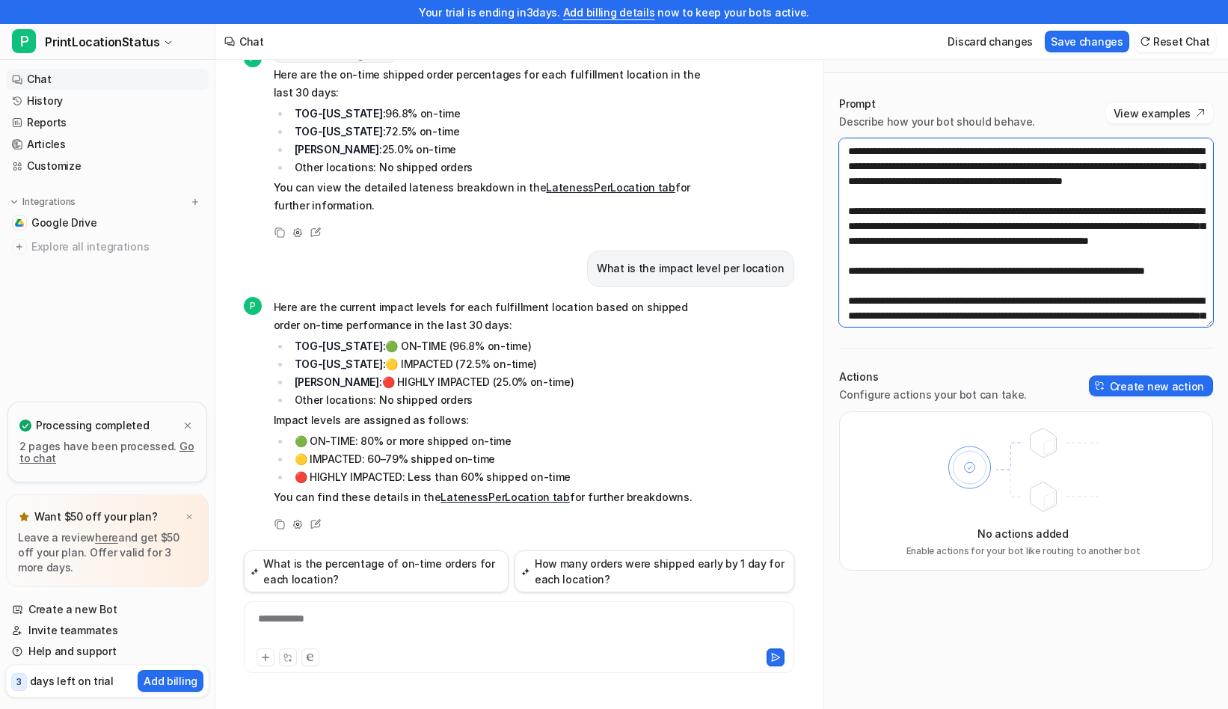
click at [1162, 225] on textarea at bounding box center [1026, 232] width 374 height 189
click at [901, 254] on textarea at bounding box center [1026, 232] width 374 height 189
click at [1047, 271] on textarea at bounding box center [1026, 232] width 374 height 189
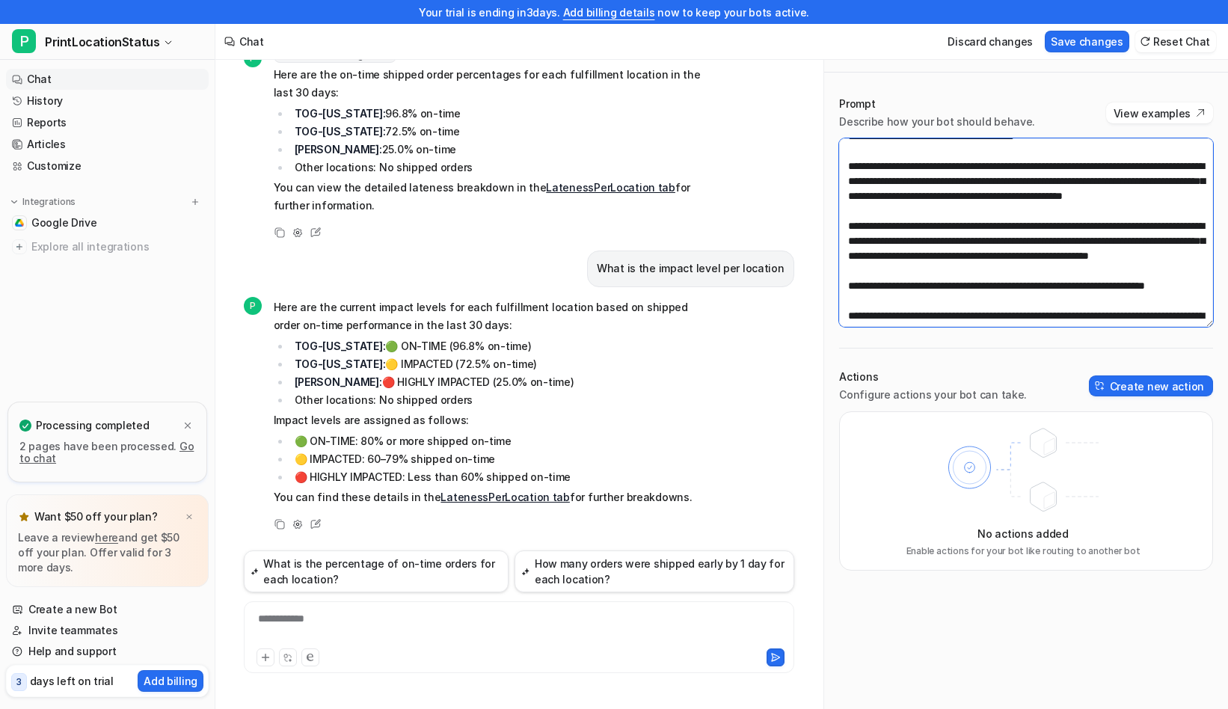
click at [1094, 292] on textarea at bounding box center [1026, 232] width 374 height 189
click at [1093, 283] on textarea at bounding box center [1026, 232] width 374 height 189
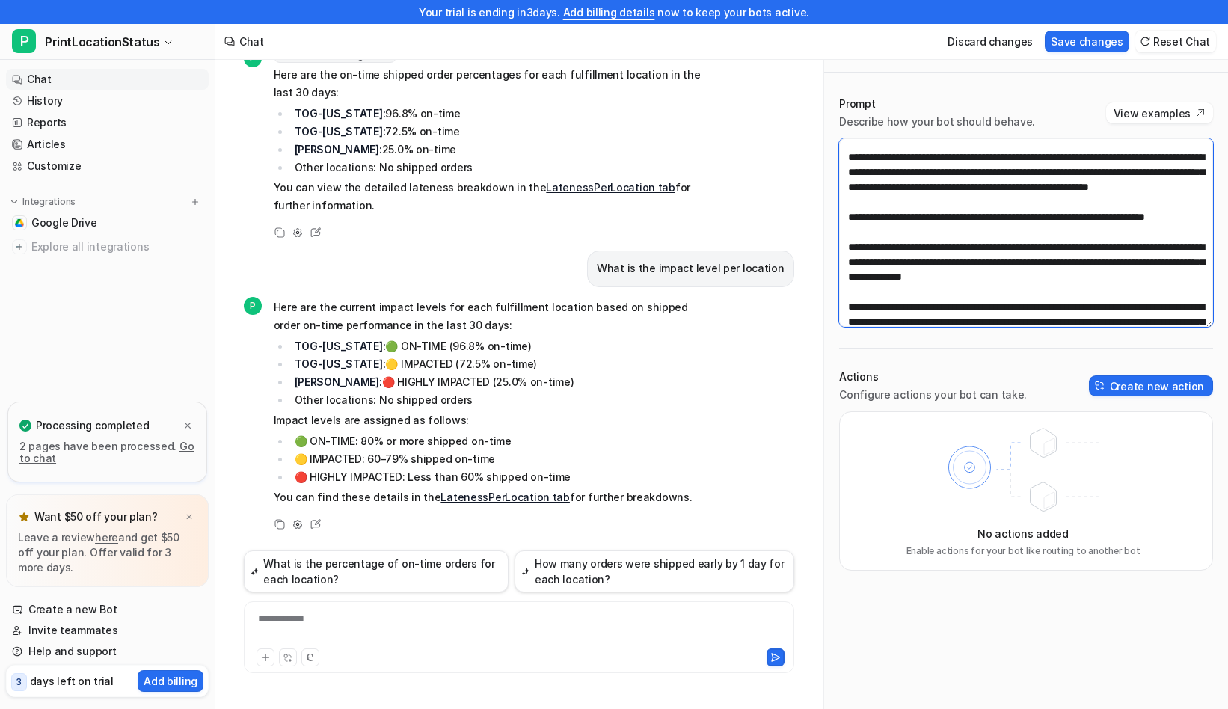
scroll to position [1309, 0]
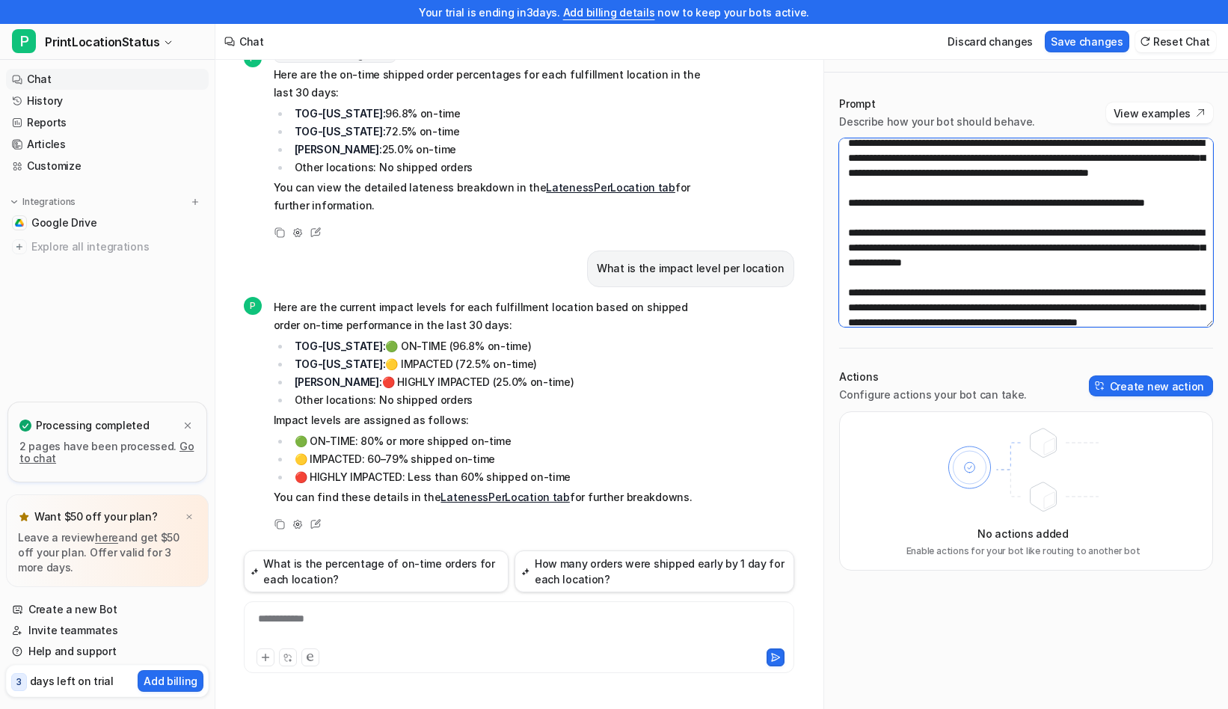
click at [1175, 231] on textarea at bounding box center [1026, 232] width 374 height 189
click at [912, 262] on textarea at bounding box center [1026, 232] width 374 height 189
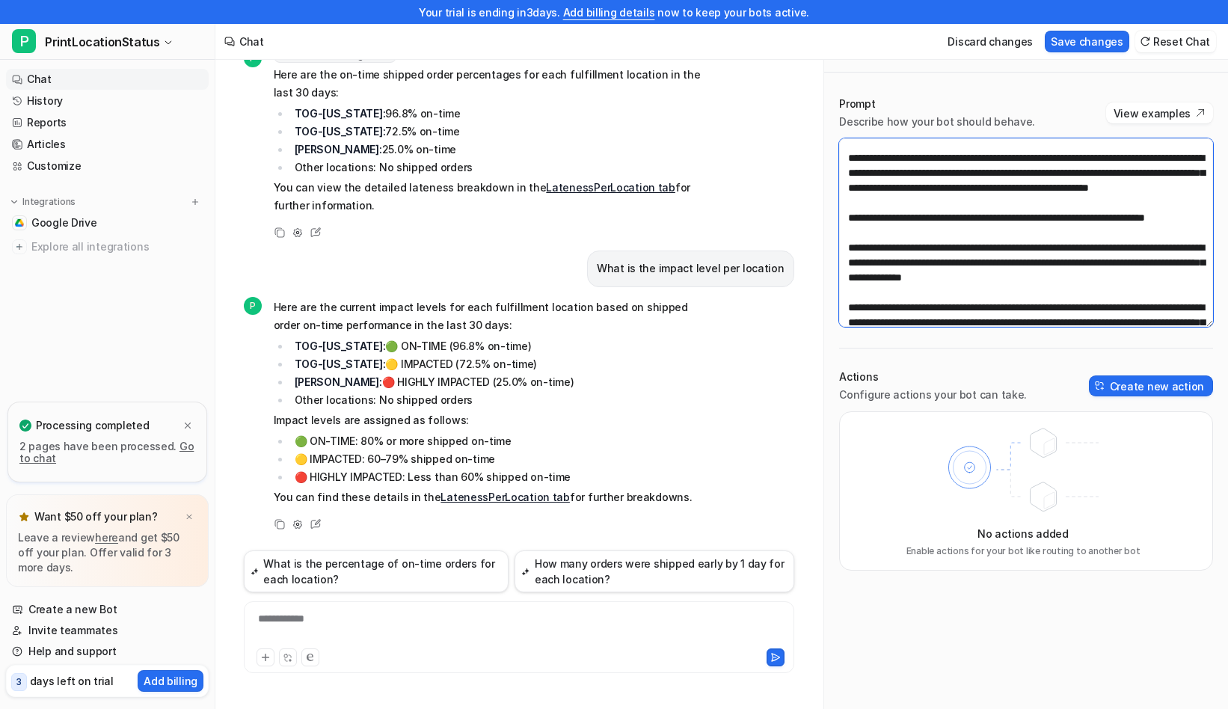
click at [1002, 275] on textarea at bounding box center [1026, 232] width 374 height 189
click at [1076, 281] on textarea at bounding box center [1026, 232] width 374 height 189
click at [1073, 279] on textarea at bounding box center [1026, 232] width 374 height 189
click at [1125, 293] on textarea at bounding box center [1026, 232] width 374 height 189
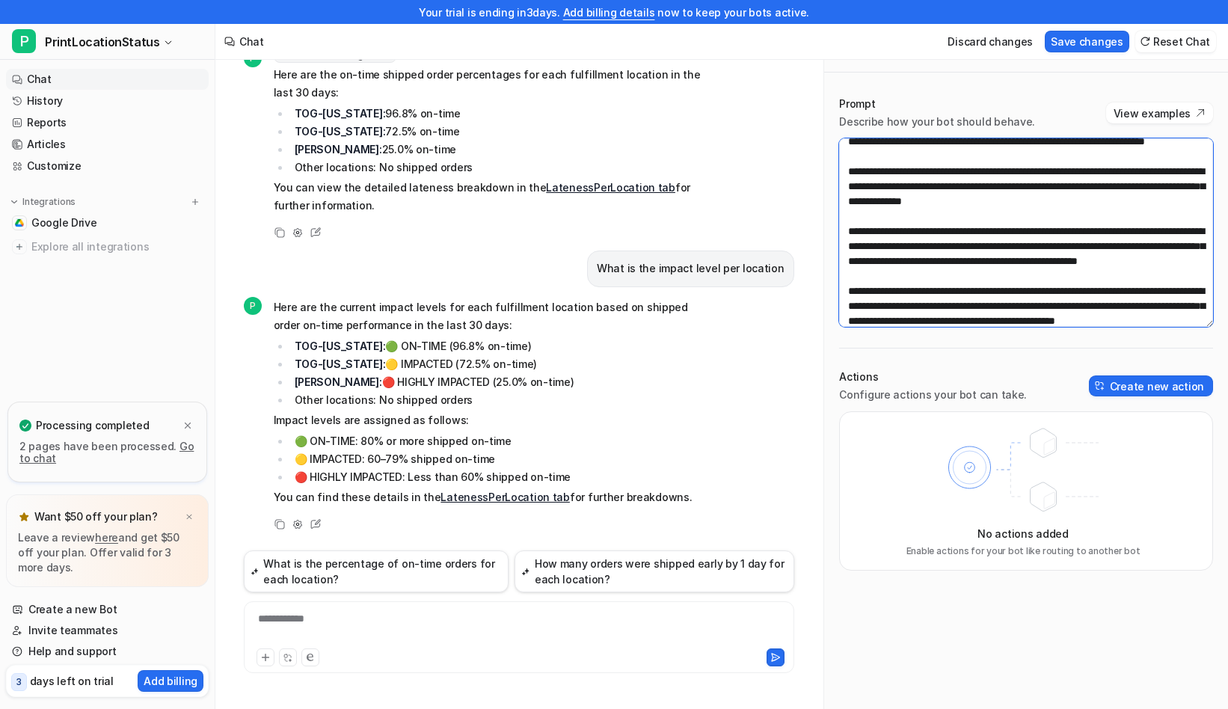
scroll to position [1420, 0]
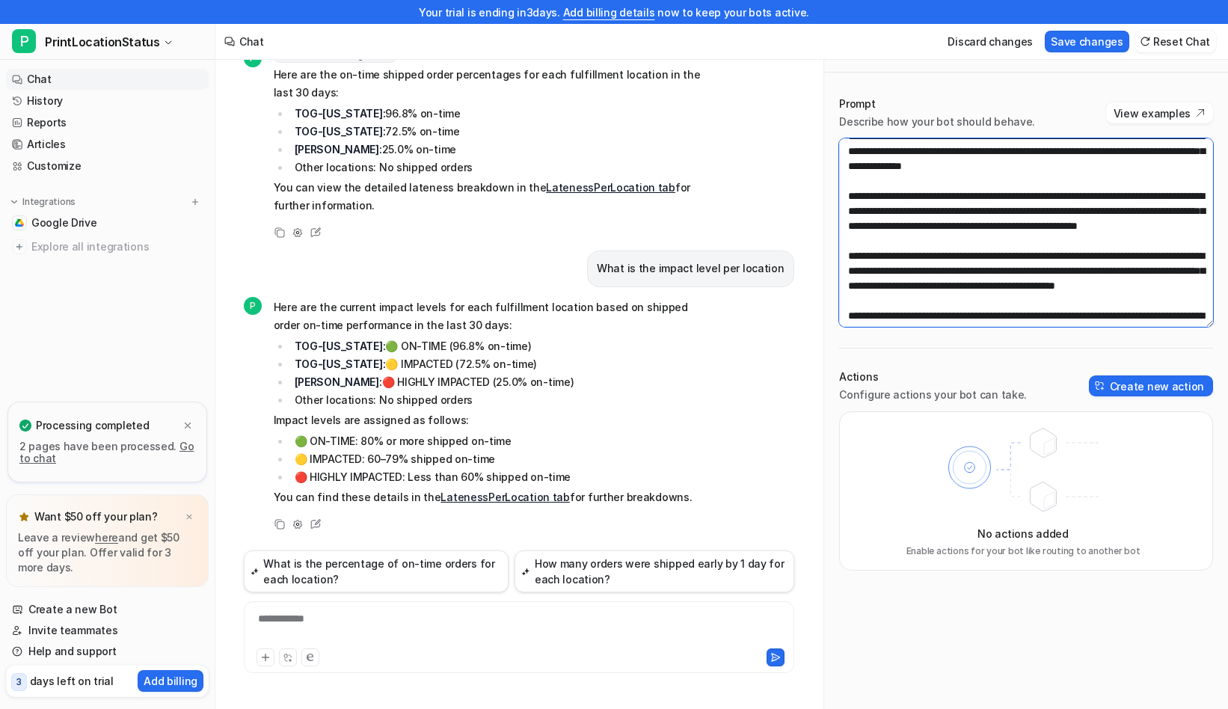
click at [940, 227] on textarea at bounding box center [1026, 232] width 374 height 189
click at [1119, 243] on textarea at bounding box center [1026, 232] width 374 height 189
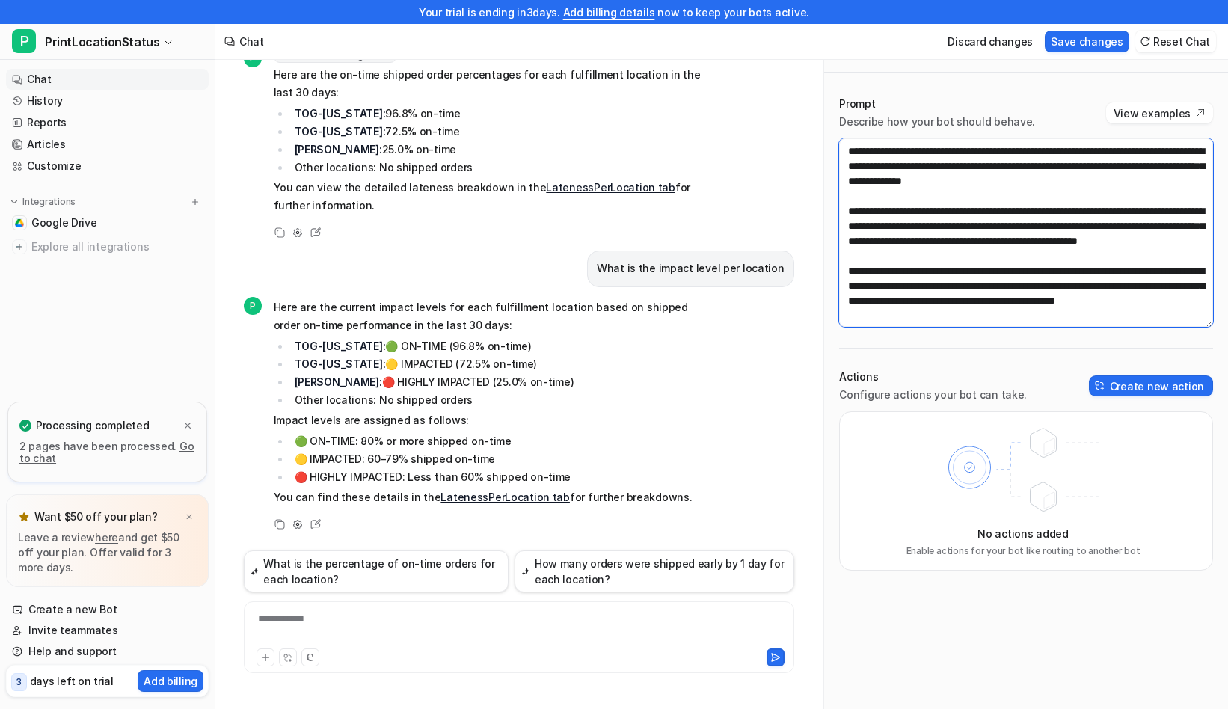
click at [1135, 256] on textarea at bounding box center [1026, 232] width 374 height 189
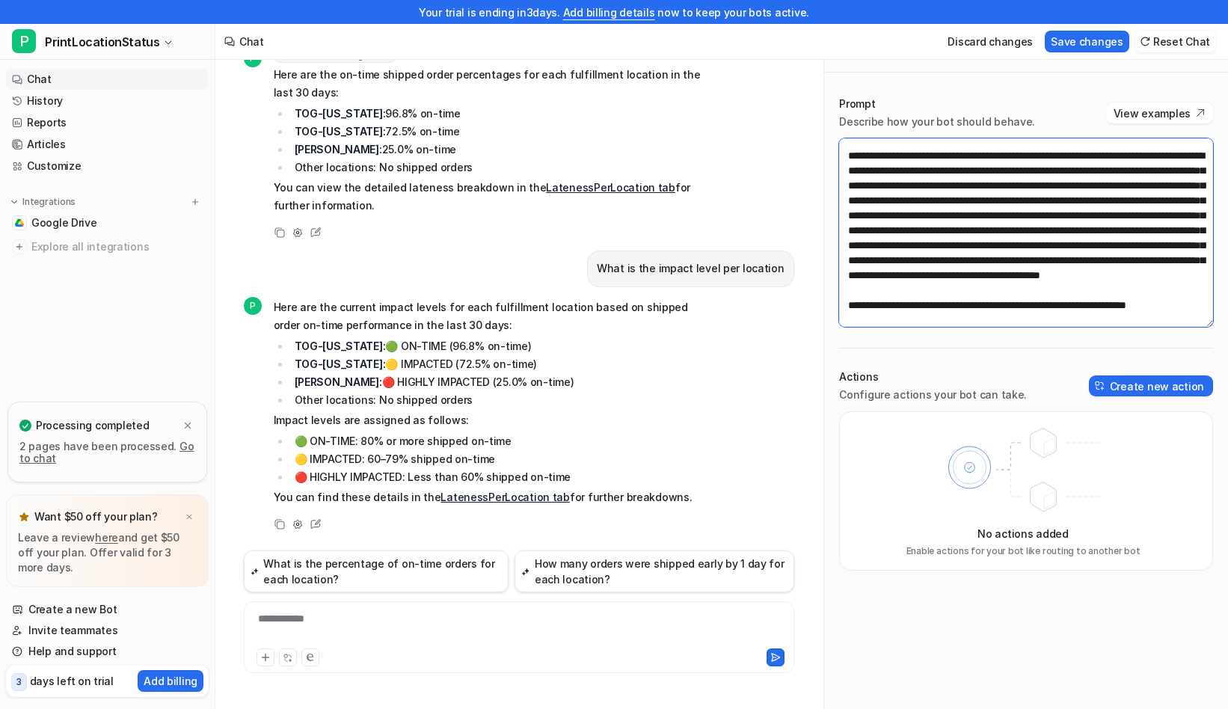
scroll to position [1604, 0]
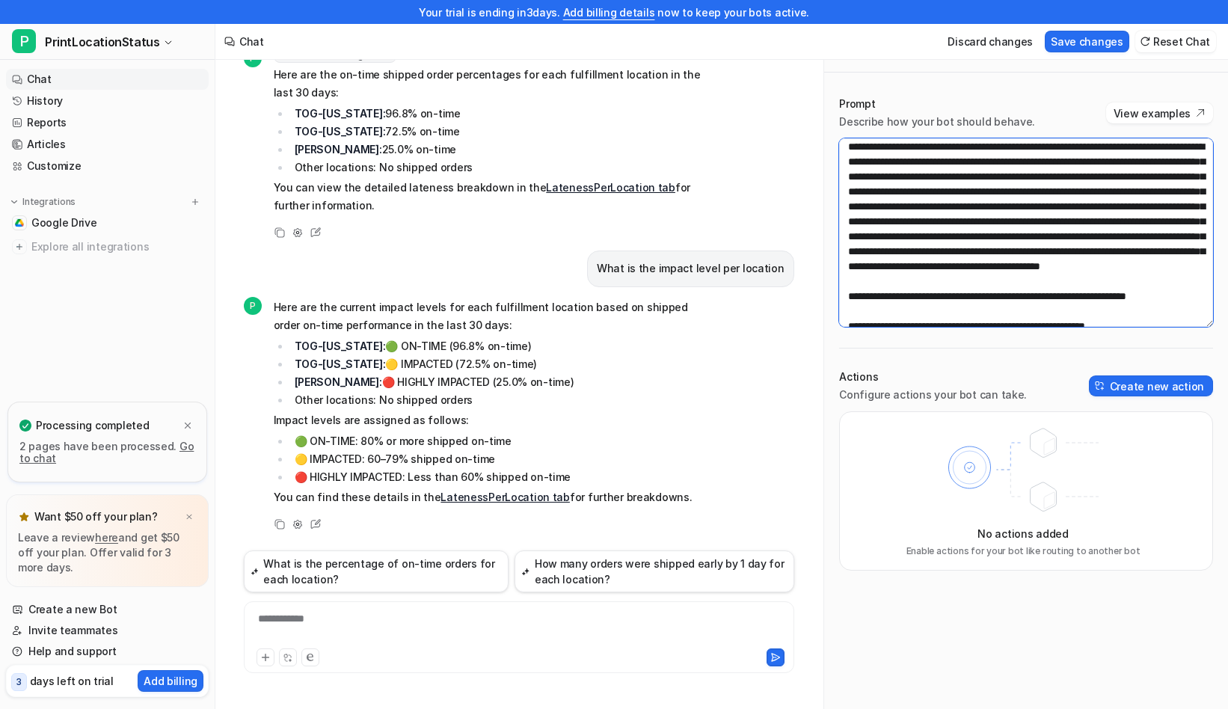
click at [1148, 163] on textarea at bounding box center [1026, 232] width 374 height 189
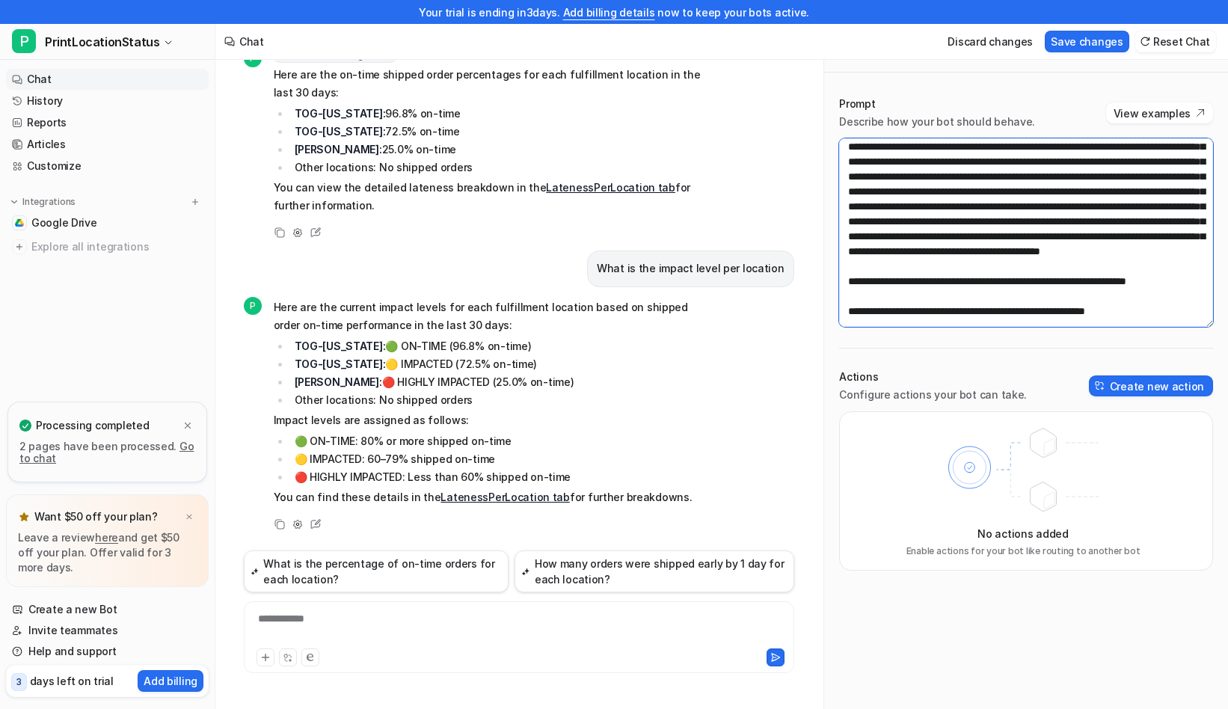
click at [1109, 159] on textarea at bounding box center [1026, 232] width 374 height 189
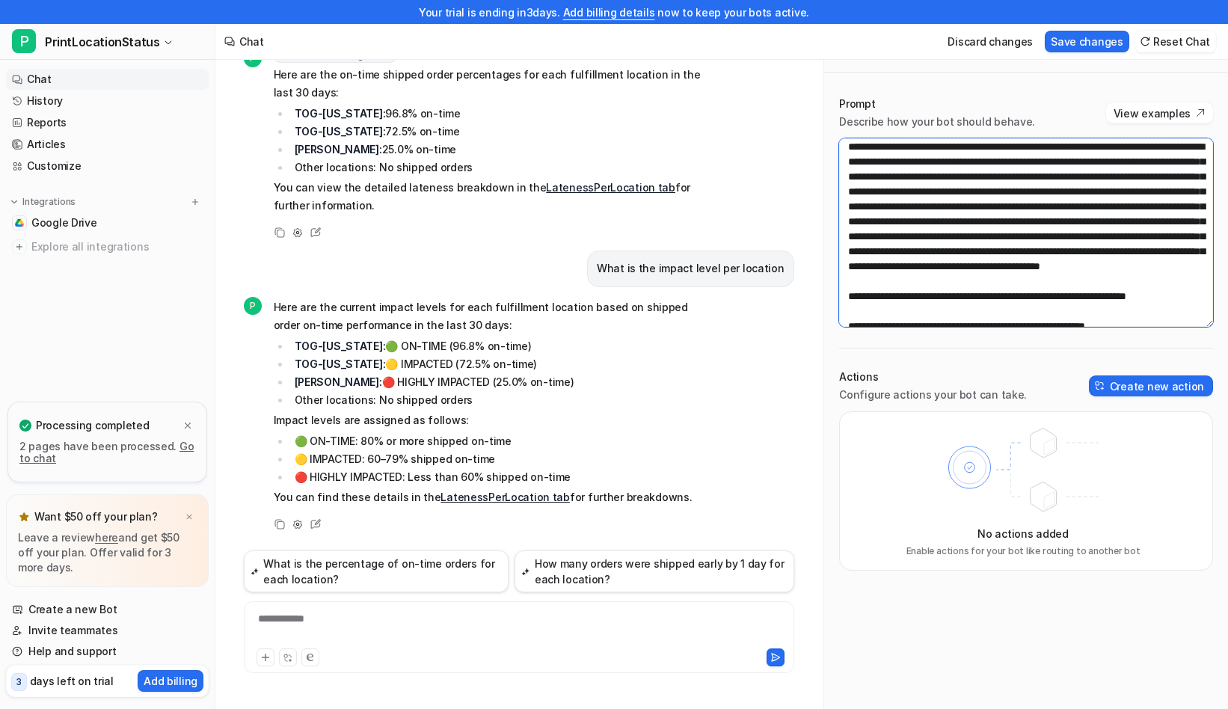
scroll to position [1634, 0]
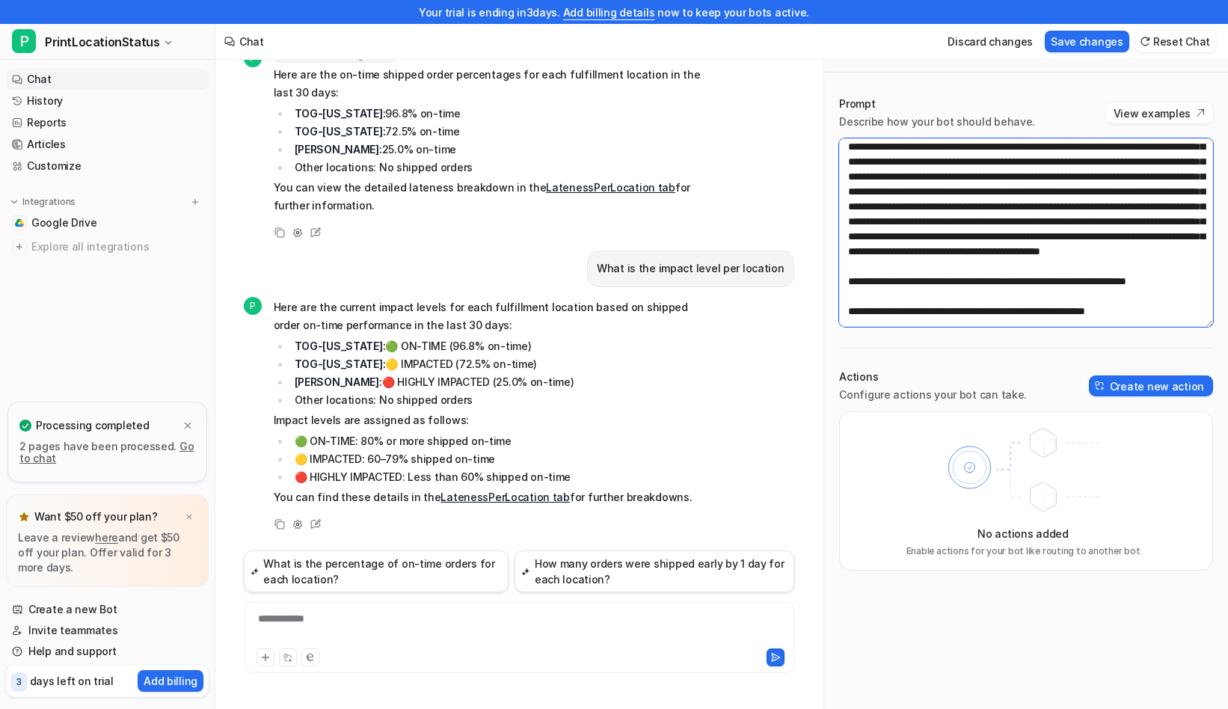
click at [949, 160] on textarea at bounding box center [1026, 232] width 374 height 189
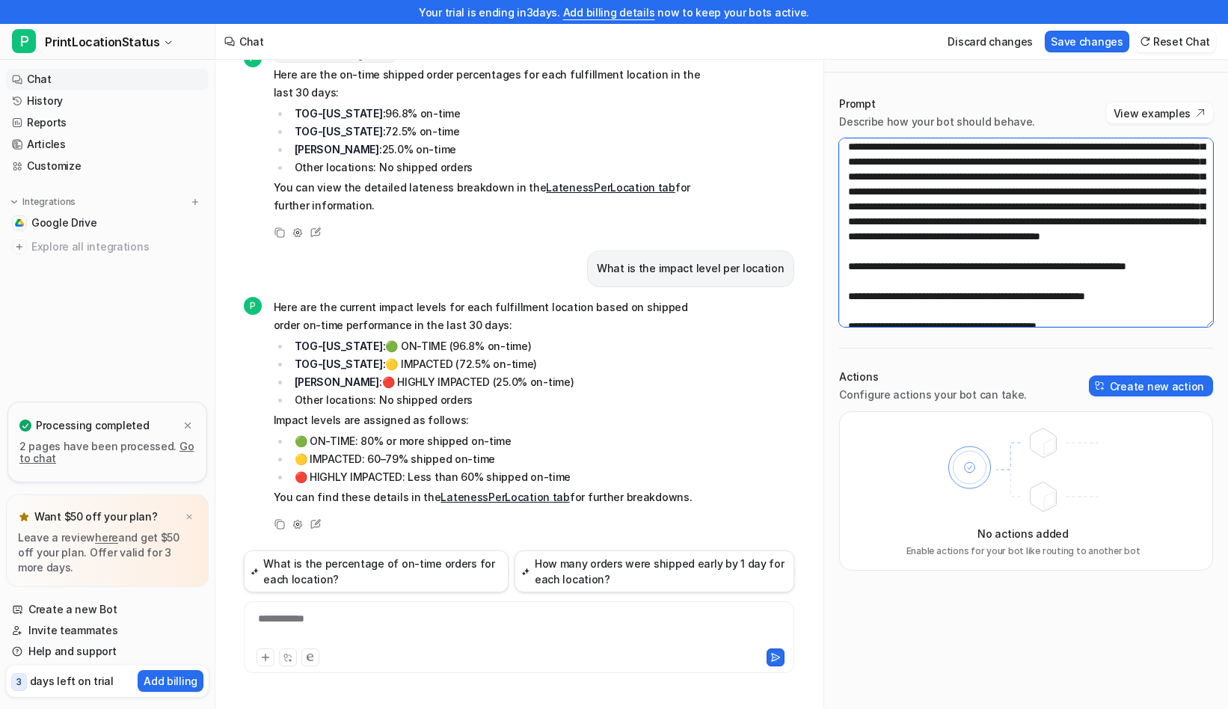
click at [972, 161] on textarea at bounding box center [1026, 232] width 374 height 189
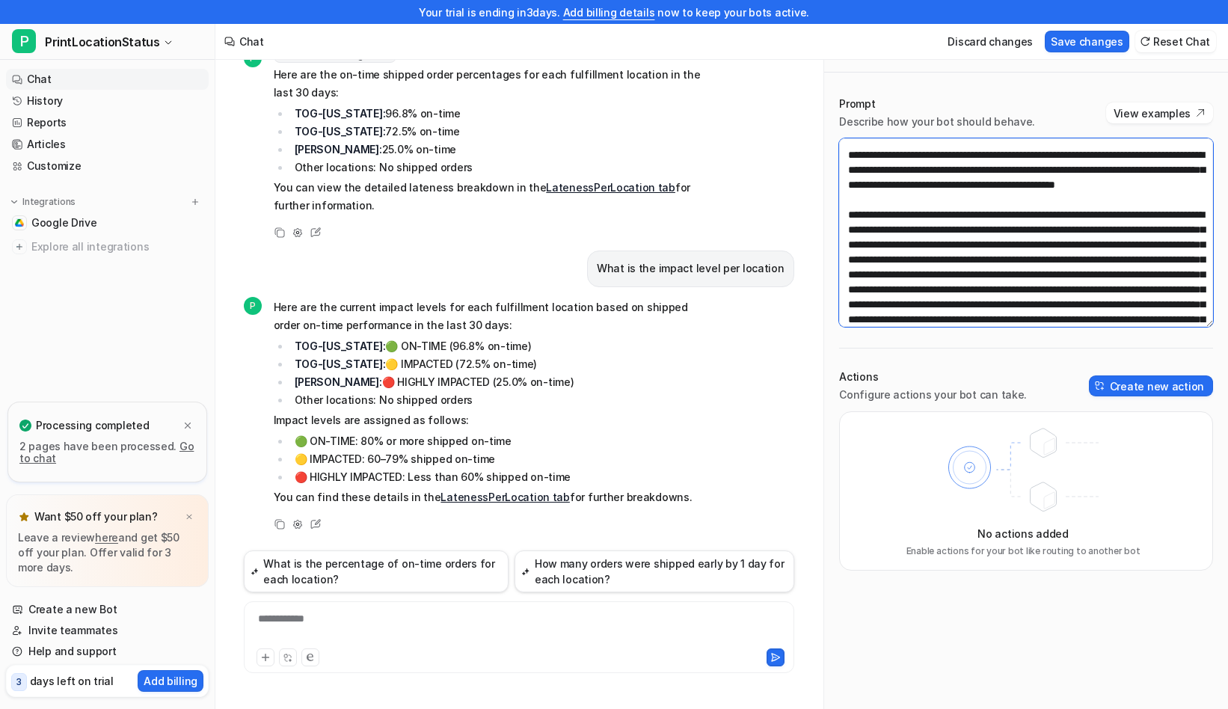
scroll to position [1563, 0]
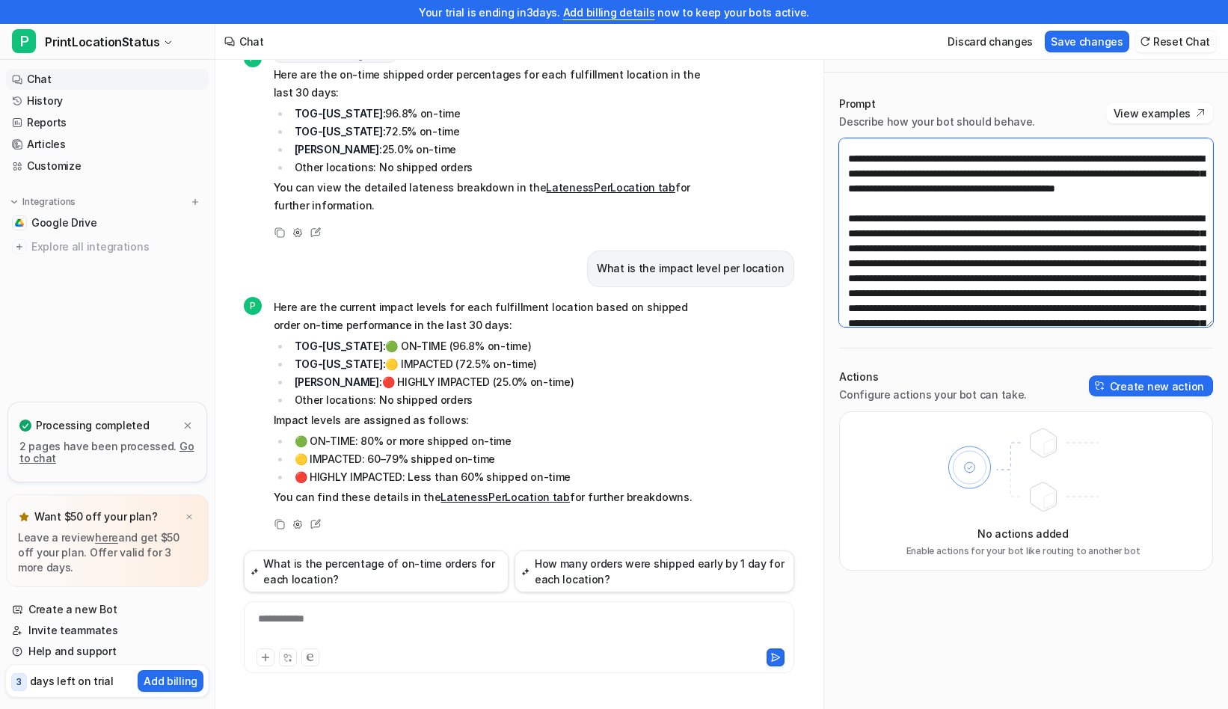
click at [982, 261] on textarea at bounding box center [1026, 232] width 374 height 189
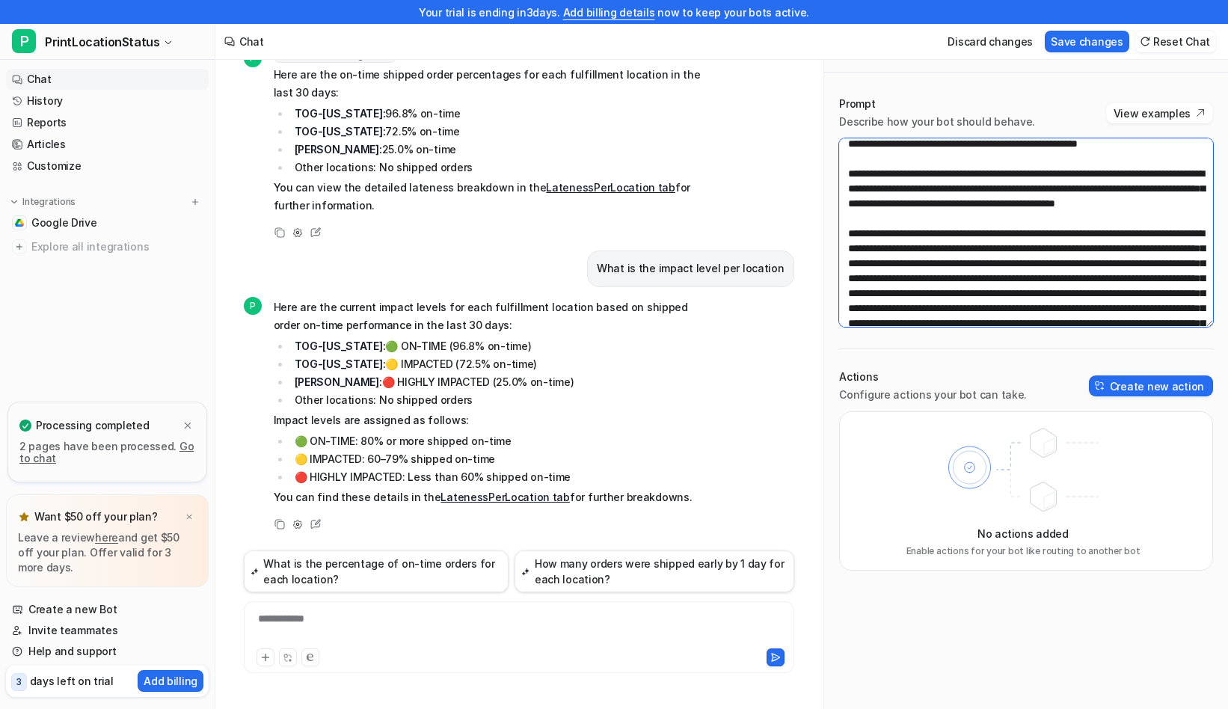
click at [950, 230] on textarea at bounding box center [1026, 232] width 374 height 189
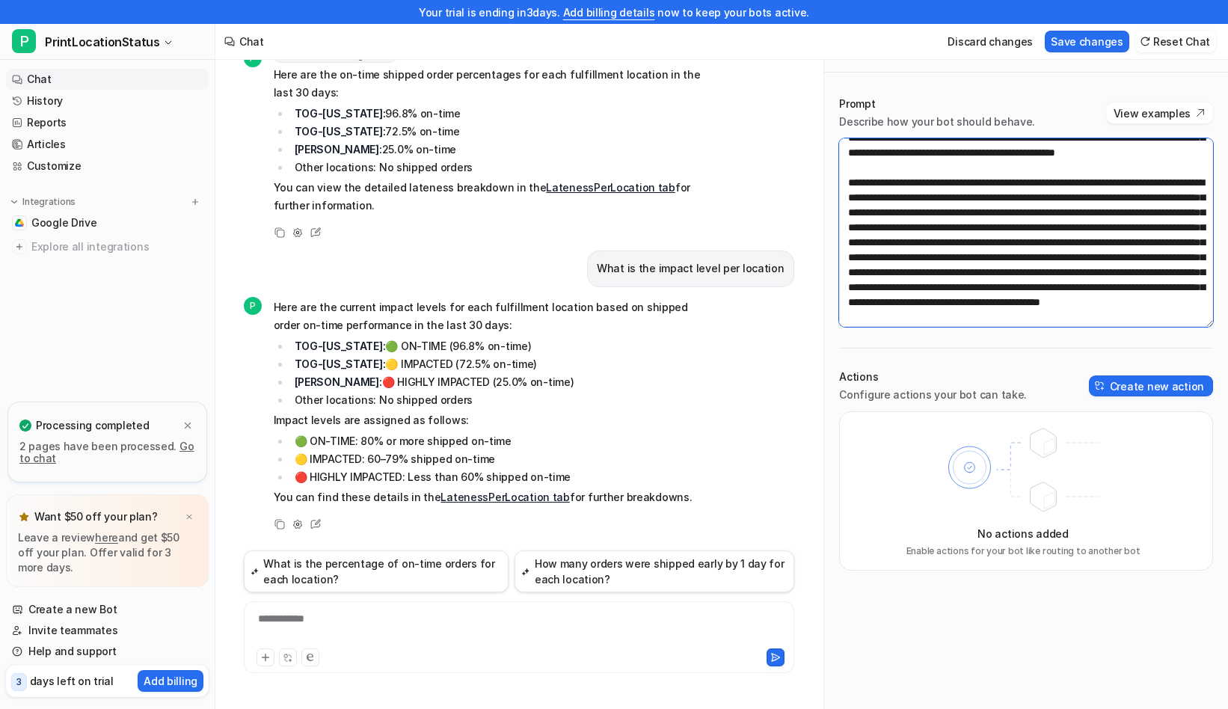
scroll to position [1621, 0]
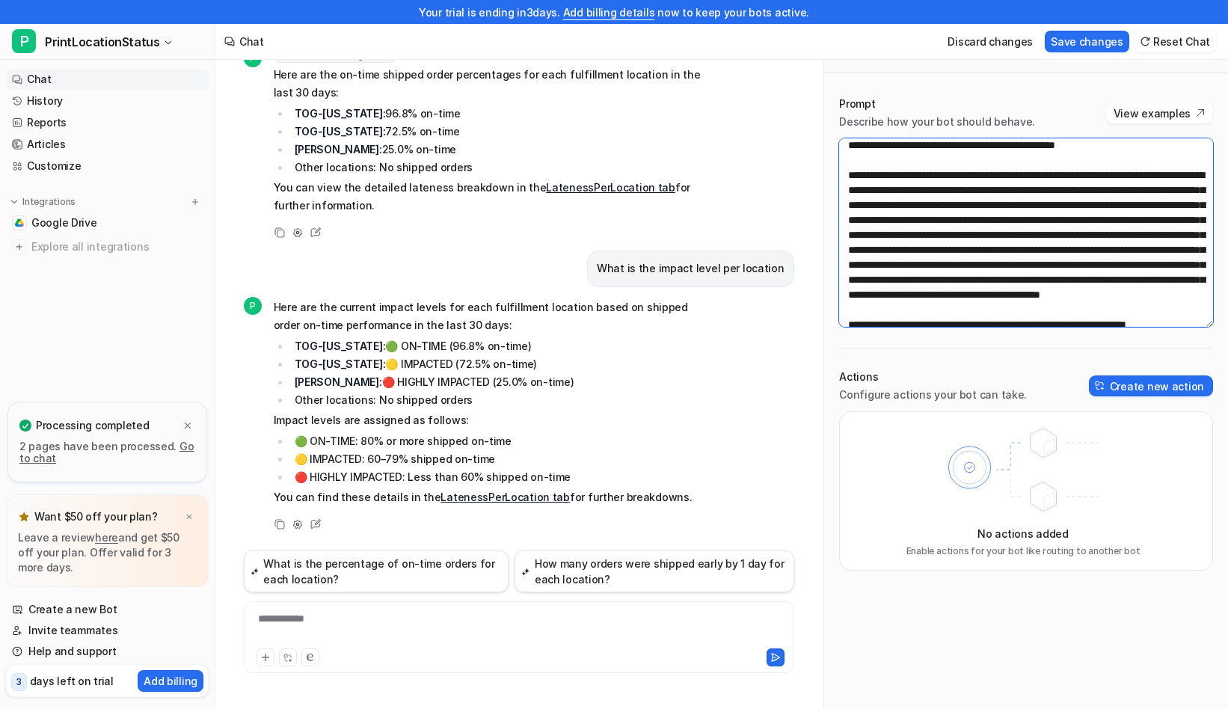
click at [1165, 249] on textarea at bounding box center [1026, 232] width 374 height 189
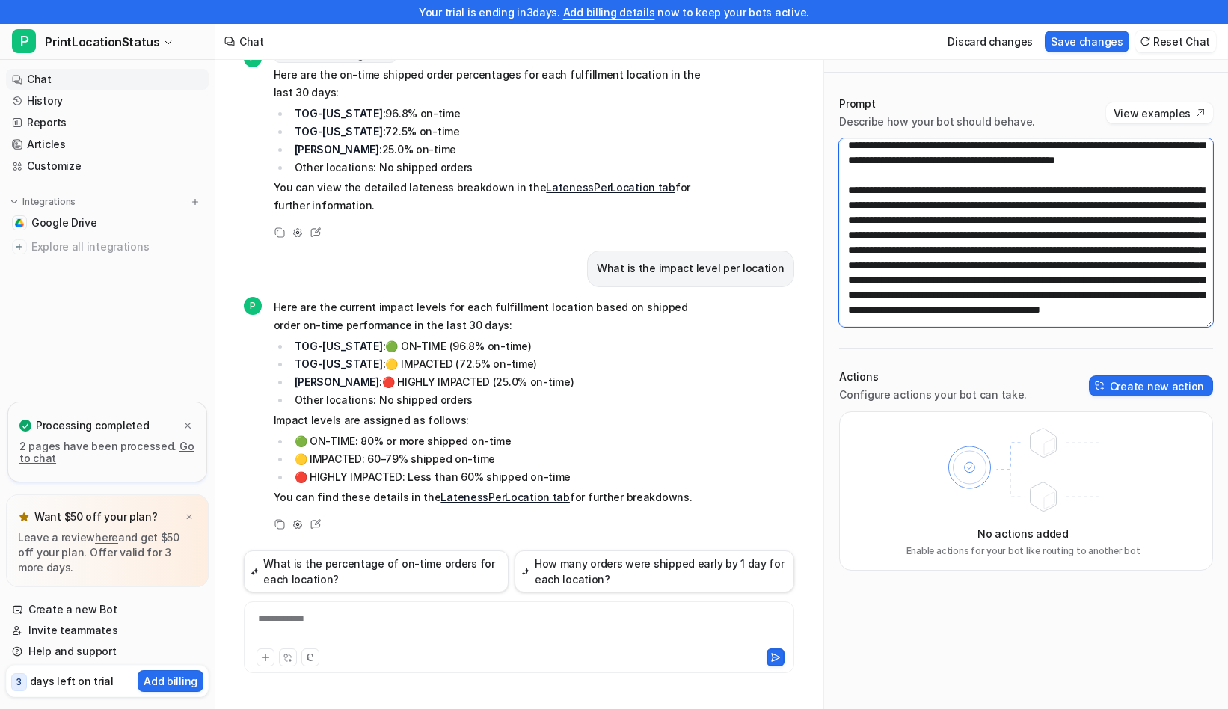
click at [1111, 265] on textarea at bounding box center [1026, 232] width 374 height 189
click at [1040, 278] on textarea at bounding box center [1026, 232] width 374 height 189
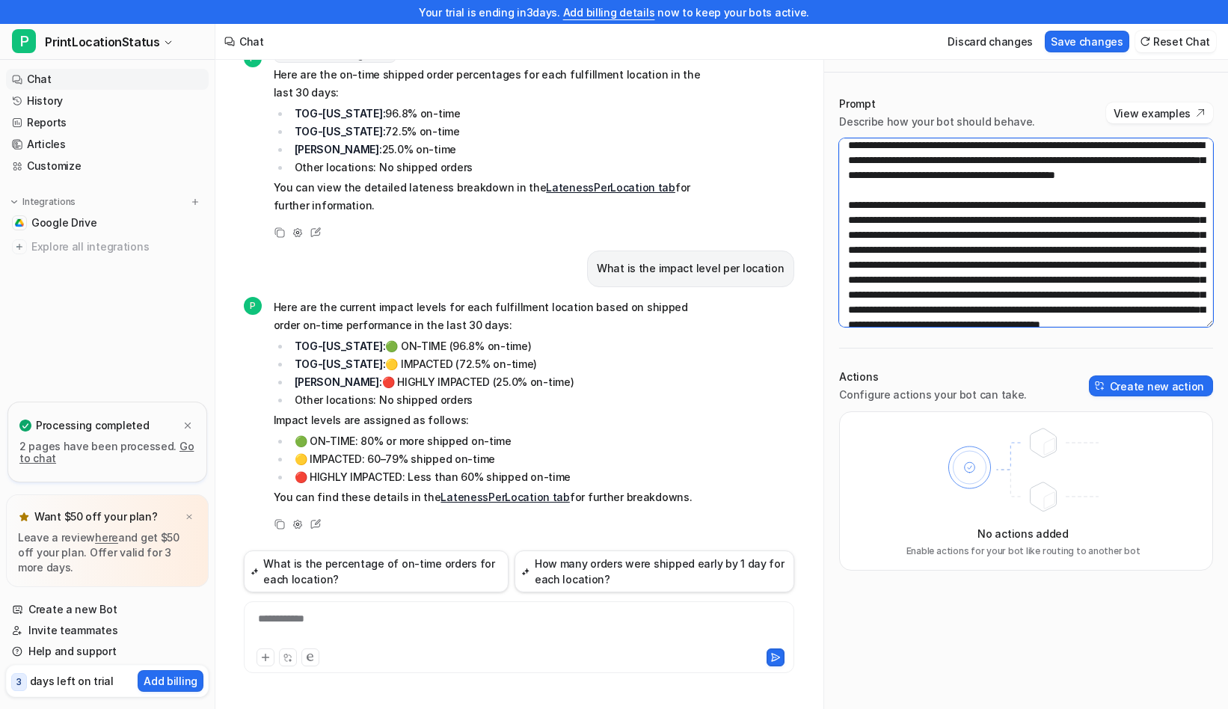
click at [1014, 293] on textarea at bounding box center [1026, 232] width 374 height 189
click at [1024, 304] on textarea at bounding box center [1026, 232] width 374 height 189
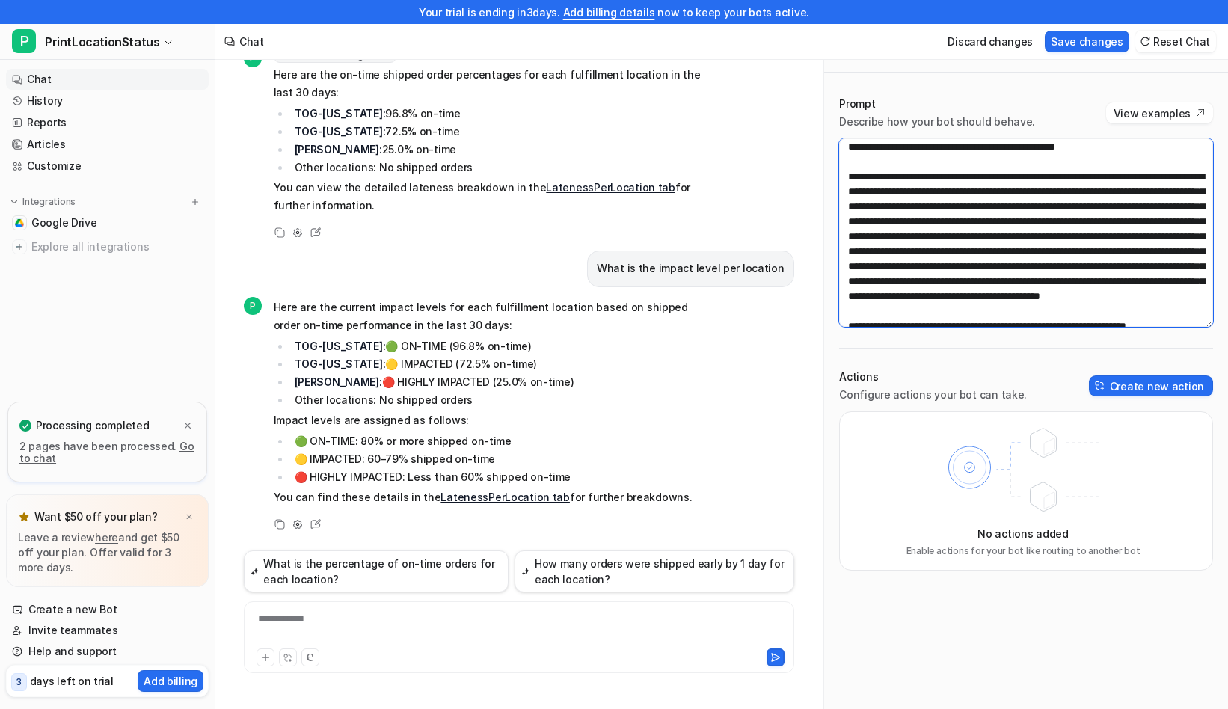
scroll to position [1665, 0]
click at [1045, 239] on textarea at bounding box center [1026, 232] width 374 height 189
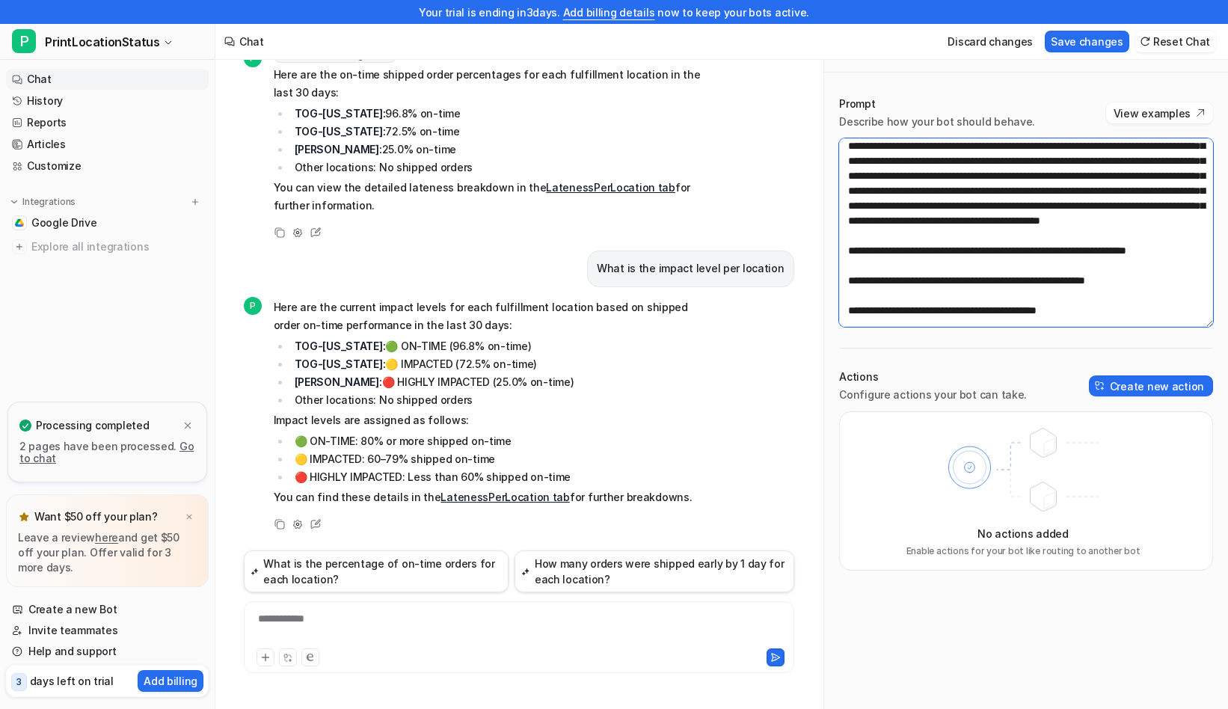
scroll to position [1741, 0]
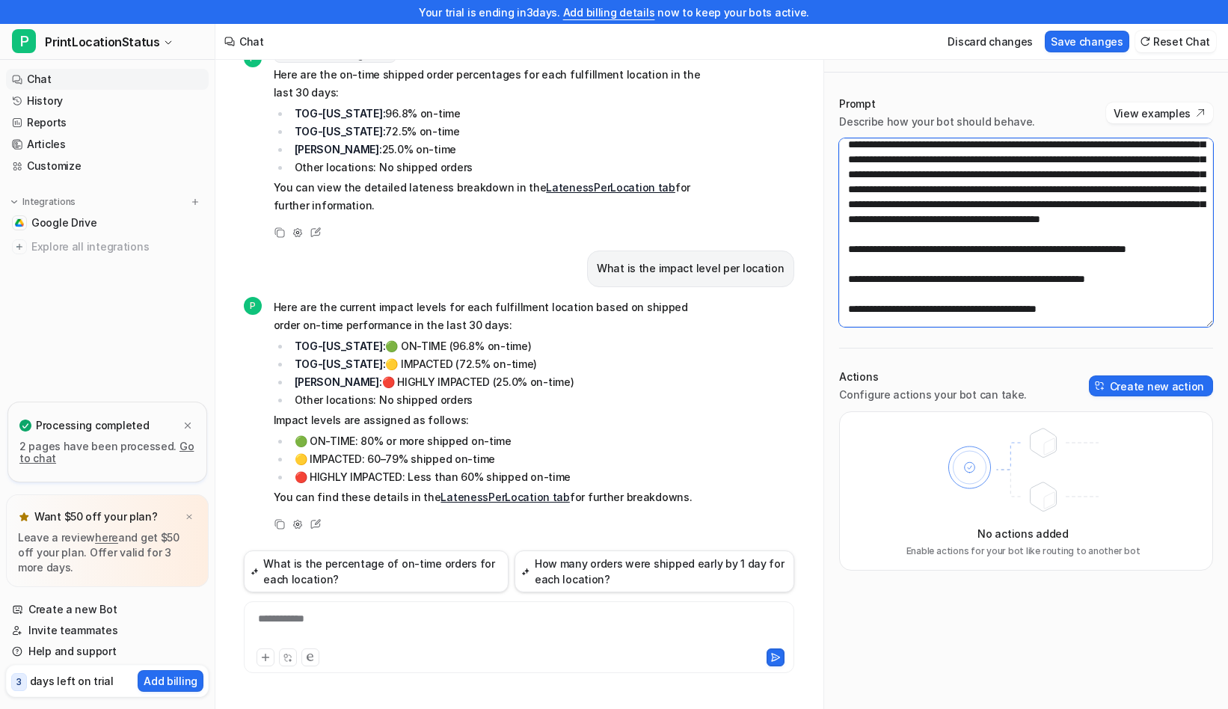
click at [1045, 233] on textarea at bounding box center [1026, 232] width 374 height 189
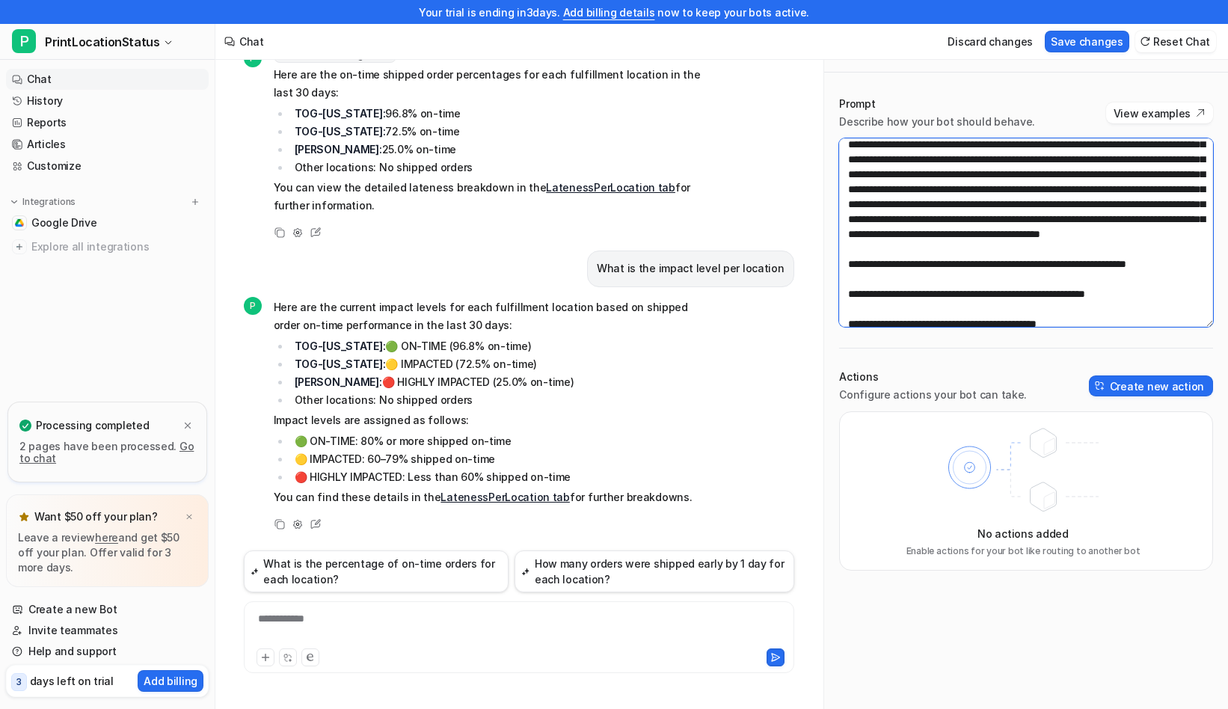
click at [1156, 248] on textarea at bounding box center [1026, 232] width 374 height 189
click at [1182, 260] on textarea at bounding box center [1026, 232] width 374 height 189
click at [1034, 292] on textarea at bounding box center [1026, 232] width 374 height 189
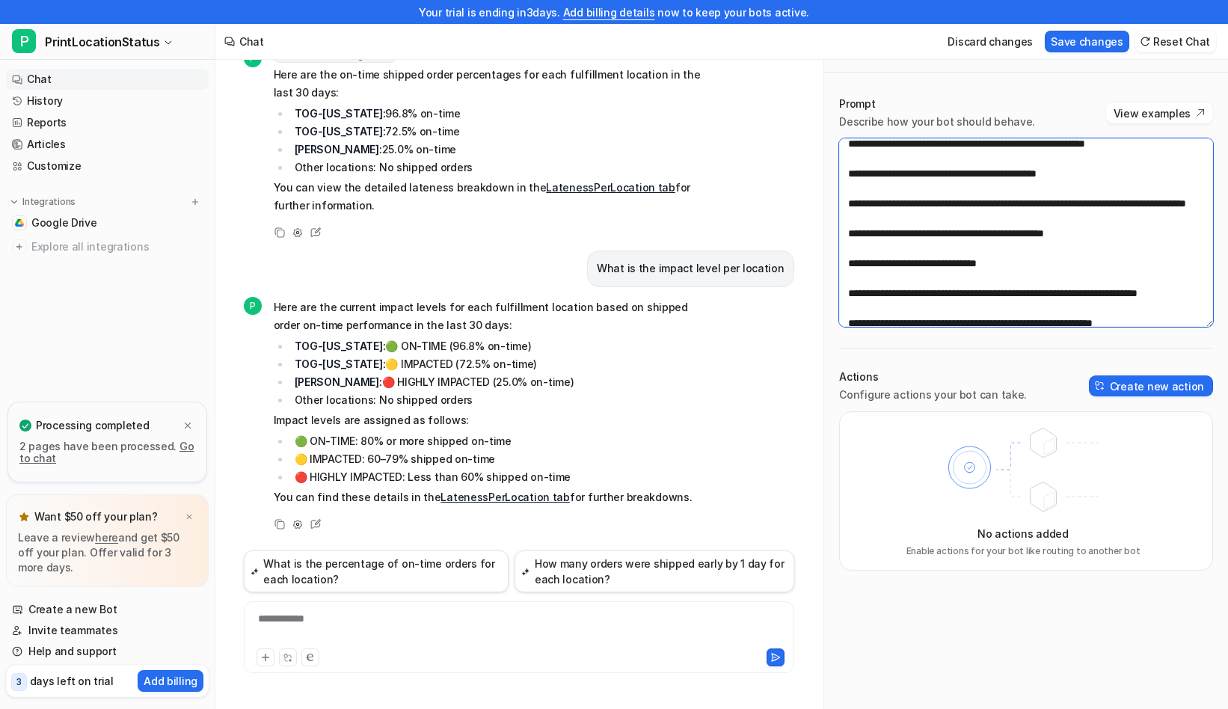
scroll to position [1889, 0]
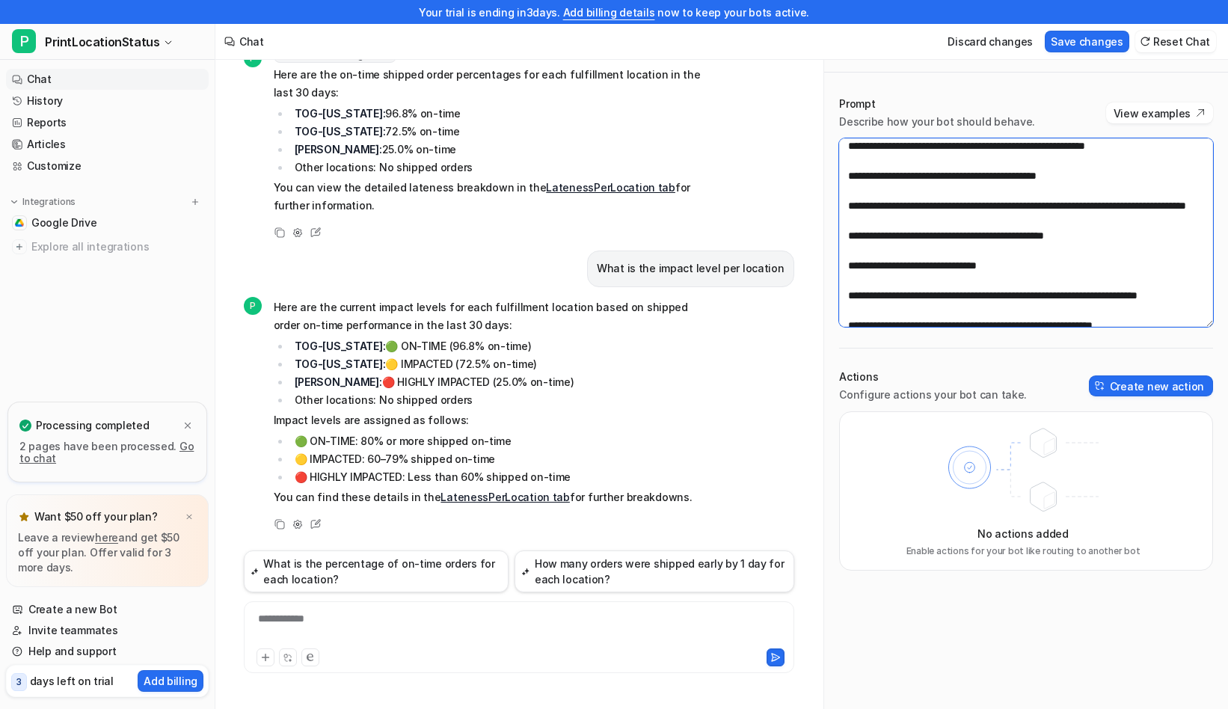
click at [958, 175] on textarea at bounding box center [1026, 232] width 374 height 189
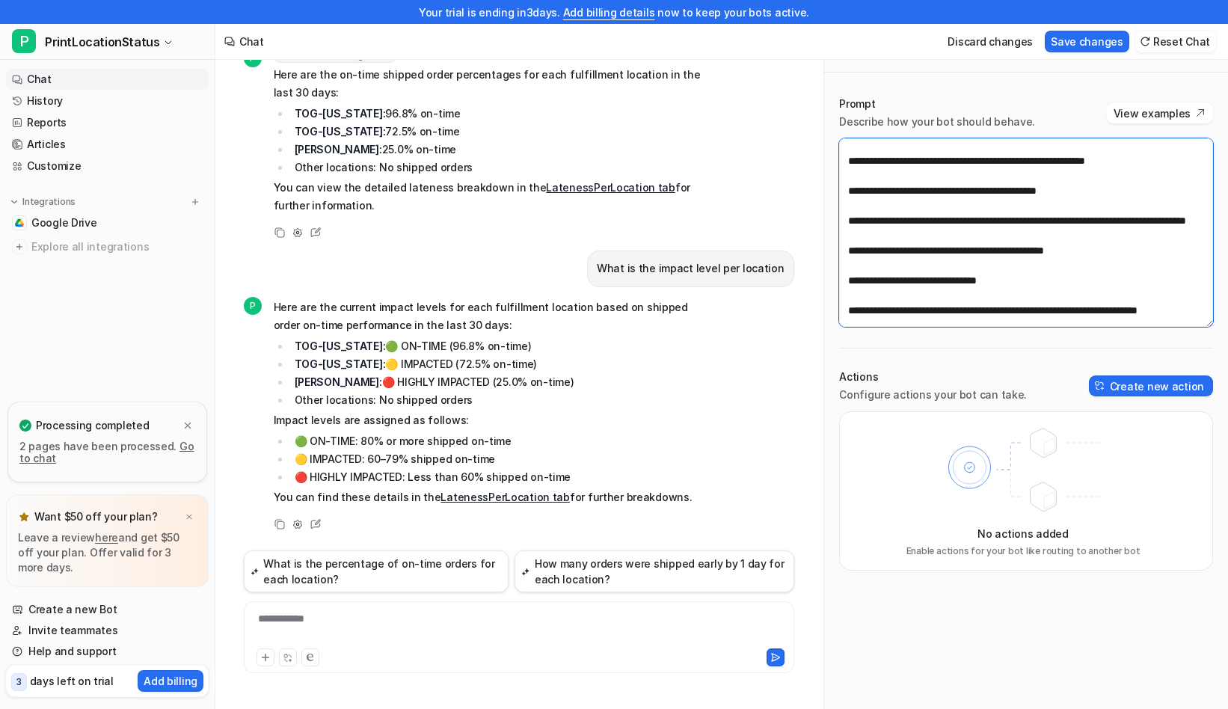
click at [1044, 203] on textarea at bounding box center [1026, 232] width 374 height 189
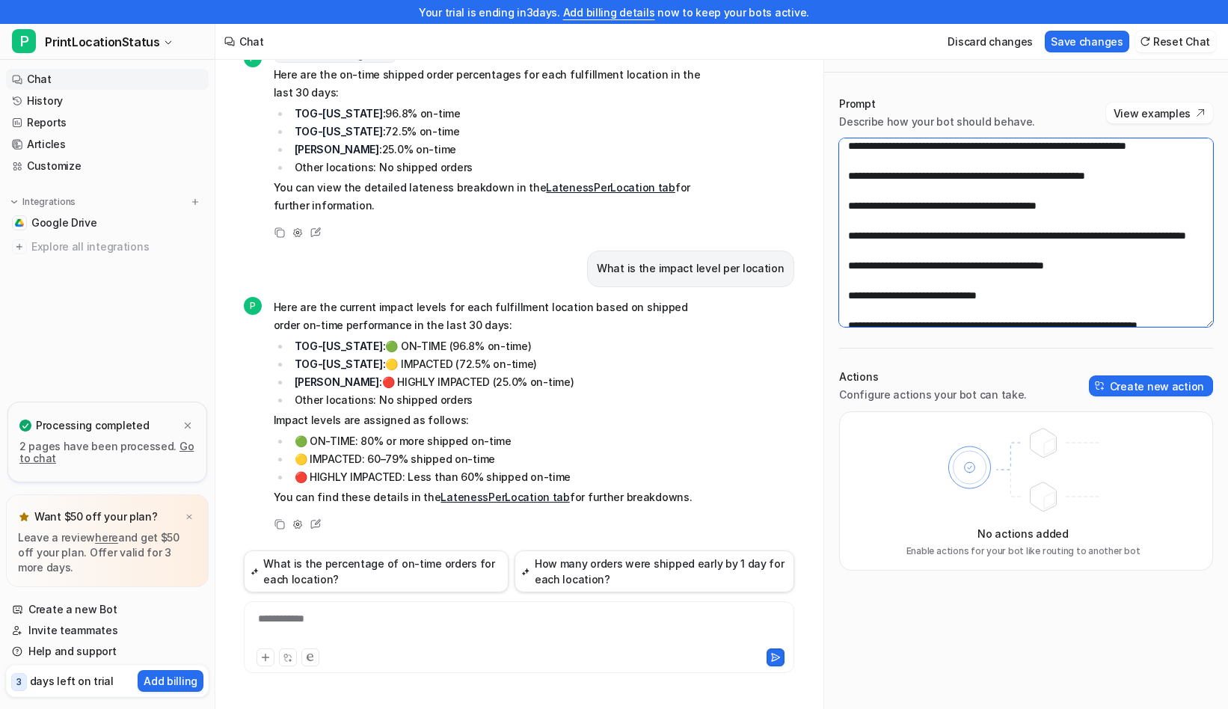
click at [943, 193] on textarea at bounding box center [1026, 232] width 374 height 189
click at [942, 236] on textarea at bounding box center [1026, 232] width 374 height 189
click at [988, 251] on textarea at bounding box center [1026, 232] width 374 height 189
click at [1094, 247] on textarea at bounding box center [1026, 232] width 374 height 189
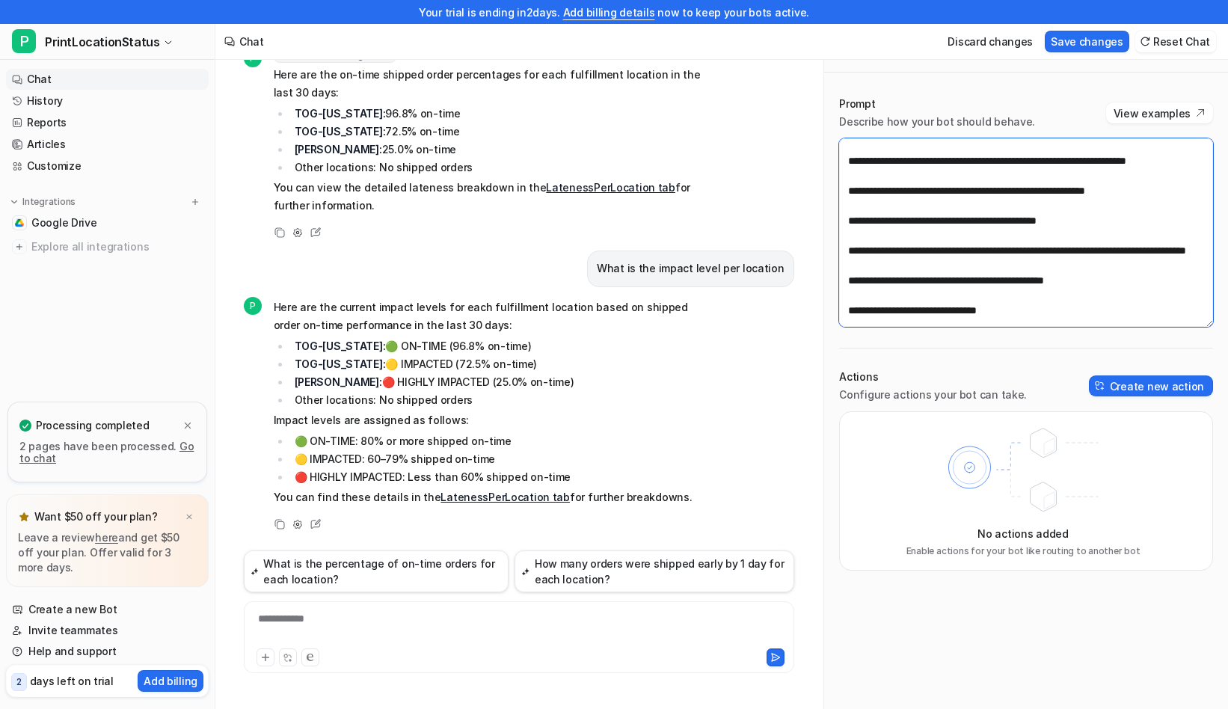
click at [937, 265] on textarea at bounding box center [1026, 232] width 374 height 189
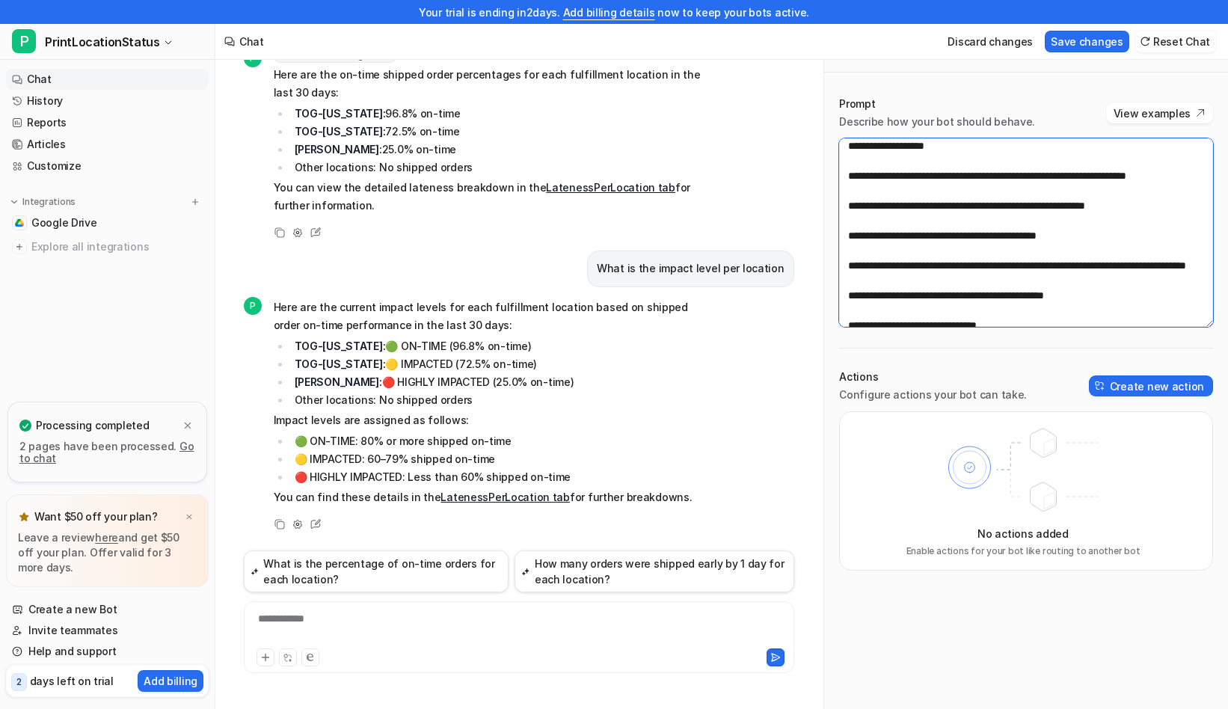
click at [1120, 283] on textarea at bounding box center [1026, 232] width 374 height 189
click at [1115, 281] on textarea at bounding box center [1026, 232] width 374 height 189
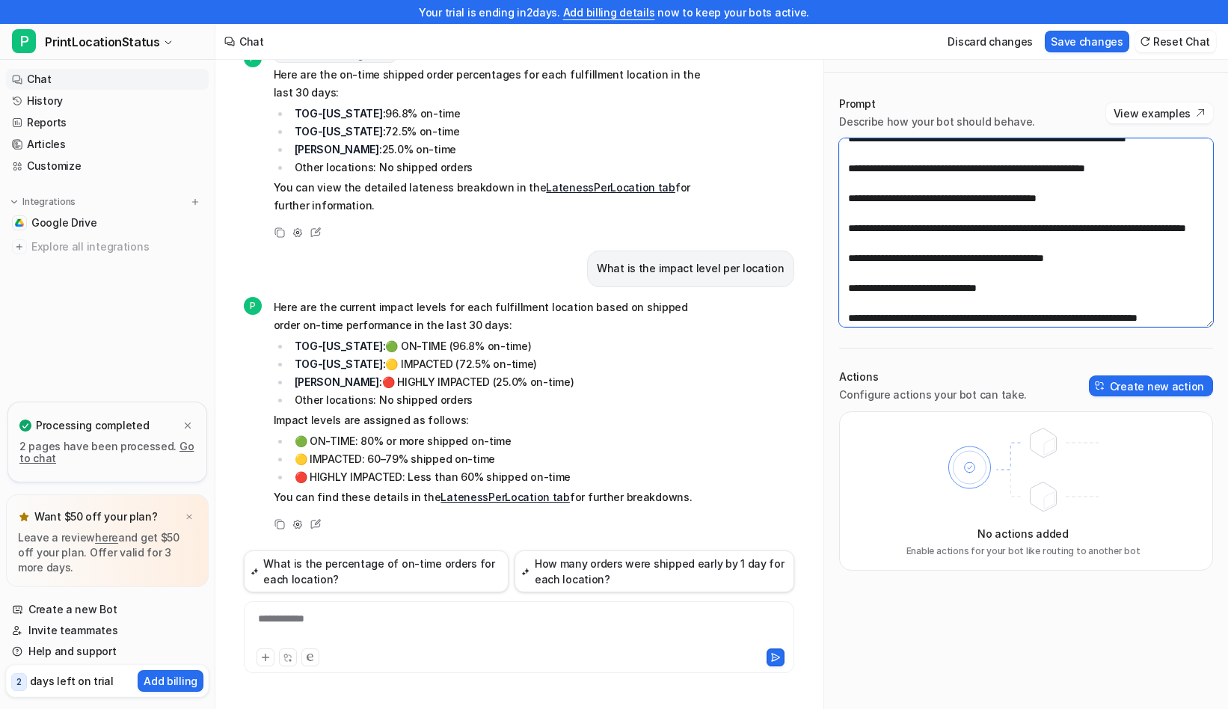
scroll to position [1936, 0]
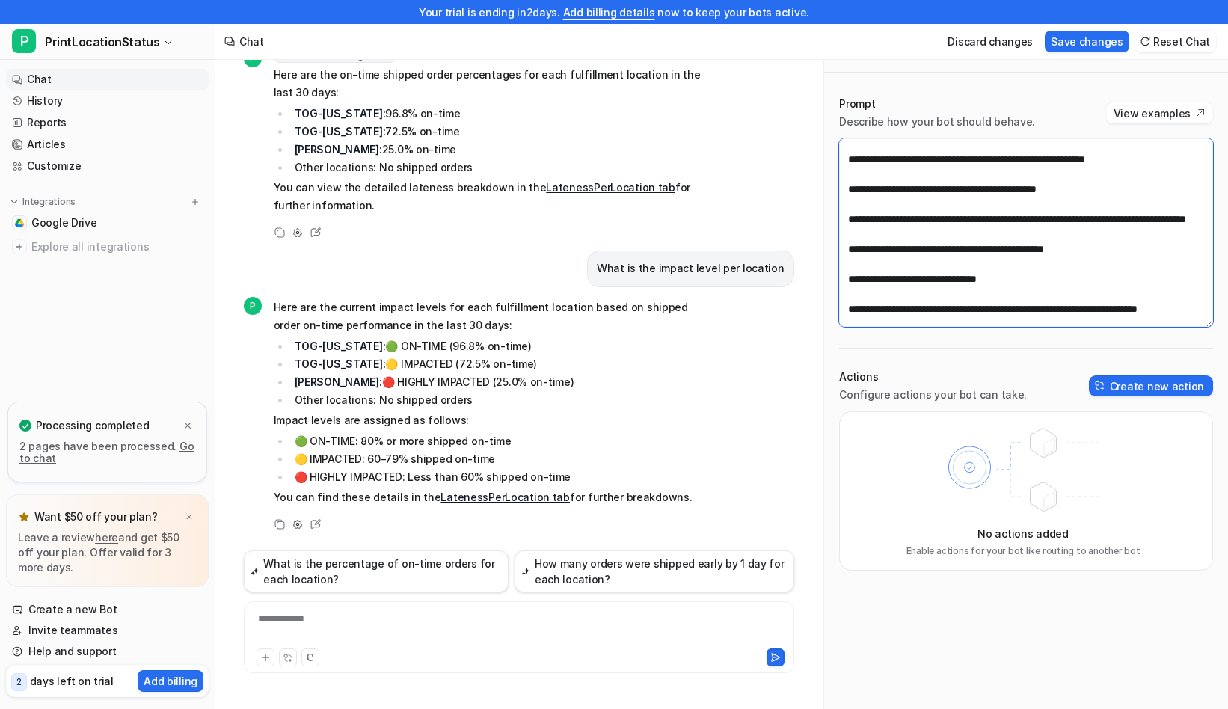
click at [1092, 249] on textarea at bounding box center [1026, 232] width 374 height 189
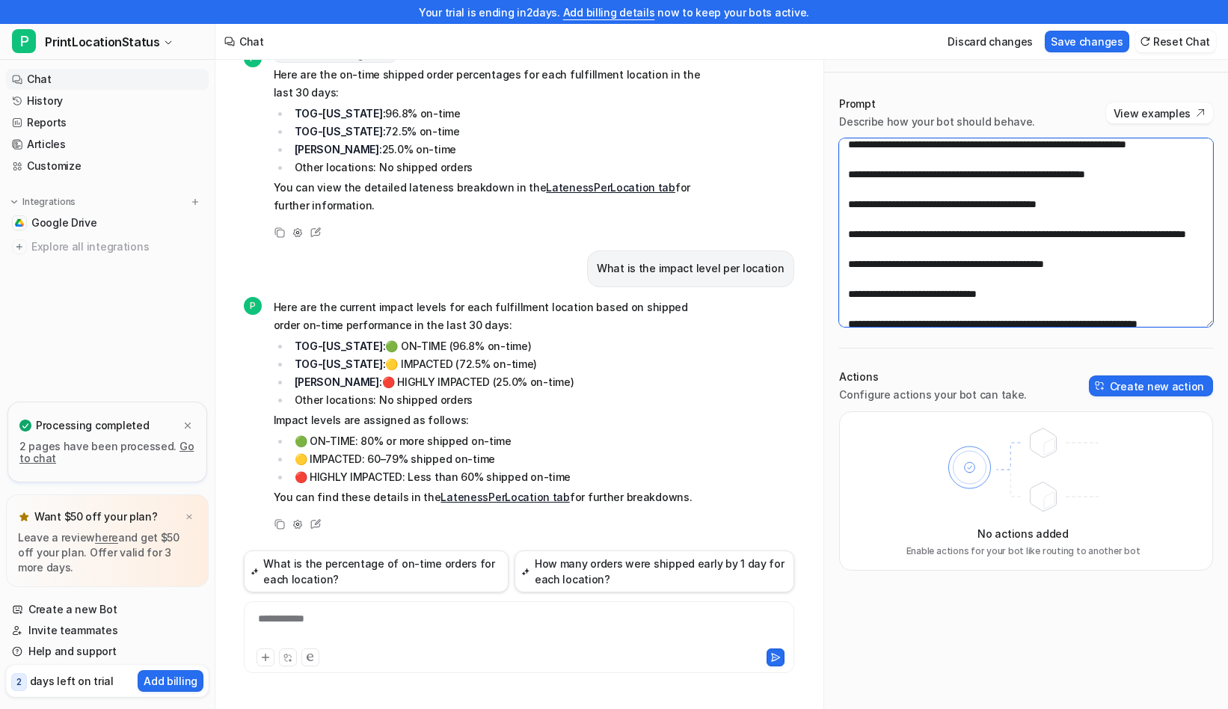
click at [956, 262] on textarea at bounding box center [1026, 232] width 374 height 189
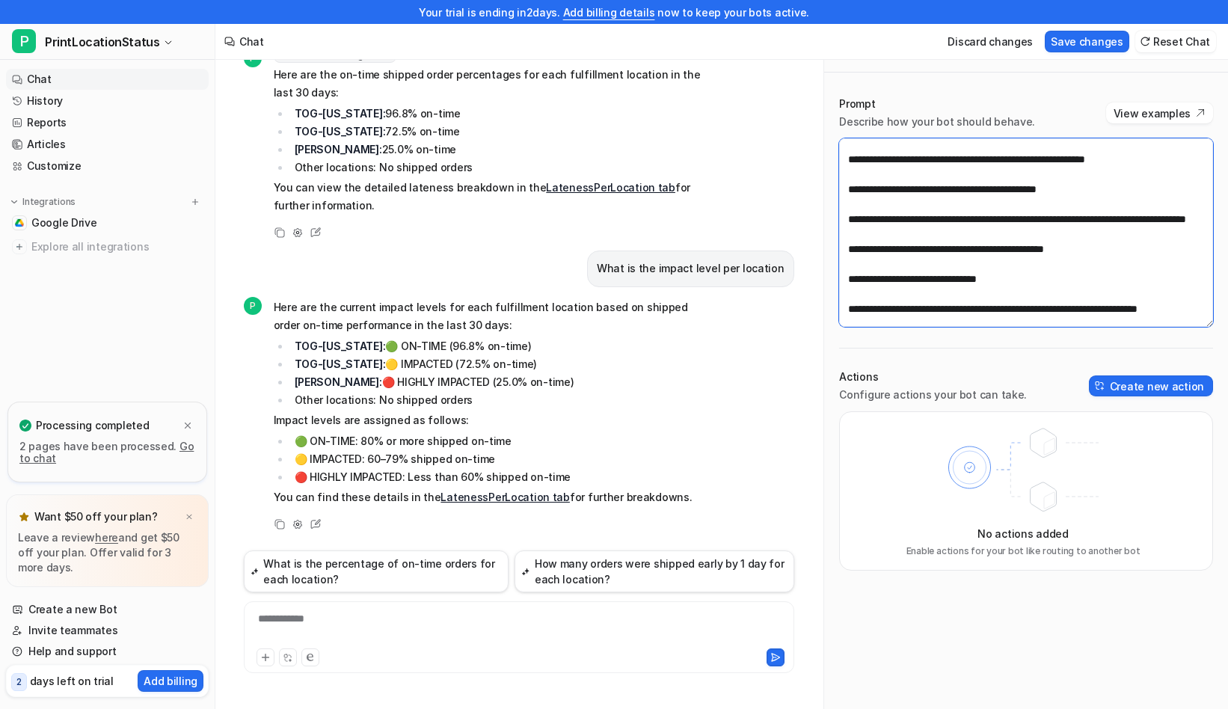
click at [1048, 251] on textarea at bounding box center [1026, 232] width 374 height 189
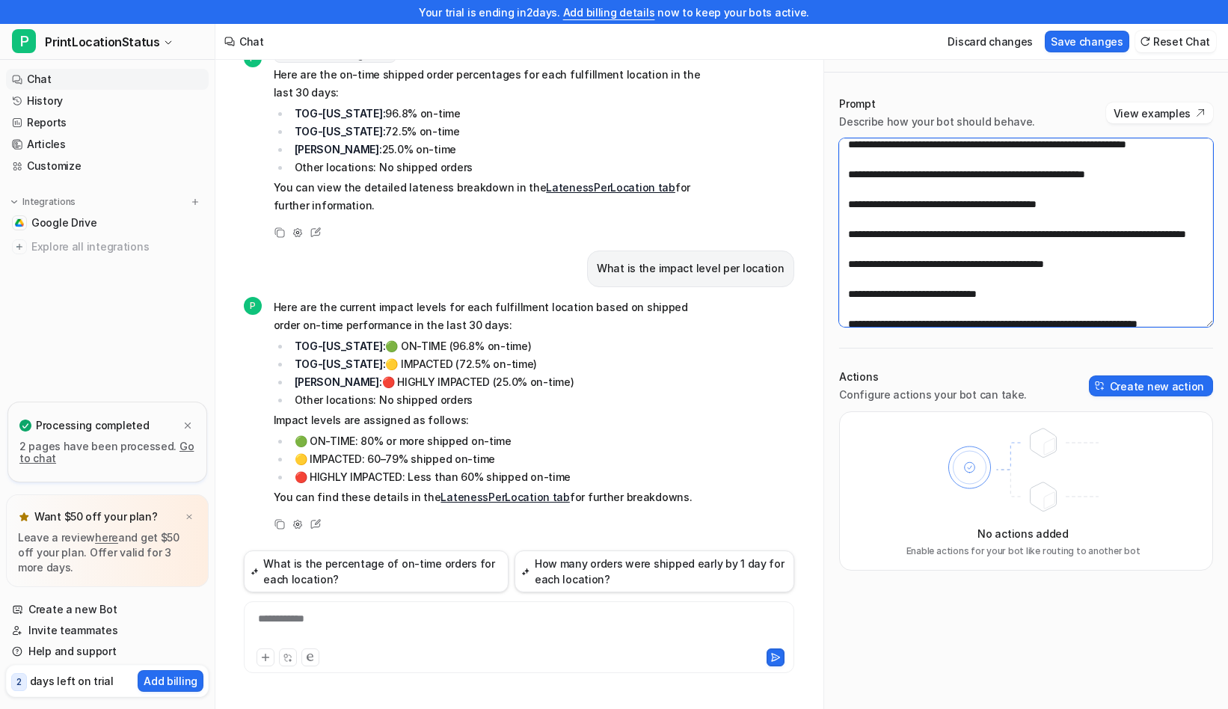
click at [997, 264] on textarea at bounding box center [1026, 232] width 374 height 189
click at [1016, 277] on textarea at bounding box center [1026, 232] width 374 height 189
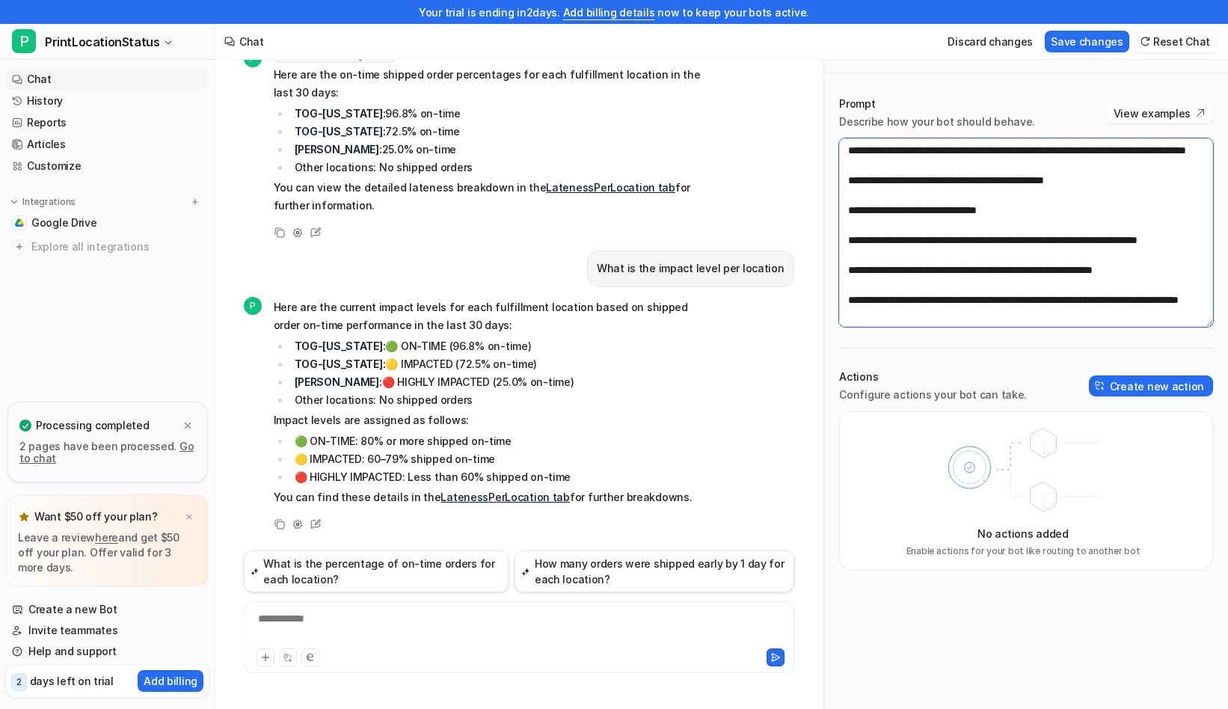
scroll to position [2030, 0]
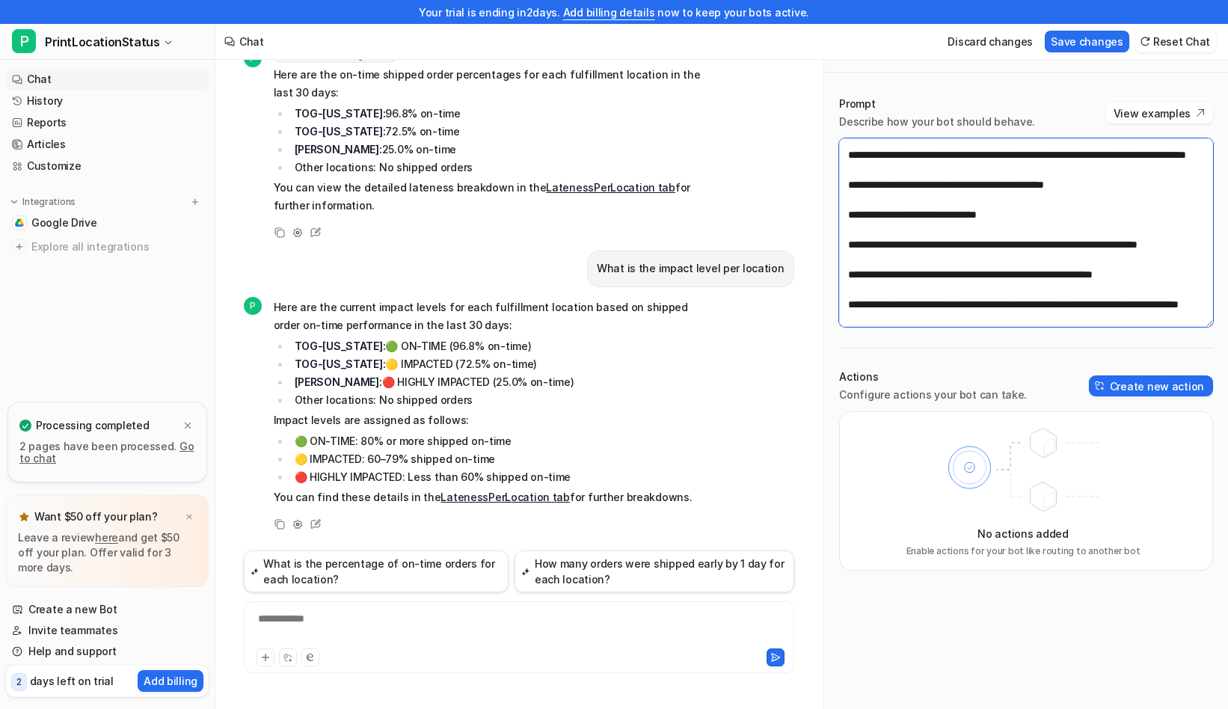
click at [957, 198] on textarea at bounding box center [1026, 232] width 374 height 189
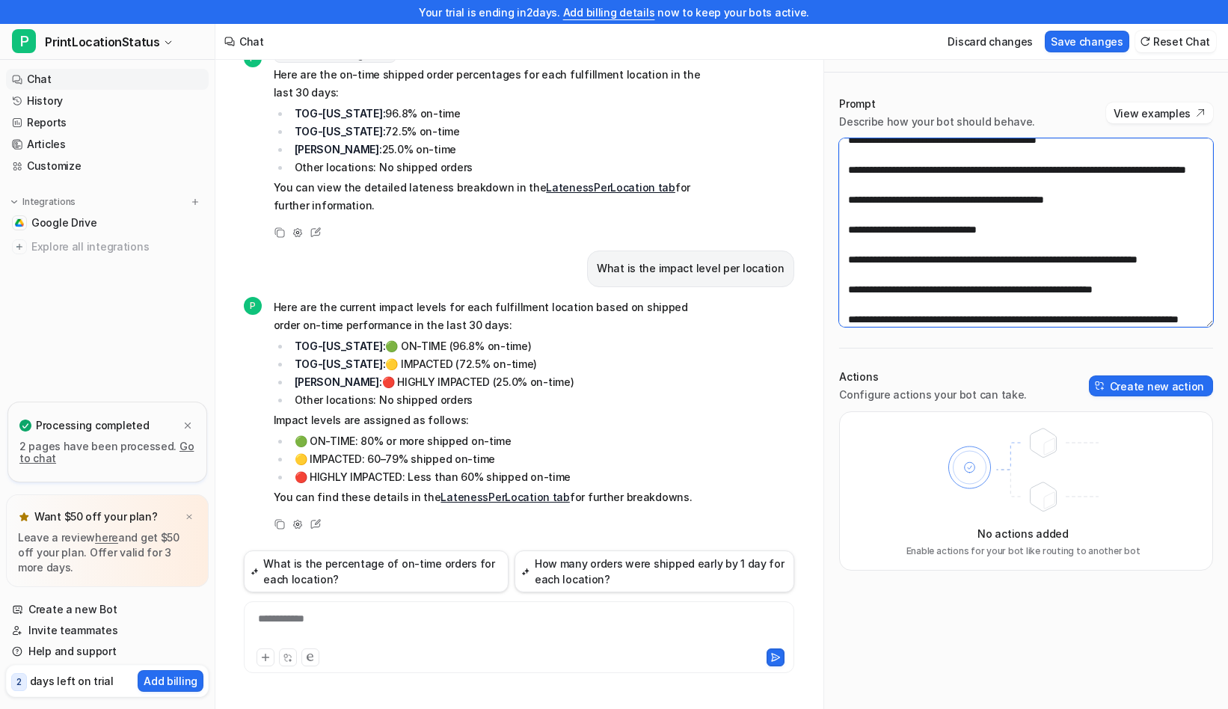
click at [1115, 212] on textarea at bounding box center [1026, 232] width 374 height 189
click at [1069, 230] on textarea at bounding box center [1026, 232] width 374 height 189
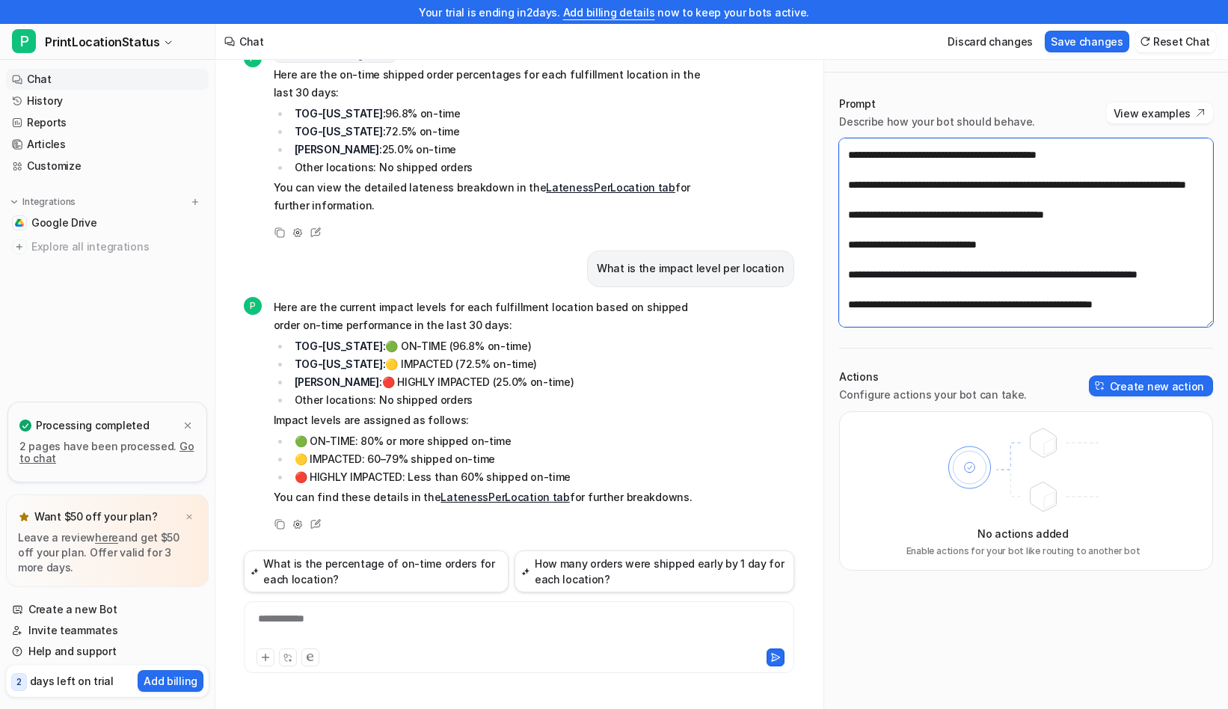
click at [1073, 244] on textarea at bounding box center [1026, 232] width 374 height 189
click at [1092, 259] on textarea at bounding box center [1026, 232] width 374 height 189
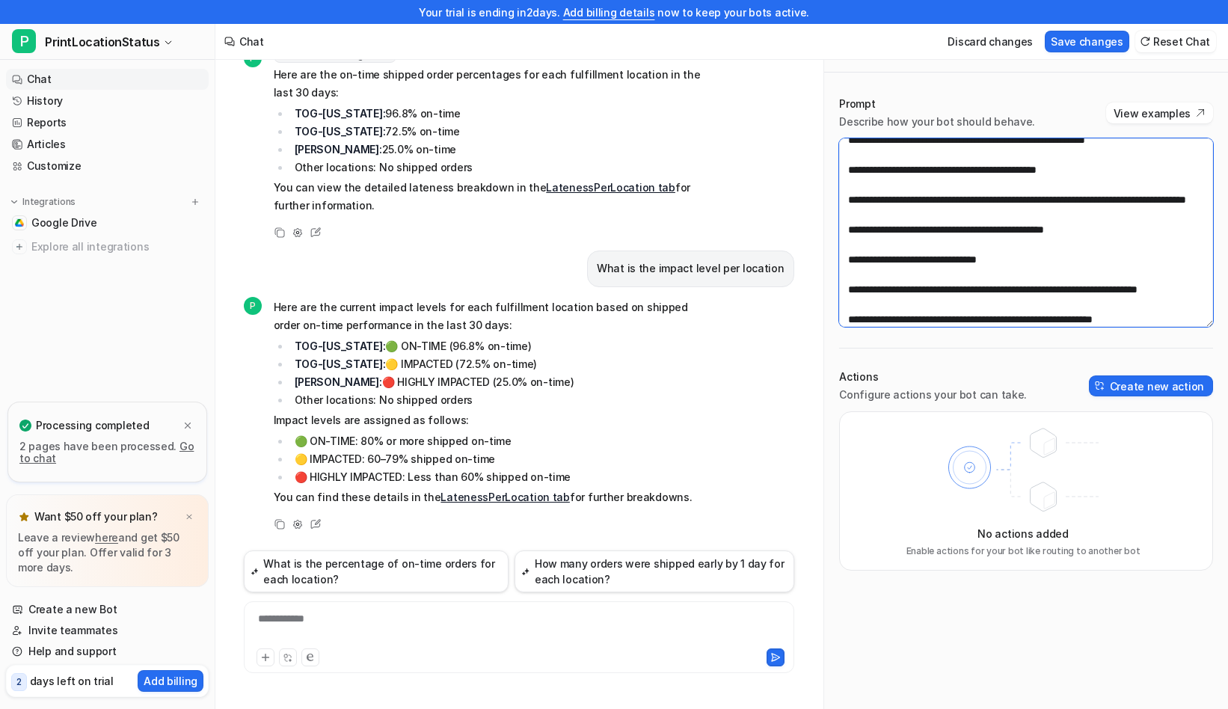
click at [976, 289] on textarea at bounding box center [1026, 232] width 374 height 189
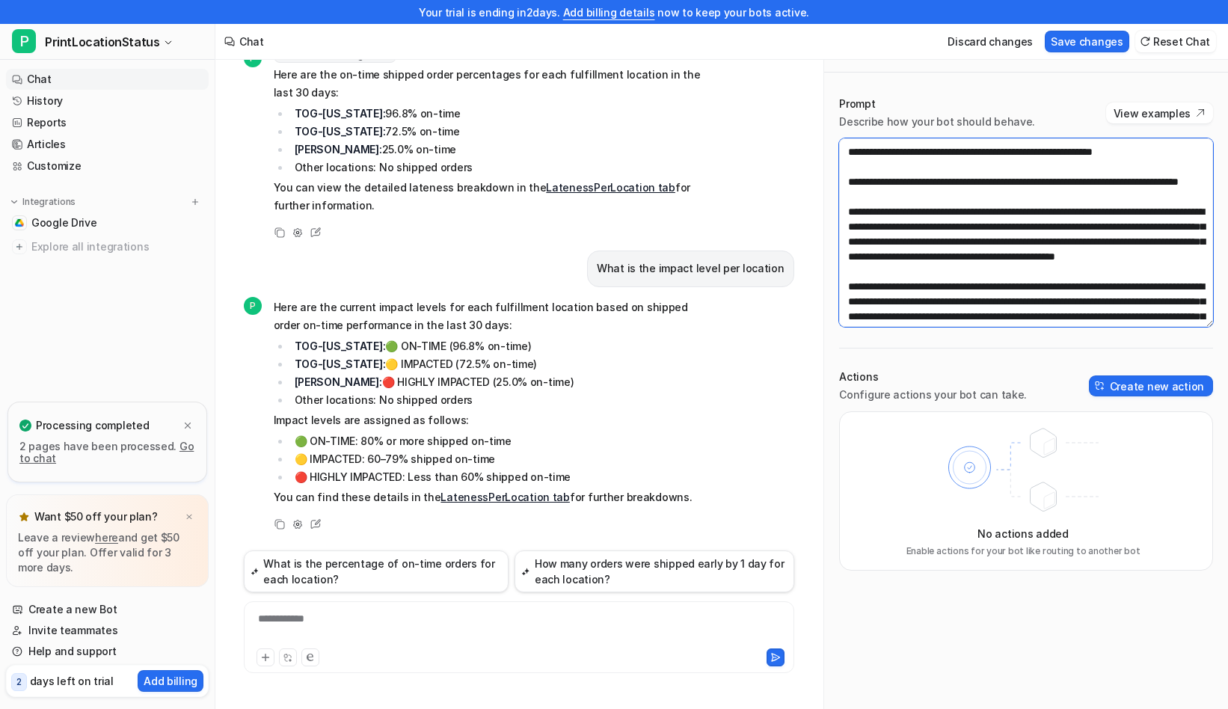
scroll to position [2213, 0]
click at [1161, 215] on textarea at bounding box center [1026, 232] width 374 height 189
click at [1135, 241] on textarea at bounding box center [1026, 232] width 374 height 189
click at [1100, 269] on textarea at bounding box center [1026, 232] width 374 height 189
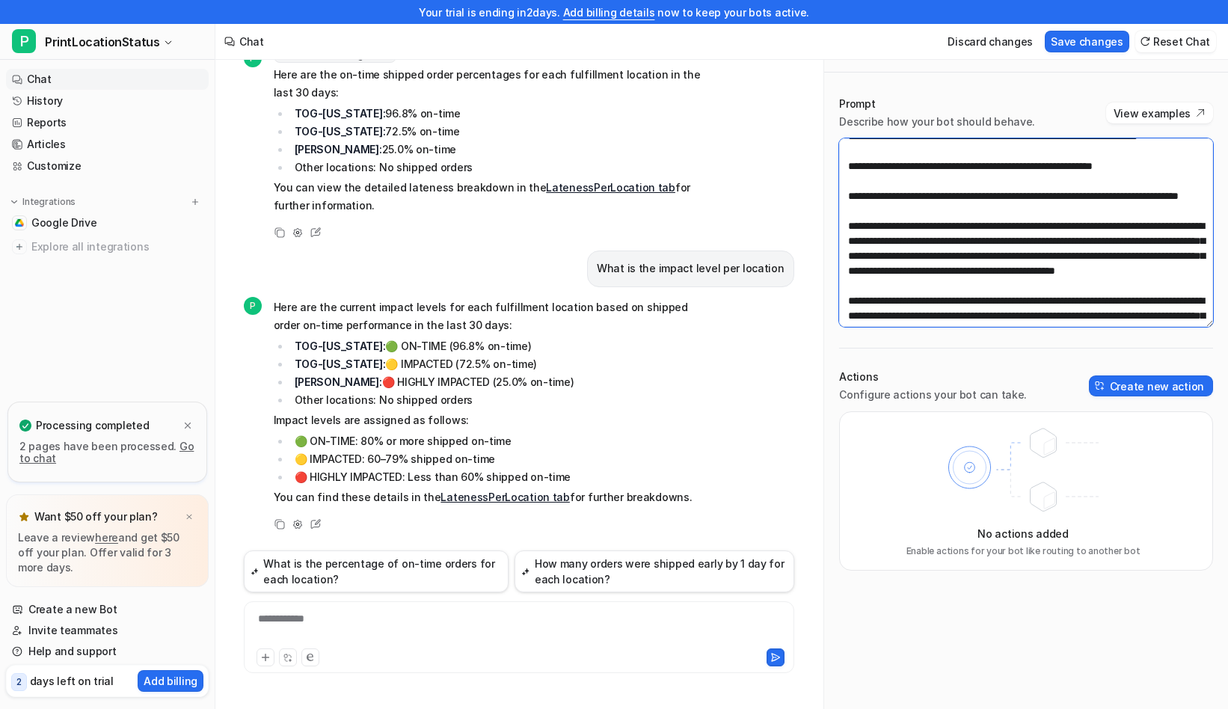
click at [1054, 282] on textarea at bounding box center [1026, 232] width 374 height 189
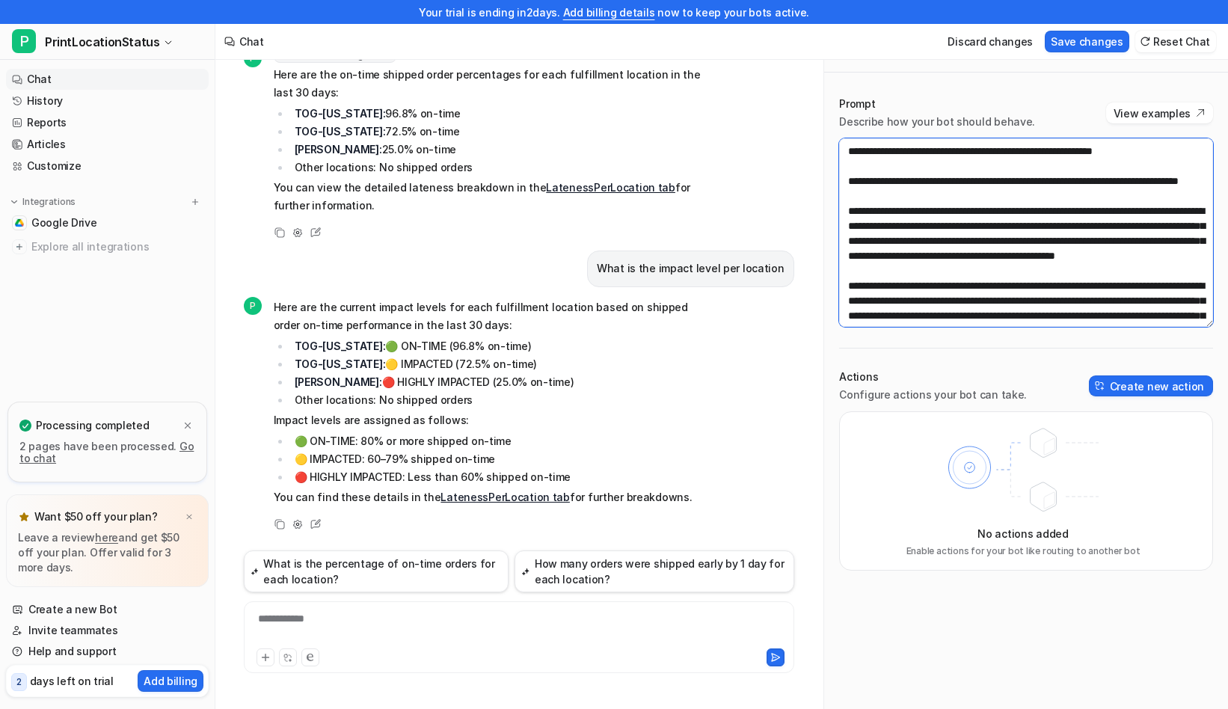
click at [1066, 284] on textarea at bounding box center [1026, 232] width 374 height 189
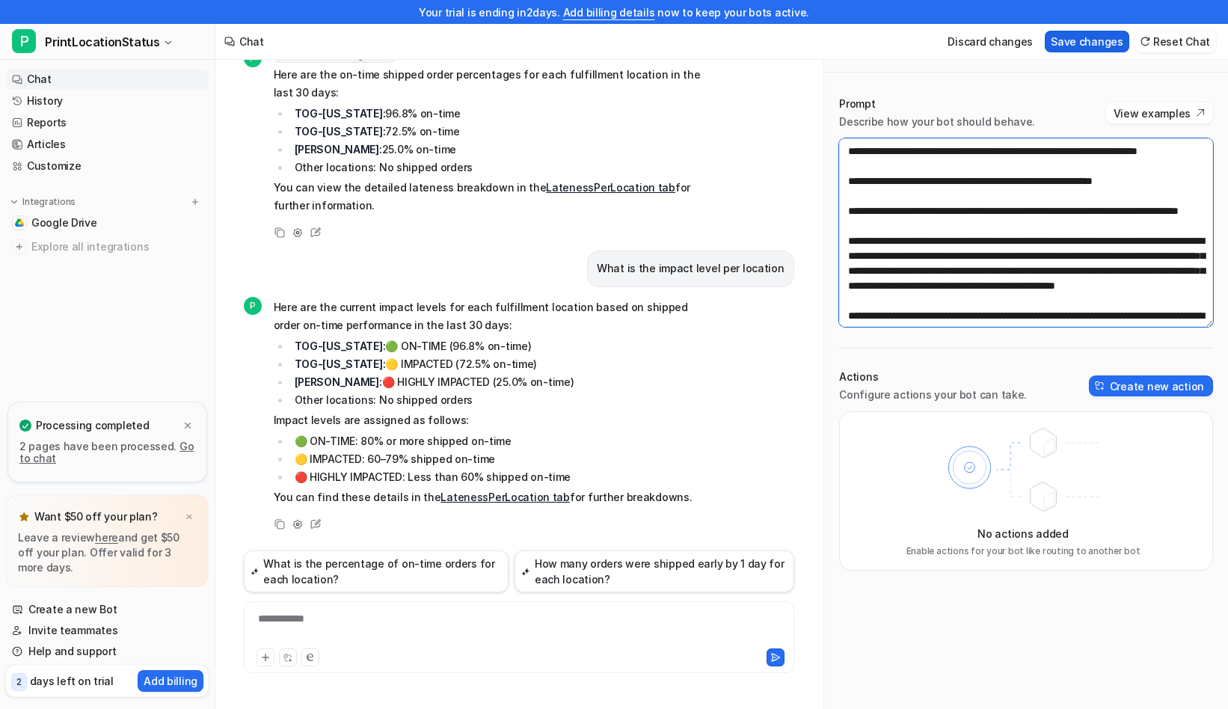
type textarea "**********"
click at [1101, 37] on button "Save changes" at bounding box center [1087, 42] width 85 height 22
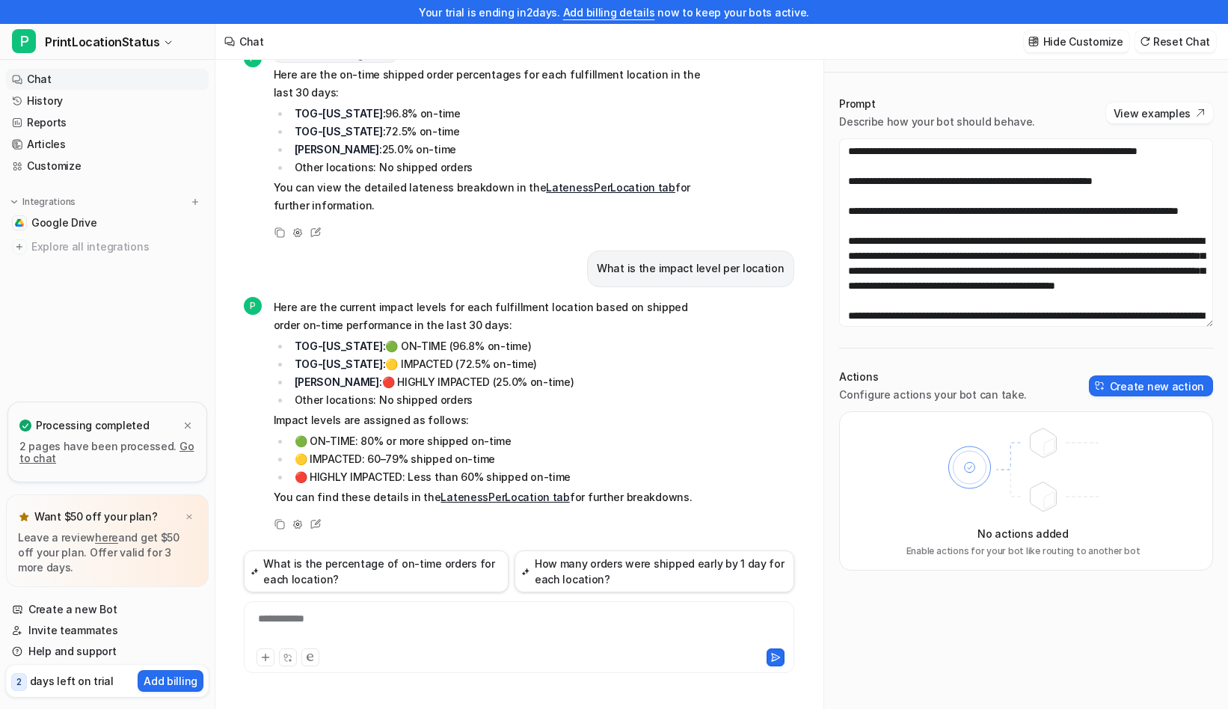
click at [63, 70] on link "Chat" at bounding box center [107, 79] width 203 height 21
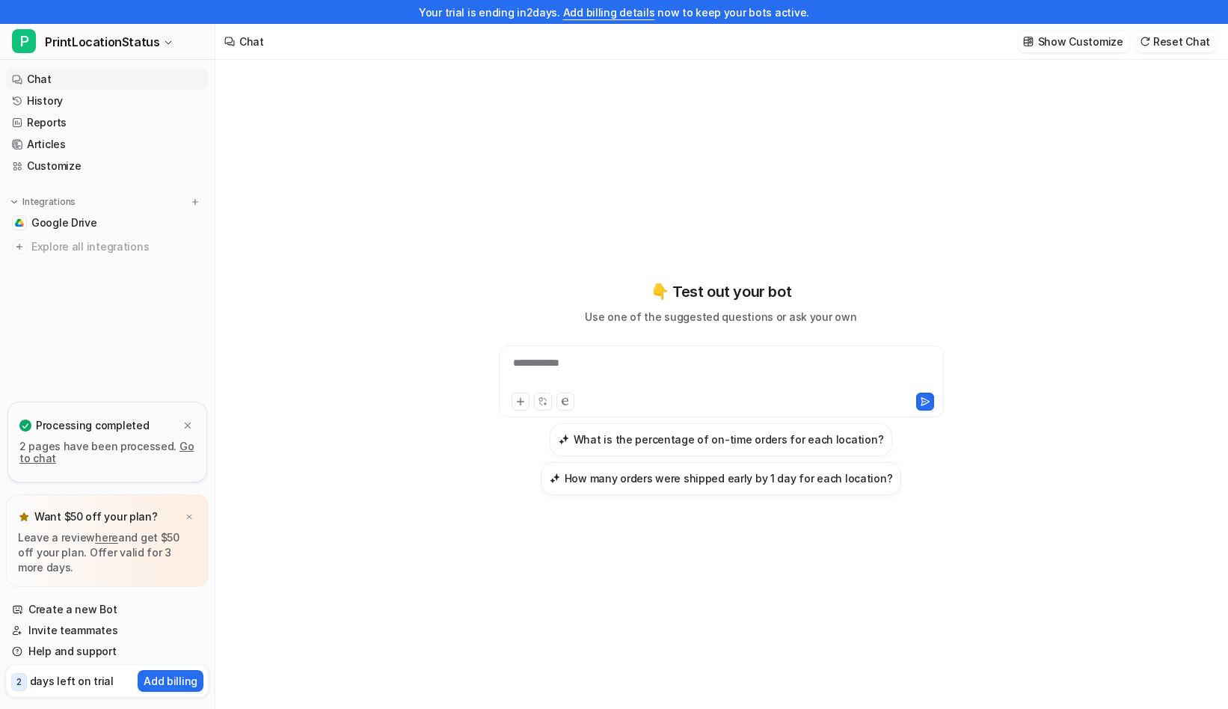
click at [623, 362] on div "**********" at bounding box center [722, 372] width 438 height 34
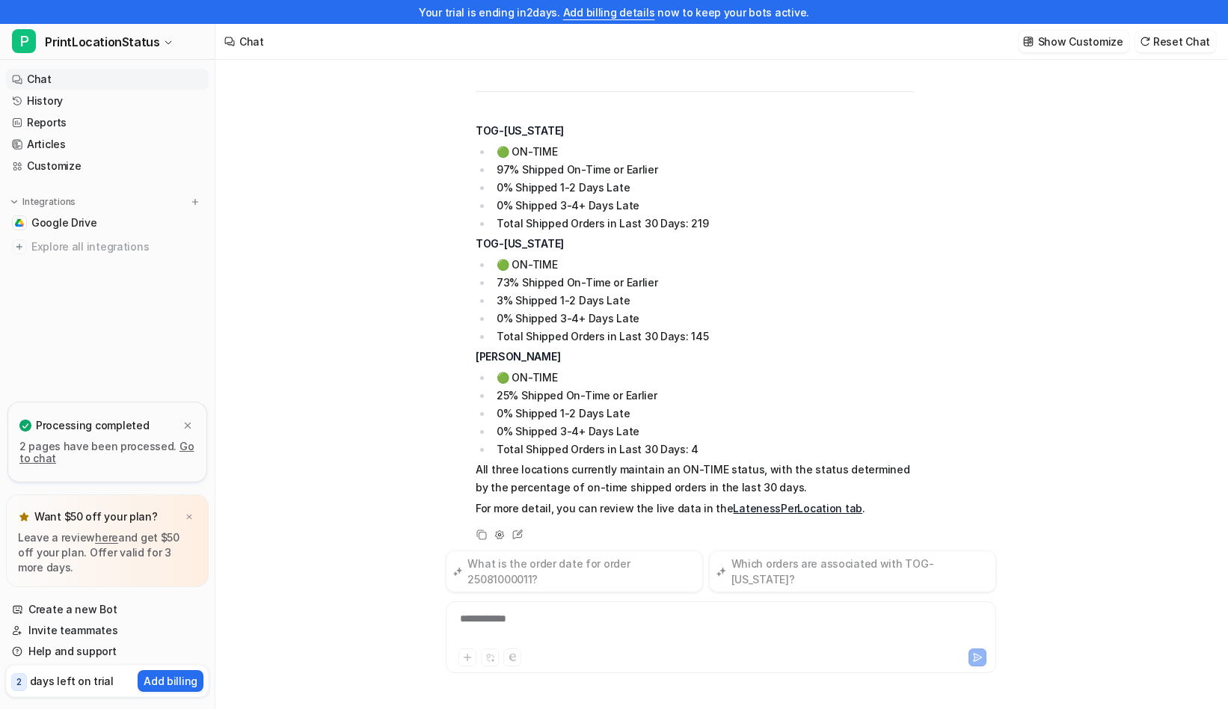
scroll to position [74, 0]
